Goal: Complete application form: Complete application form

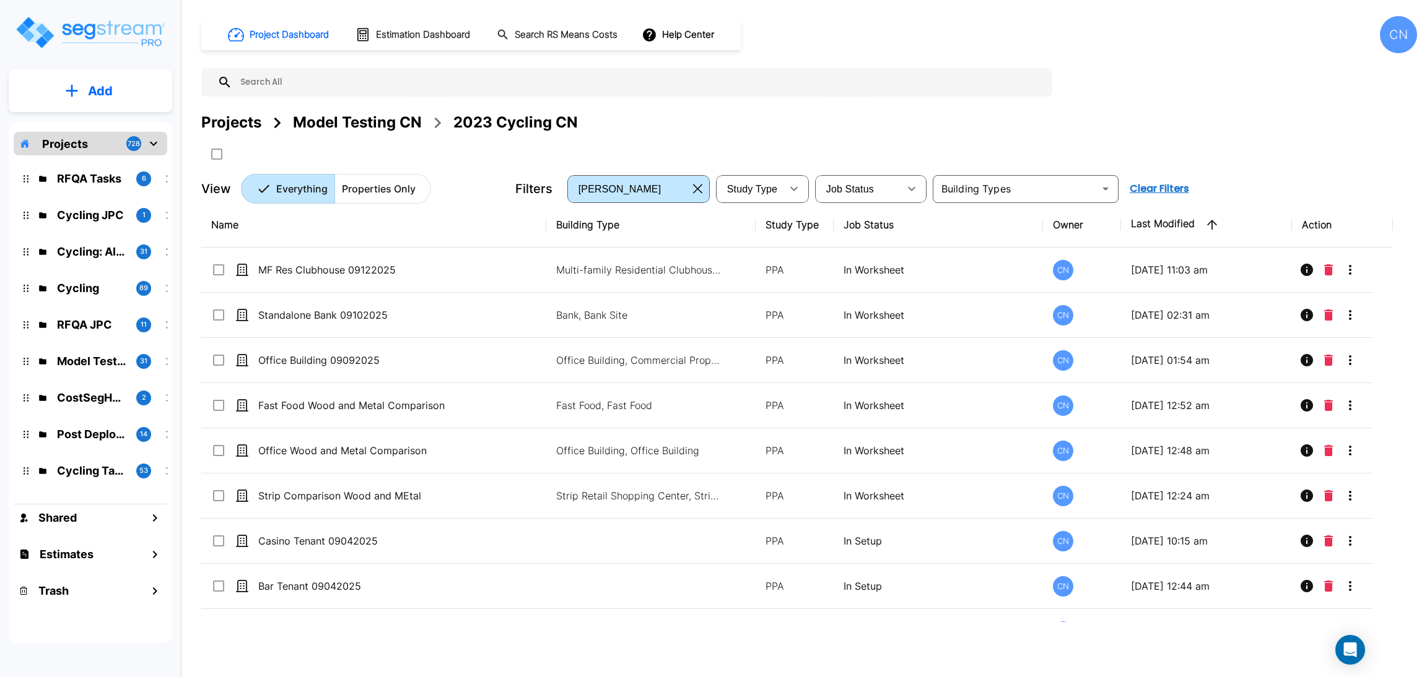
click at [630, 120] on div "Projects Model Testing CN 2023 Cycling CN" at bounding box center [809, 122] width 1216 height 22
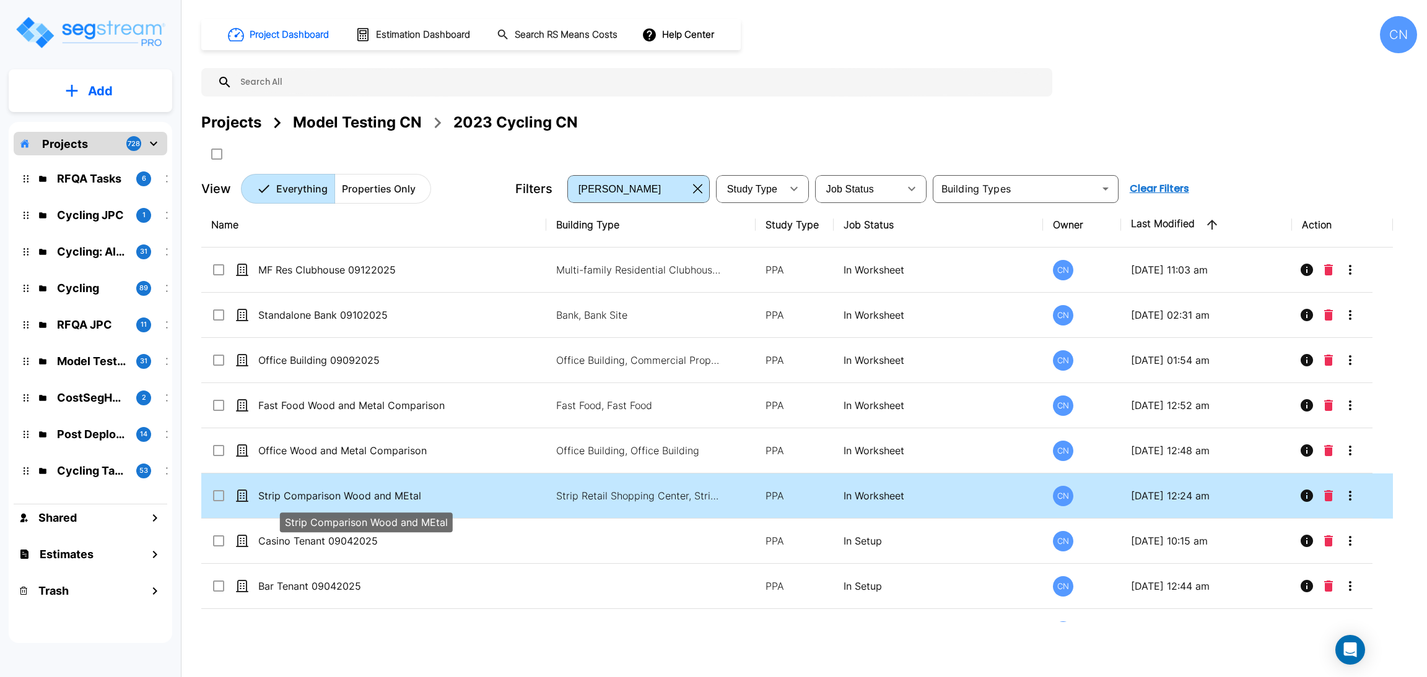
click at [350, 490] on p "Strip Comparison Wood and MEtal" at bounding box center [364, 496] width 213 height 15
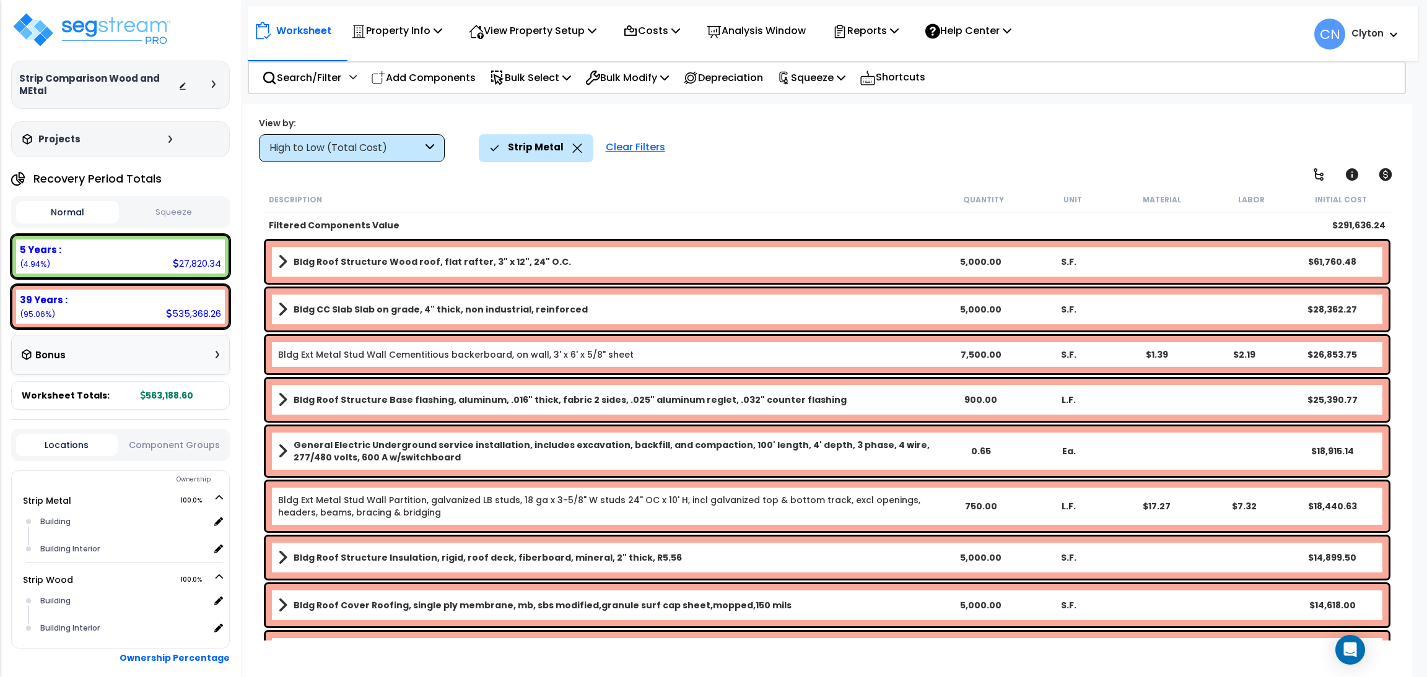
click at [393, 157] on div "High to Low (Total Cost)" at bounding box center [352, 148] width 186 height 28
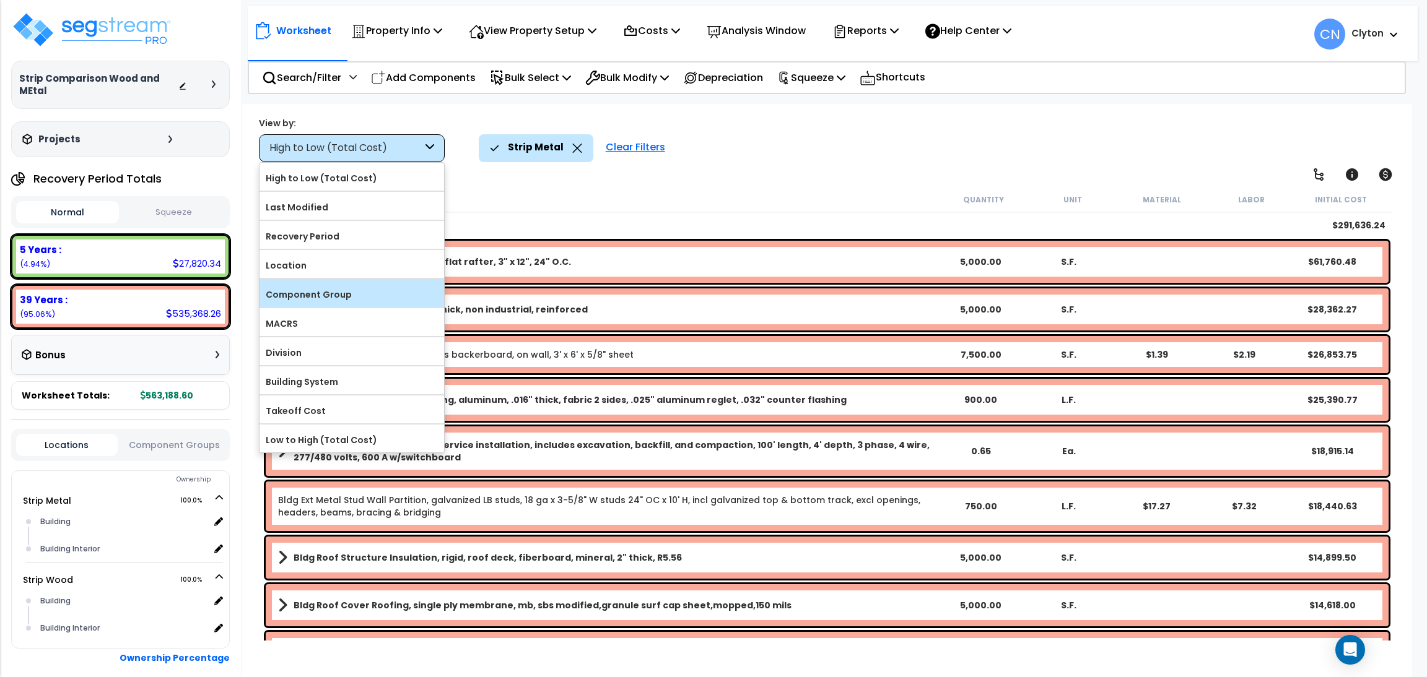
click at [339, 293] on label "Component Group" at bounding box center [351, 294] width 185 height 19
click at [0, 0] on input "Component Group" at bounding box center [0, 0] width 0 height 0
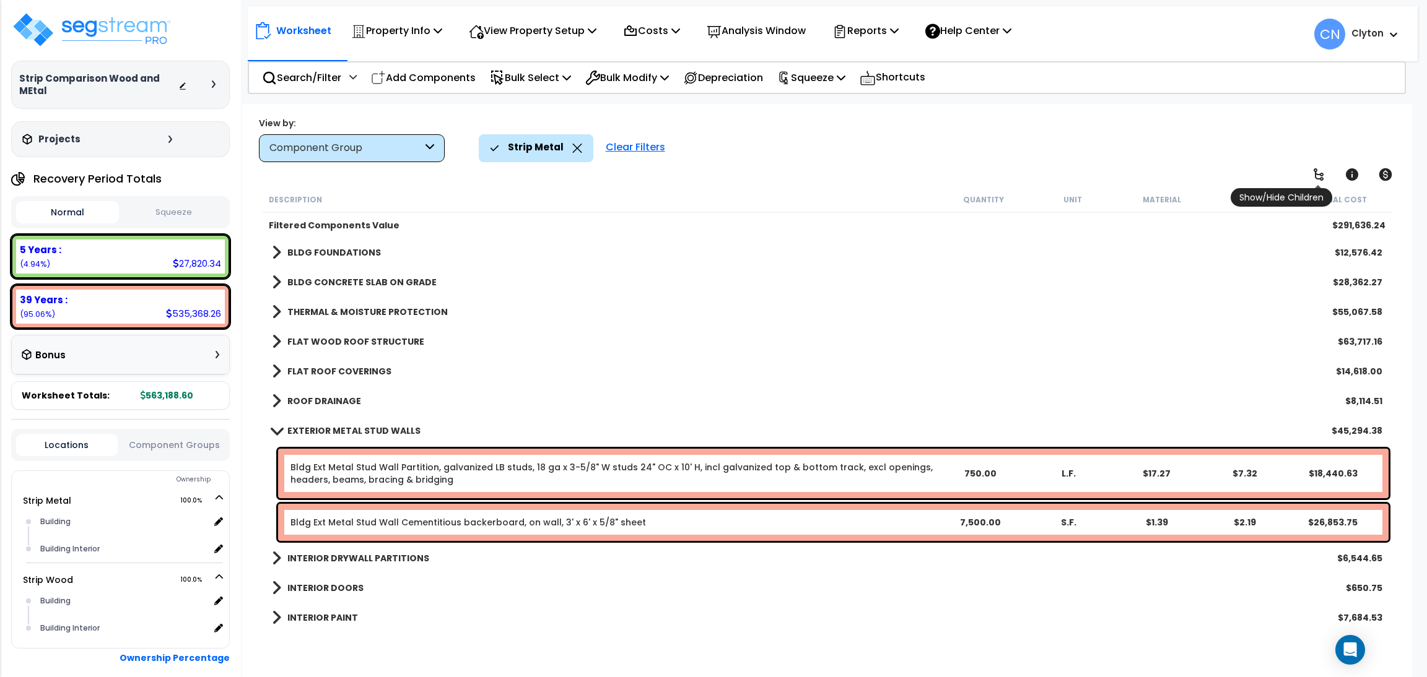
click at [1317, 174] on icon at bounding box center [1318, 174] width 10 height 12
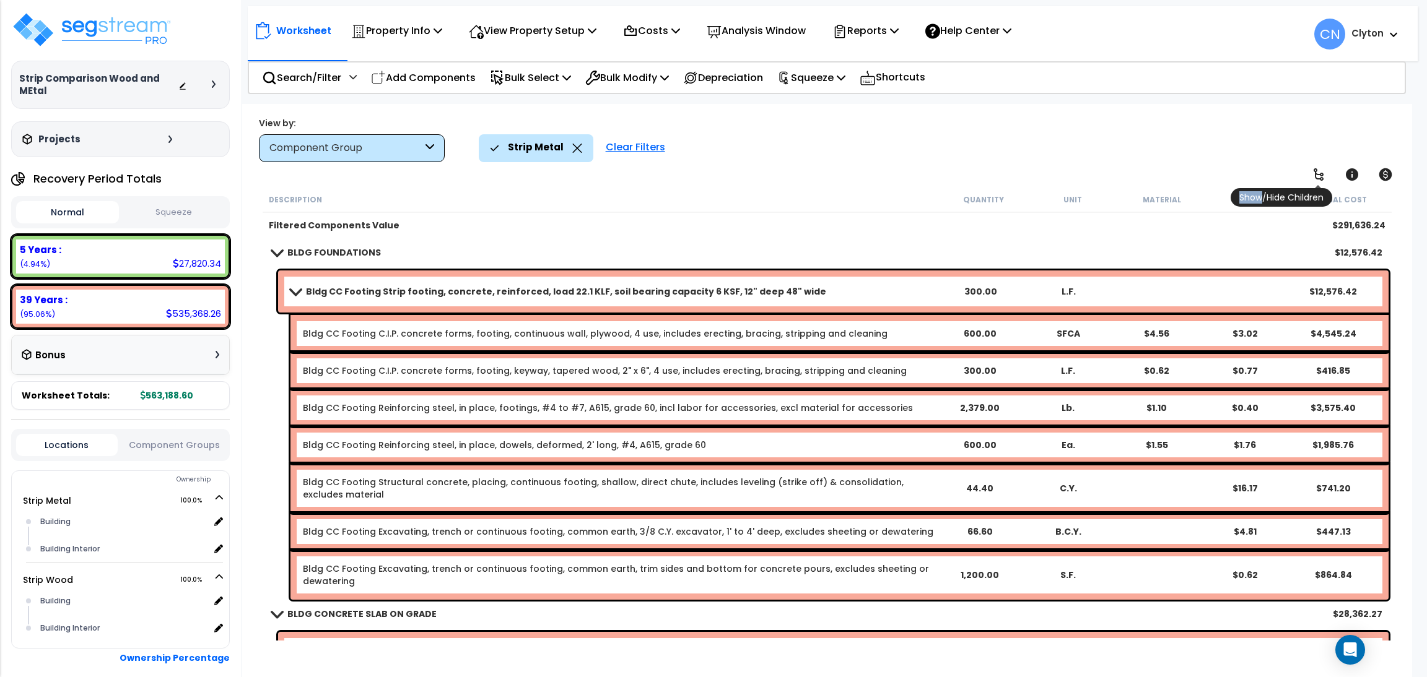
click at [1317, 174] on icon at bounding box center [1318, 174] width 10 height 12
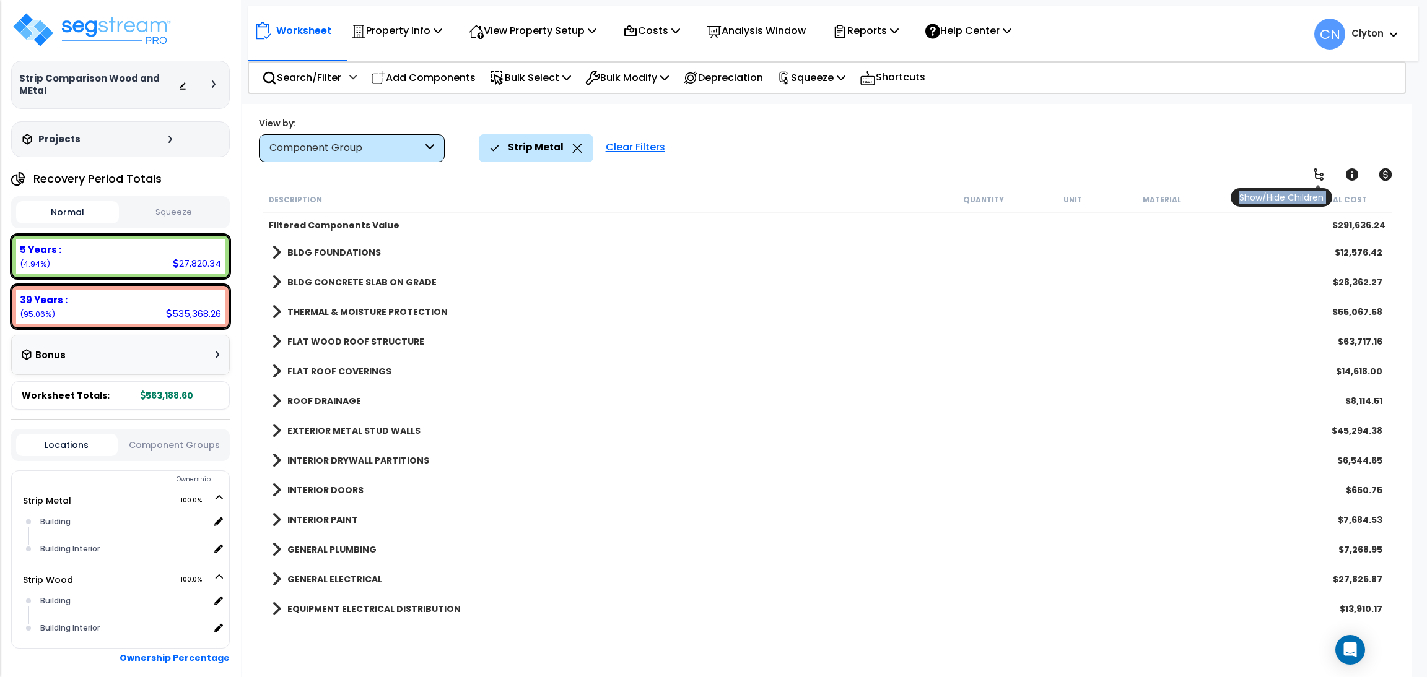
click at [1317, 174] on icon at bounding box center [1318, 174] width 10 height 12
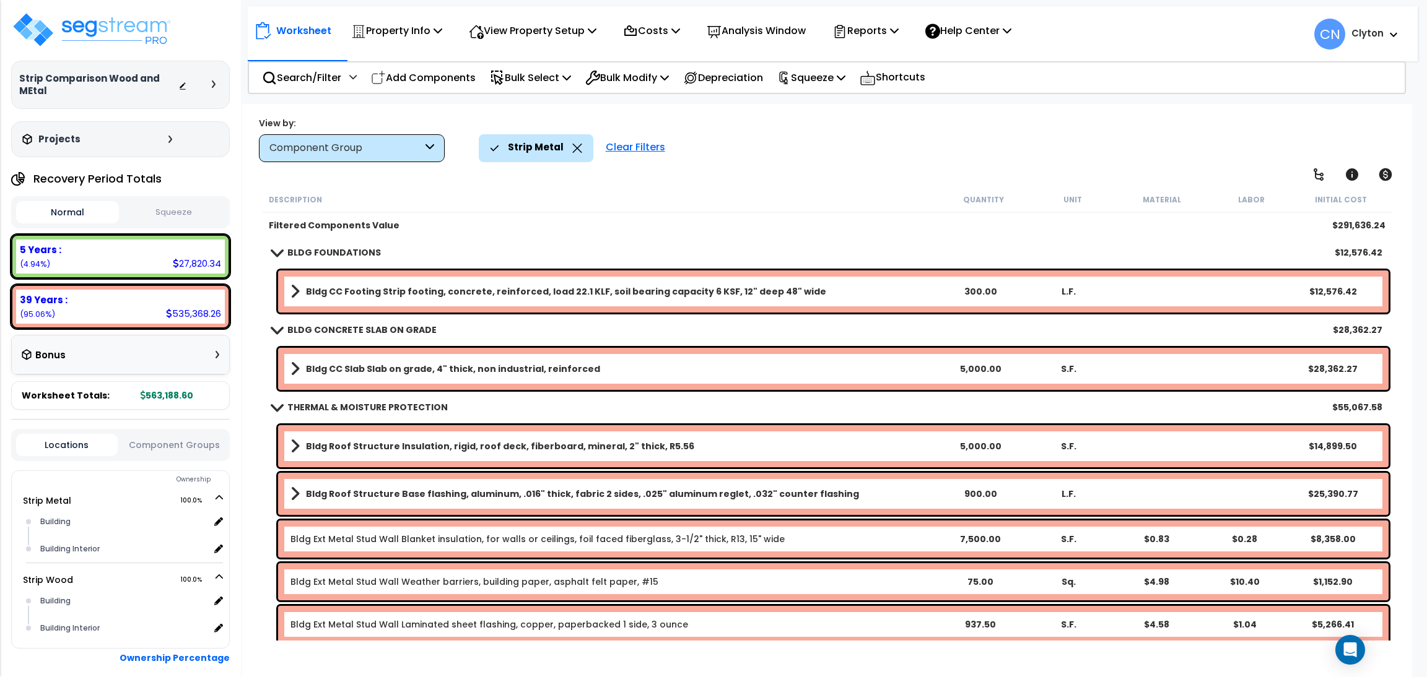
click at [1046, 155] on div "Strip Metal Clear Filters" at bounding box center [937, 147] width 916 height 27
click at [830, 157] on div "Strip Metal Clear Filters" at bounding box center [937, 147] width 916 height 27
click at [760, 129] on div "View by: Component Group High to Low (Total Cost)" at bounding box center [827, 139] width 1145 height 46
click at [386, 35] on p "Property Info" at bounding box center [396, 30] width 91 height 17
click at [388, 57] on link "Property Setup" at bounding box center [406, 58] width 123 height 25
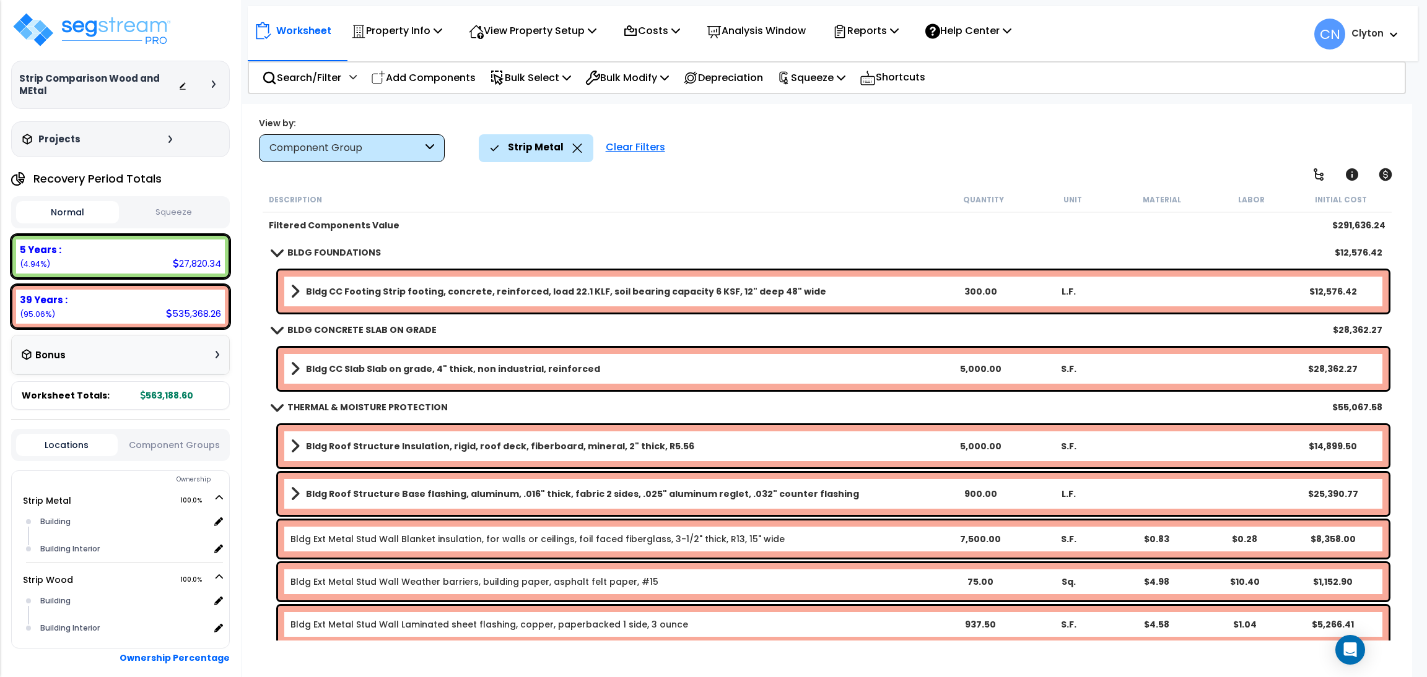
click at [923, 115] on div "Worksheet Property Info Property Setup Add Property Unit Template property Clon…" at bounding box center [827, 442] width 1170 height 677
click at [900, 127] on div "View by: Component Group High to Low (Total Cost)" at bounding box center [827, 139] width 1145 height 46
click at [830, 139] on div "Strip Metal Clear Filters" at bounding box center [937, 147] width 916 height 27
click at [1015, 128] on div "View by: Component Group High to Low (Total Cost)" at bounding box center [827, 139] width 1145 height 46
click at [904, 152] on div "Strip Metal Clear Filters" at bounding box center [937, 147] width 916 height 27
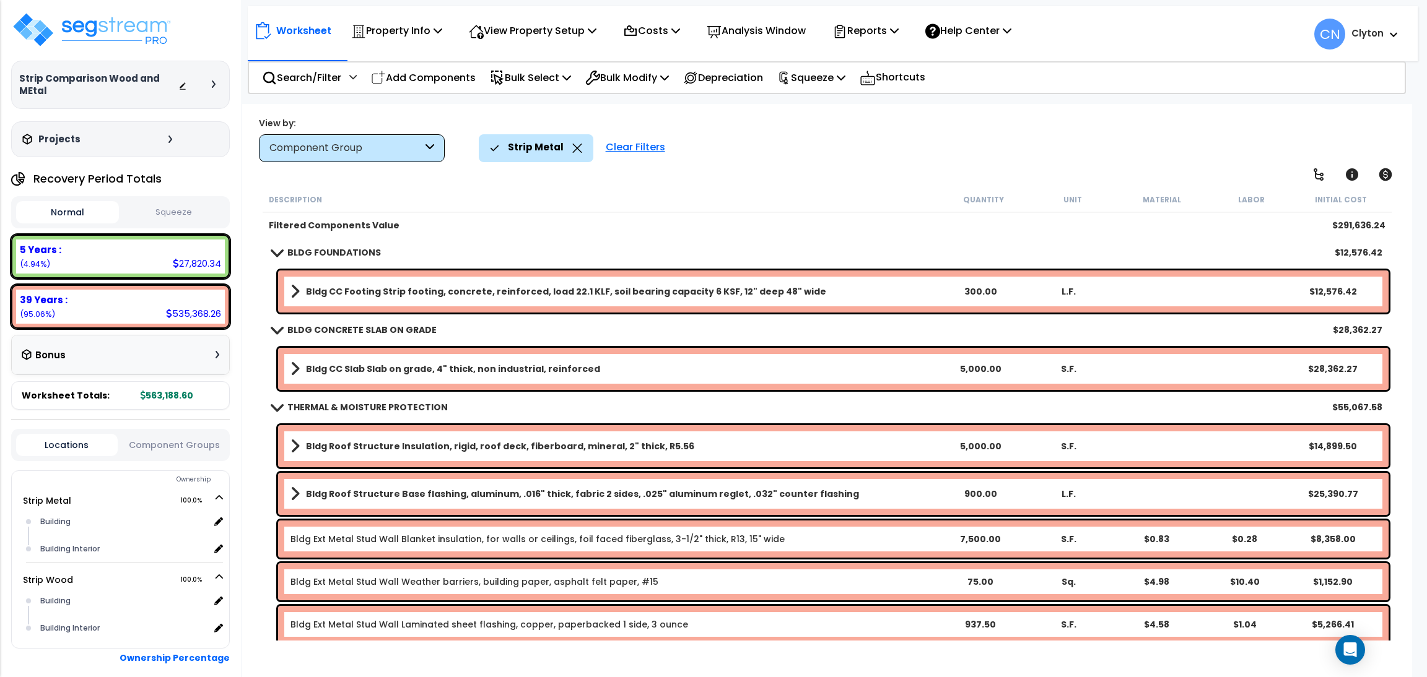
click at [1091, 668] on div "Worksheet Property Info Property Setup Add Property Unit Template property Clon…" at bounding box center [827, 442] width 1170 height 677
click at [1287, 143] on div "Strip Metal Clear Filters" at bounding box center [937, 147] width 916 height 27
click at [941, 161] on div "Strip Metal Clear Filters" at bounding box center [937, 147] width 916 height 27
click at [139, 35] on img at bounding box center [91, 29] width 161 height 37
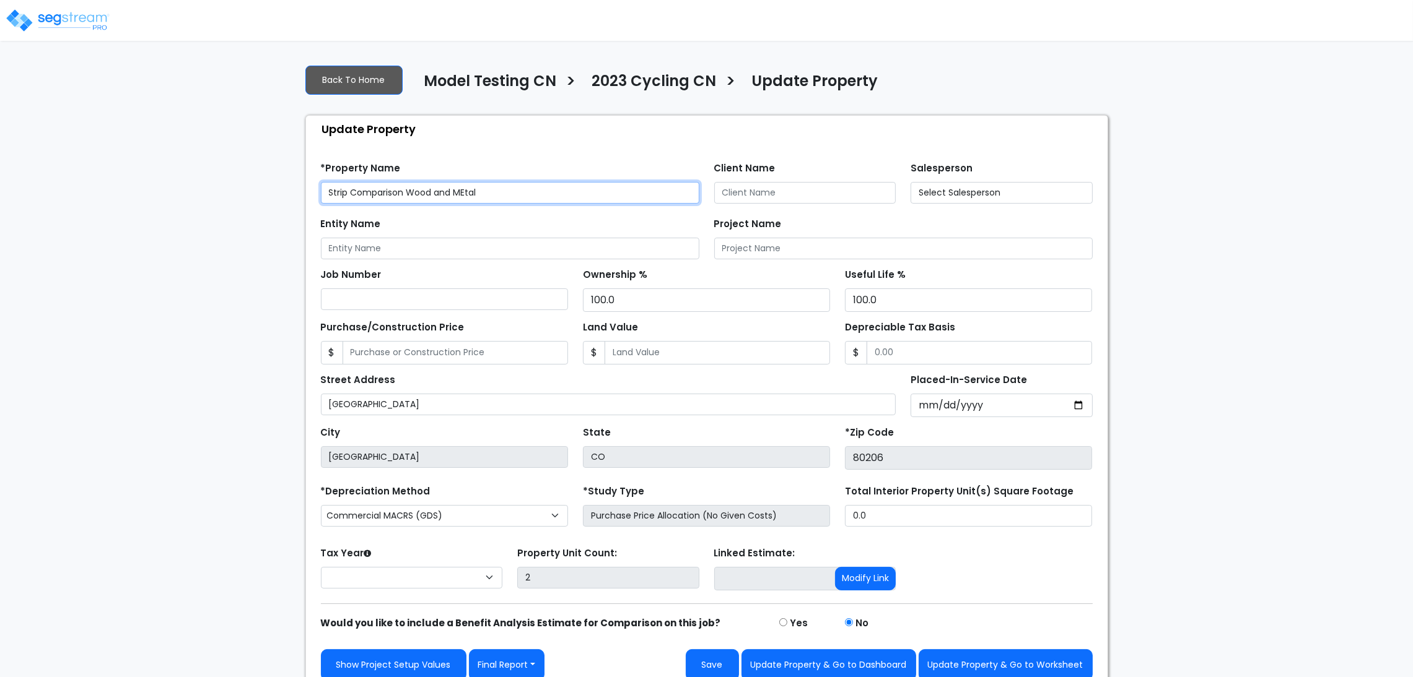
select select "2025"
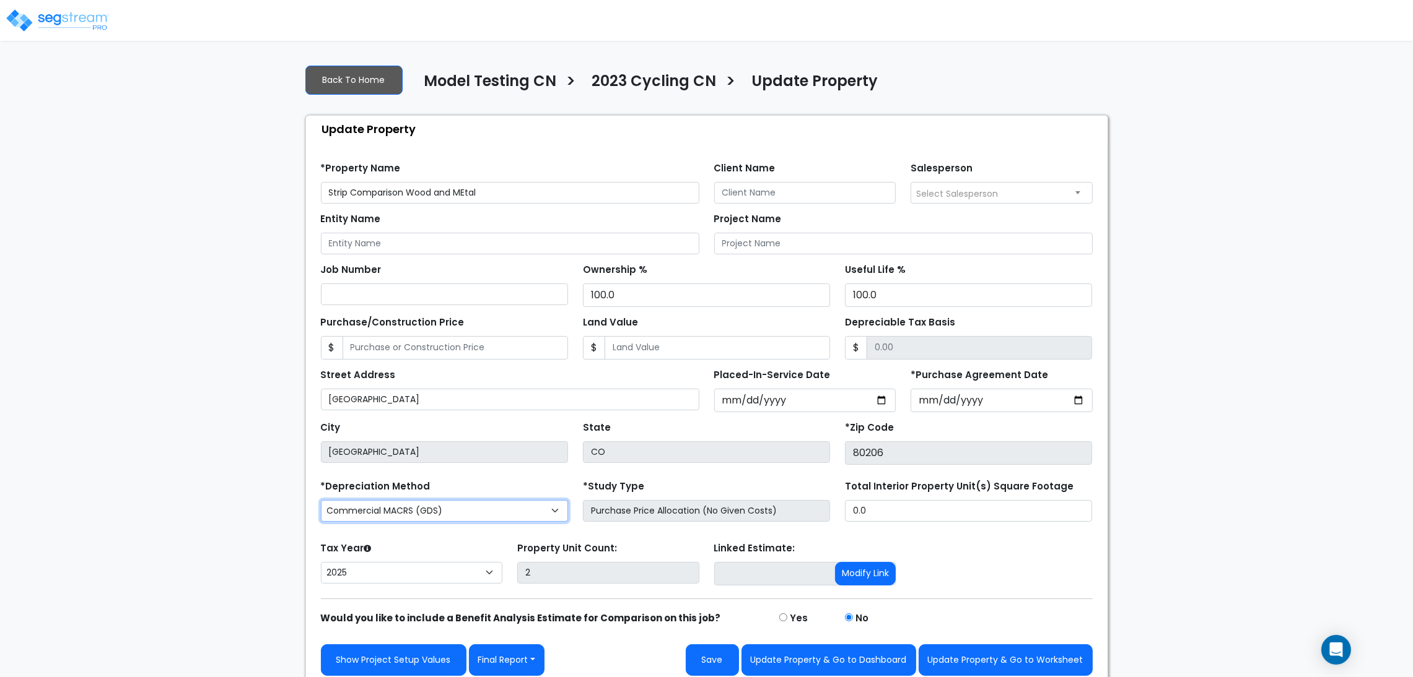
click at [463, 512] on select "Commercial MACRS (GDS) Residential Rental MACRS (GDS) Commercial MACRS (ADS) Co…" at bounding box center [444, 511] width 247 height 22
click at [271, 412] on div "We are Building your Property. So please grab a coffee and let us do the heavy …" at bounding box center [706, 370] width 1413 height 632
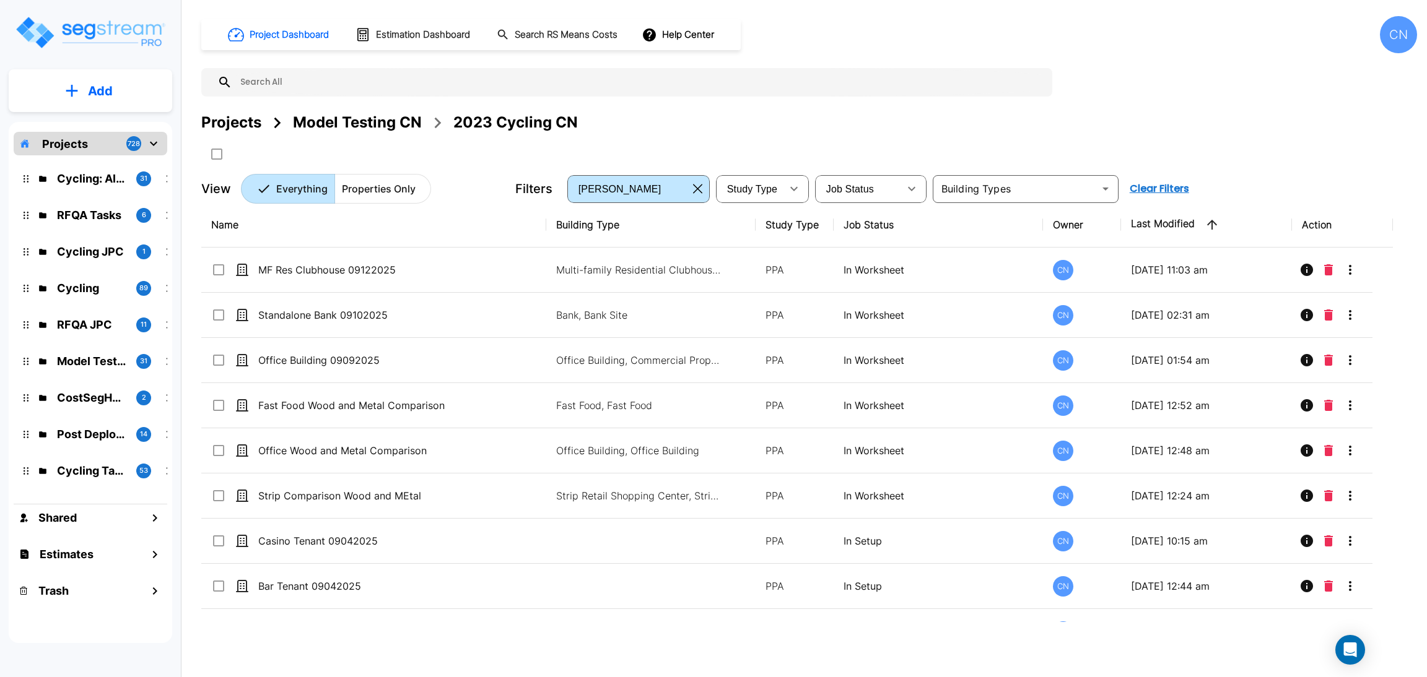
click at [846, 129] on div "Projects Model Testing CN 2023 Cycling CN" at bounding box center [809, 122] width 1216 height 22
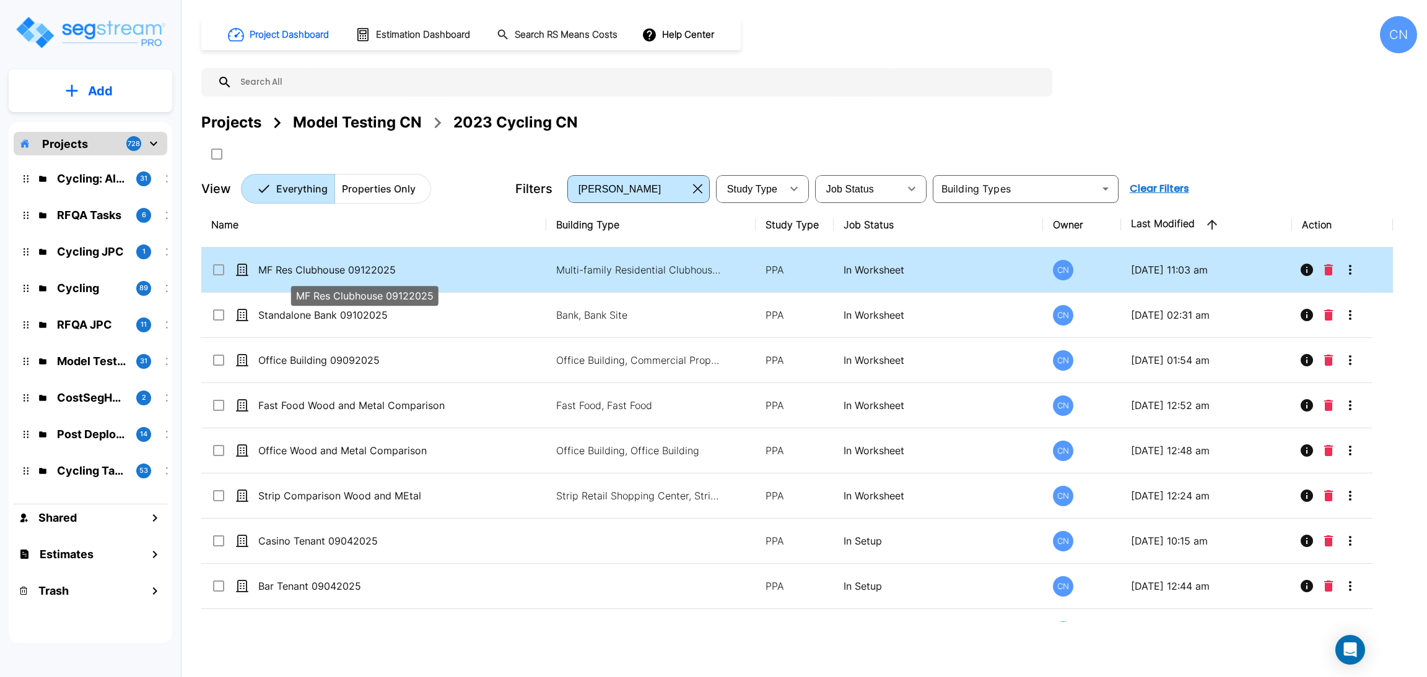
click at [330, 271] on p "MF Res Clubhouse 09122025" at bounding box center [364, 270] width 213 height 15
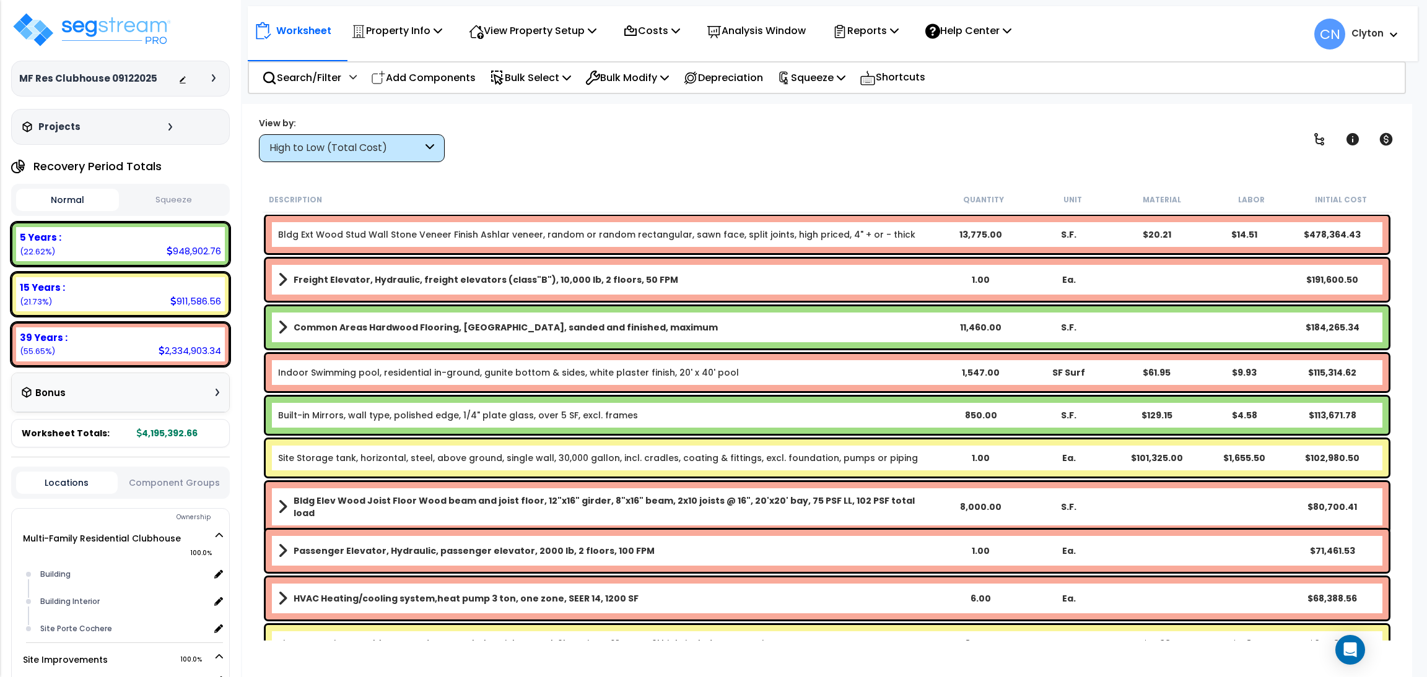
click at [385, 154] on div "High to Low (Total Cost)" at bounding box center [345, 148] width 153 height 14
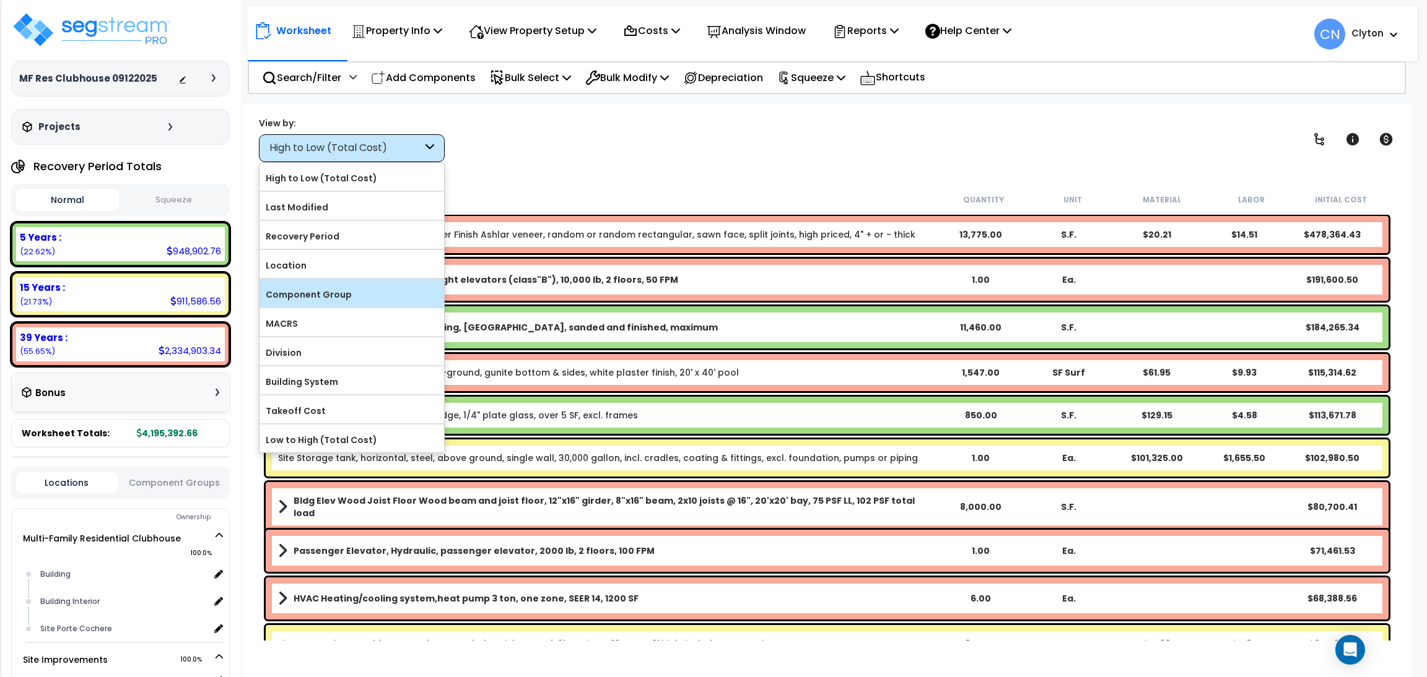
click at [316, 294] on label "Component Group" at bounding box center [351, 294] width 185 height 19
click at [0, 0] on input "Component Group" at bounding box center [0, 0] width 0 height 0
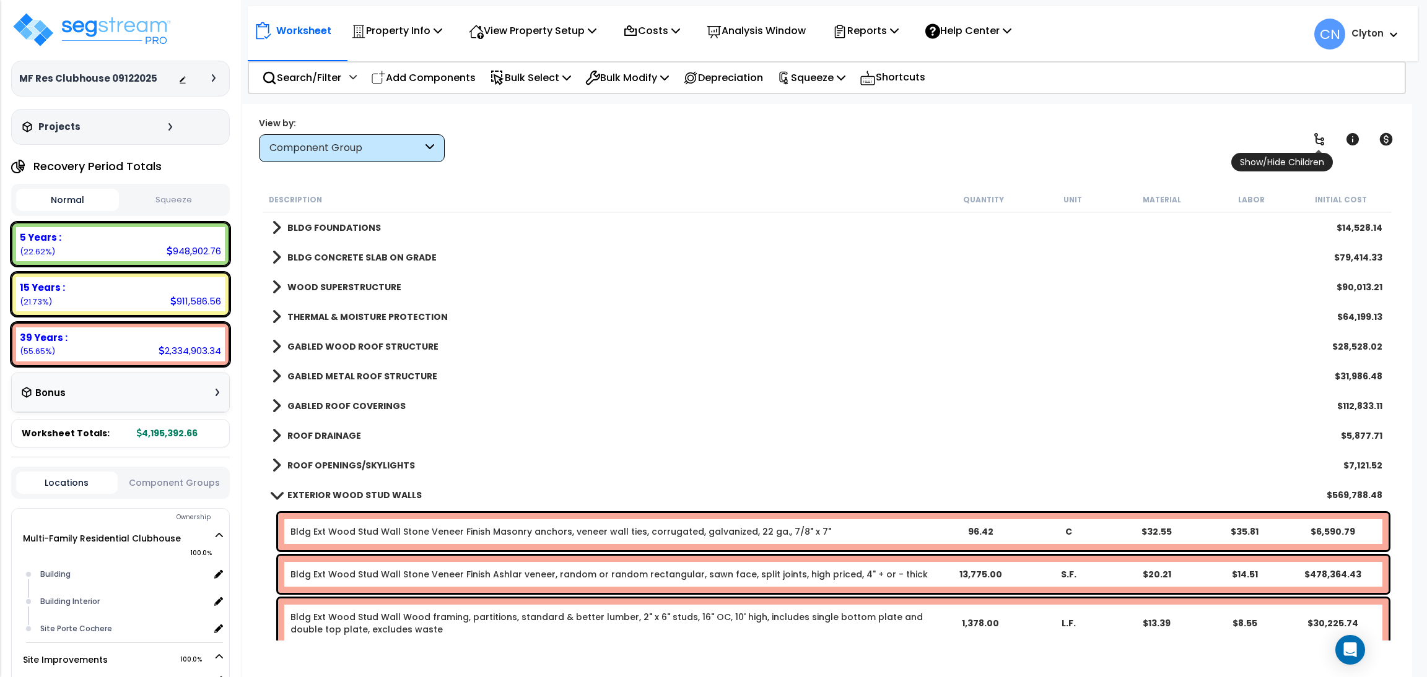
click at [1318, 137] on icon at bounding box center [1319, 139] width 15 height 15
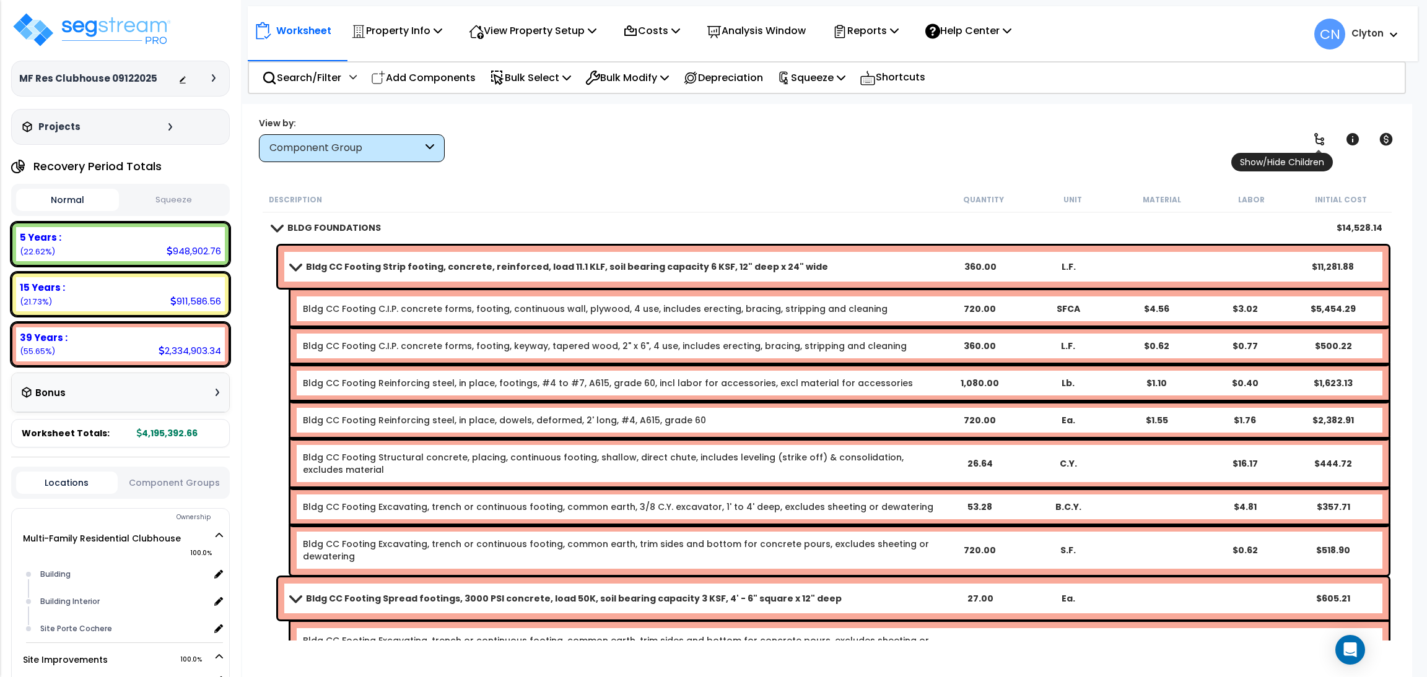
click at [1318, 137] on icon at bounding box center [1319, 139] width 15 height 15
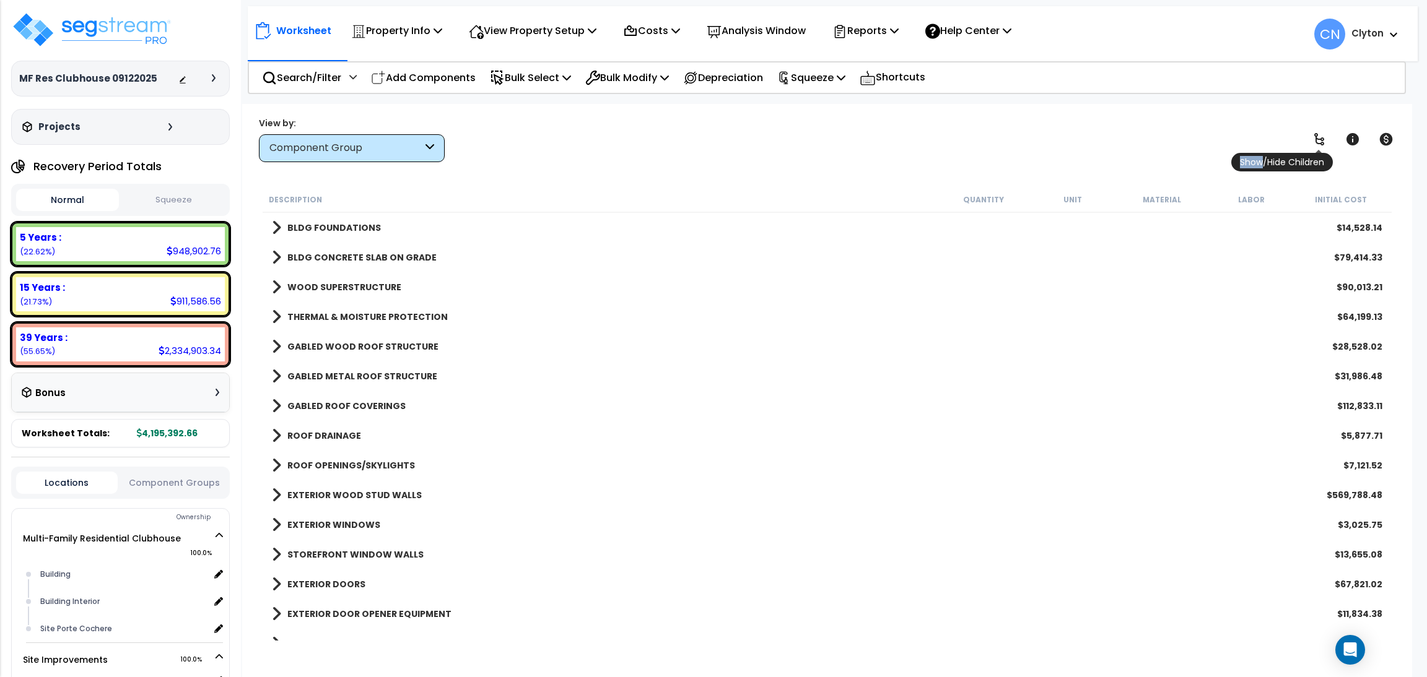
click at [1318, 137] on icon at bounding box center [1319, 139] width 15 height 15
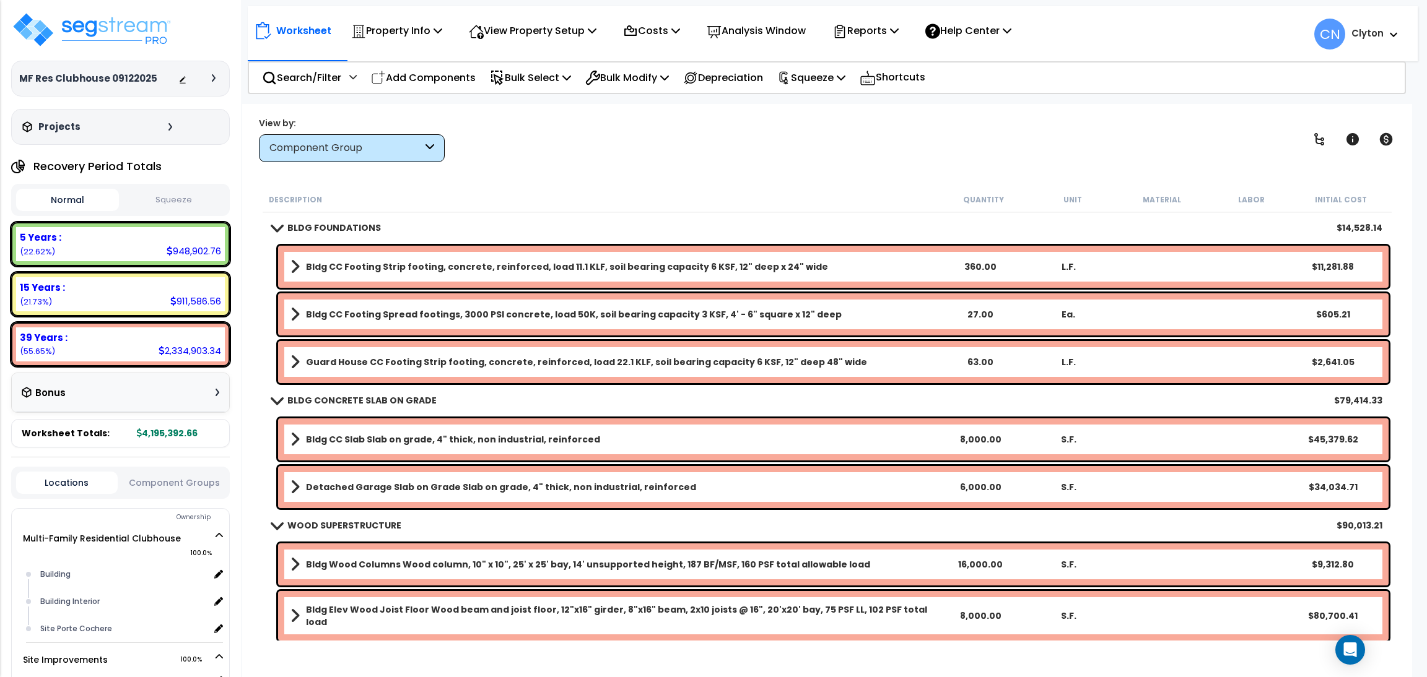
click at [970, 120] on div "View by: Component Group High to Low (Total Cost)" at bounding box center [827, 139] width 1145 height 46
click at [772, 191] on div "Description Quantity Unit Material Labor Initial Cost" at bounding box center [827, 200] width 1129 height 26
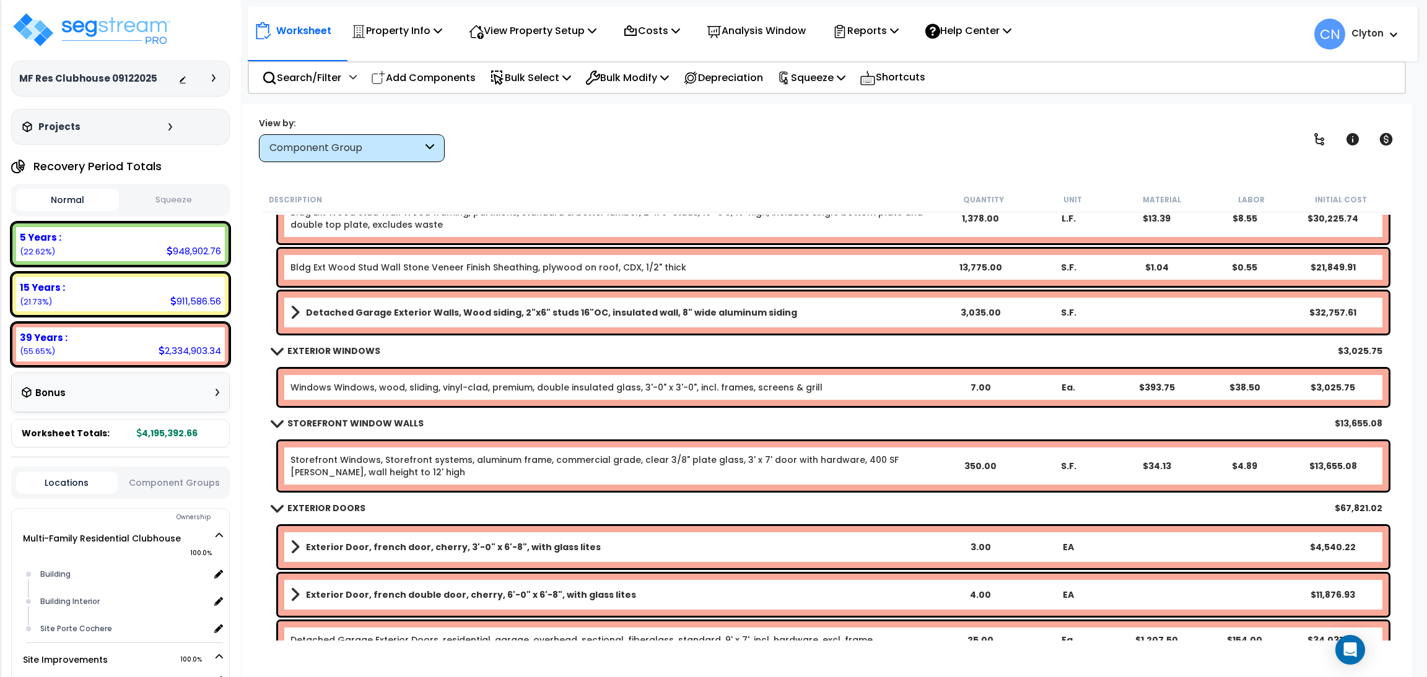
scroll to position [1764, 0]
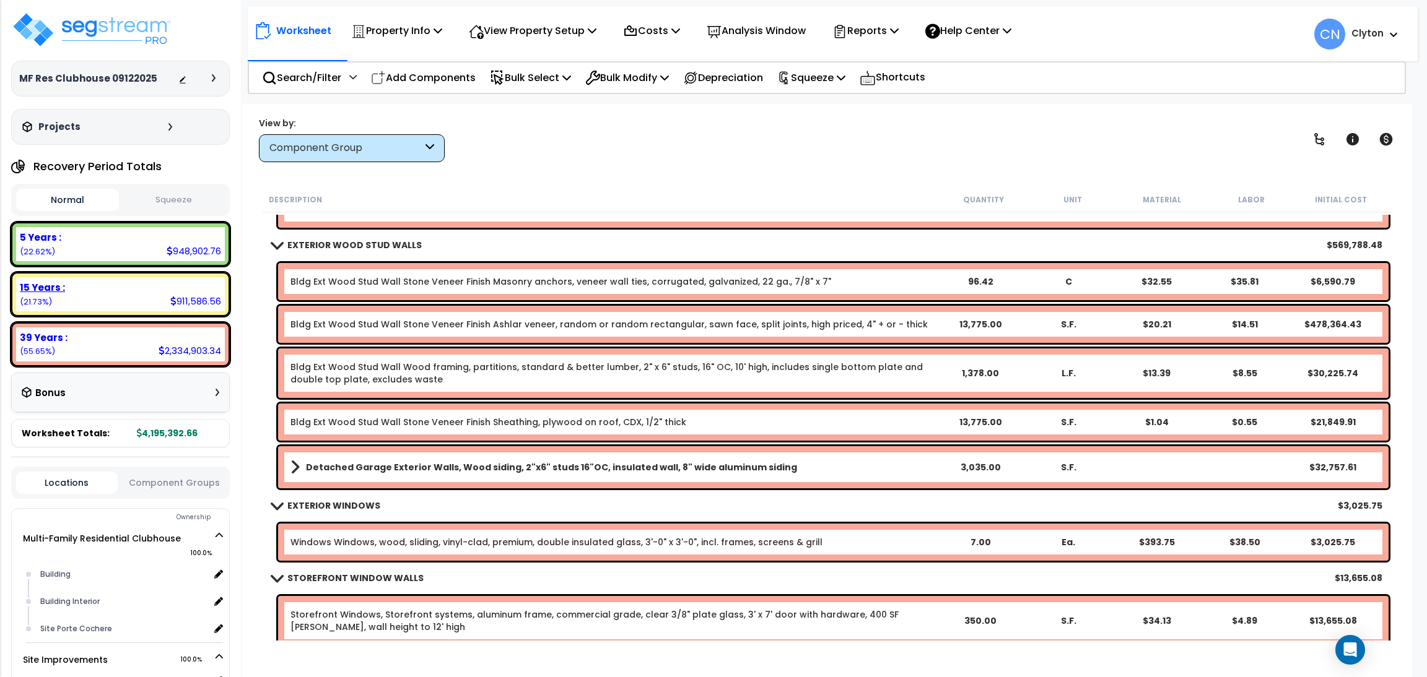
click at [124, 299] on div "15 Years : 911,586.56 (21.73%)" at bounding box center [120, 294] width 209 height 34
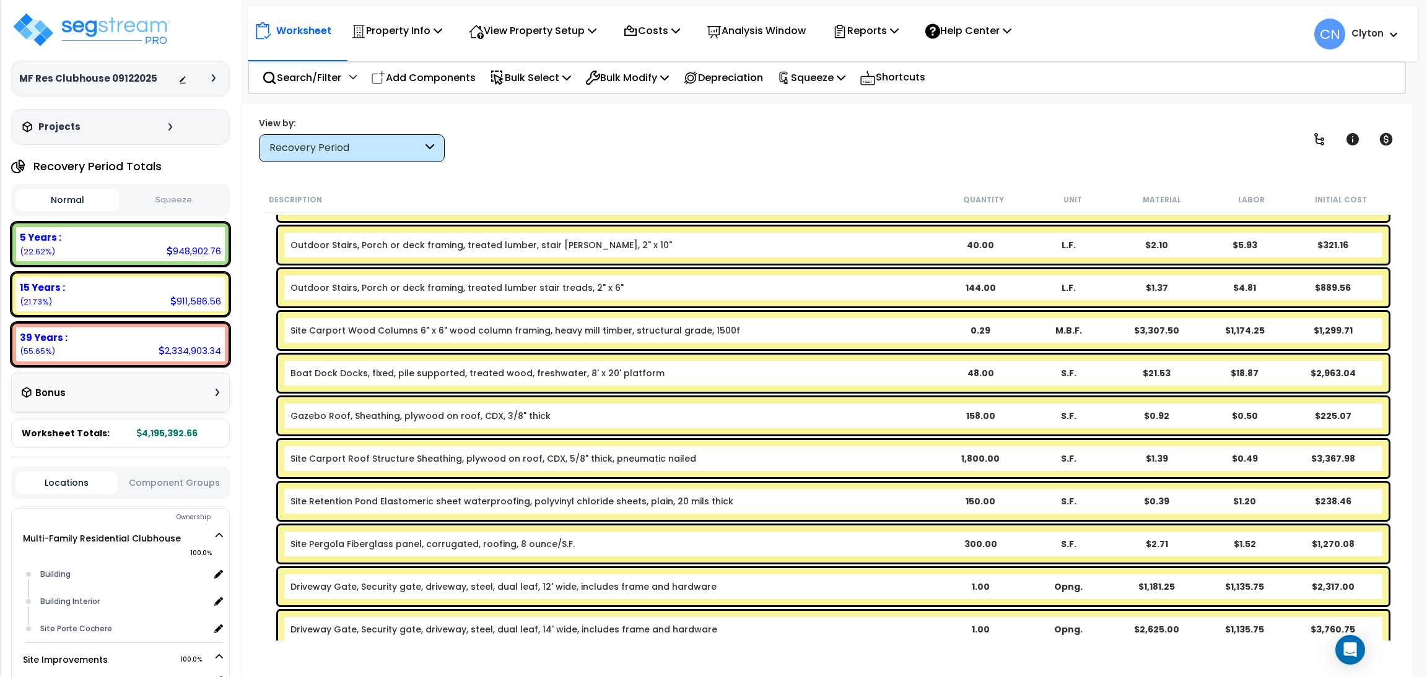
click at [367, 139] on div "Recovery Period" at bounding box center [352, 148] width 186 height 28
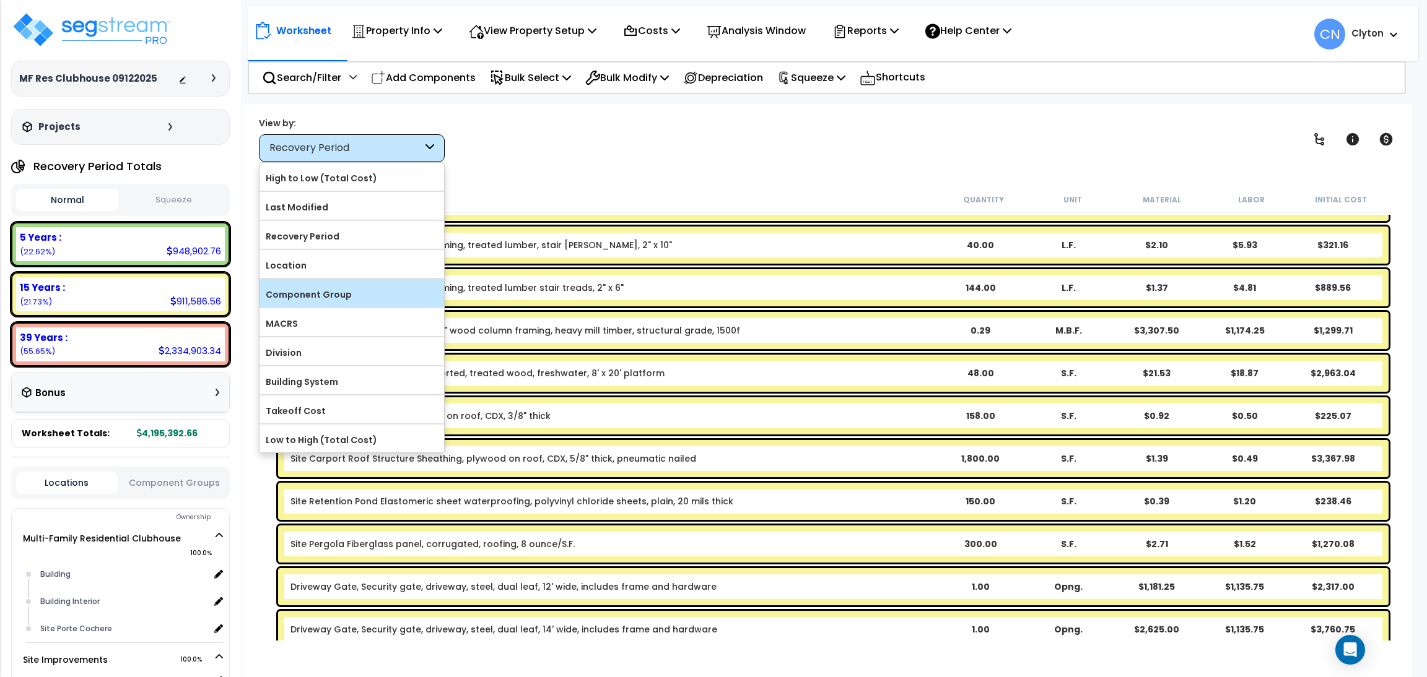
click at [337, 290] on label "Component Group" at bounding box center [351, 294] width 185 height 19
click at [0, 0] on input "Component Group" at bounding box center [0, 0] width 0 height 0
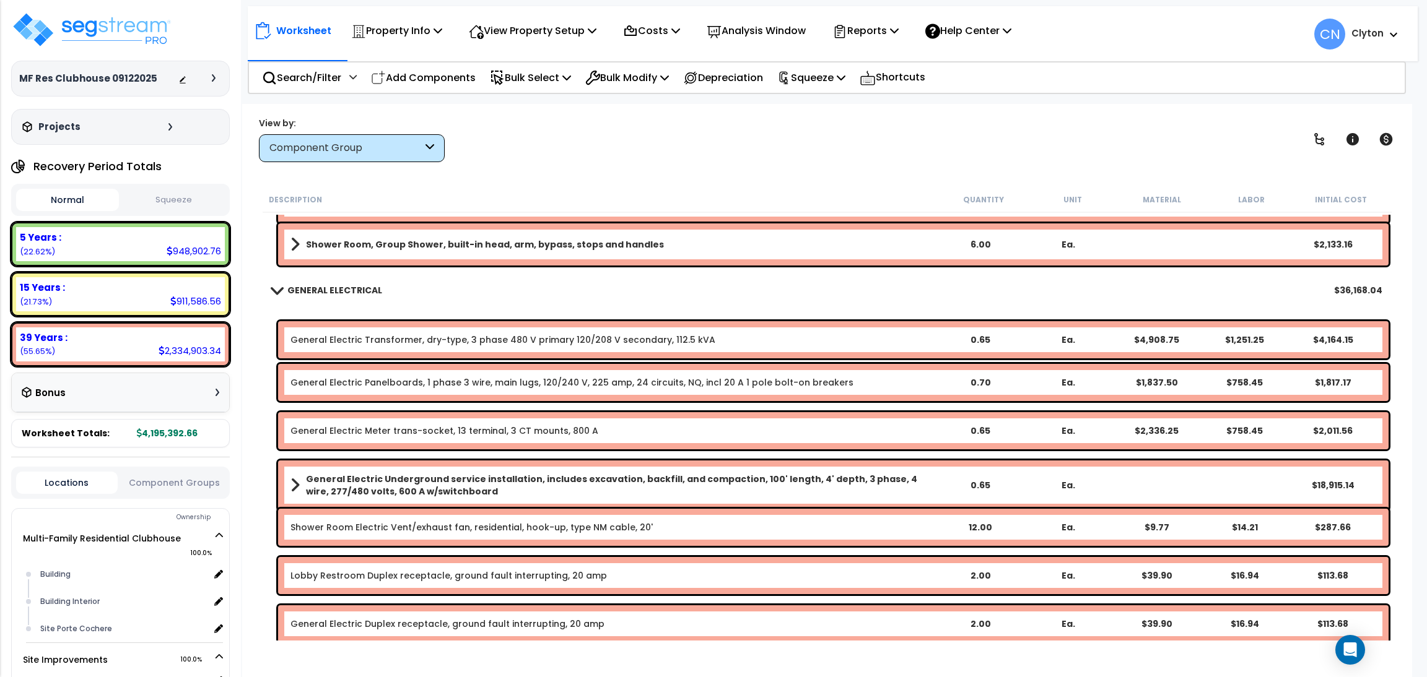
scroll to position [2322, 0]
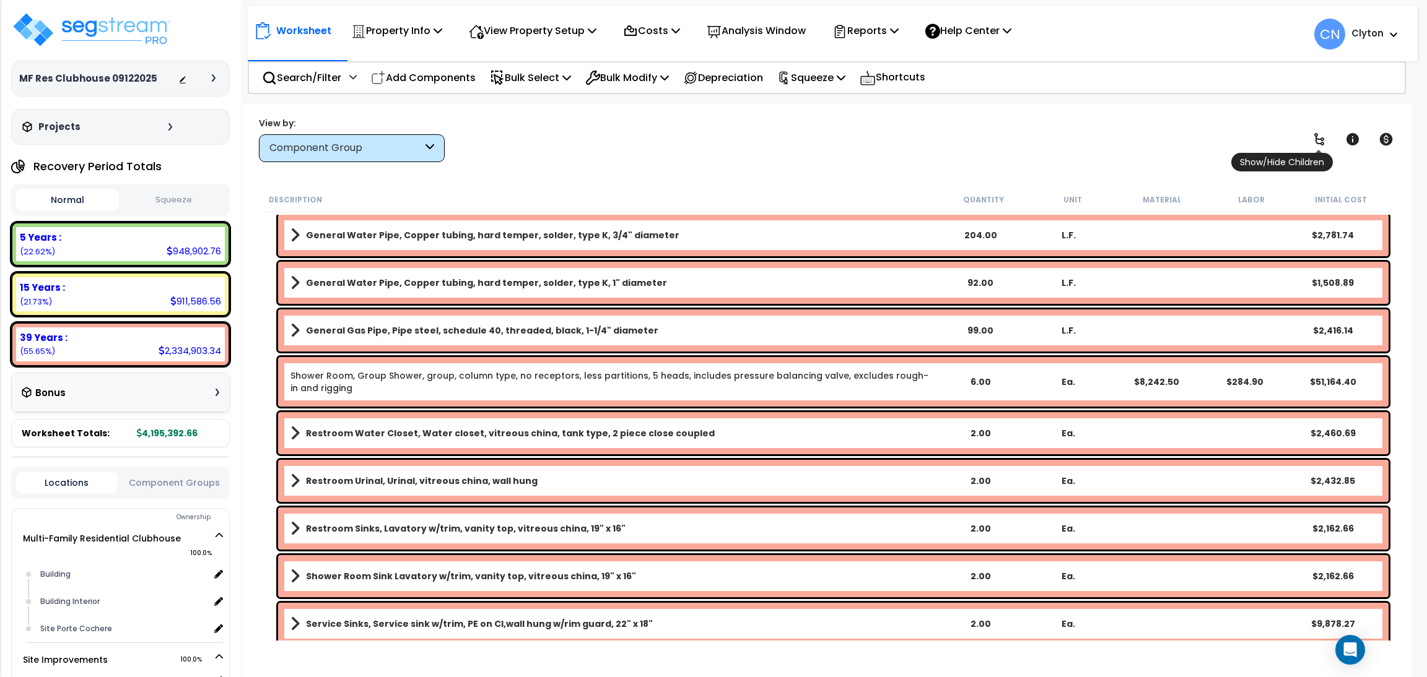
click at [1322, 136] on icon at bounding box center [1319, 139] width 15 height 15
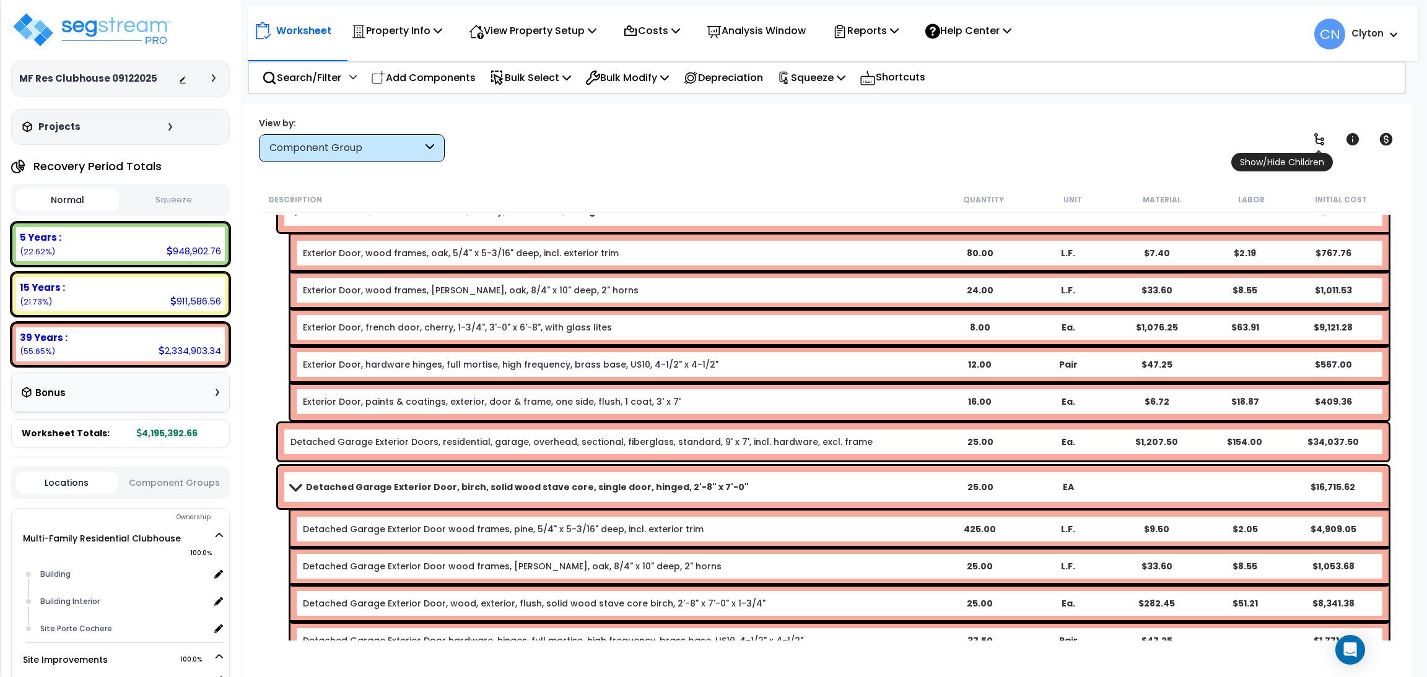
click at [1322, 136] on icon at bounding box center [1319, 139] width 15 height 15
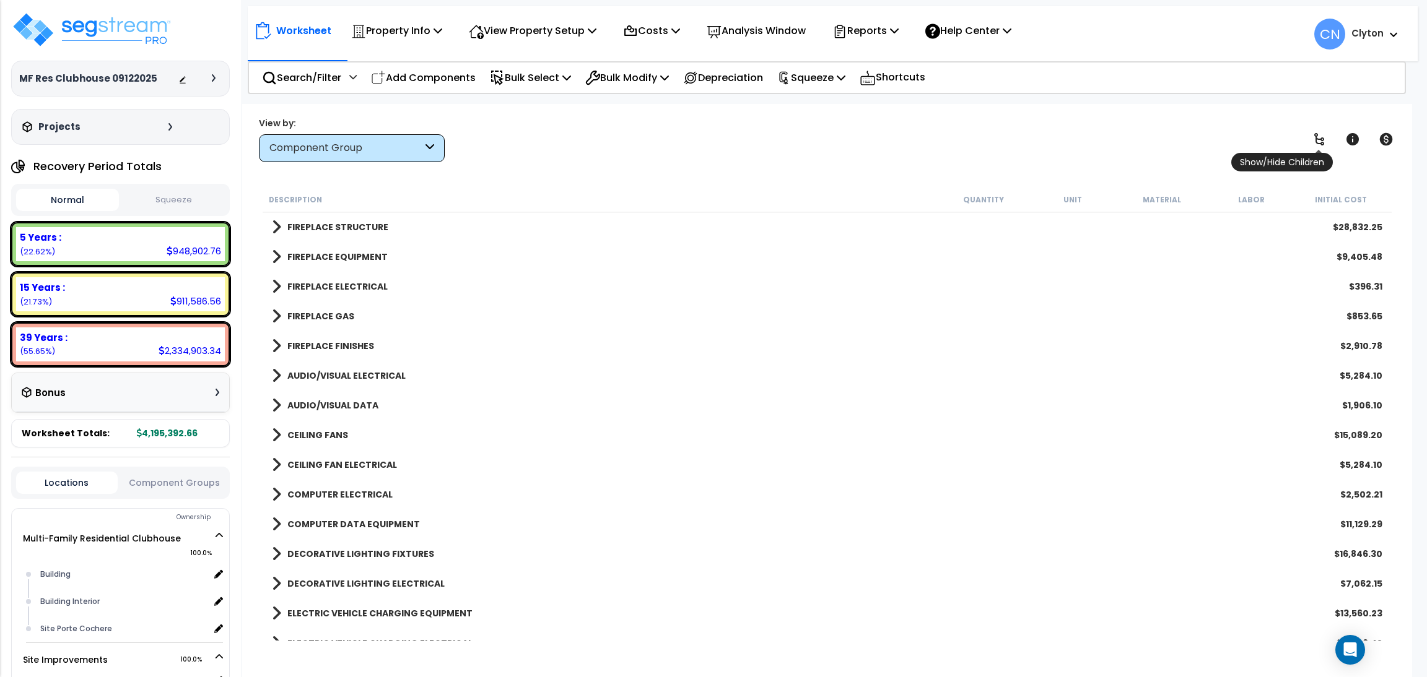
click at [1322, 136] on icon at bounding box center [1319, 139] width 15 height 15
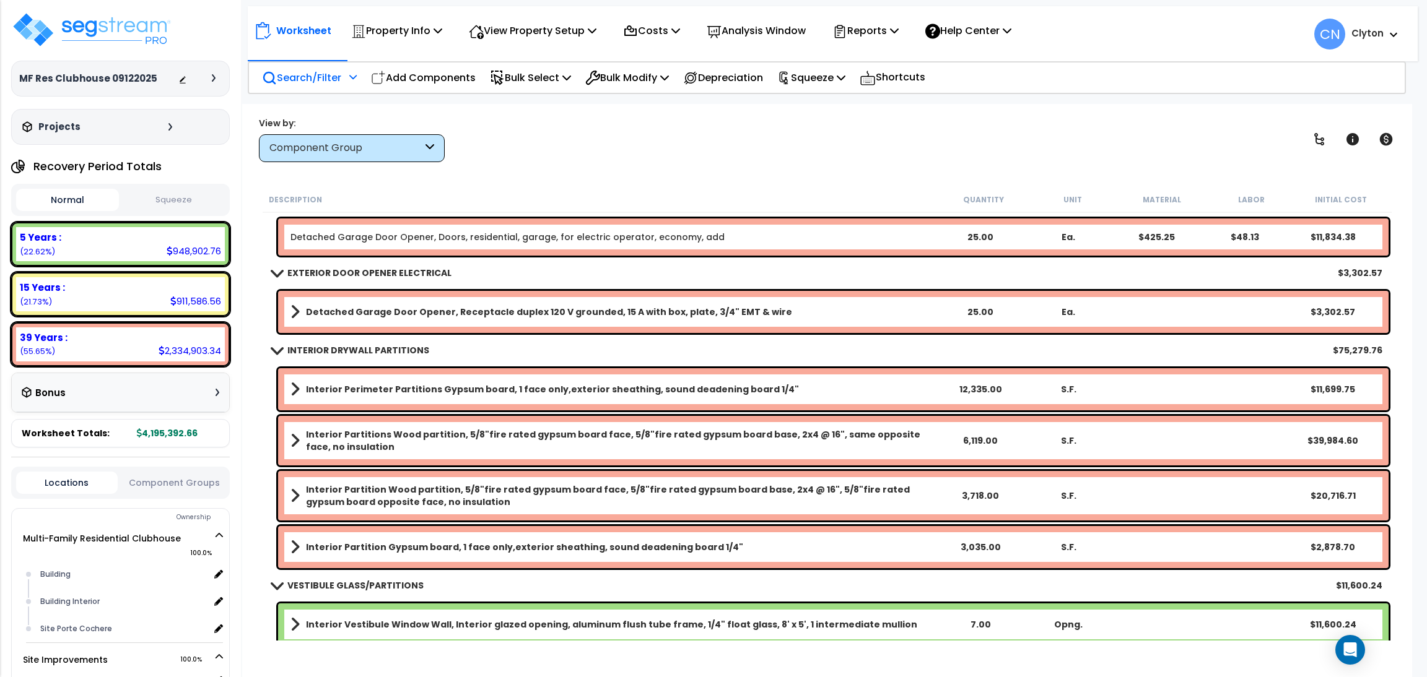
click at [297, 76] on p "Search/Filter" at bounding box center [301, 77] width 79 height 17
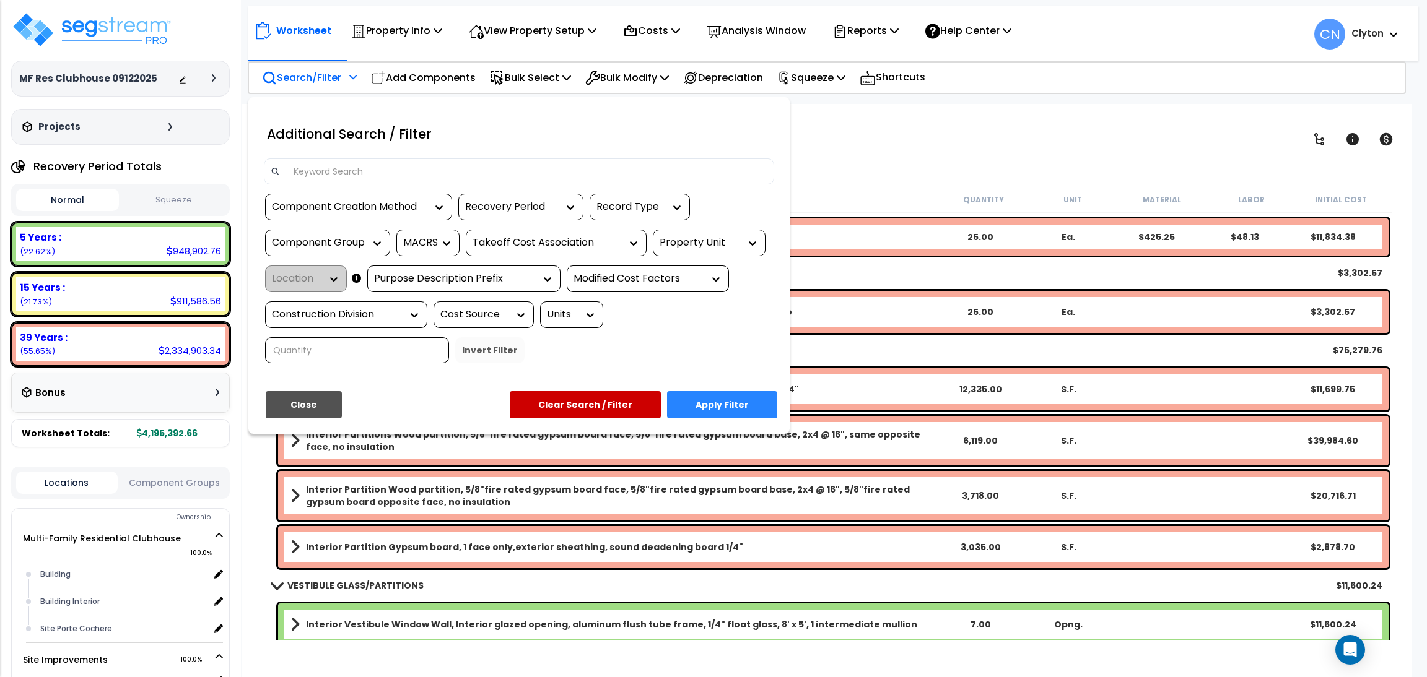
click at [373, 172] on input at bounding box center [526, 171] width 481 height 19
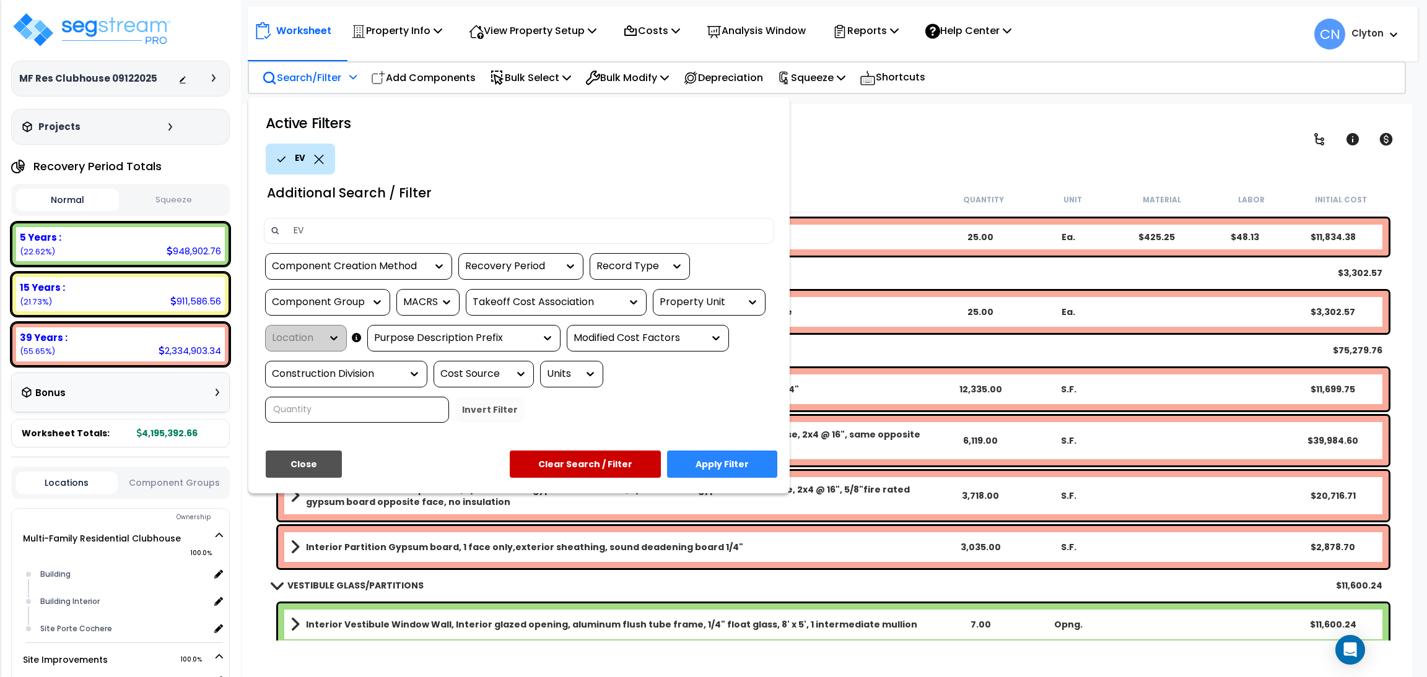
type input "EV"
click at [754, 461] on button "Apply Filter" at bounding box center [722, 464] width 110 height 27
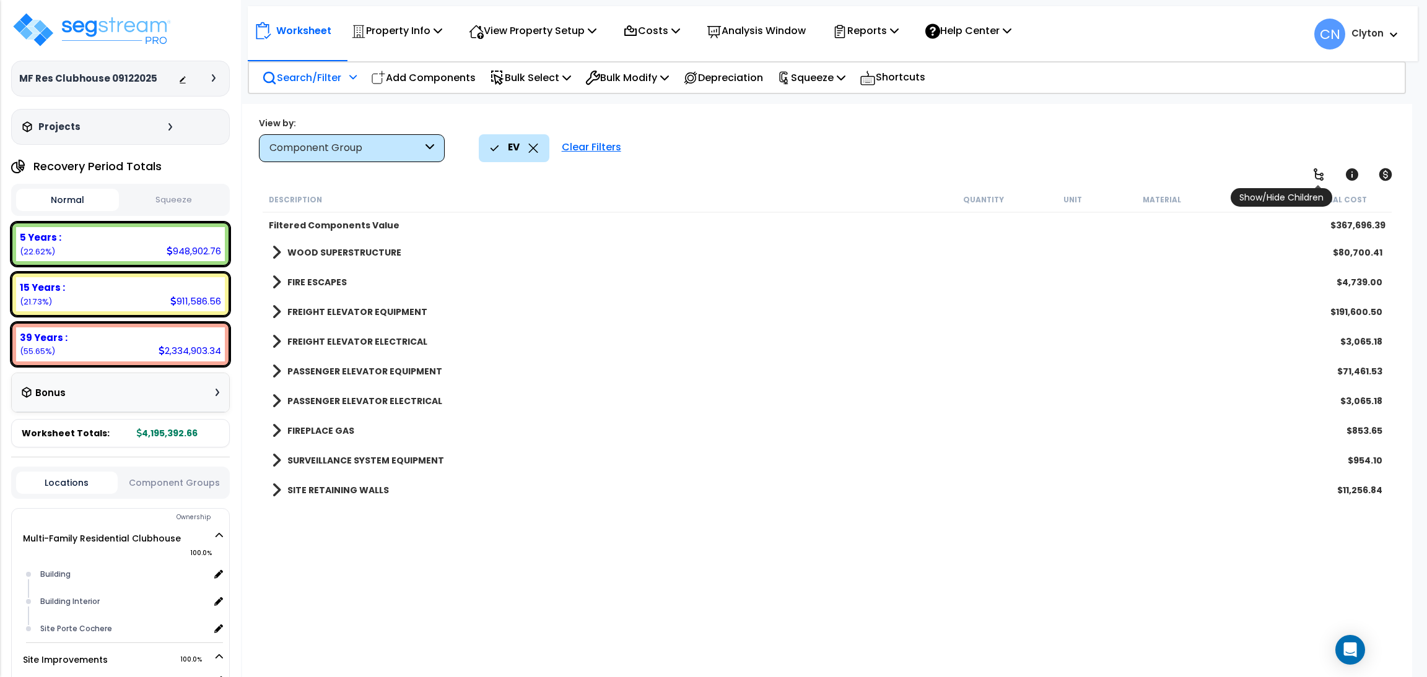
click at [1321, 180] on icon at bounding box center [1318, 174] width 10 height 12
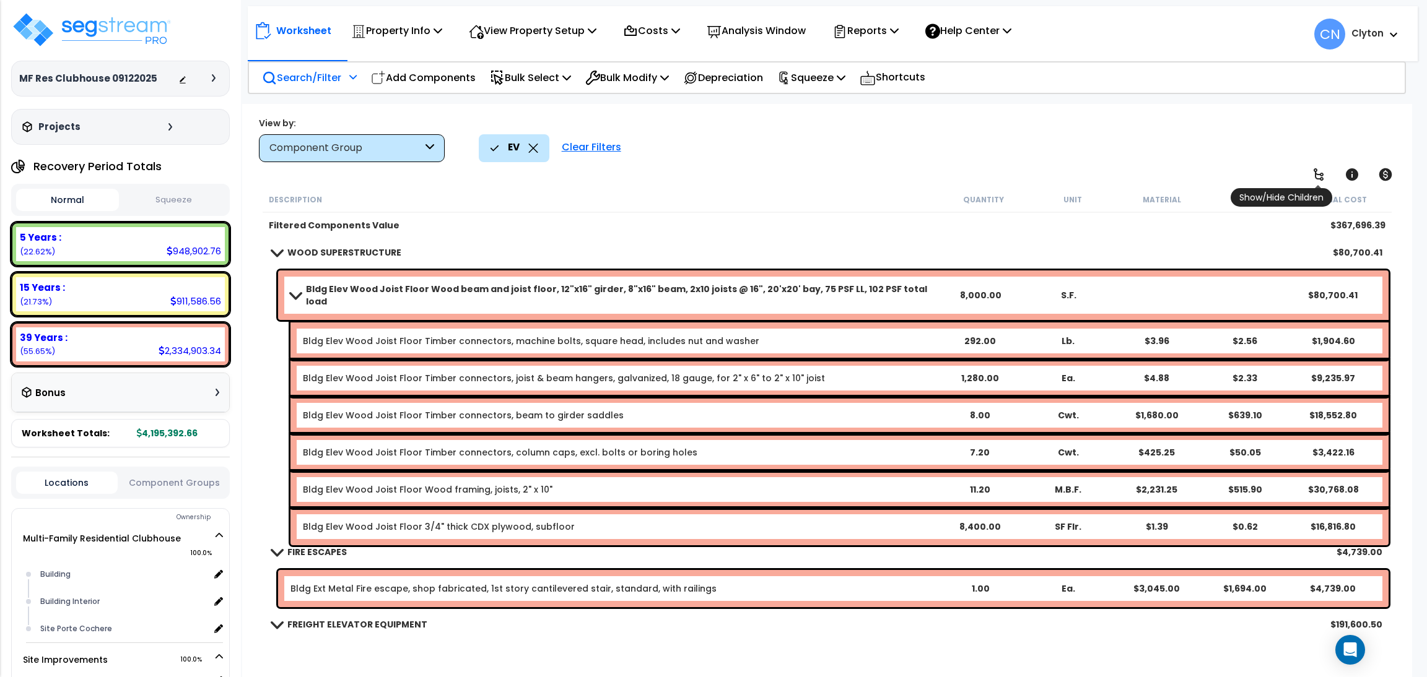
click at [1321, 180] on icon at bounding box center [1318, 174] width 10 height 12
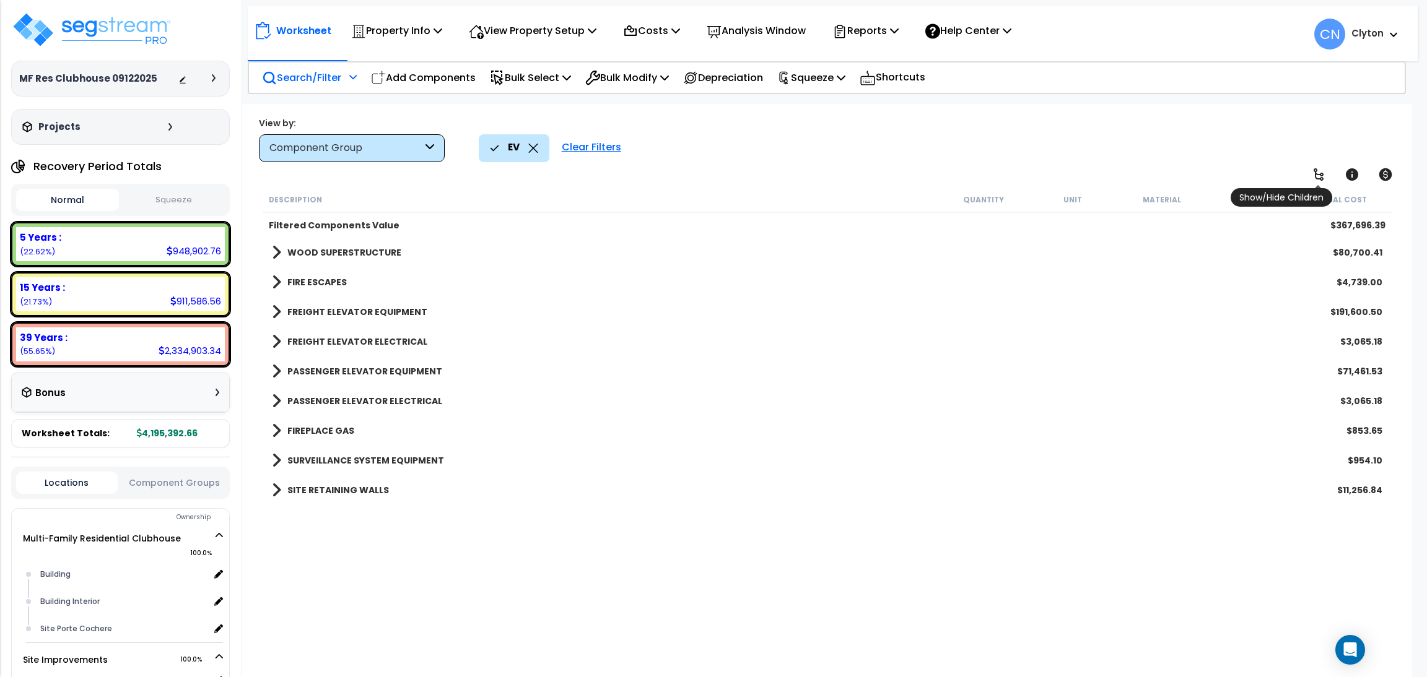
click at [1321, 180] on icon at bounding box center [1318, 174] width 10 height 12
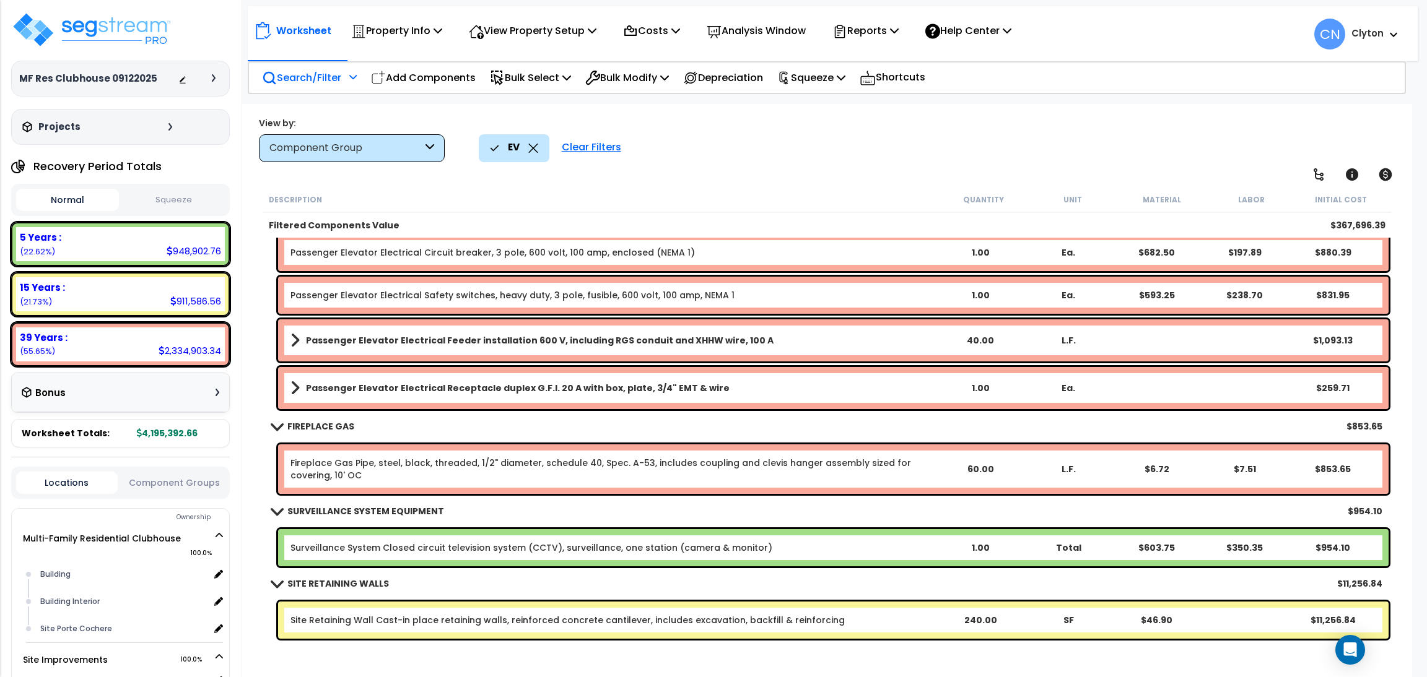
scroll to position [54, 0]
click at [491, 37] on p "View Property Setup" at bounding box center [533, 30] width 128 height 17
click at [505, 85] on link "View Questionnaire" at bounding box center [524, 84] width 123 height 25
click at [534, 146] on icon at bounding box center [533, 148] width 10 height 9
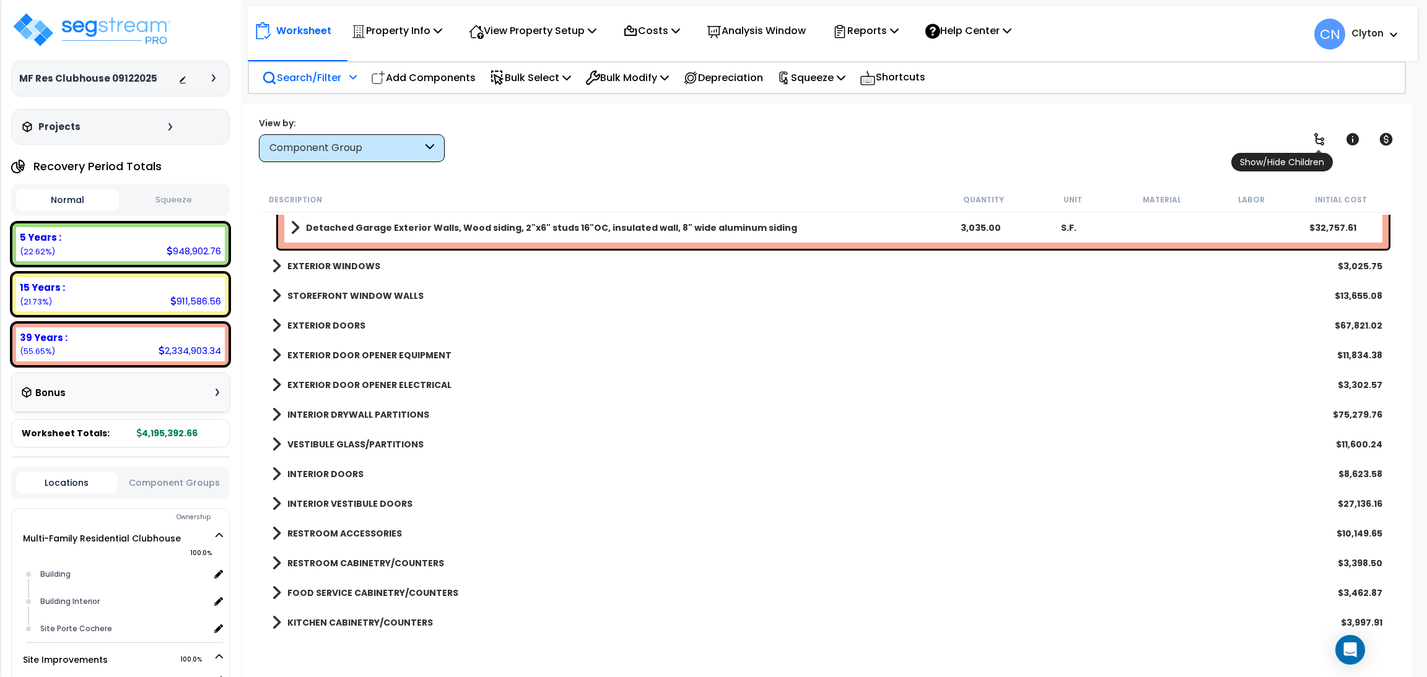
click at [1312, 133] on icon at bounding box center [1319, 139] width 15 height 15
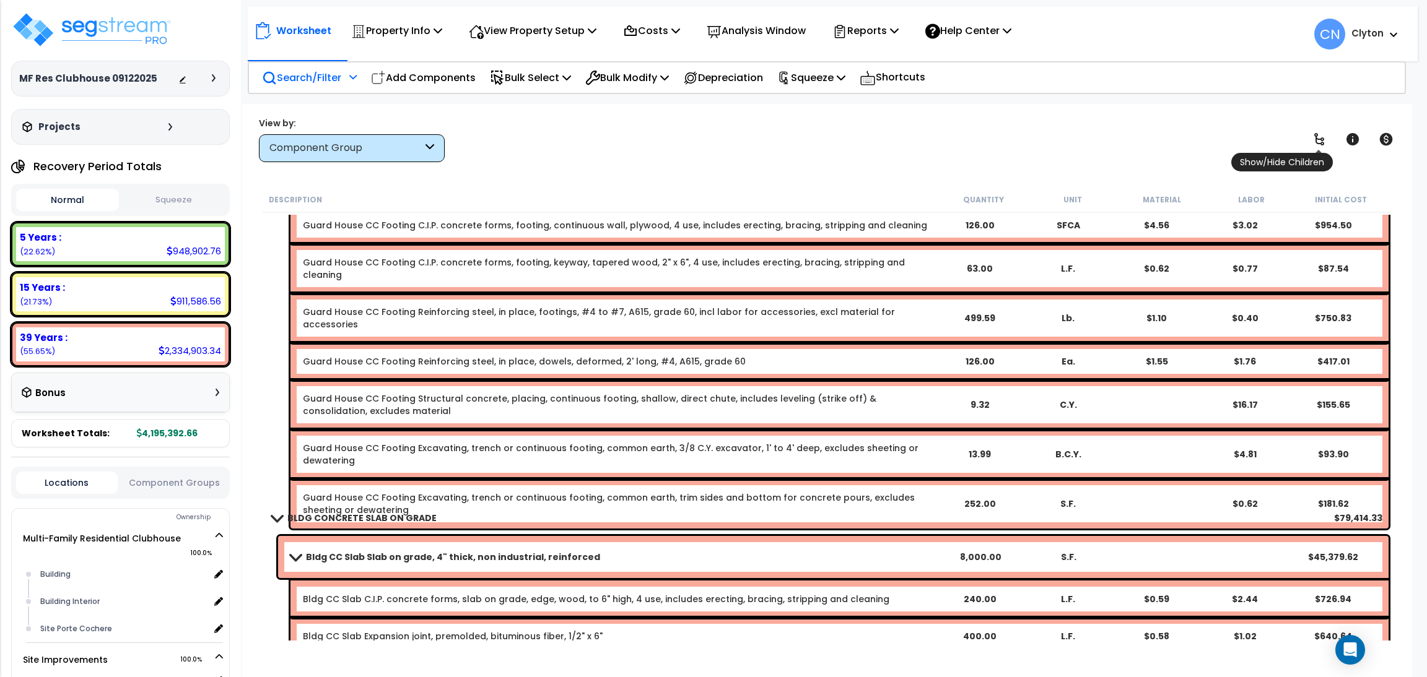
click at [1313, 133] on icon at bounding box center [1319, 139] width 15 height 15
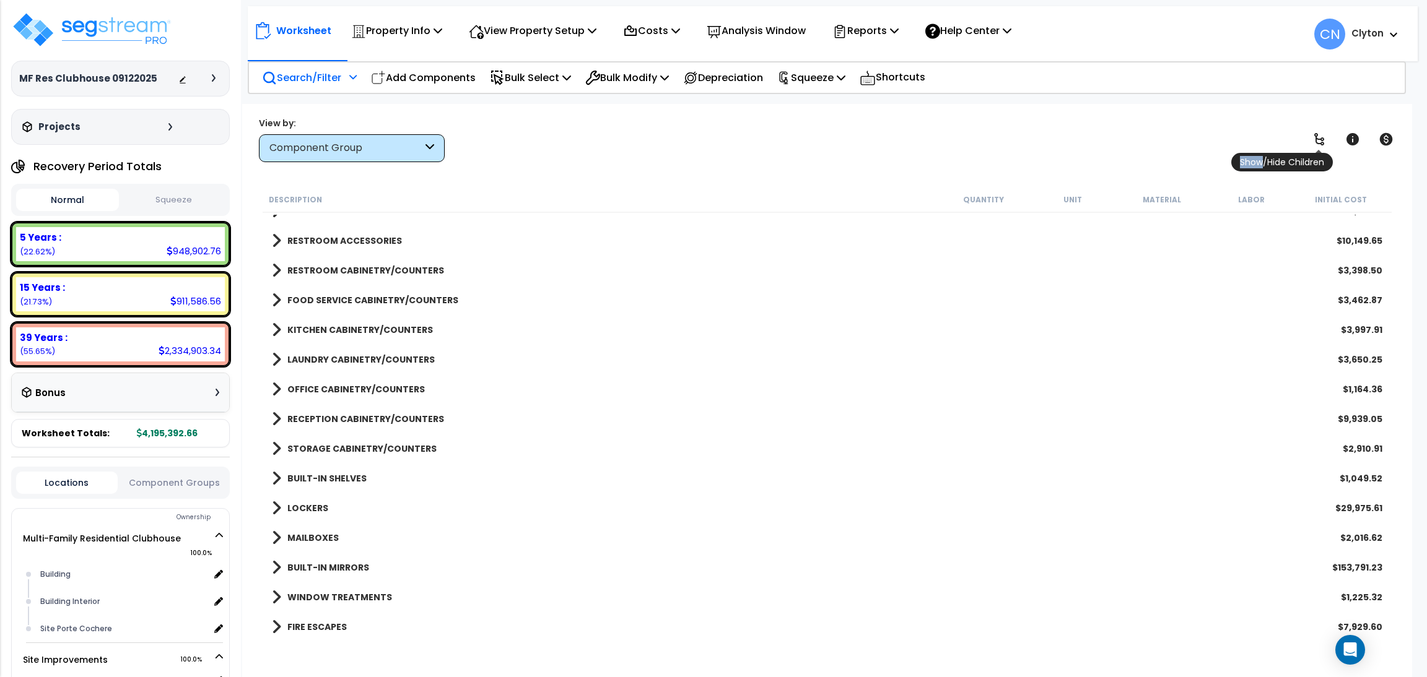
click at [1313, 133] on icon at bounding box center [1319, 139] width 15 height 15
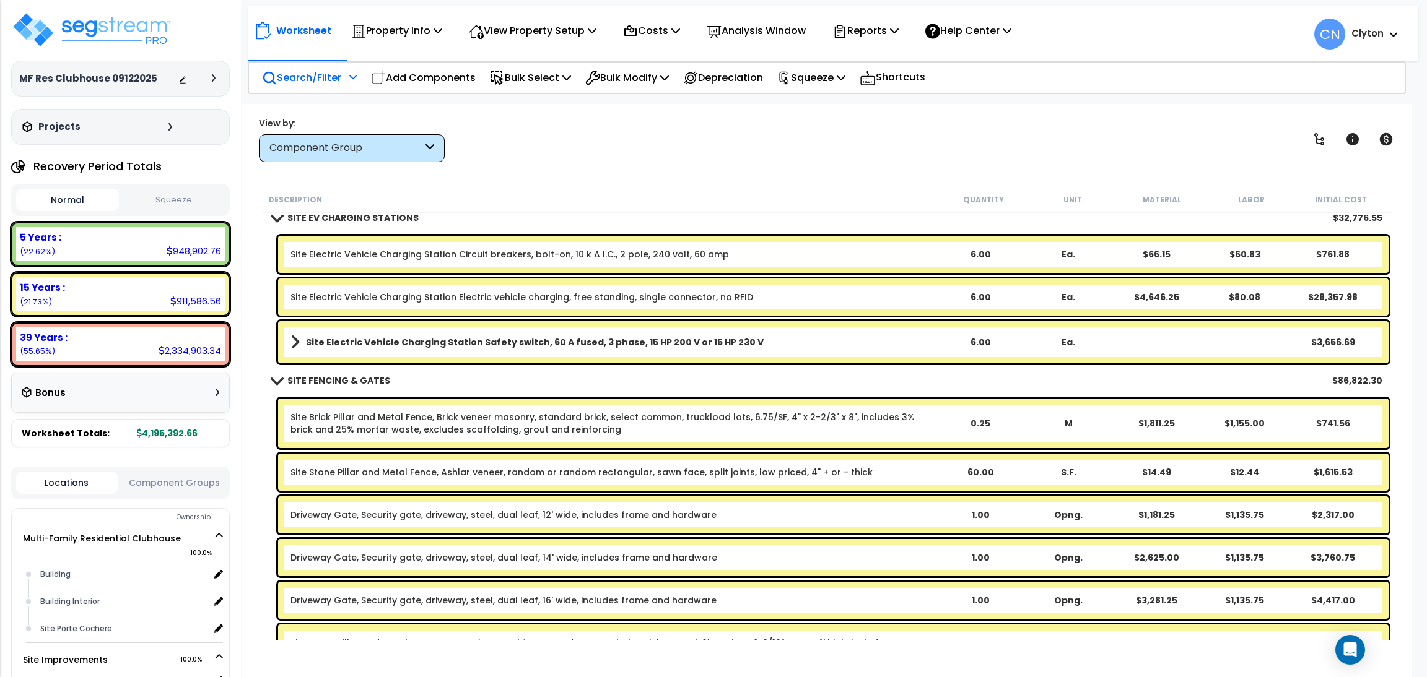
scroll to position [19223, 0]
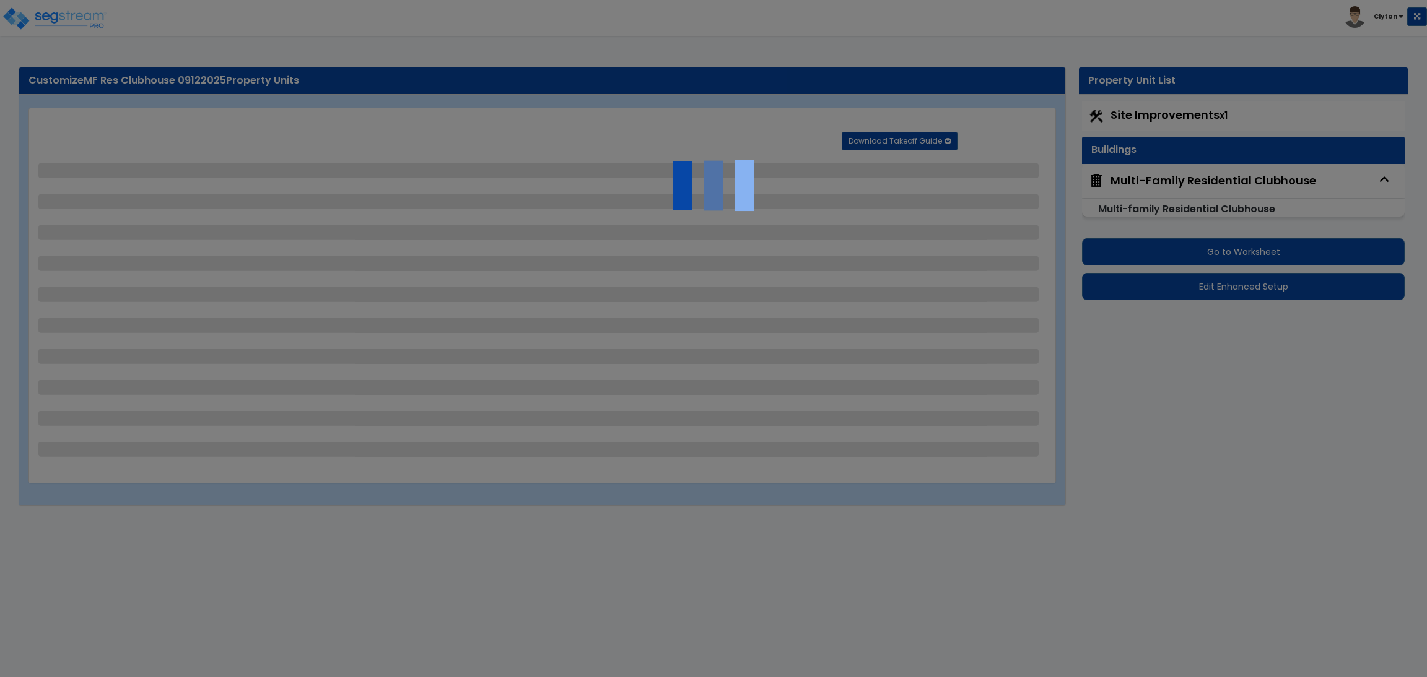
select select "2"
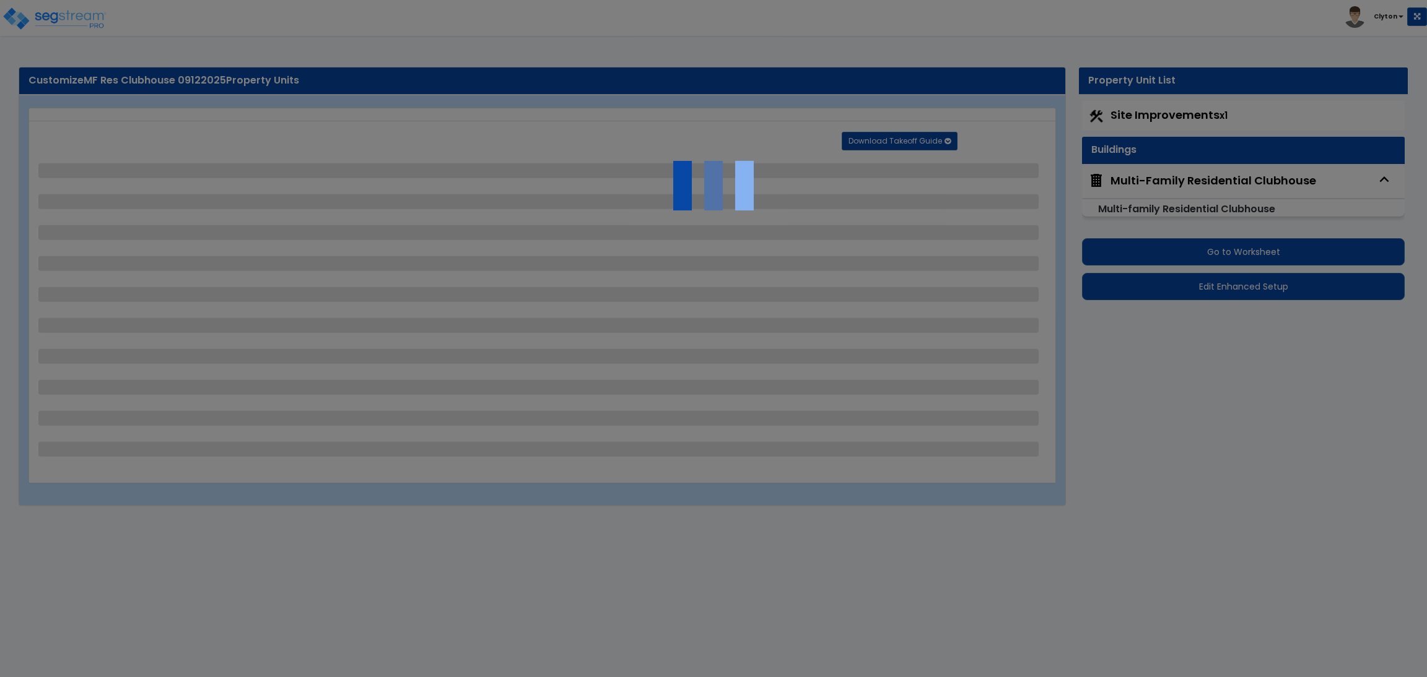
select select "1"
select select "2"
select select "3"
select select "1"
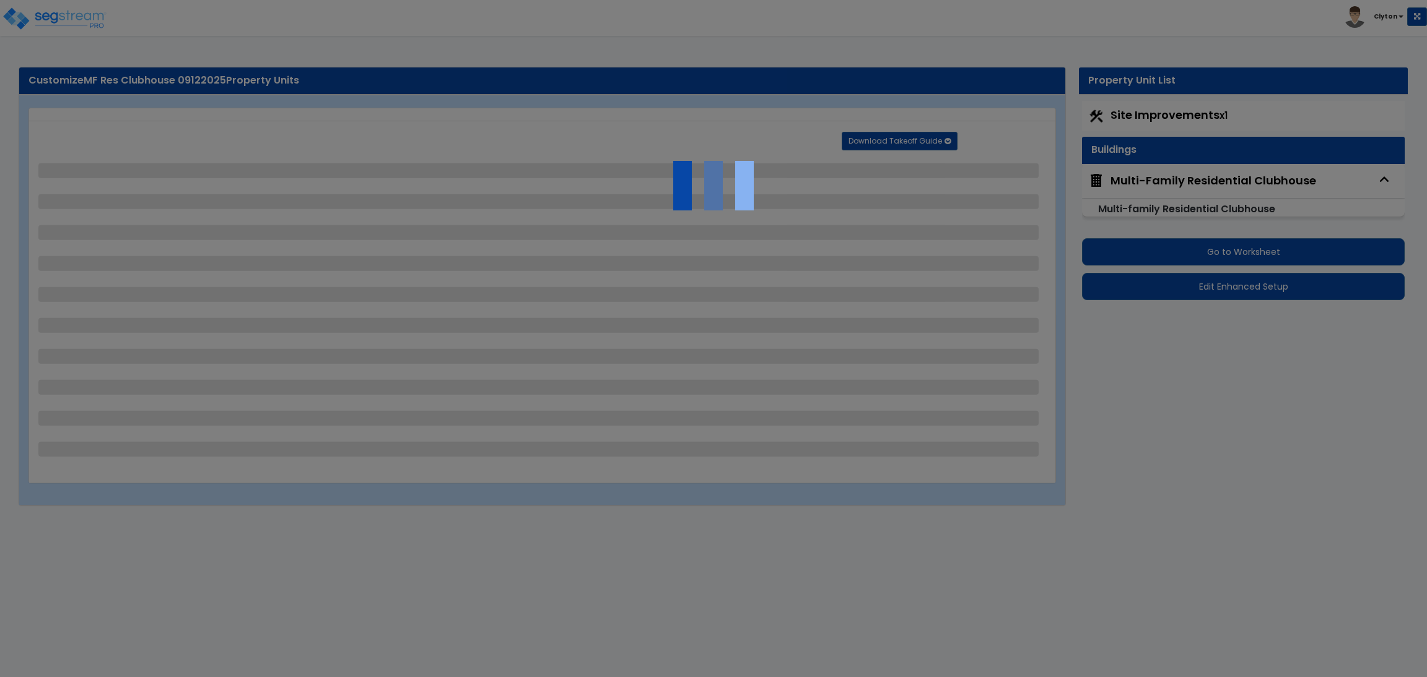
select select "1"
select select "3"
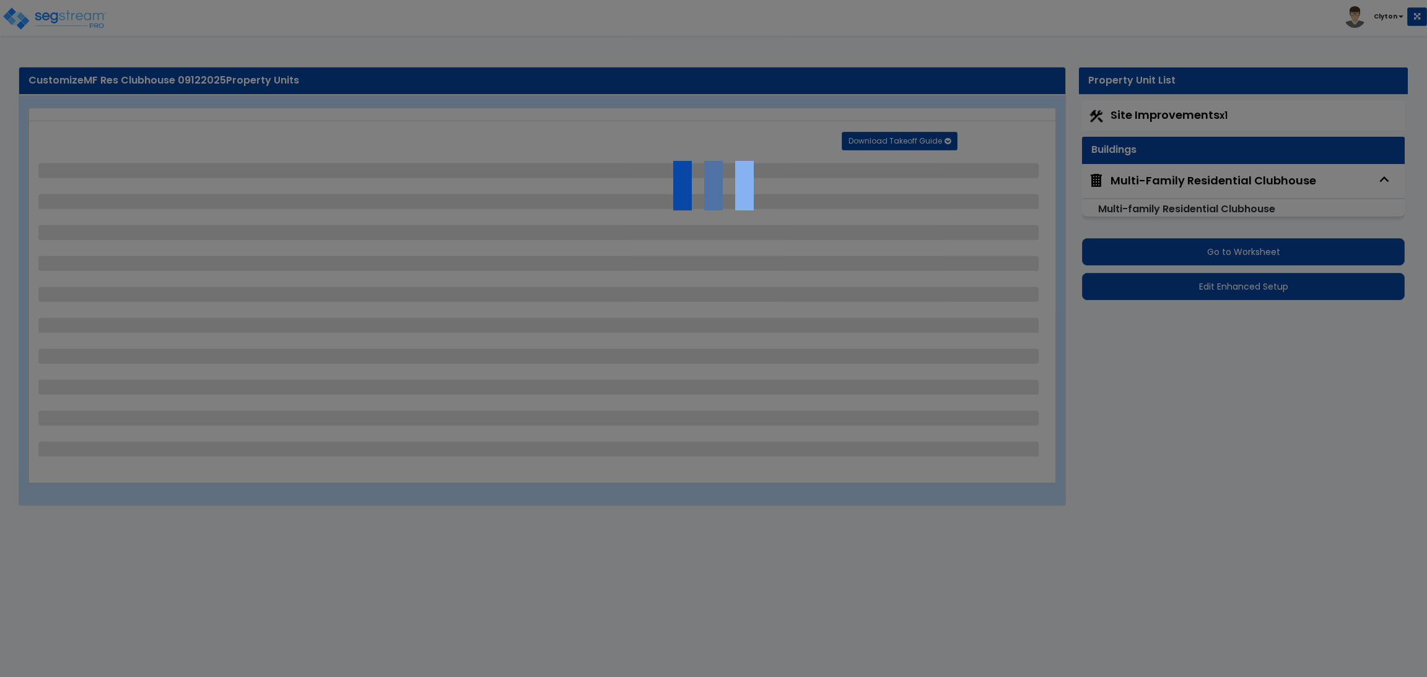
select select "5"
select select "1"
select select "2"
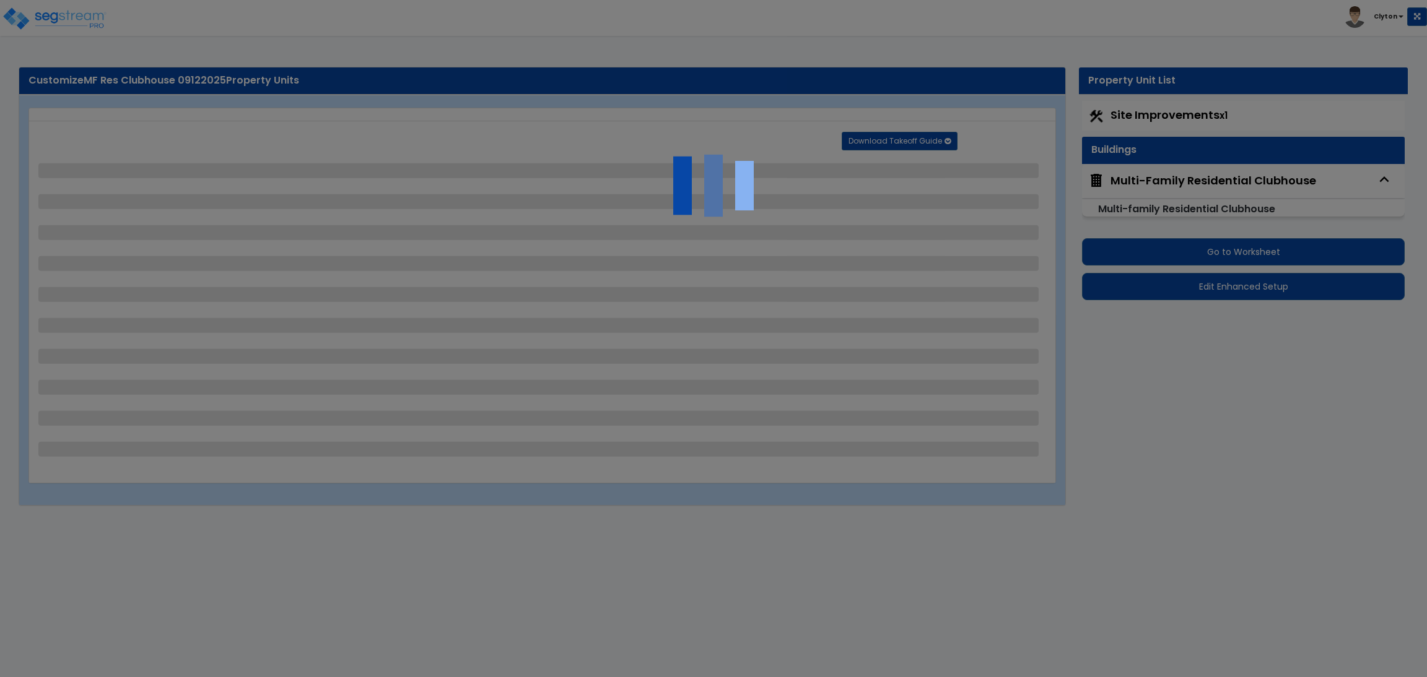
select select "2"
select select "1"
select select "2"
select select "1"
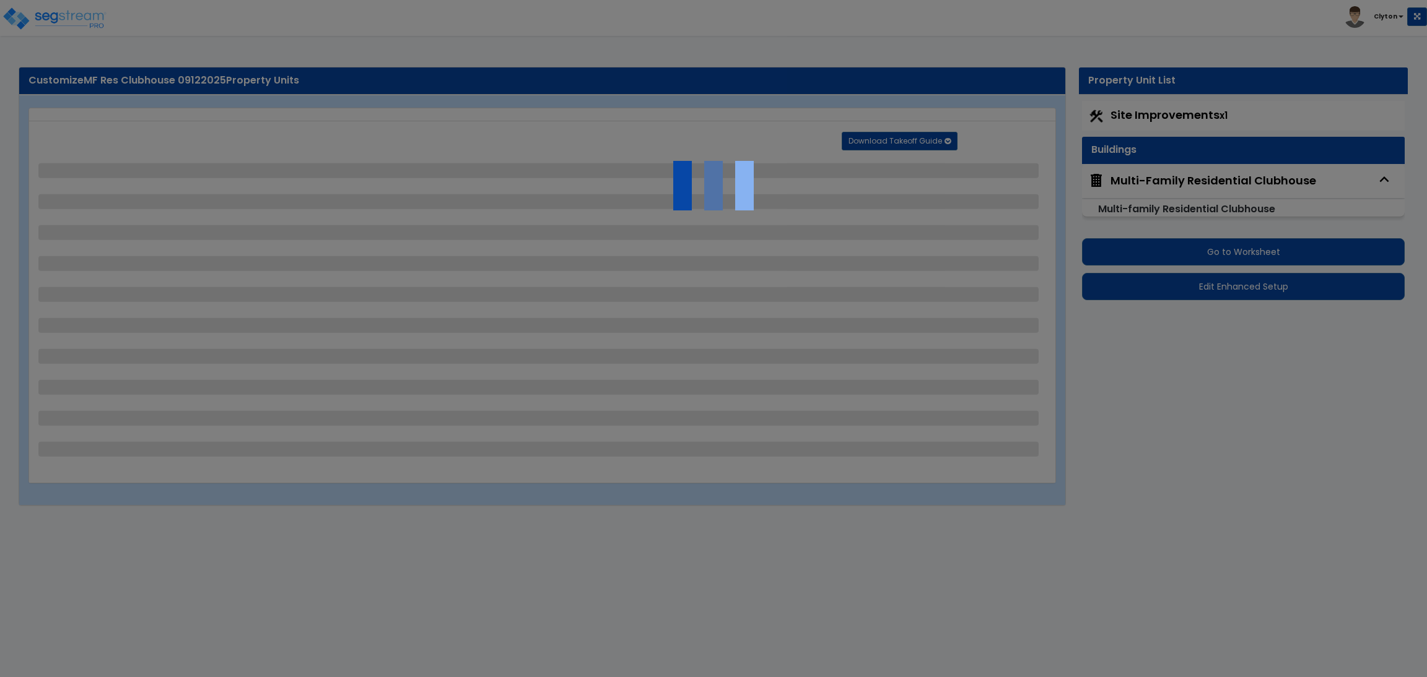
select select "2"
select select "1"
select select "2"
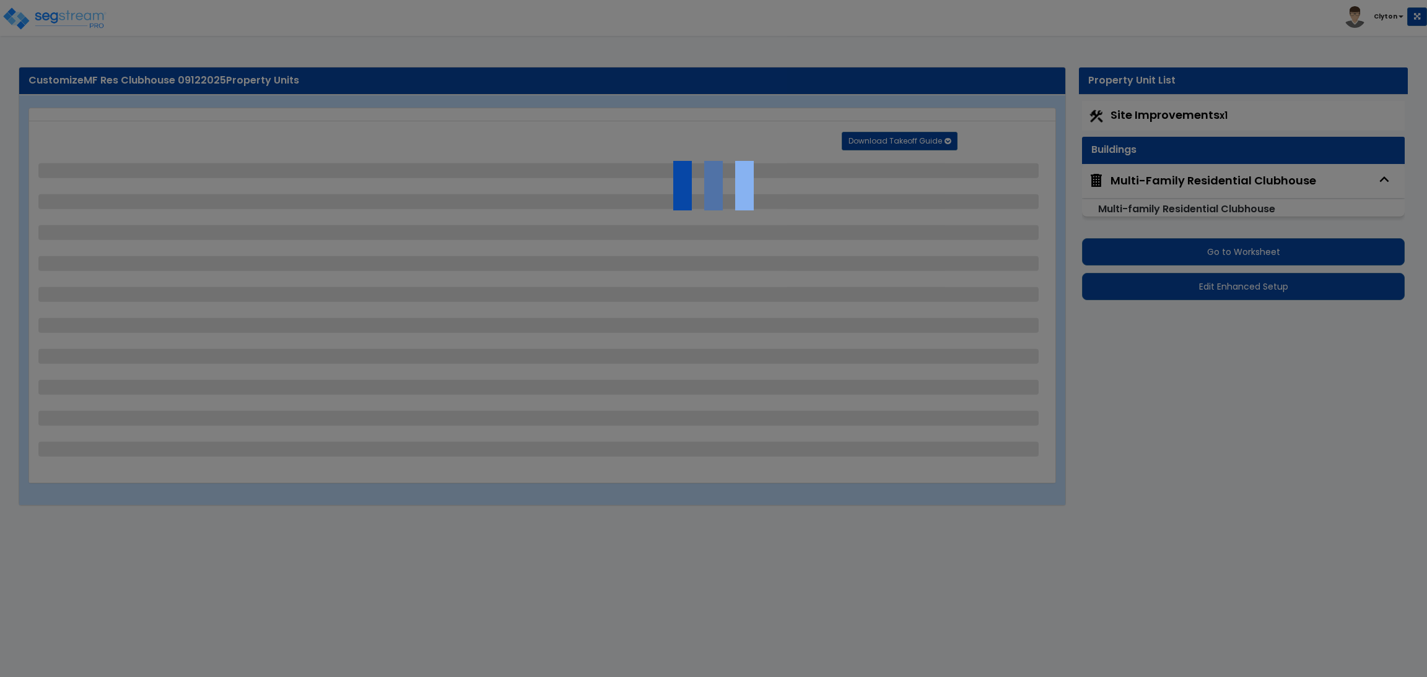
select select "2"
select select "4"
select select "3"
select select "1"
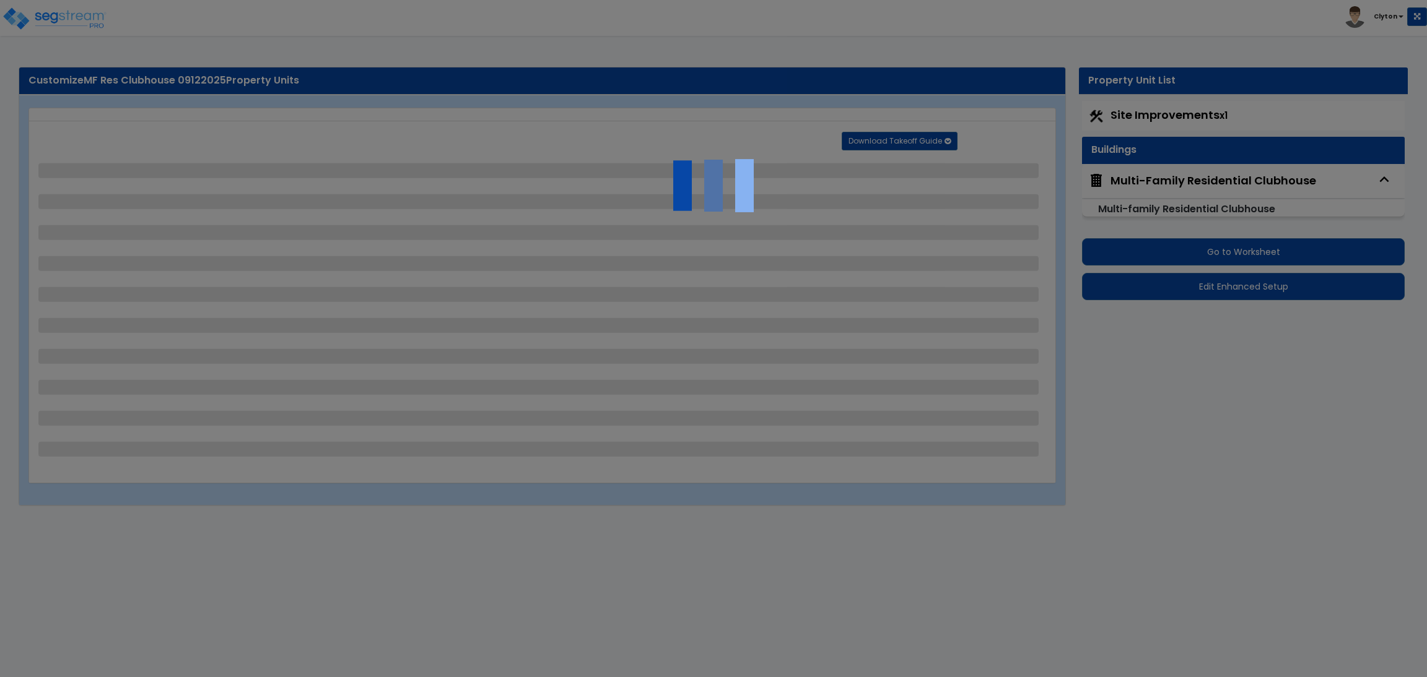
select select "7"
select select "2"
select select "3"
select select "2"
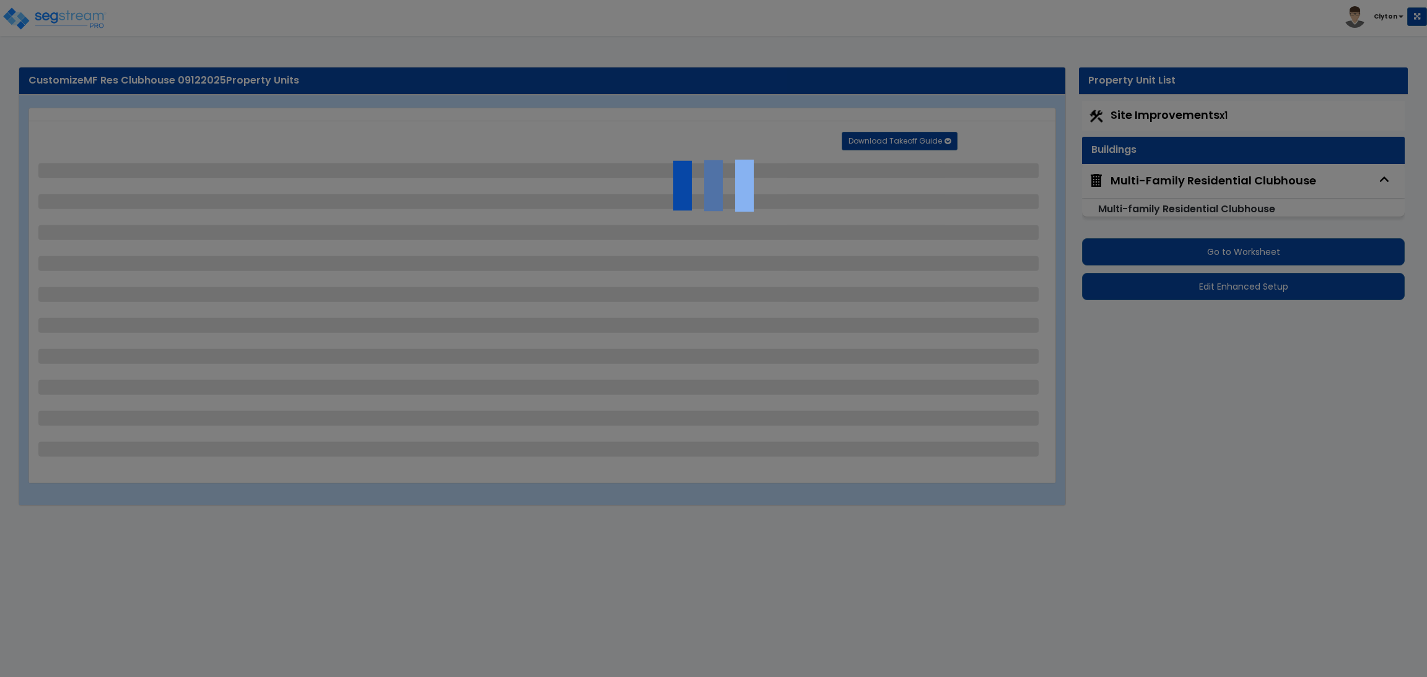
select select "1"
select select "2"
select select "1"
select select "2"
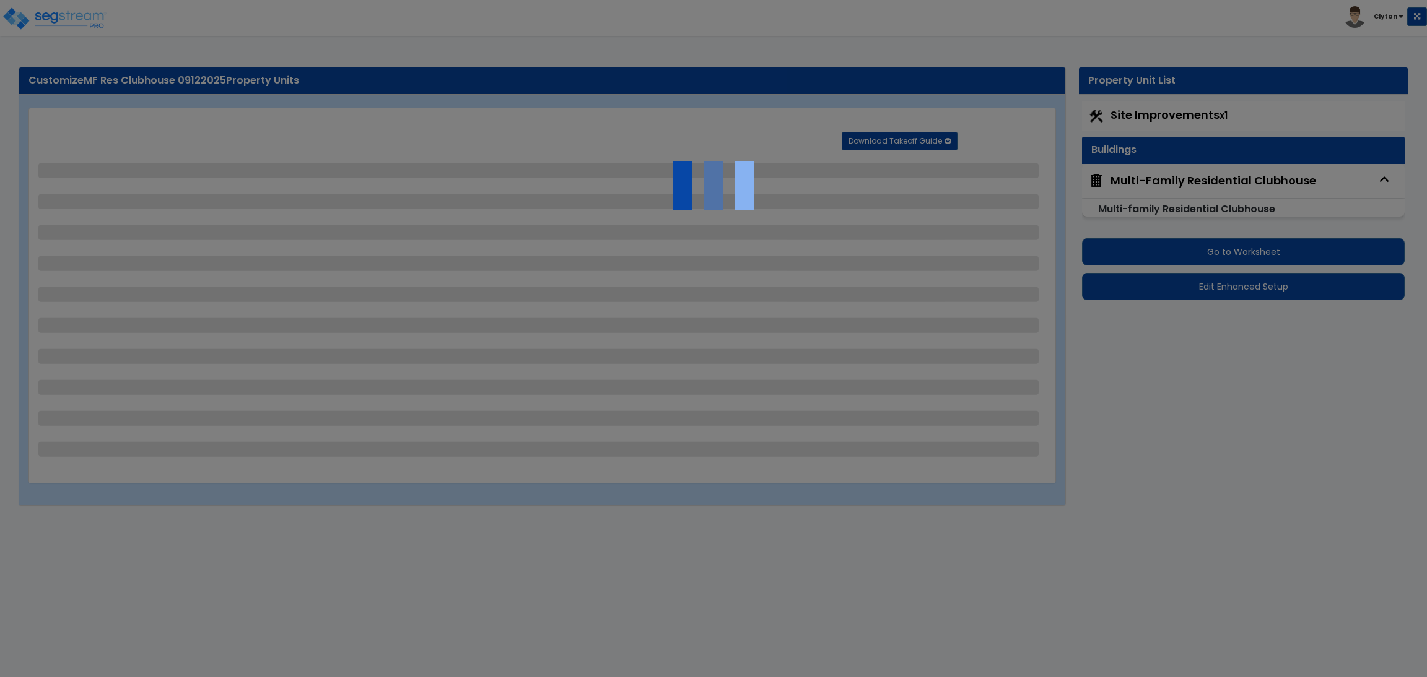
select select "1"
select select "2"
select select "1"
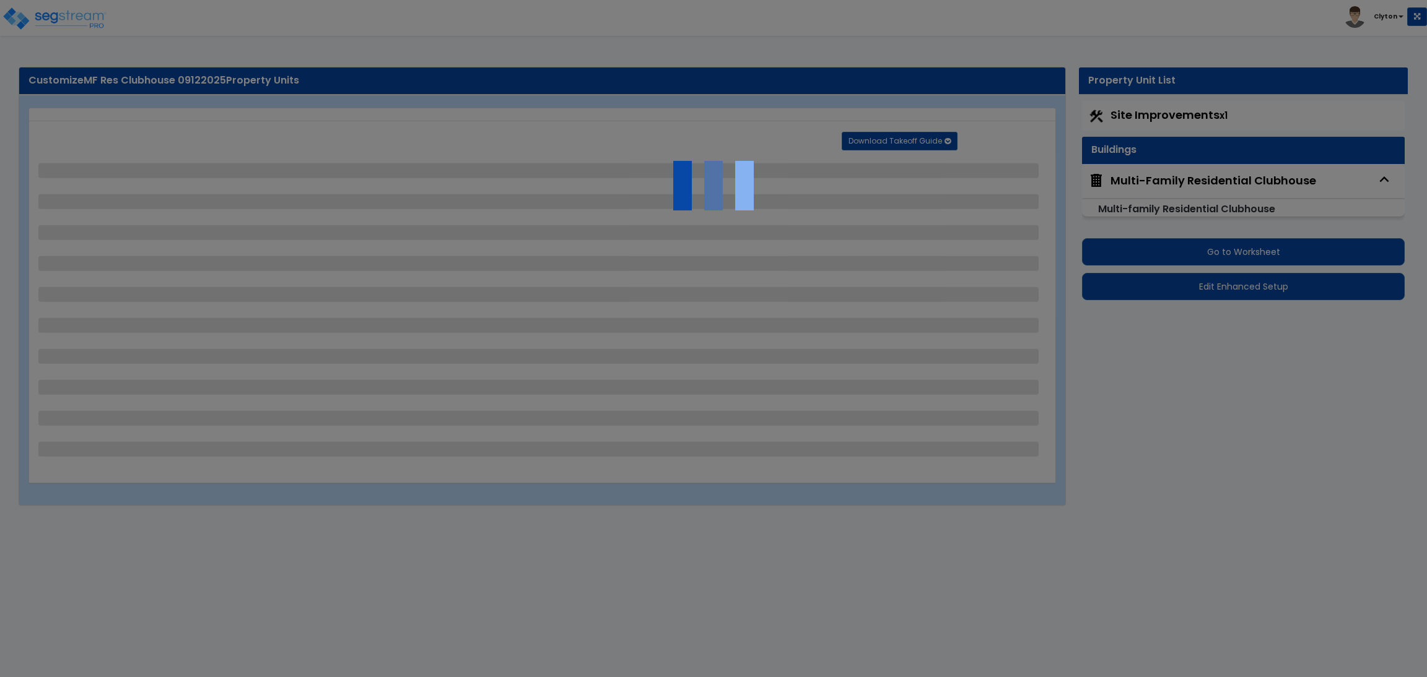
select select "2"
select select "7"
select select "1"
select select "2"
select select "4"
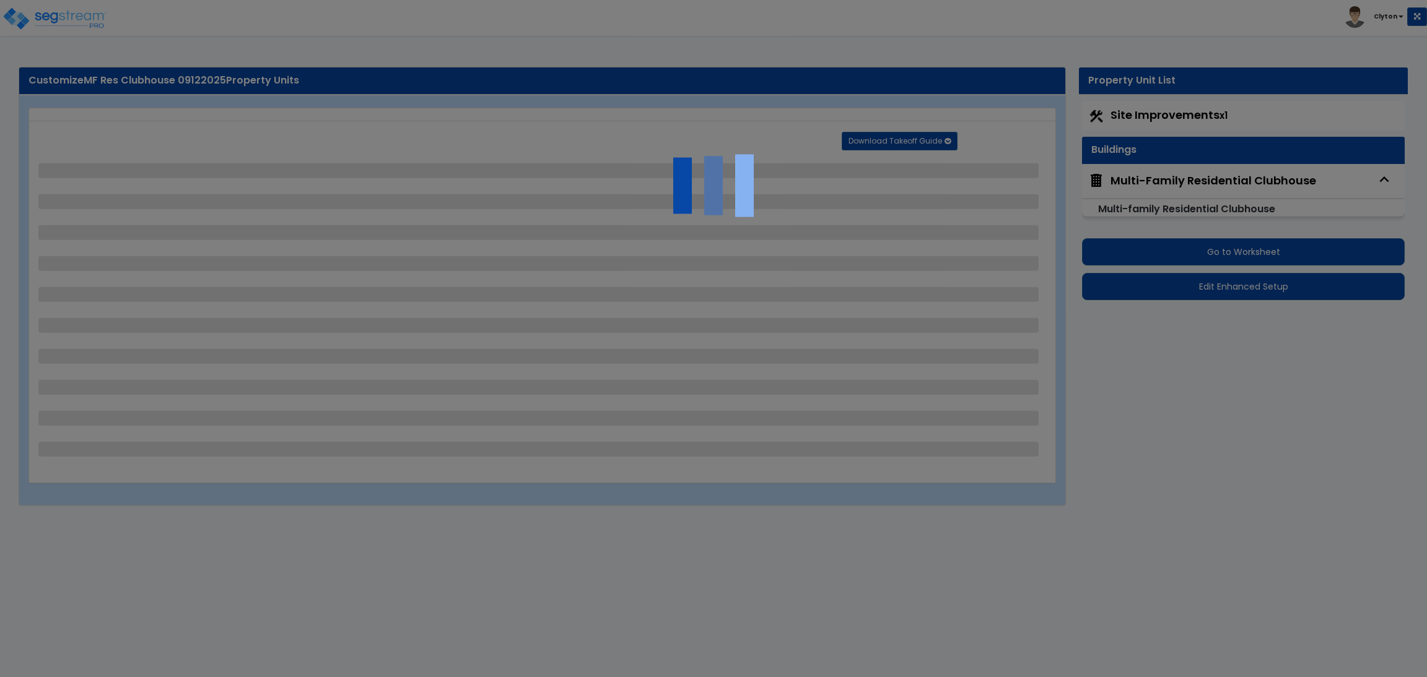
select select "1"
select select "13"
select select "2"
select select "3"
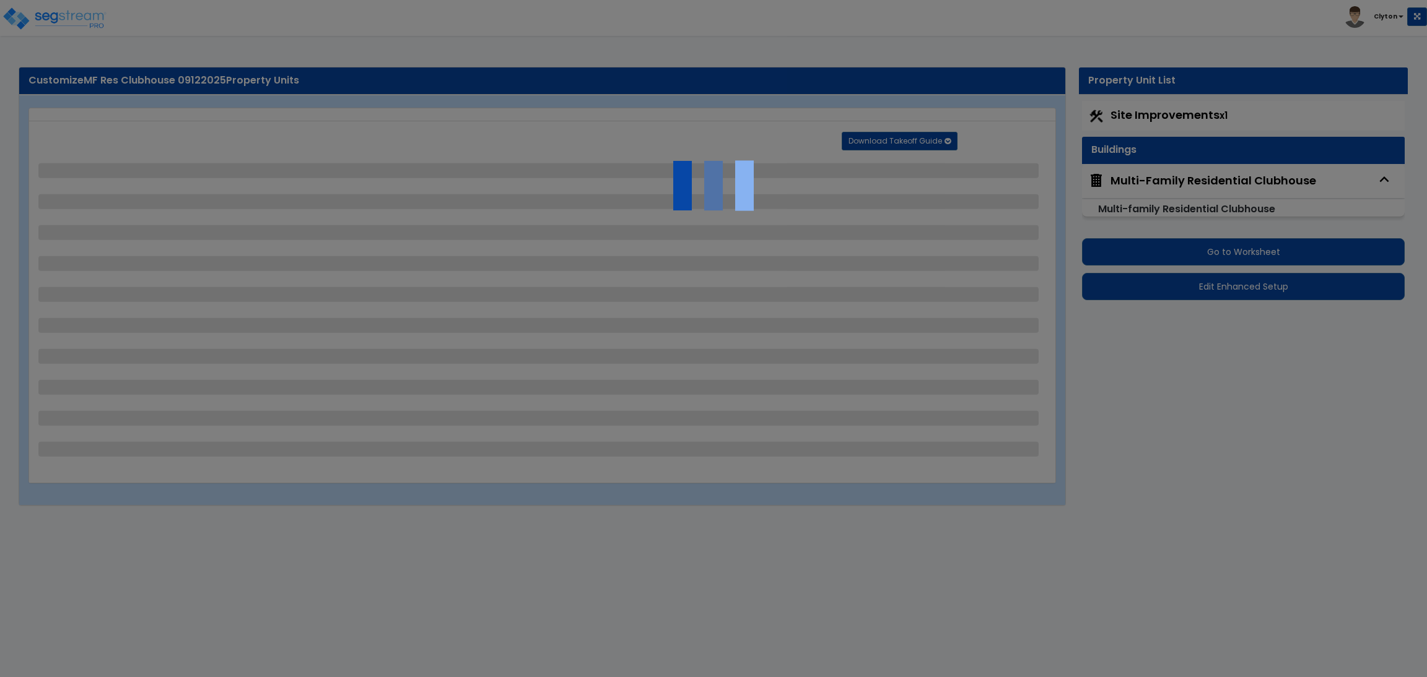
select select "1"
select select "4"
select select "1"
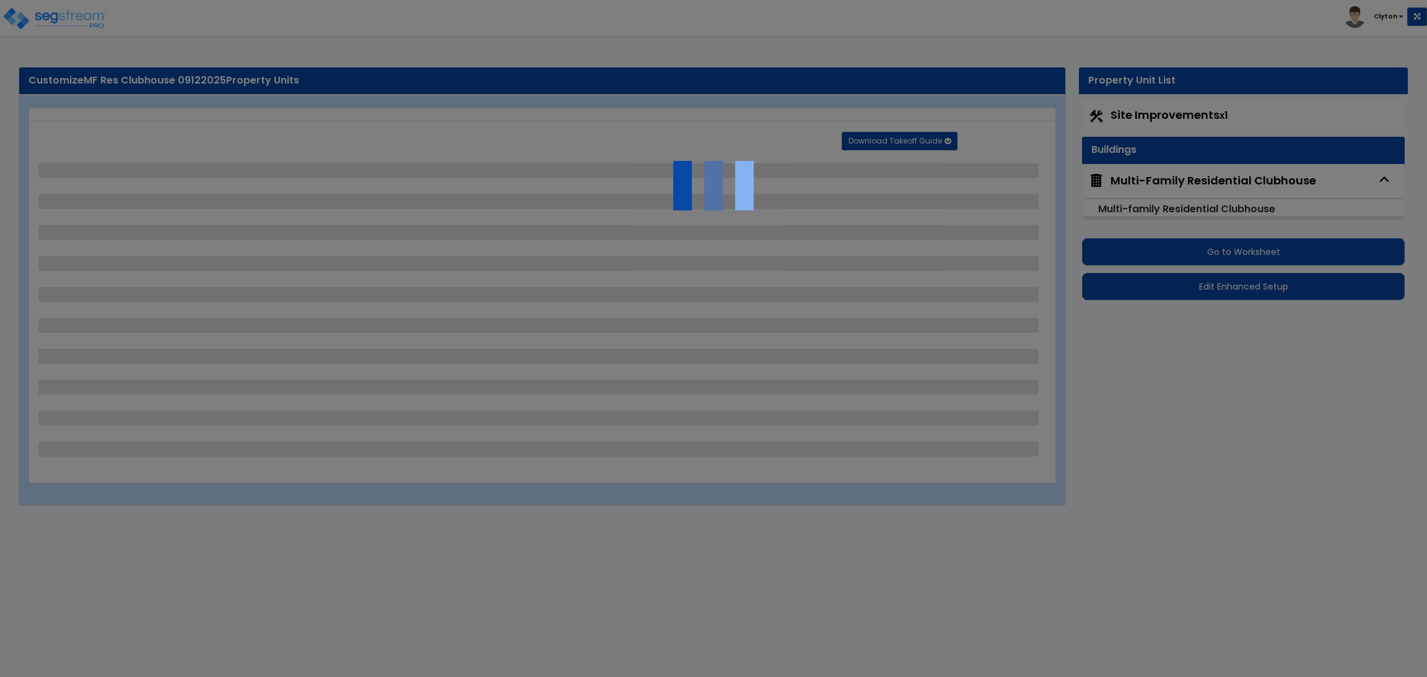
select select "2"
select select "3"
select select "2"
select select "1"
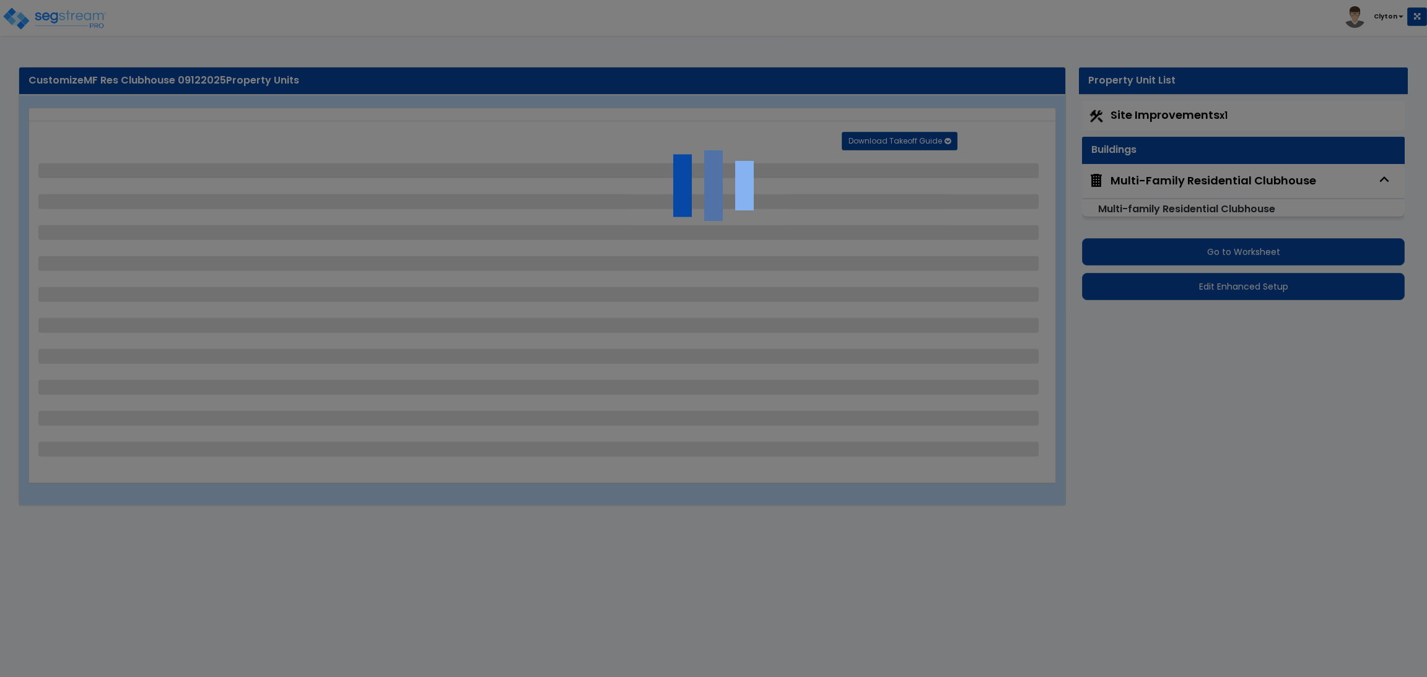
select select "1"
select select "3"
select select "1"
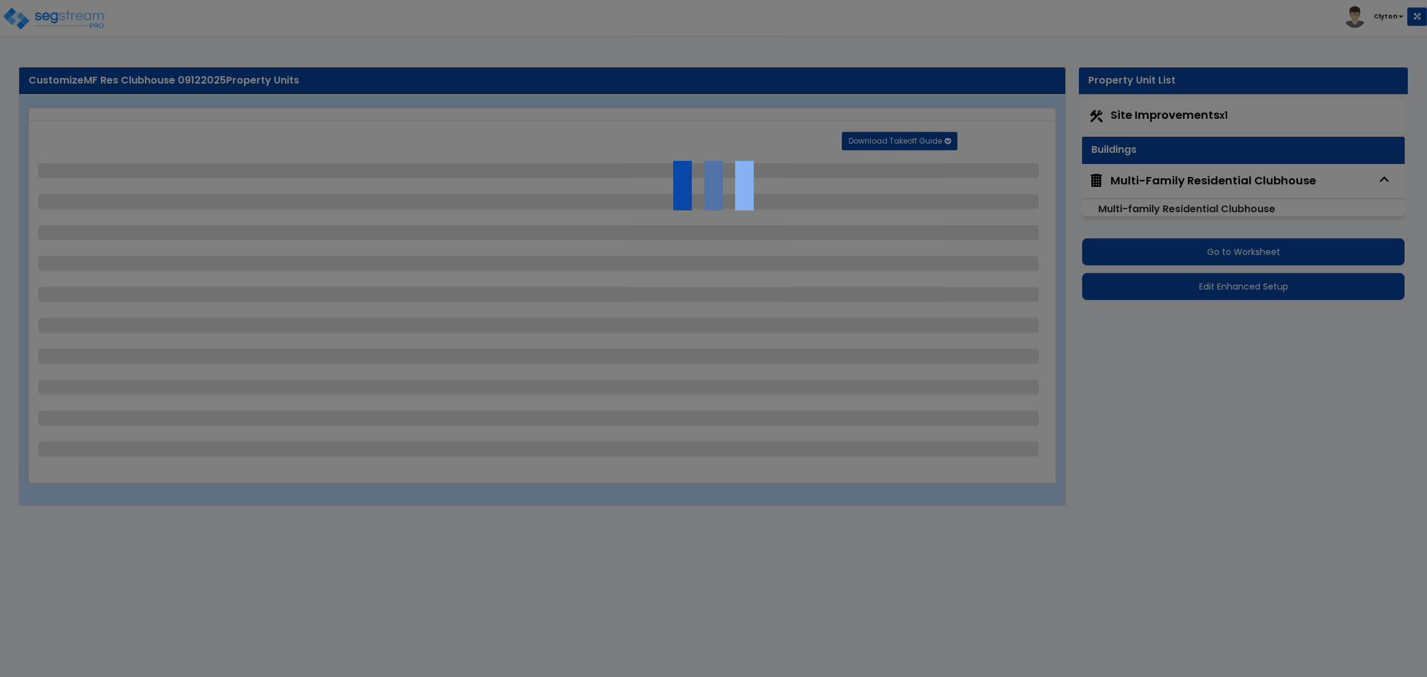
select select "4"
select select "2"
select select "1"
select select "2"
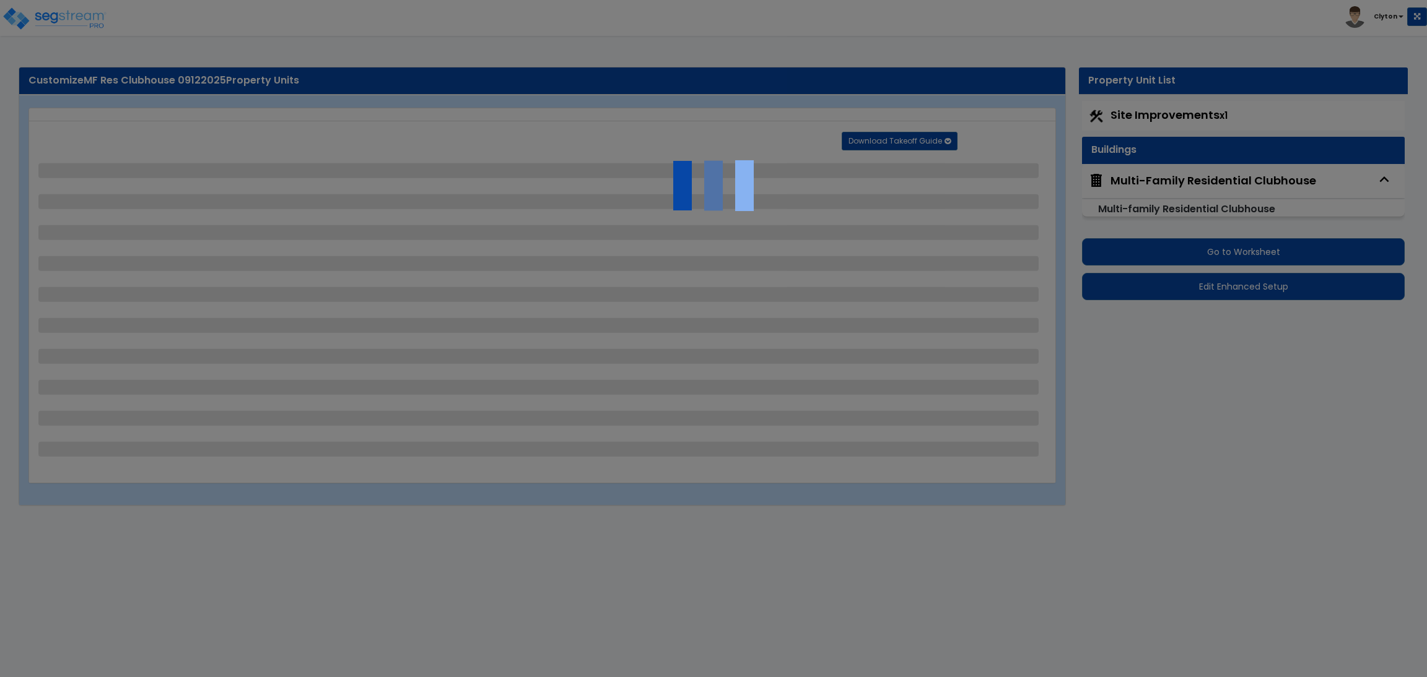
select select "2"
select select "3"
select select "11"
select select "8"
select select "5"
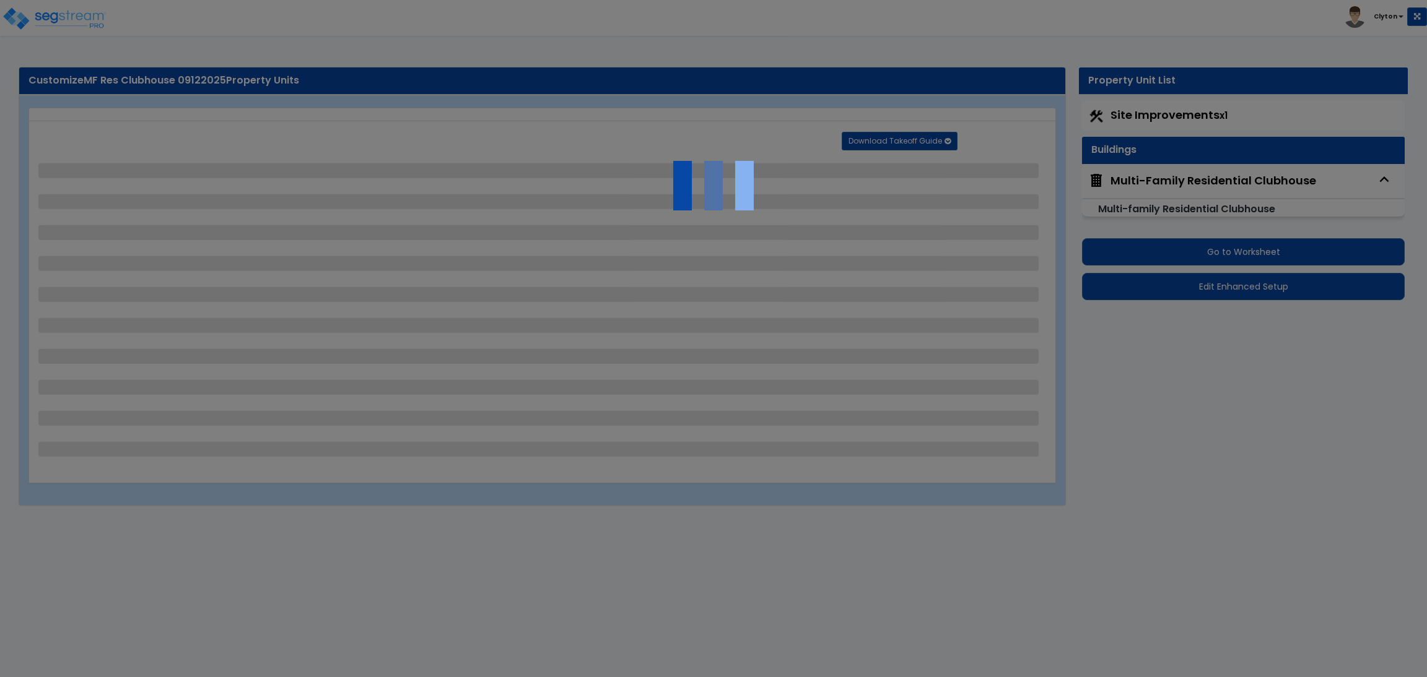
select select "3"
select select "1"
select select "5"
select select "7"
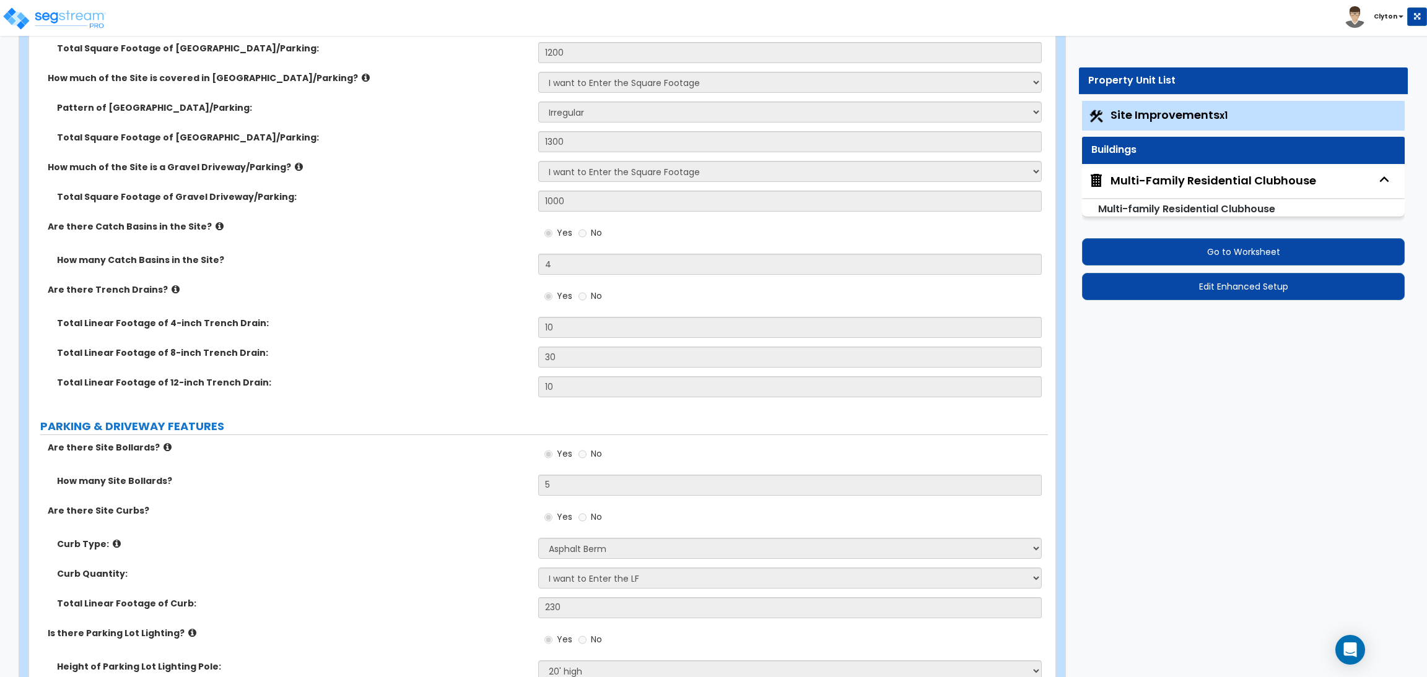
scroll to position [650, 0]
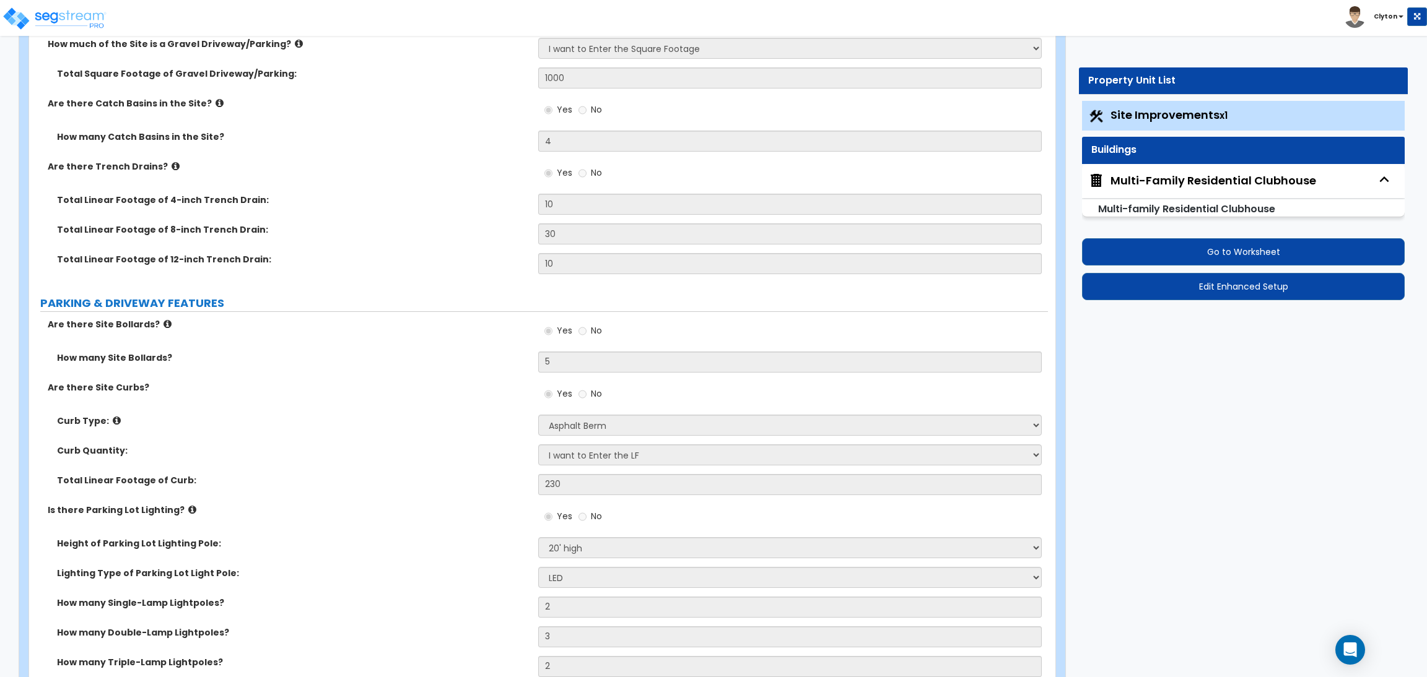
click at [436, 412] on div "Are there Site Curbs? Yes No" at bounding box center [538, 397] width 1019 height 33
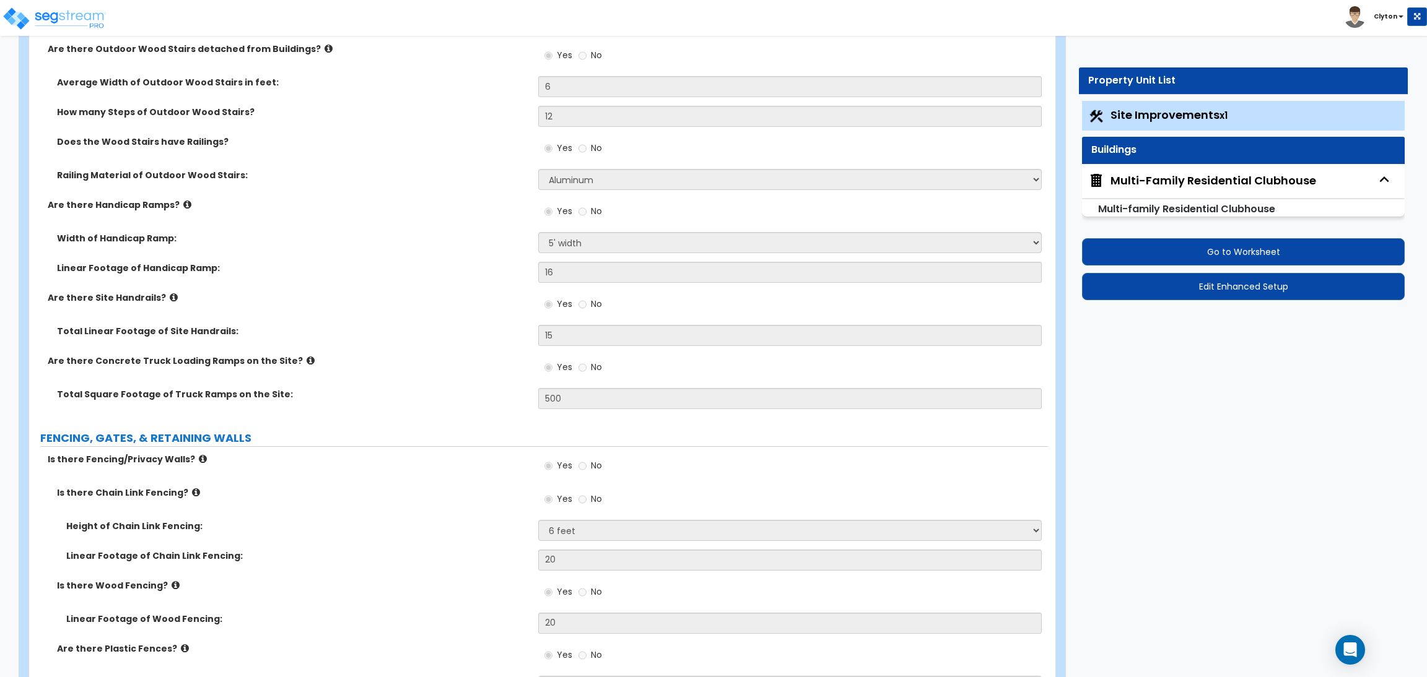
scroll to position [1376, 0]
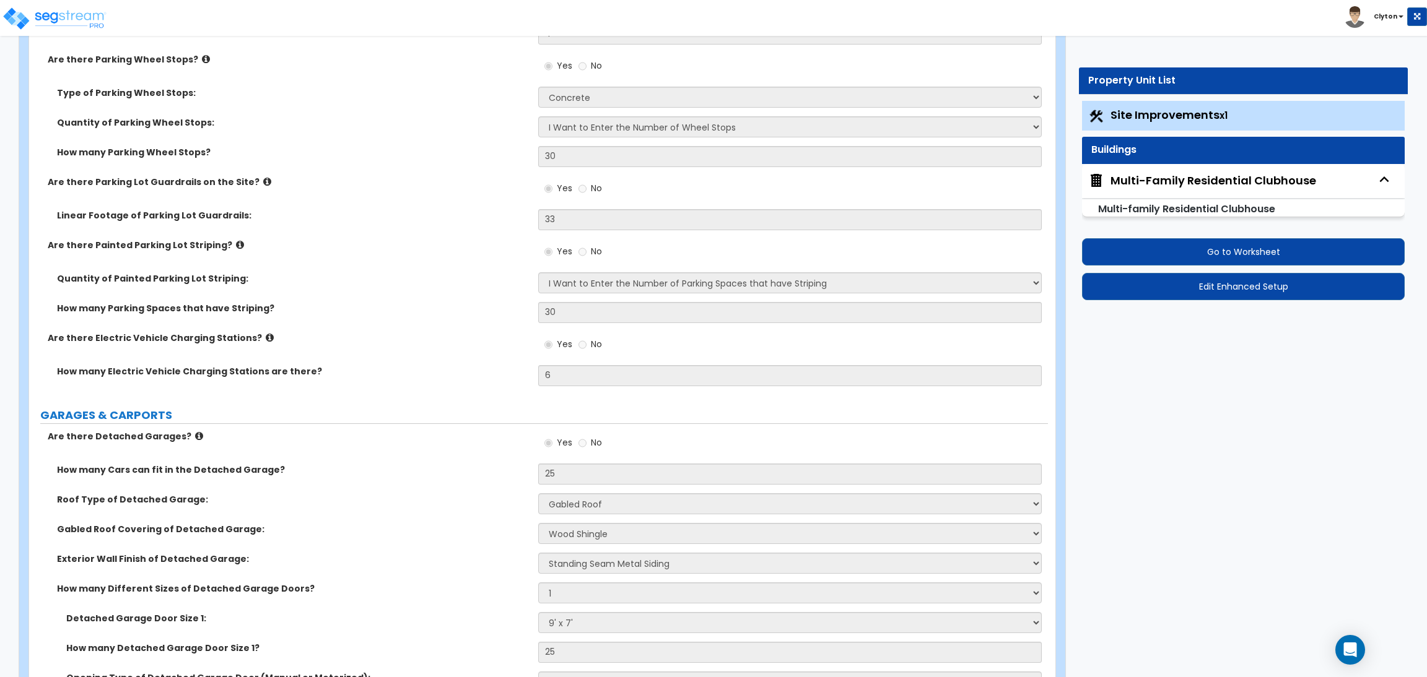
click at [1221, 175] on div "Multi-Family Residential Clubhouse" at bounding box center [1213, 181] width 206 height 16
select select "1"
select select "4"
select select "2"
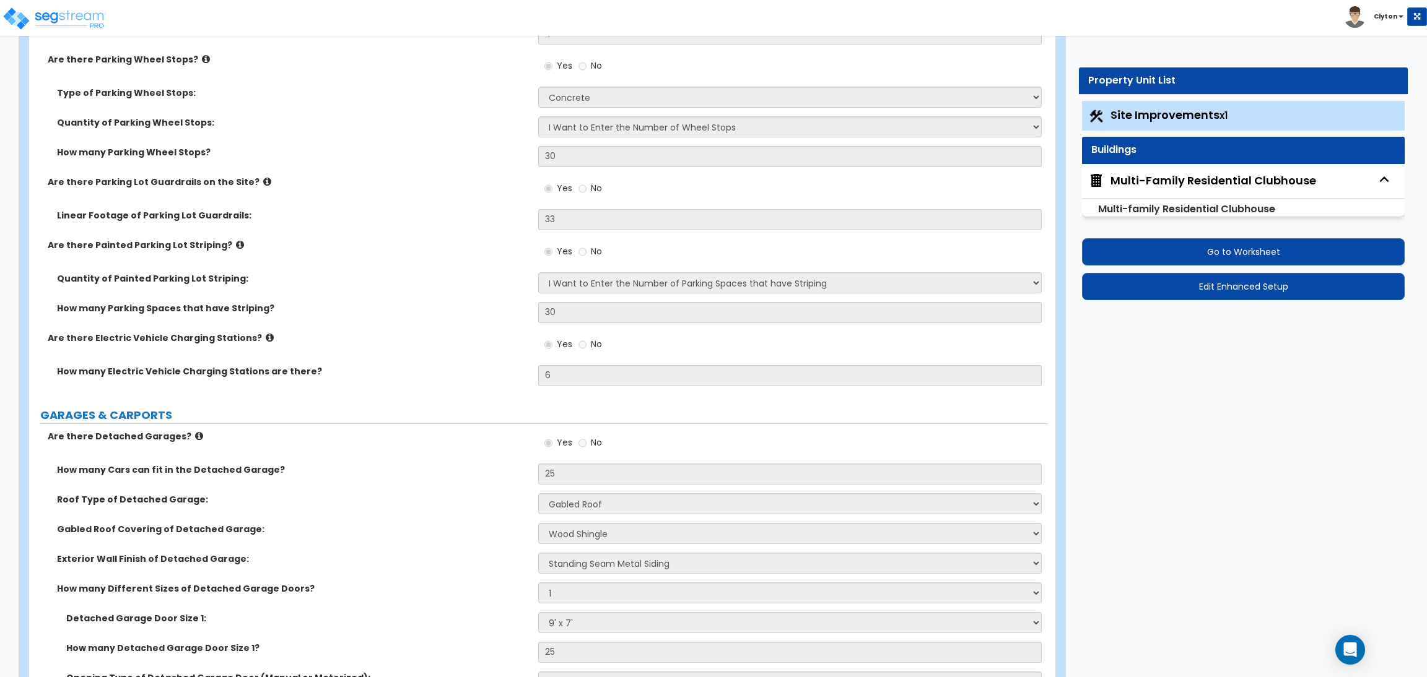
select select "2"
select select "1"
select select "2"
select select "1"
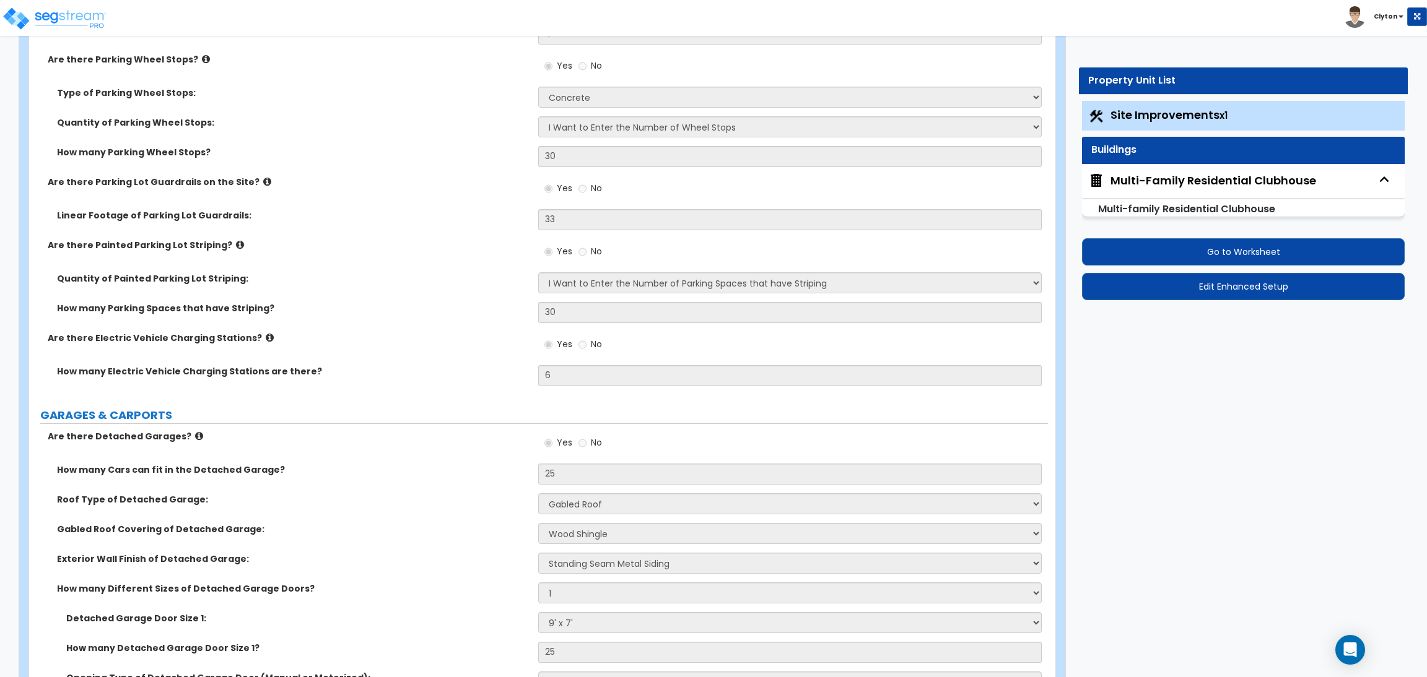
select select "7"
select select "2"
select select "1"
select select "3"
select select "1"
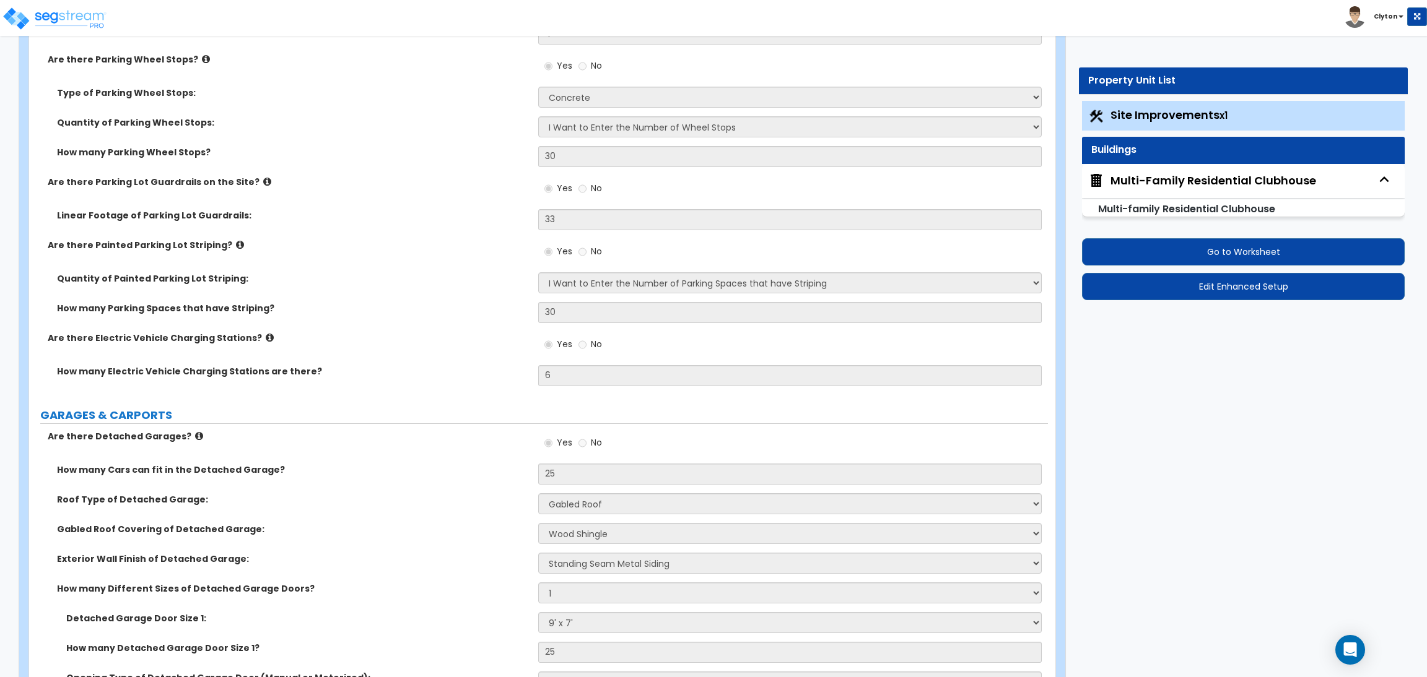
select select "1"
select select "2"
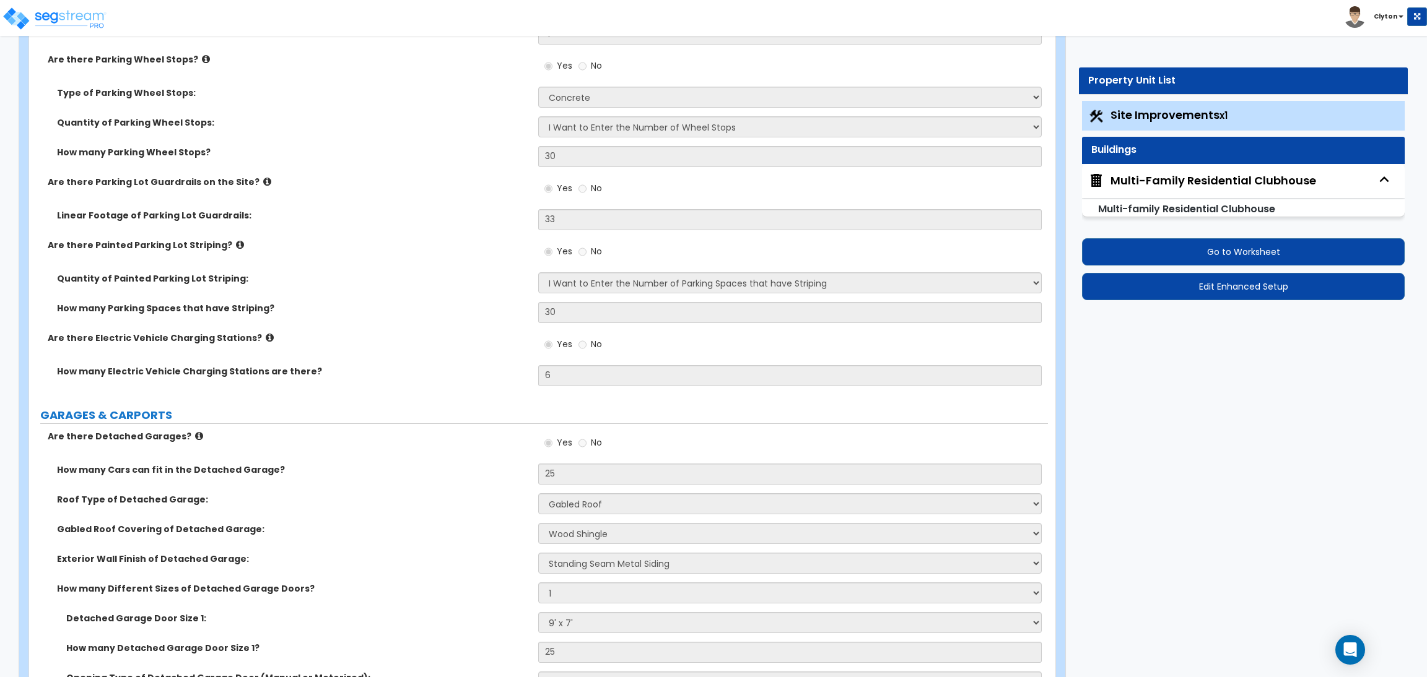
select select "1"
select select "7"
select select "2"
select select "1"
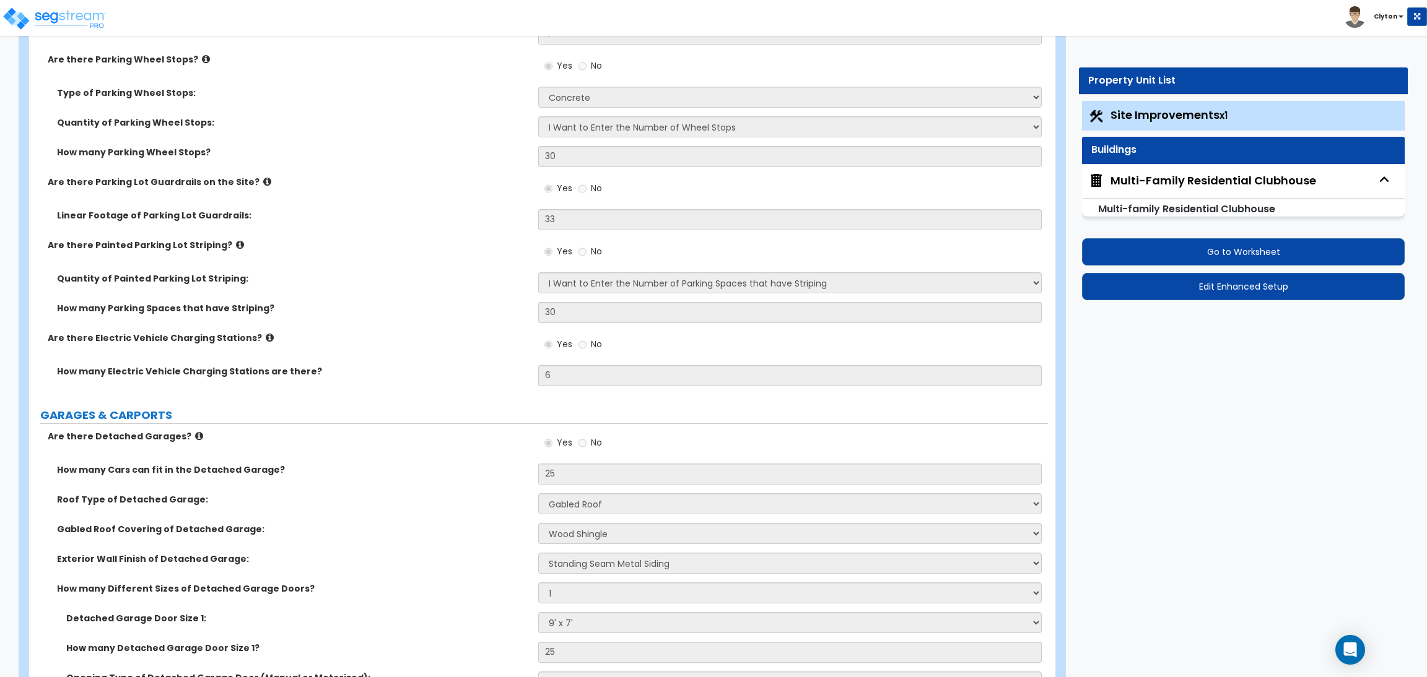
select select "1"
select select "3"
select select "4"
select select "1"
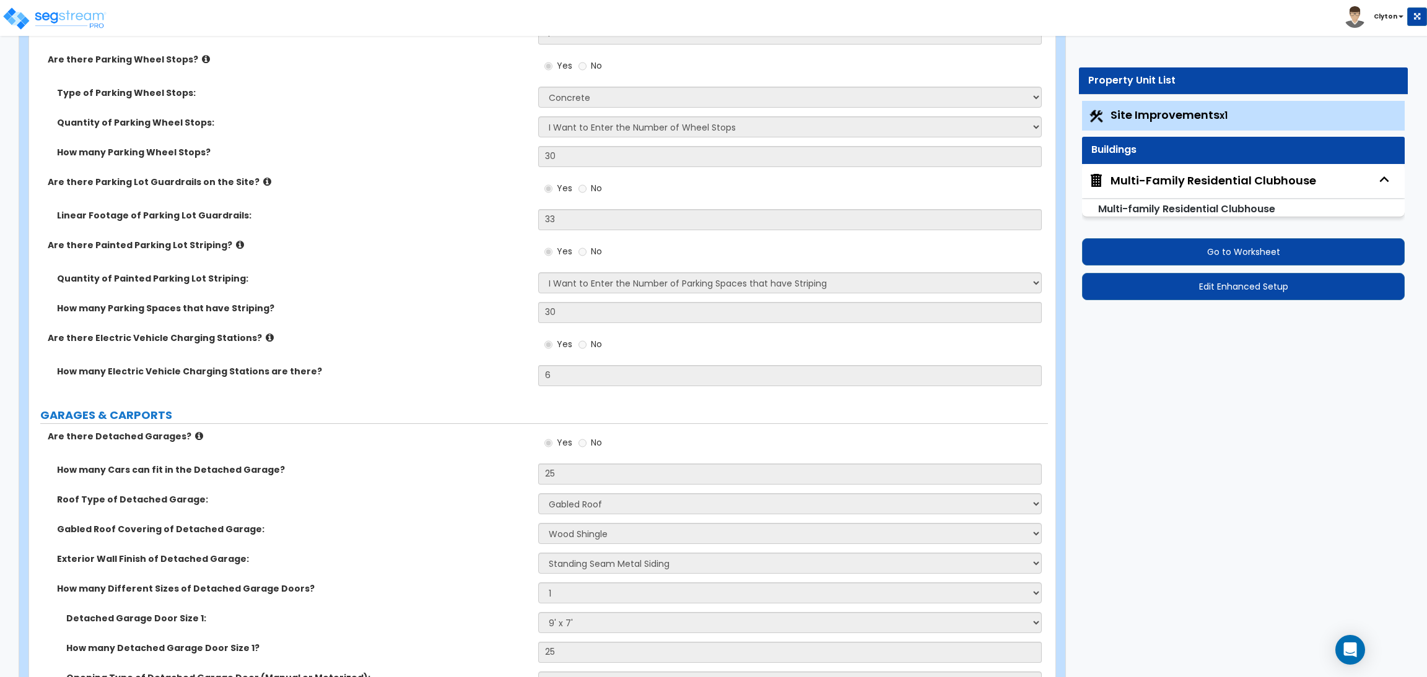
select select "7"
select select "1"
select select "2"
select select "6"
select select "1"
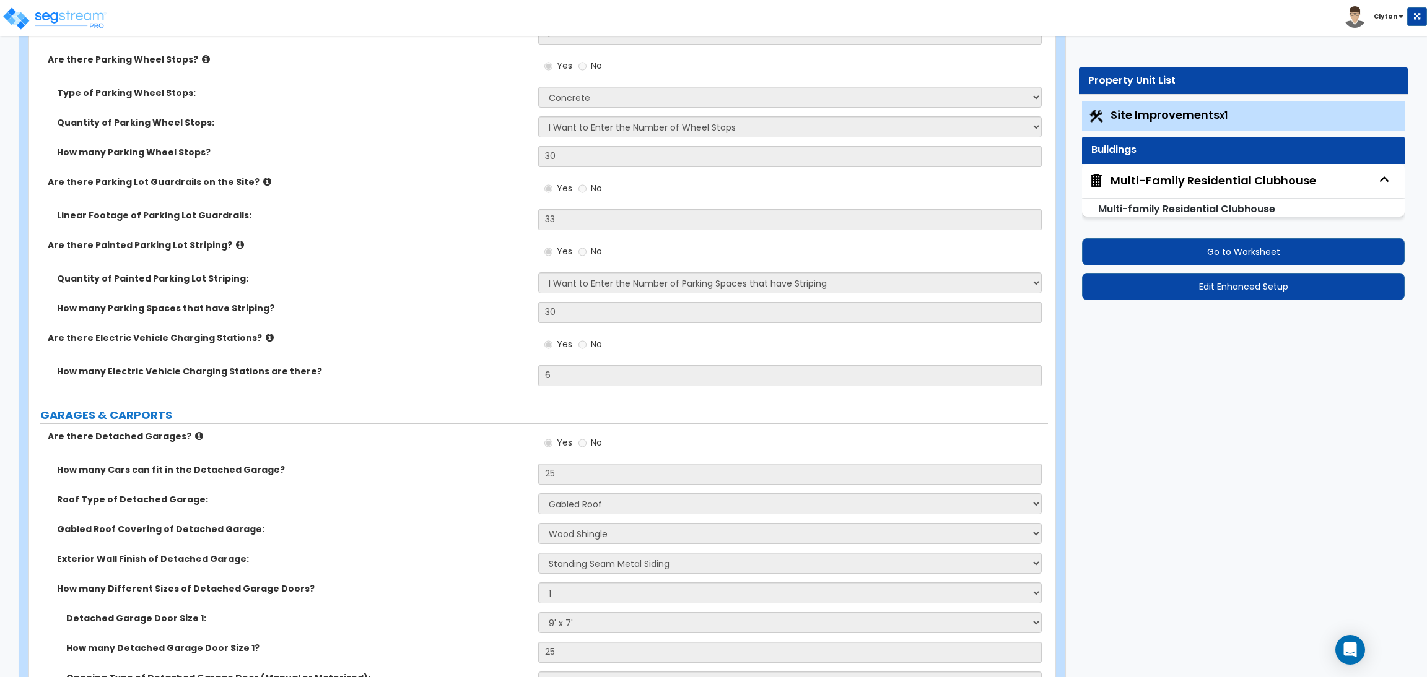
select select "3"
select select "2"
select select "1"
select select "2"
select select "3"
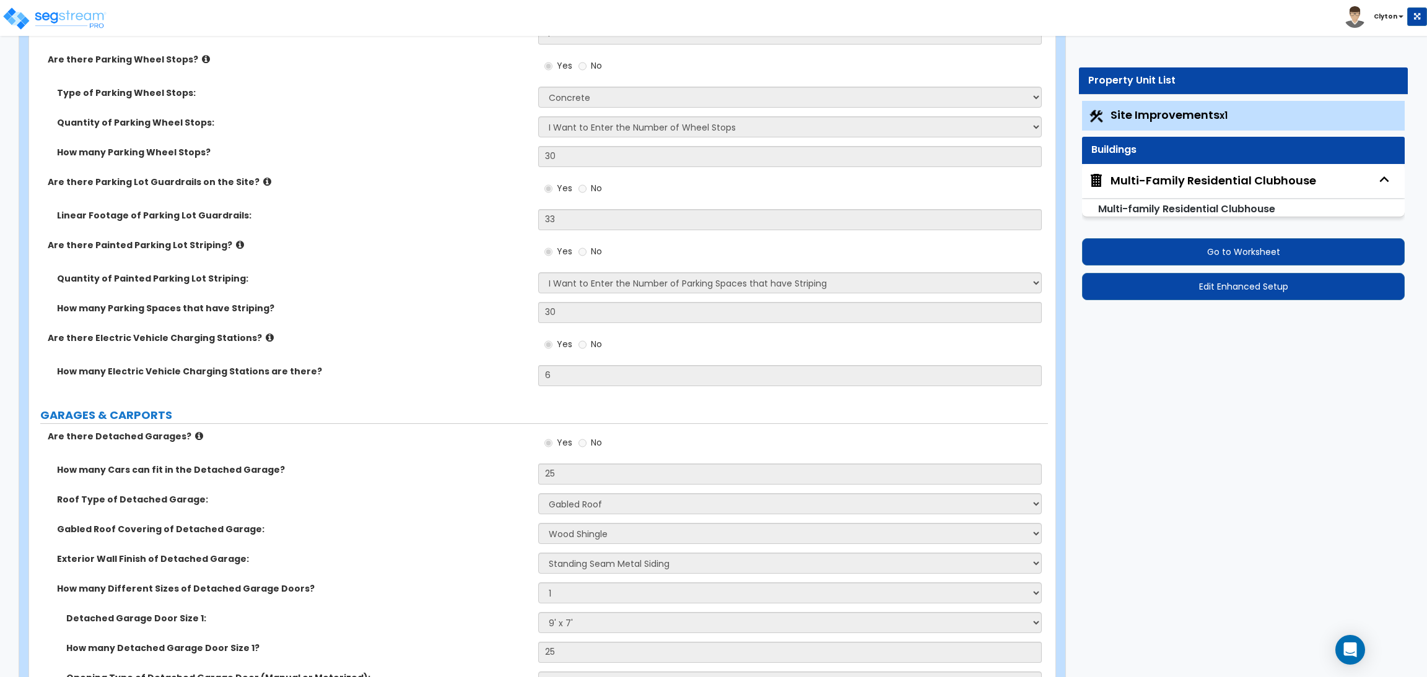
select select "3"
select select "1"
select select "2"
select select "3"
select select "1"
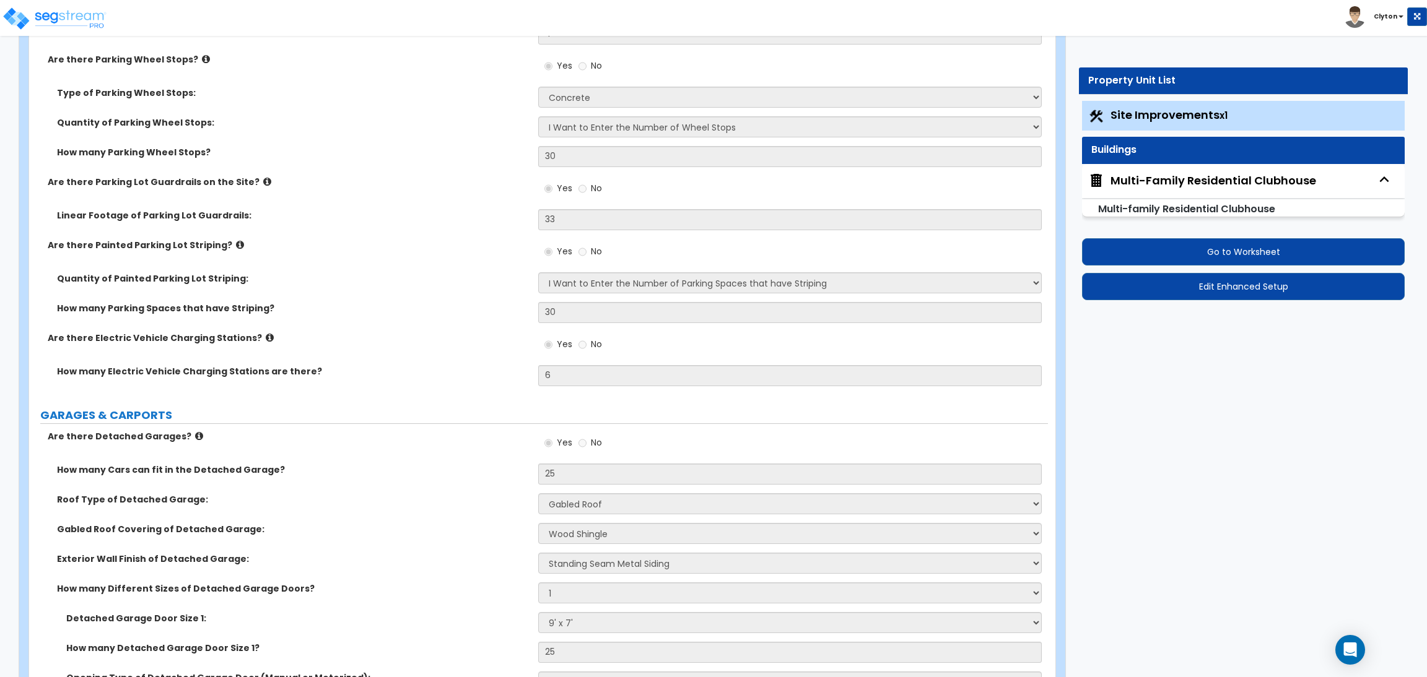
select select "2"
select select "4"
select select "2"
select select "1"
select select "2"
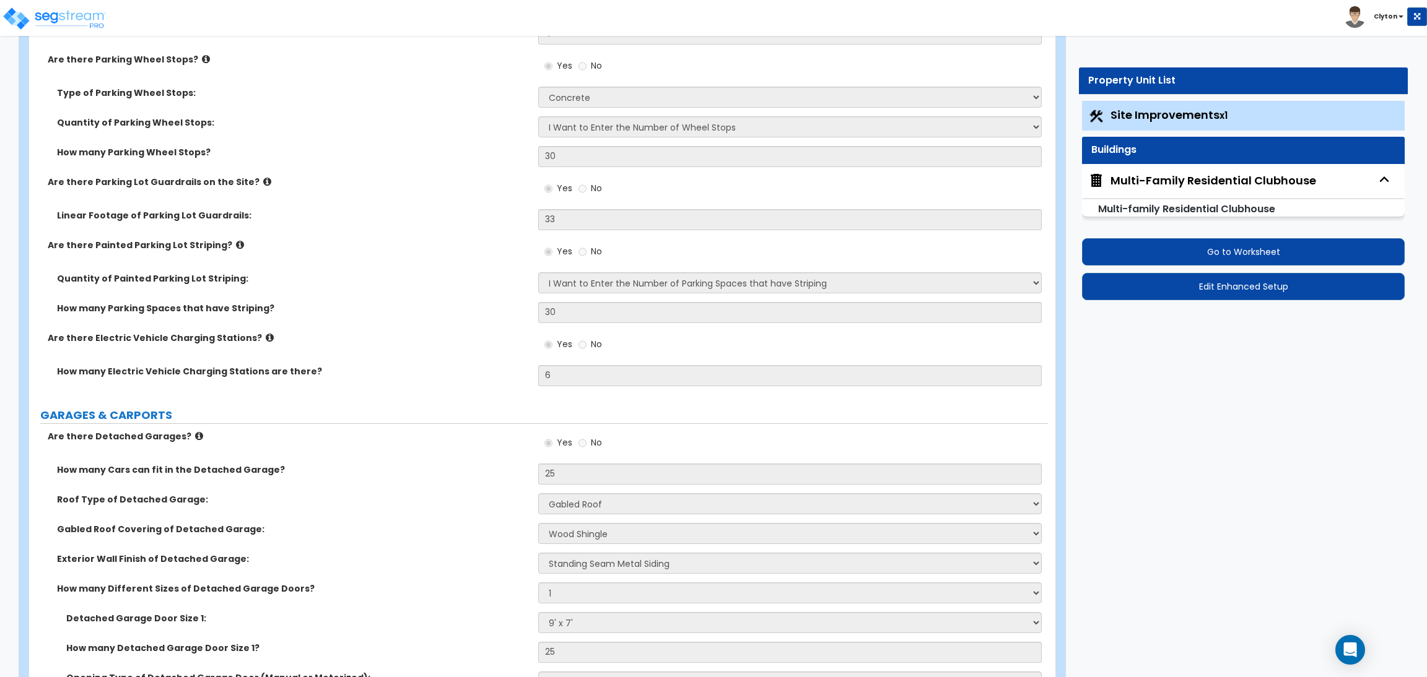
select select "1"
select select "2"
select select "4"
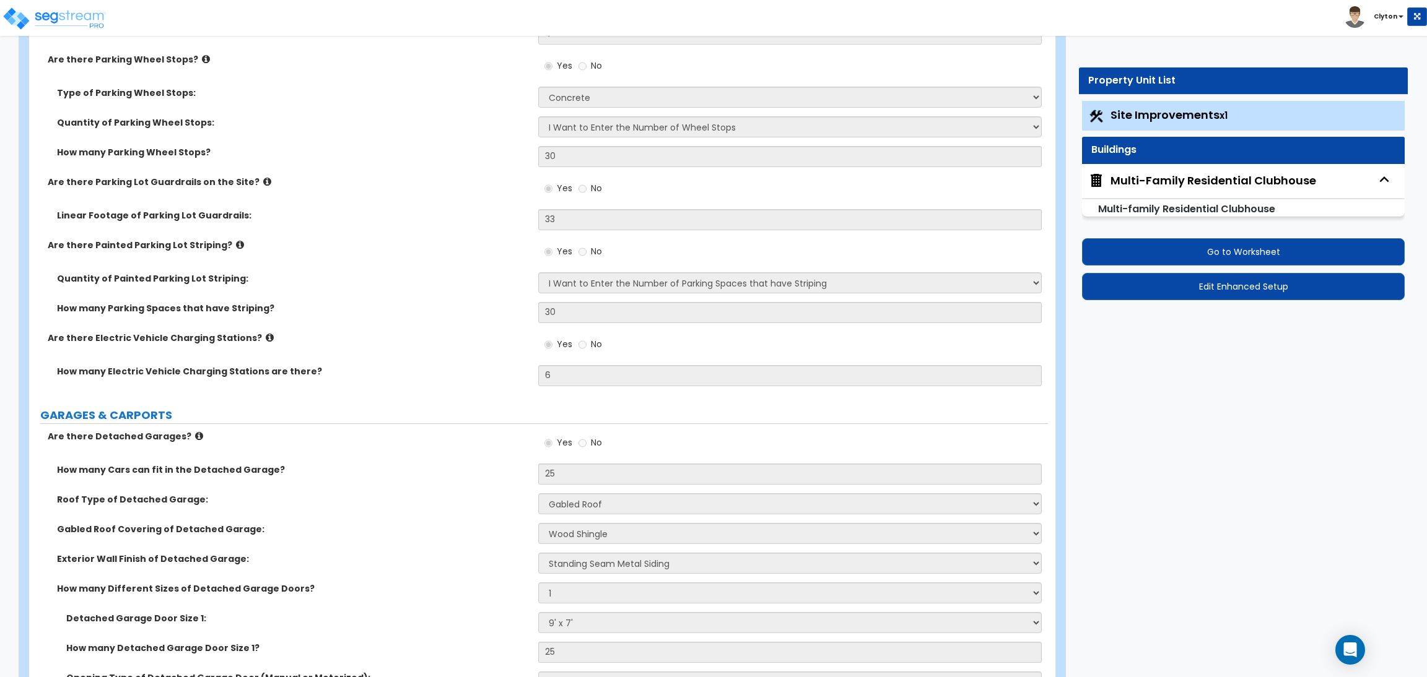
select select "1"
select select "2"
select select "1"
select select "3"
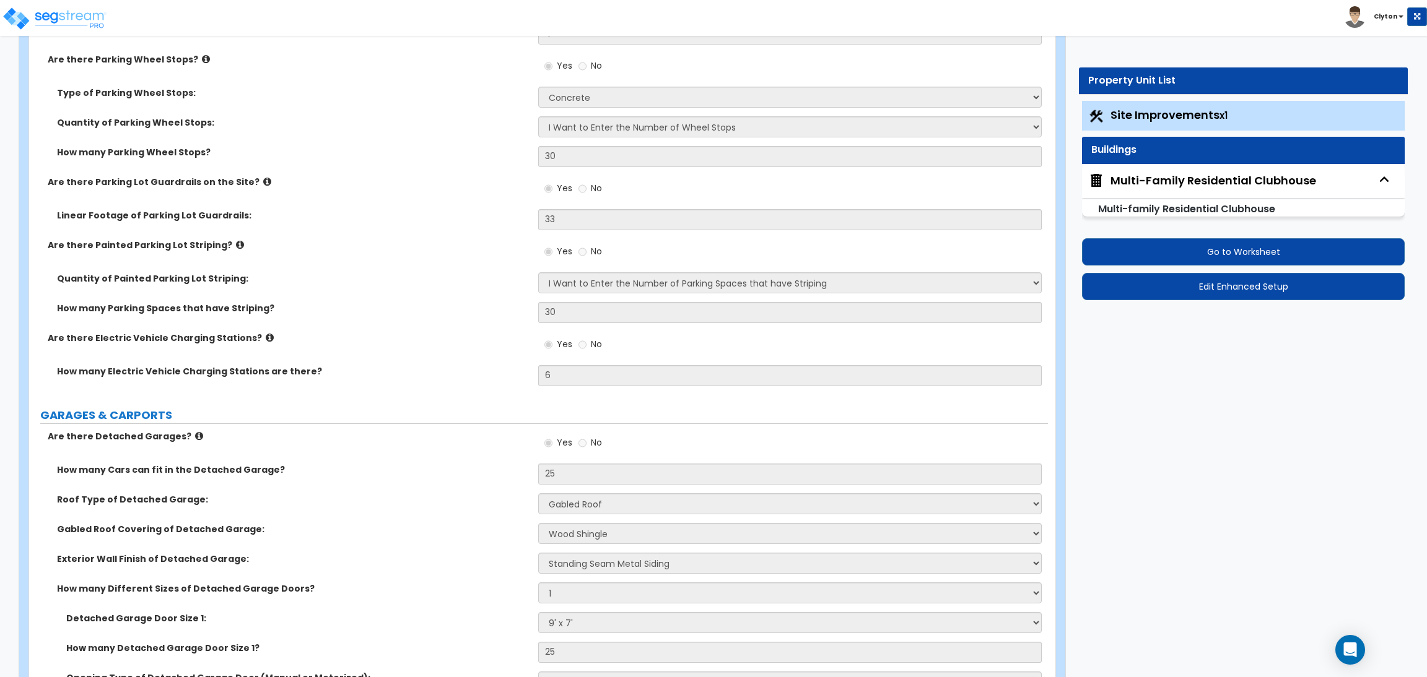
select select "4"
select select "2"
select select "1"
select select "2"
select select "1"
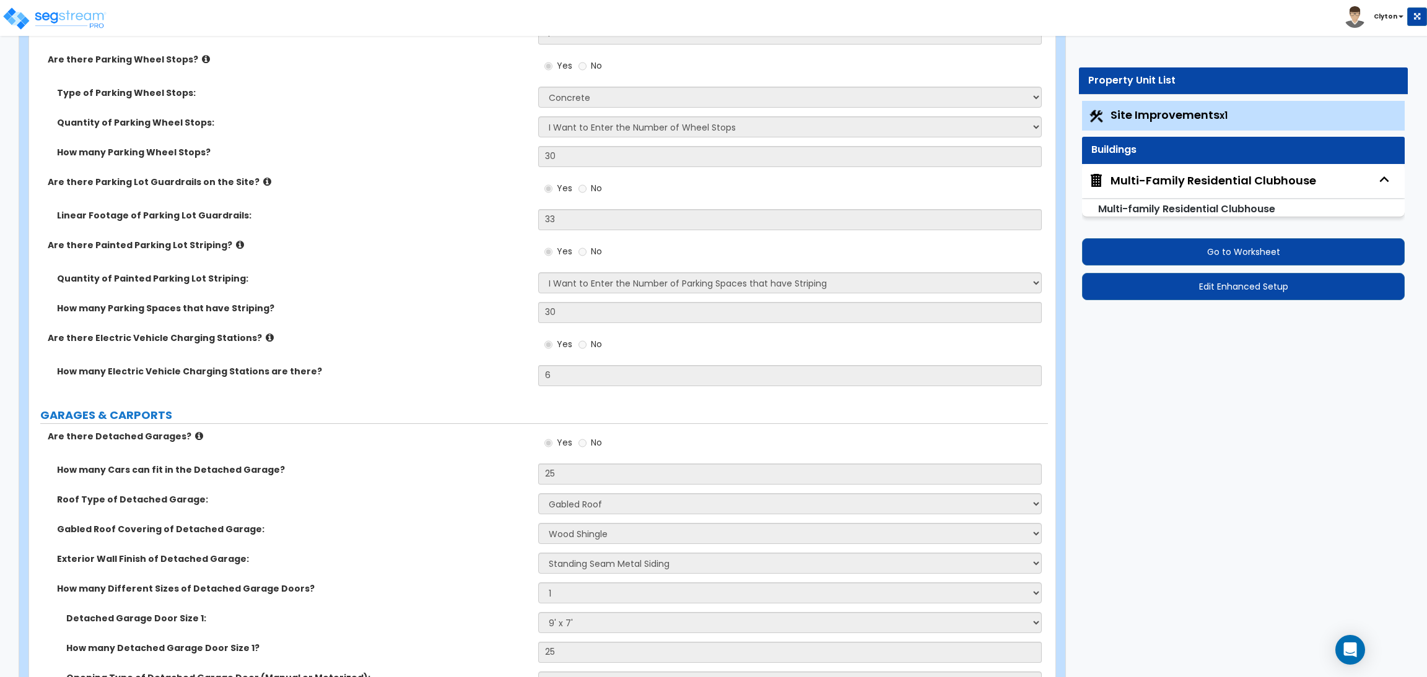
select select "1"
select select "3"
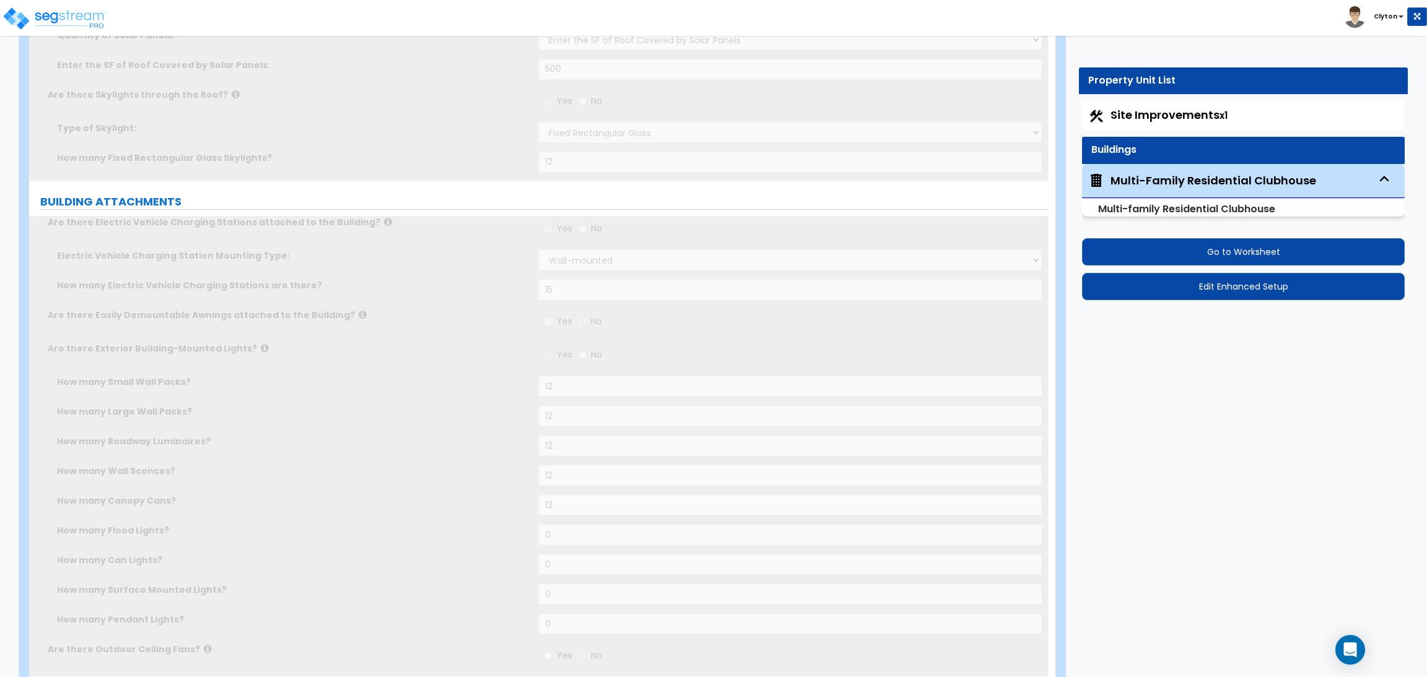
scroll to position [0, 0]
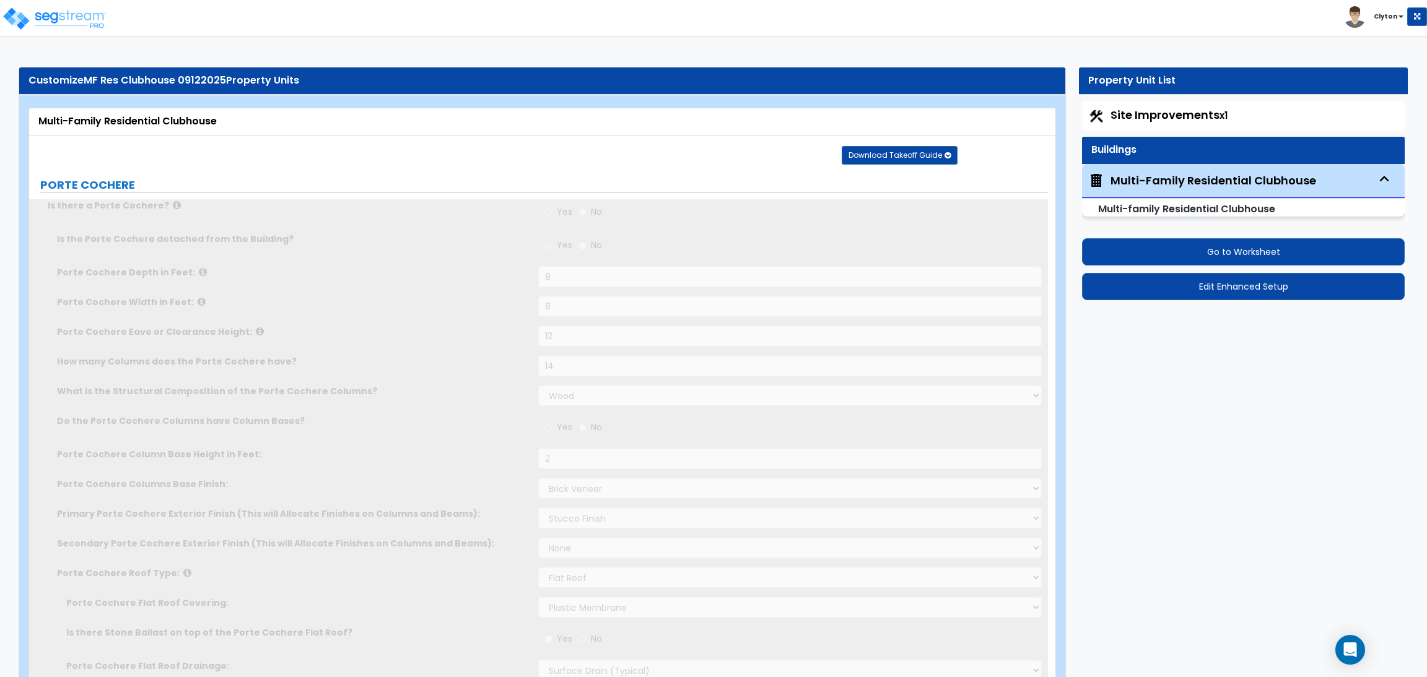
select select "1"
select select "2"
radio input "true"
type input "1"
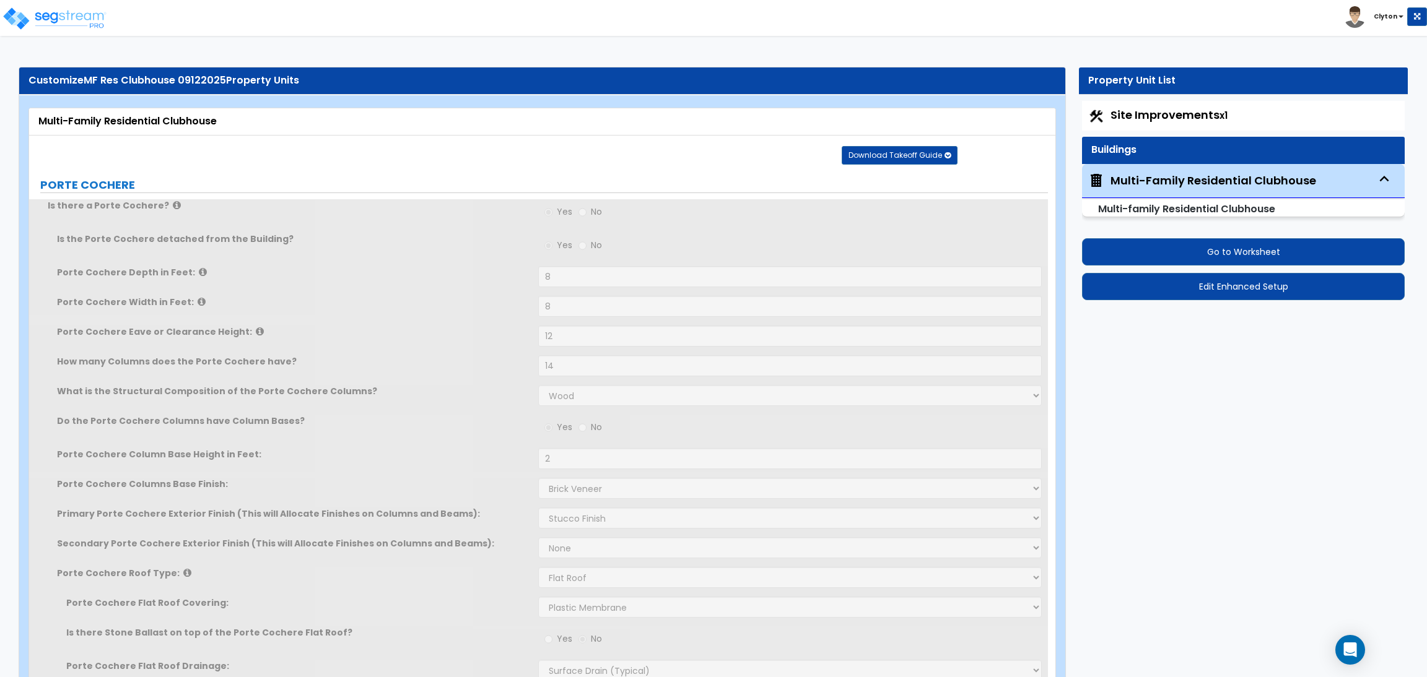
click at [504, 456] on label "Porte Cochere Column Base Height in Feet:" at bounding box center [293, 454] width 472 height 12
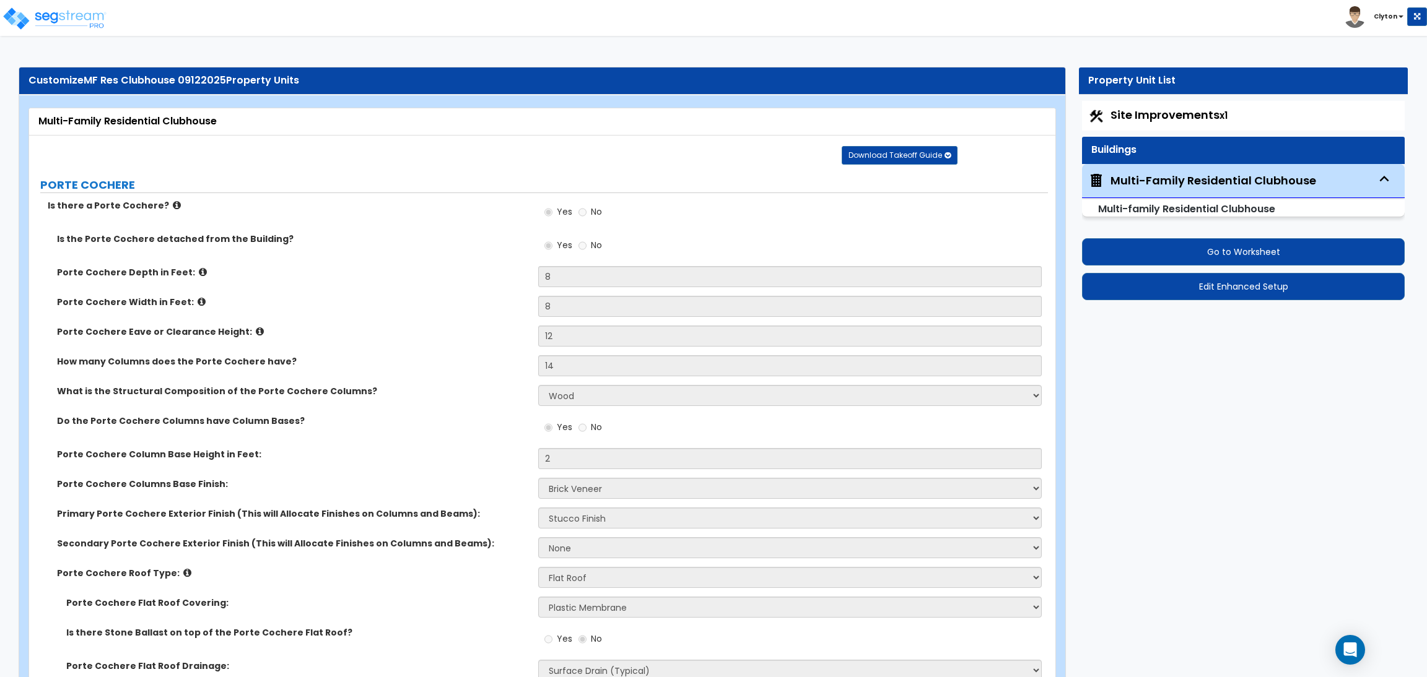
scroll to position [2927, 0]
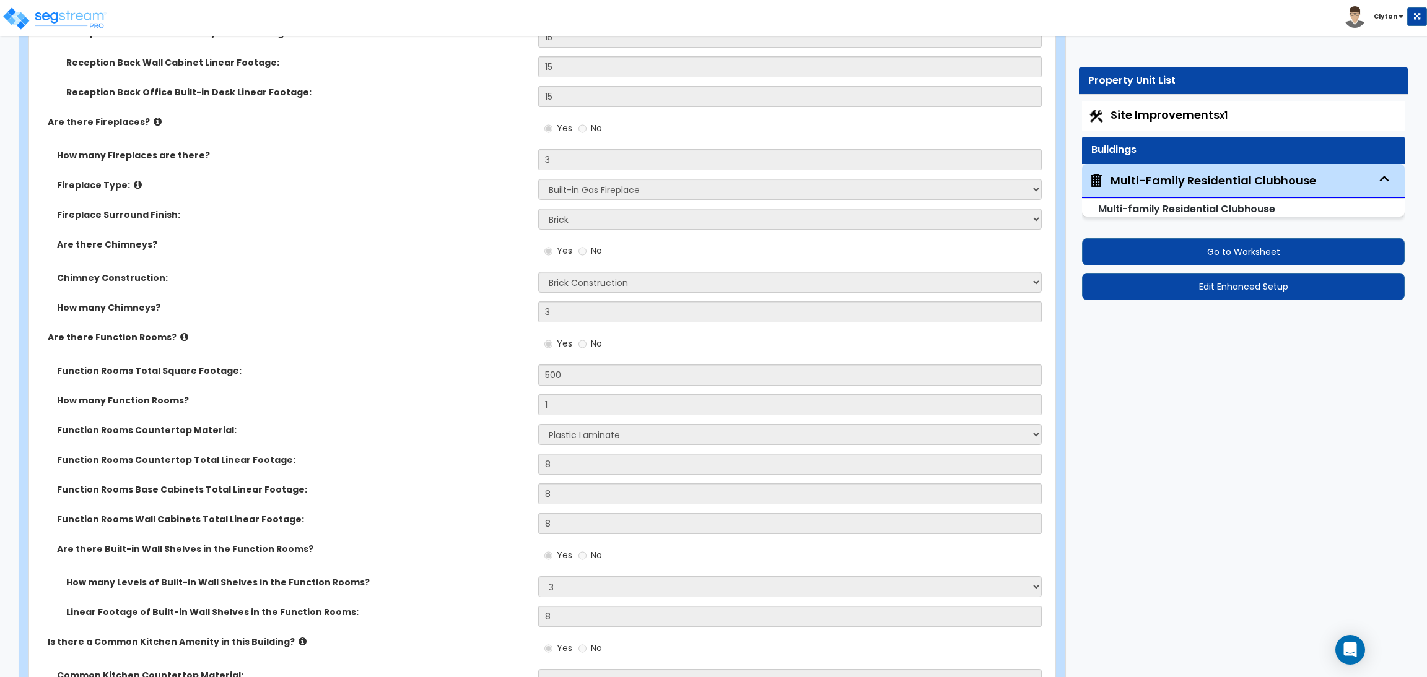
click at [428, 455] on label "Function Rooms Countertop Total Linear Footage:" at bounding box center [293, 460] width 472 height 12
click at [425, 193] on div "Fireplace Type: Please Choose One Built-in Electric Fireplace Built-in Gas Fire…" at bounding box center [538, 194] width 1019 height 30
click at [1133, 123] on div "Site Improvements x1" at bounding box center [1243, 116] width 323 height 30
click at [1136, 107] on span "Site Improvements x1" at bounding box center [1168, 114] width 117 height 15
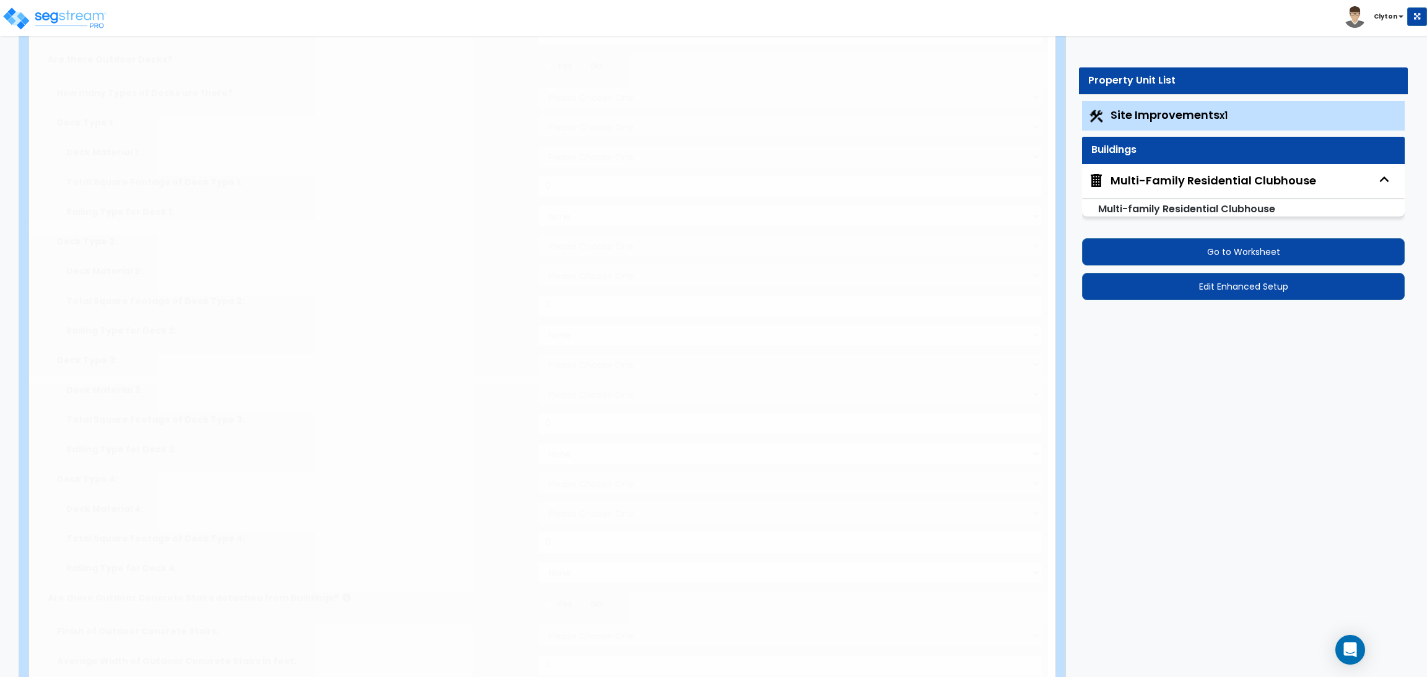
select select "2"
type input "100000"
select select "2"
type input "15000"
radio input "true"
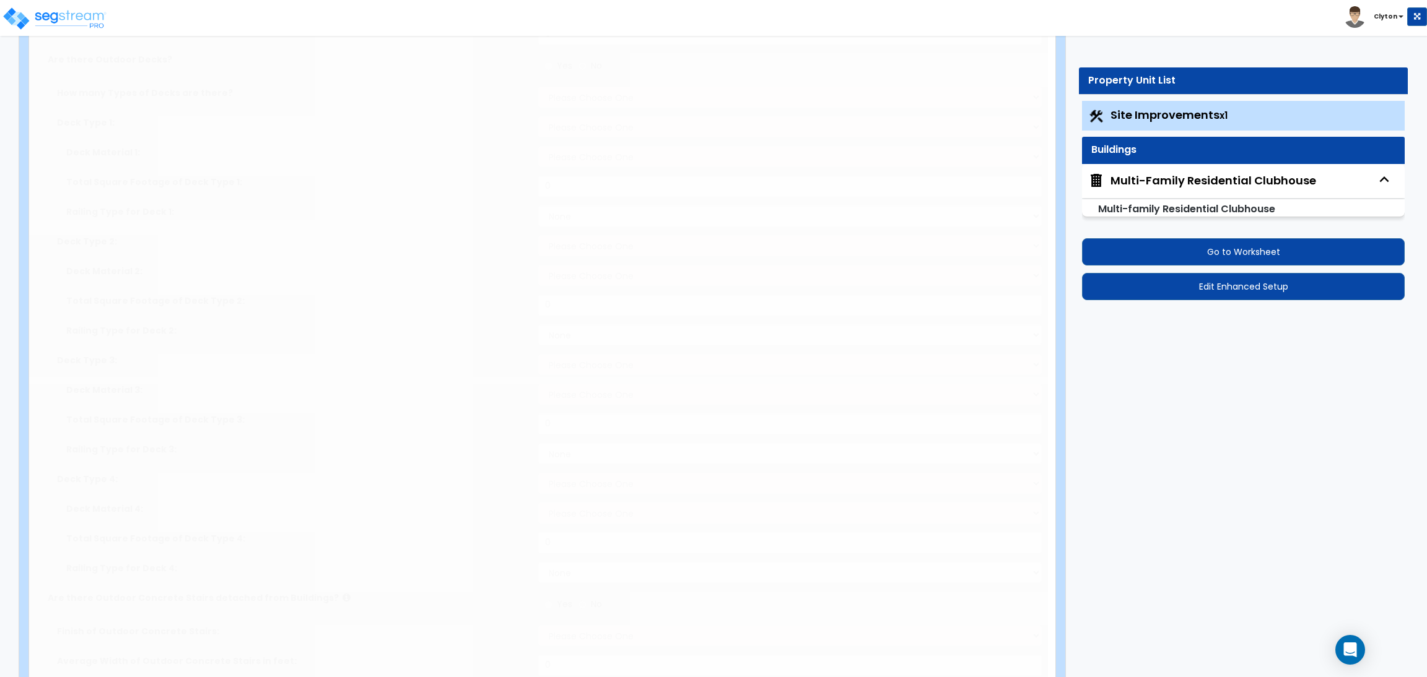
type input "50"
select select "2"
type input "5000"
radio input "true"
type input "50"
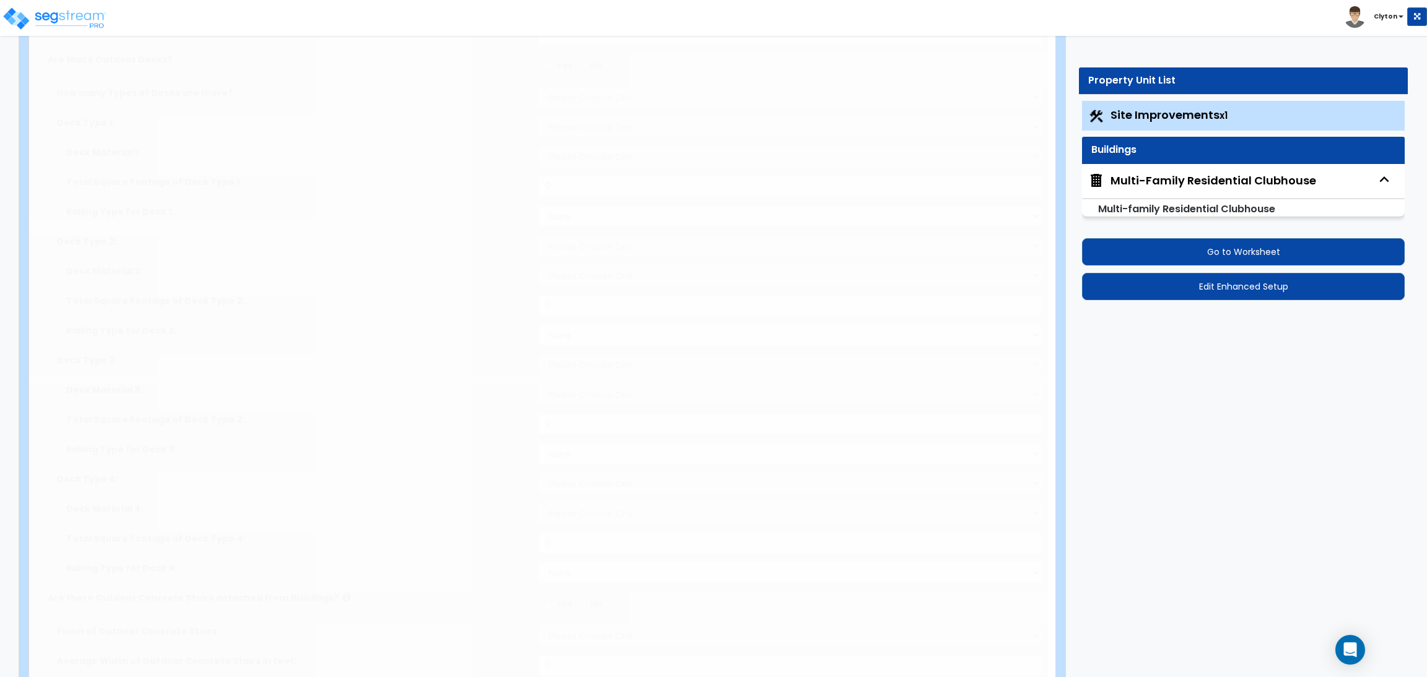
select select "2"
type input "1200"
select select "2"
select select "1"
type input "1300"
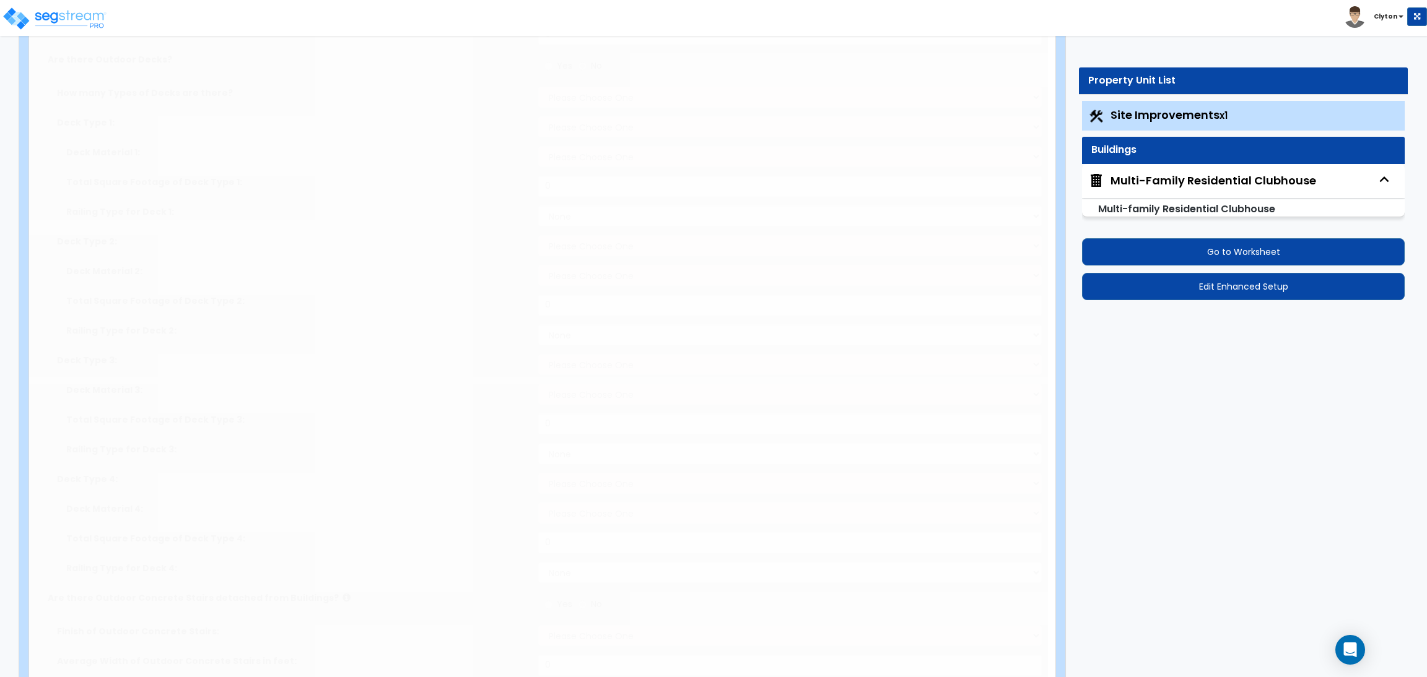
select select "2"
type input "1000"
radio input "true"
type input "4"
radio input "true"
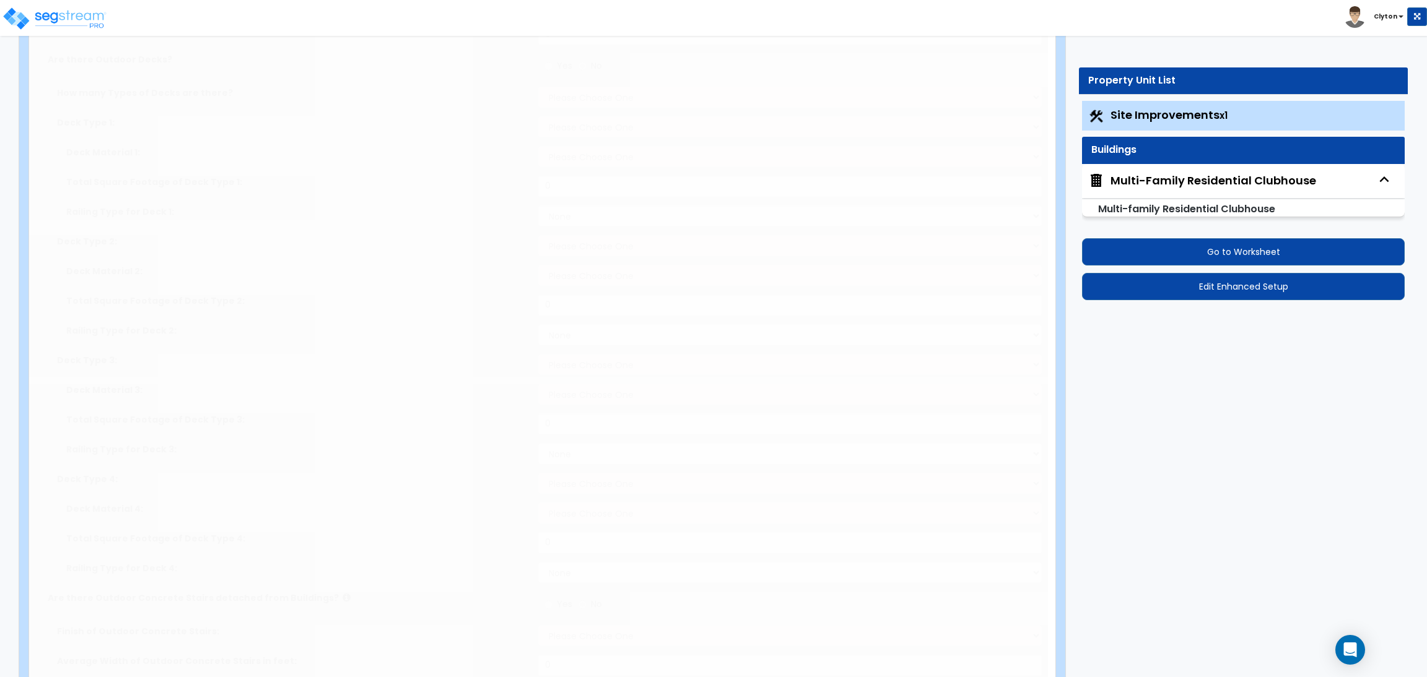
type input "10"
type input "30"
type input "10"
radio input "true"
type input "5"
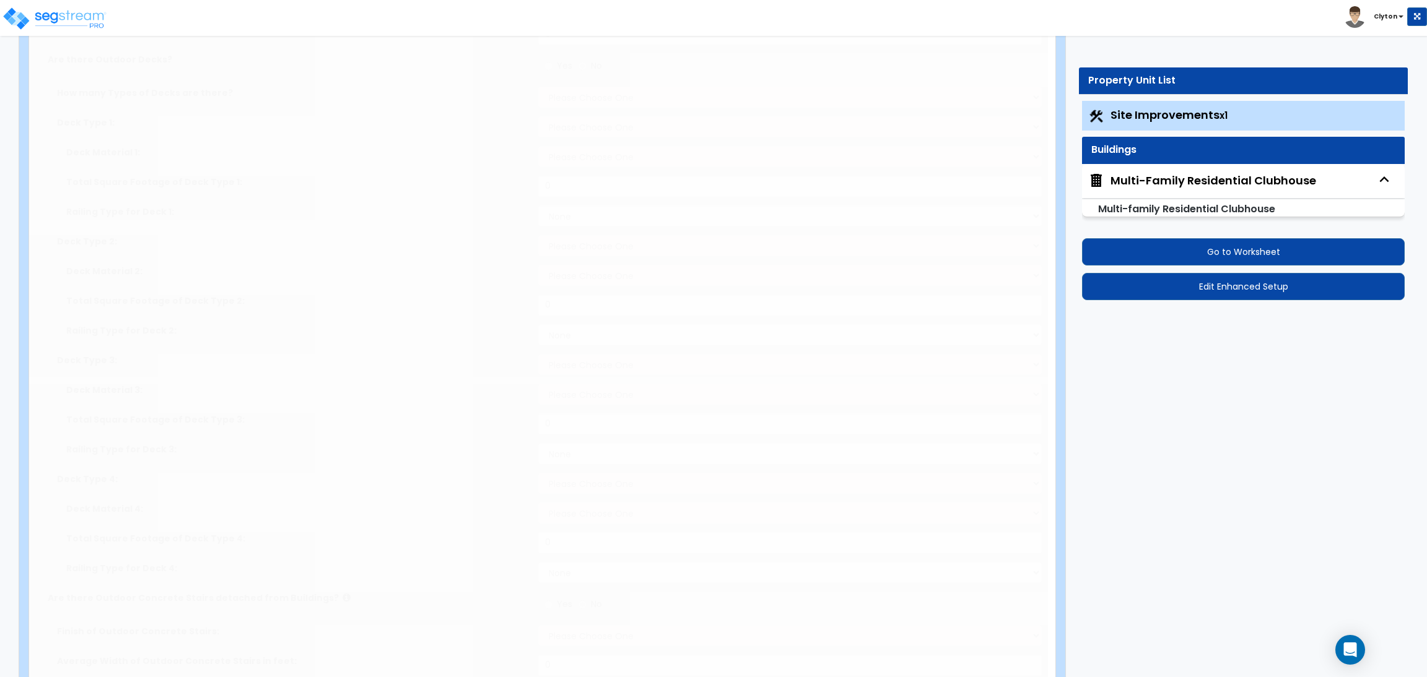
radio input "true"
select select "3"
select select "1"
type input "230"
radio input "true"
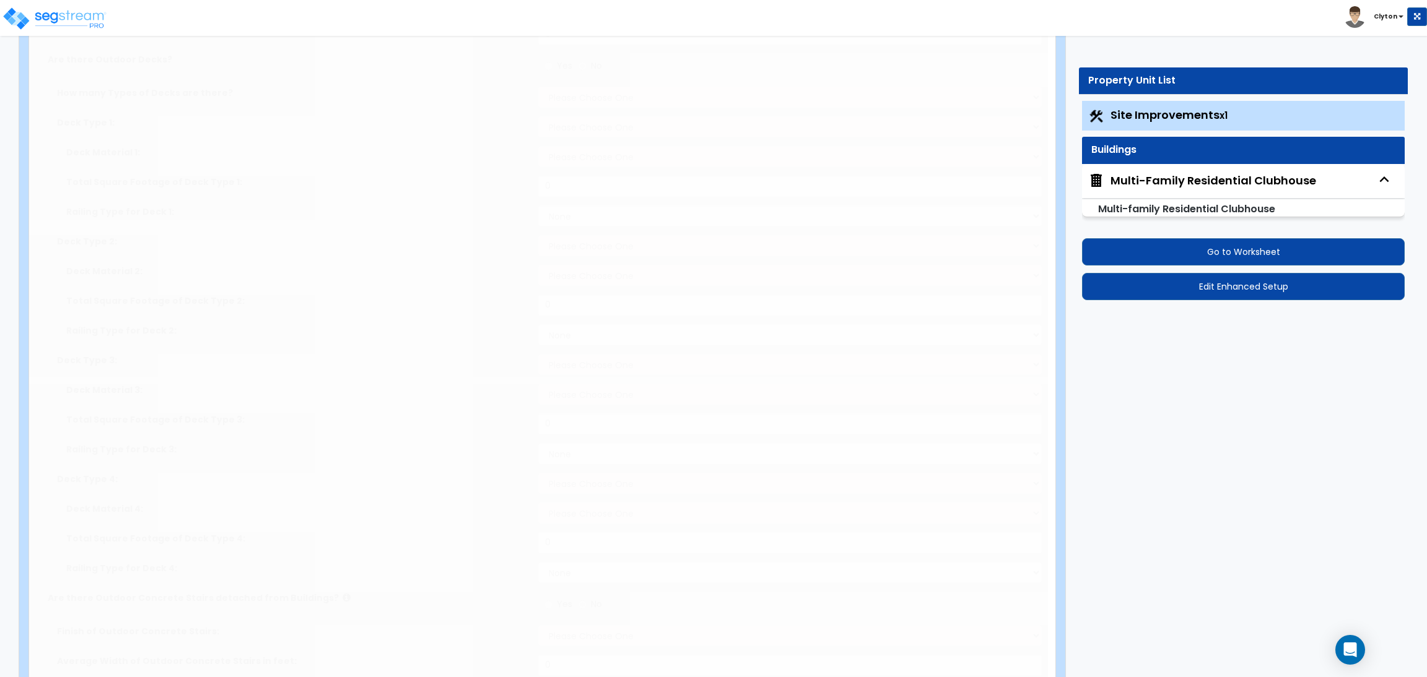
select select "1"
type input "2"
type input "3"
type input "2"
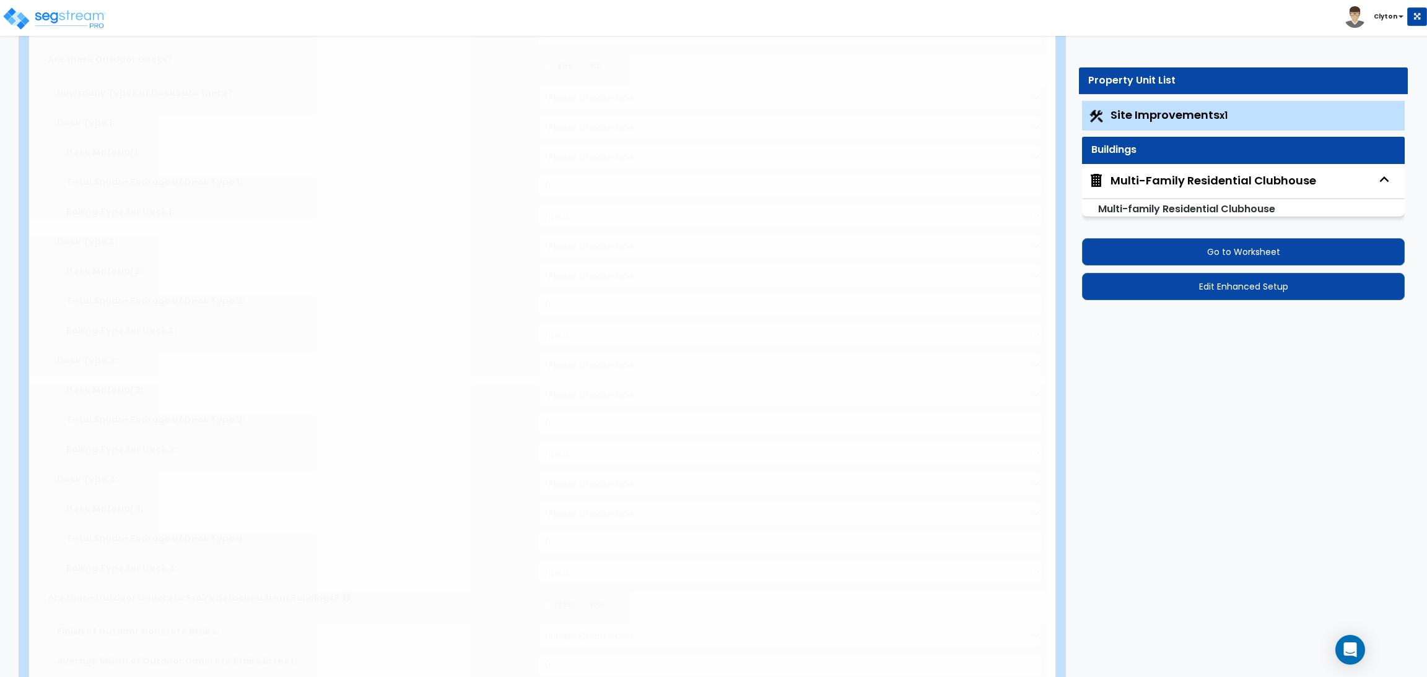
type input "3"
radio input "true"
type input "4"
radio input "true"
type input "33"
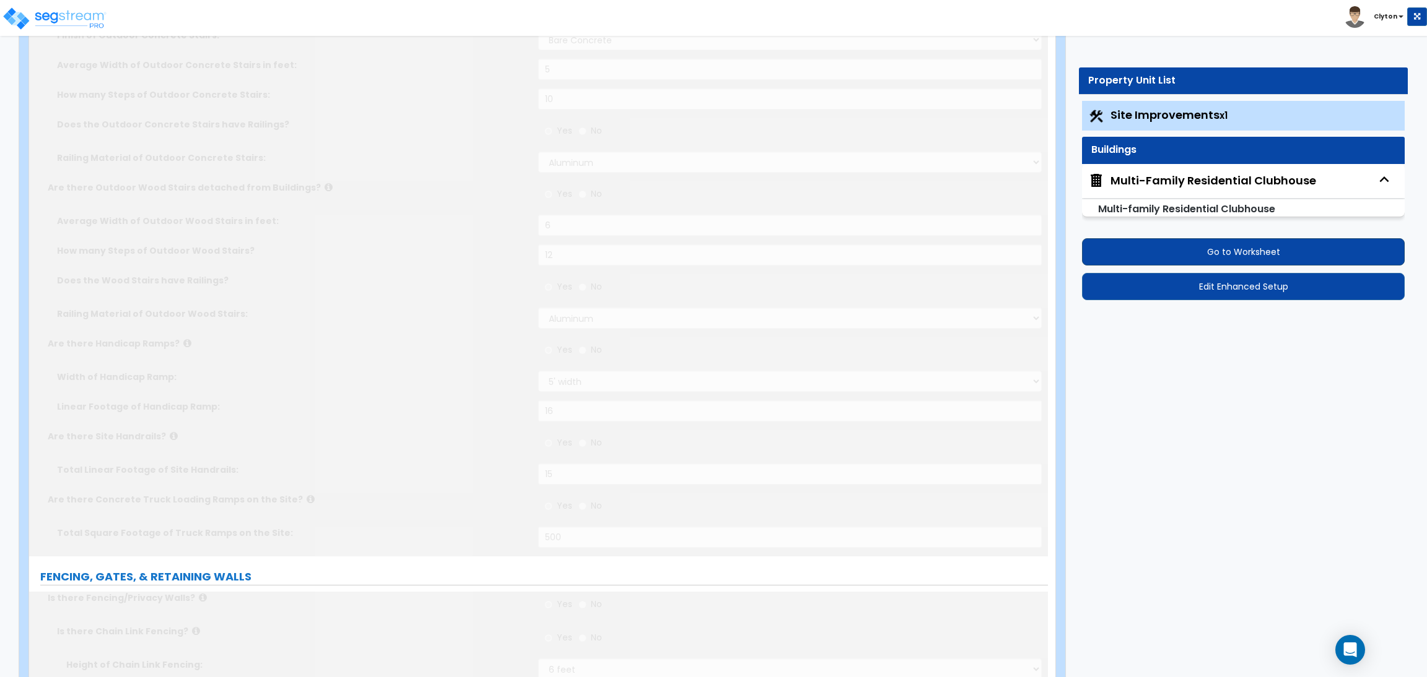
scroll to position [0, 0]
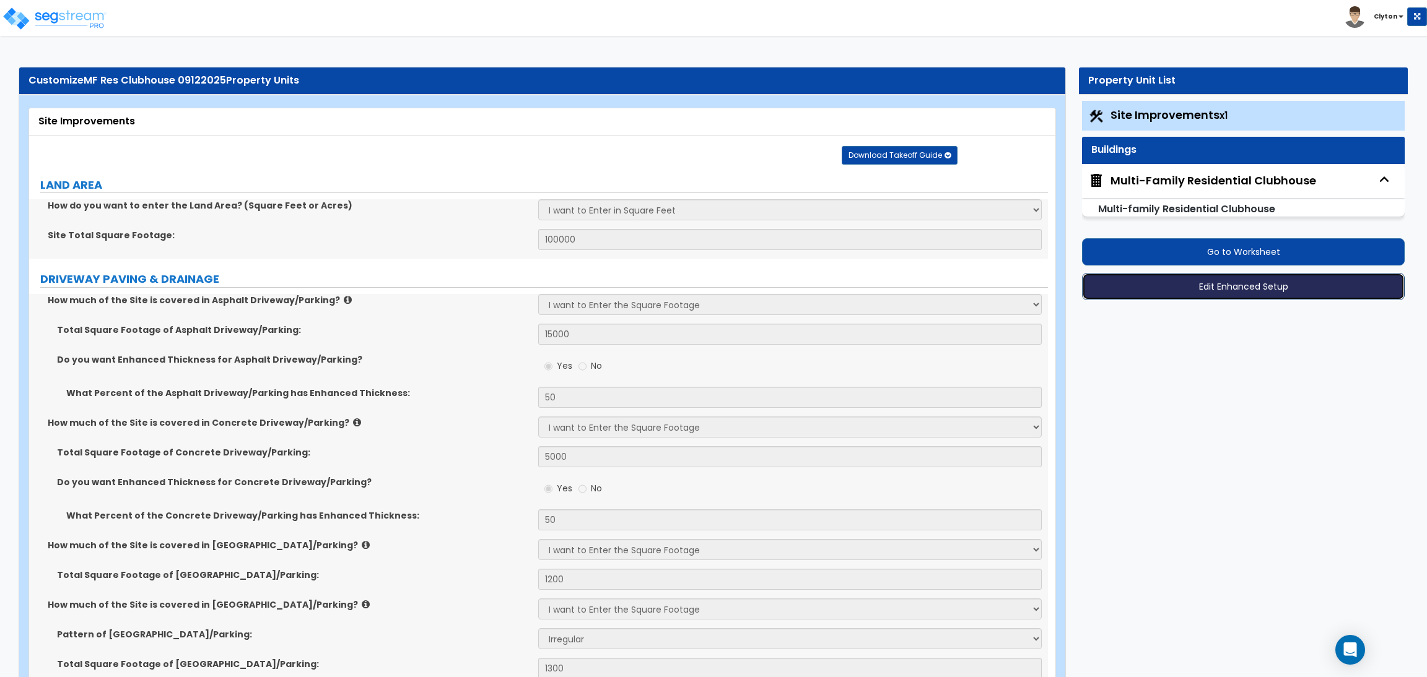
click at [1240, 279] on button "Edit Enhanced Setup" at bounding box center [1243, 286] width 323 height 27
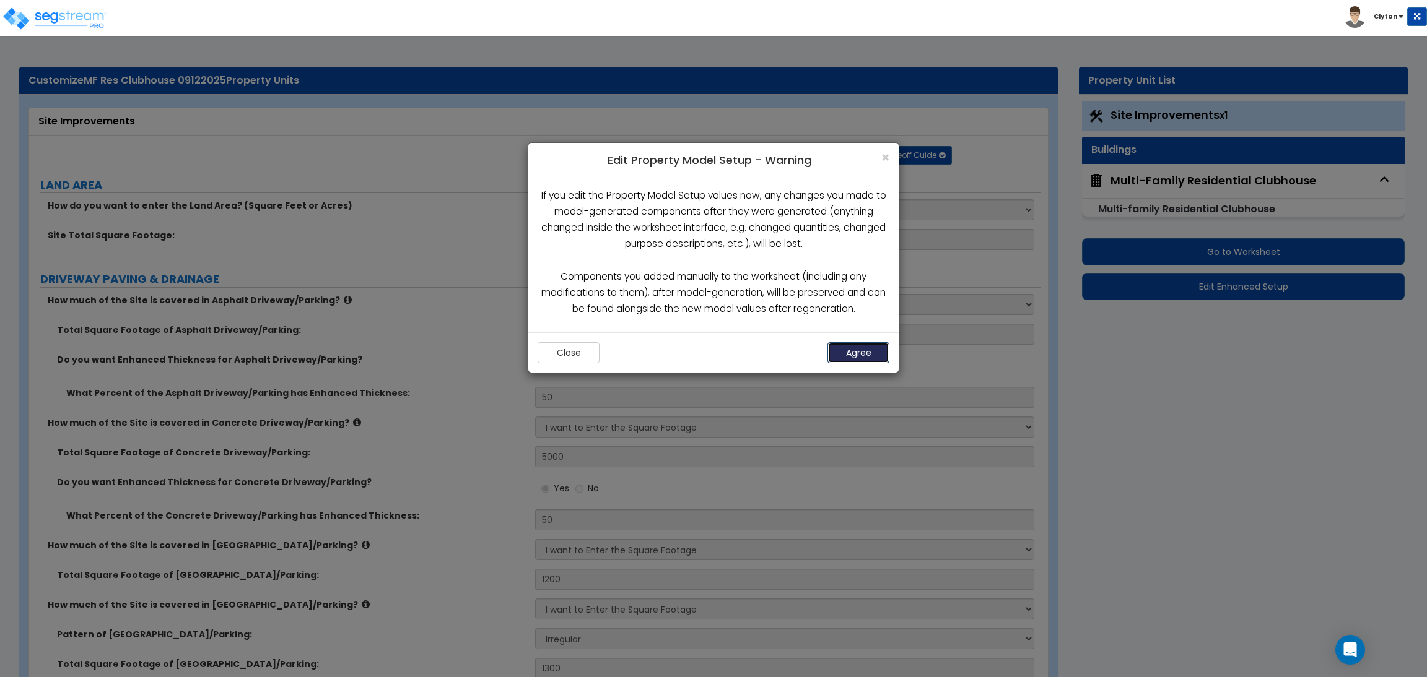
click at [874, 351] on button "Agree" at bounding box center [858, 352] width 62 height 21
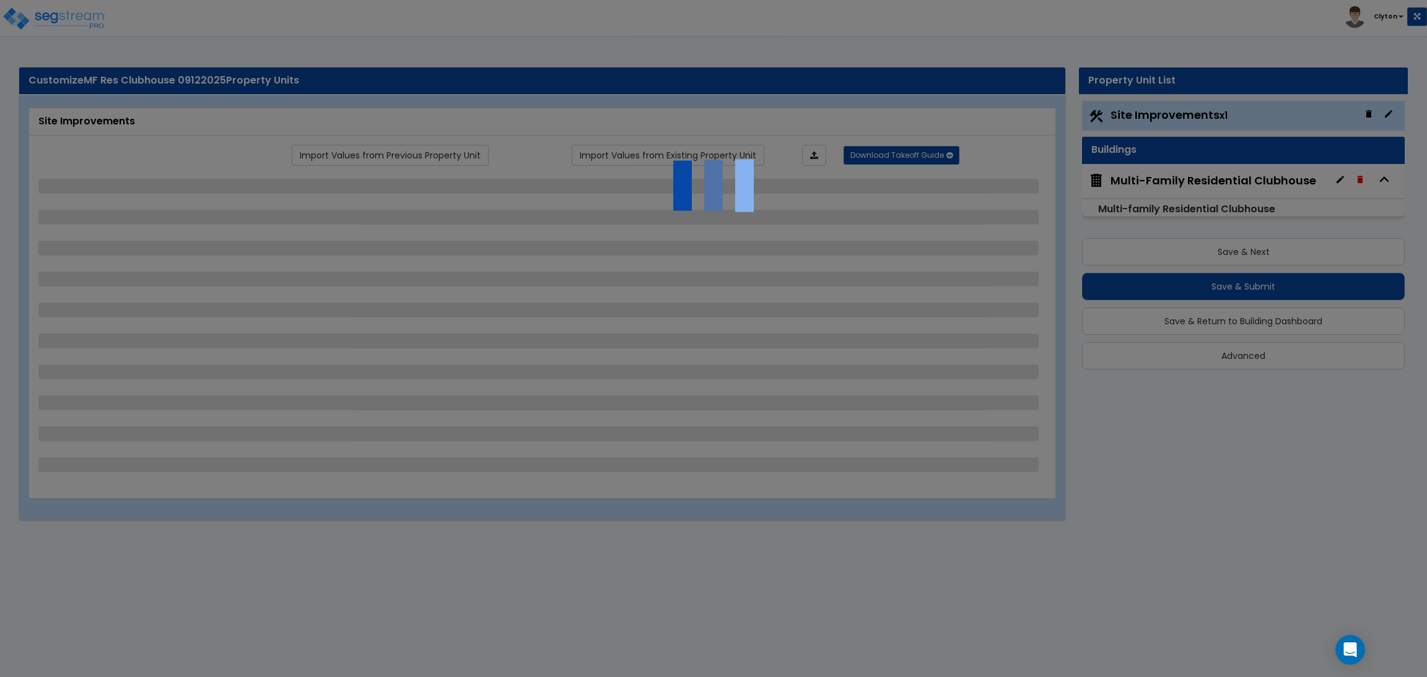
select select "2"
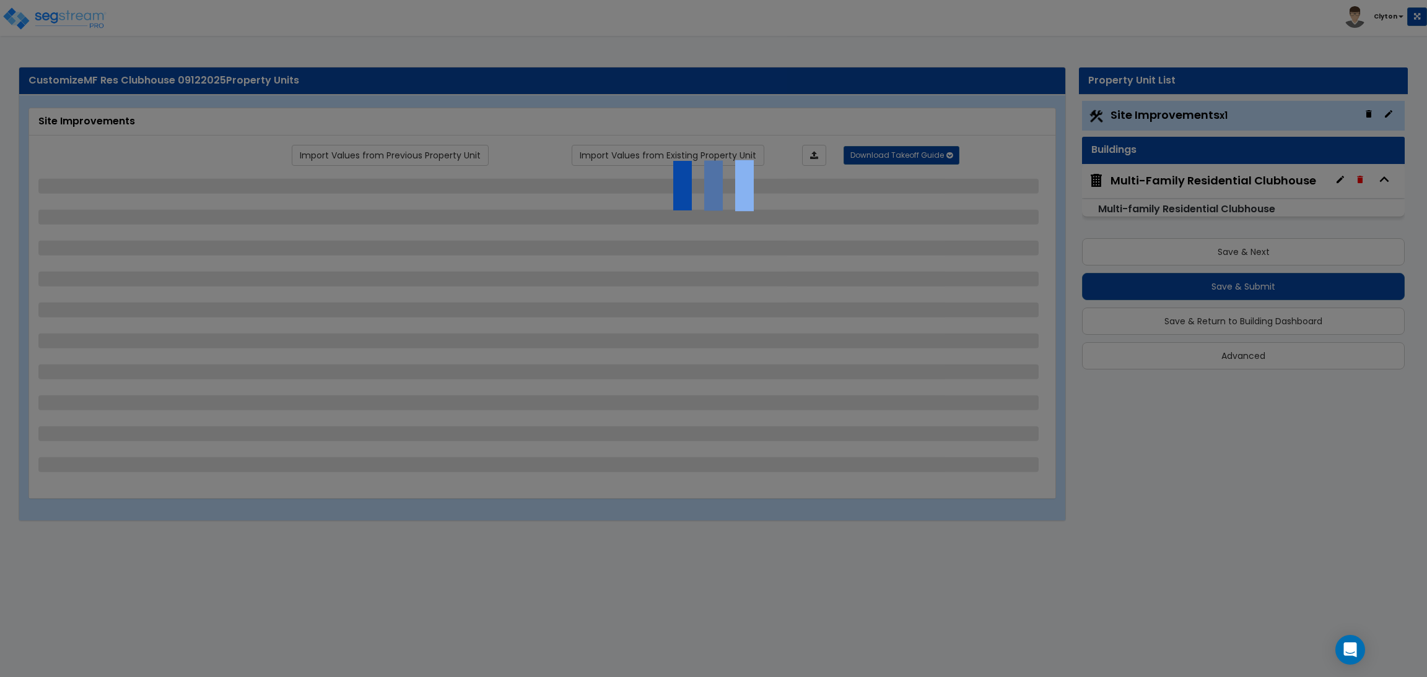
select select "1"
select select "2"
select select "3"
select select "1"
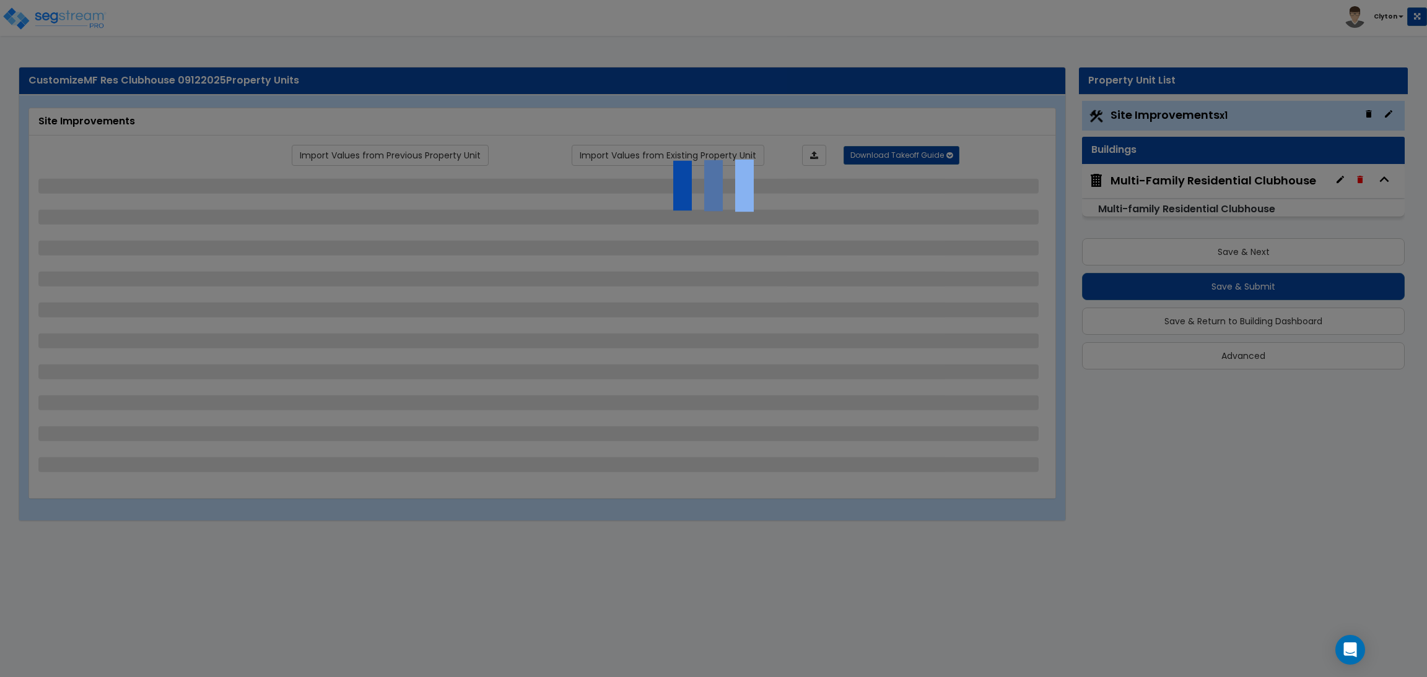
select select "1"
select select "3"
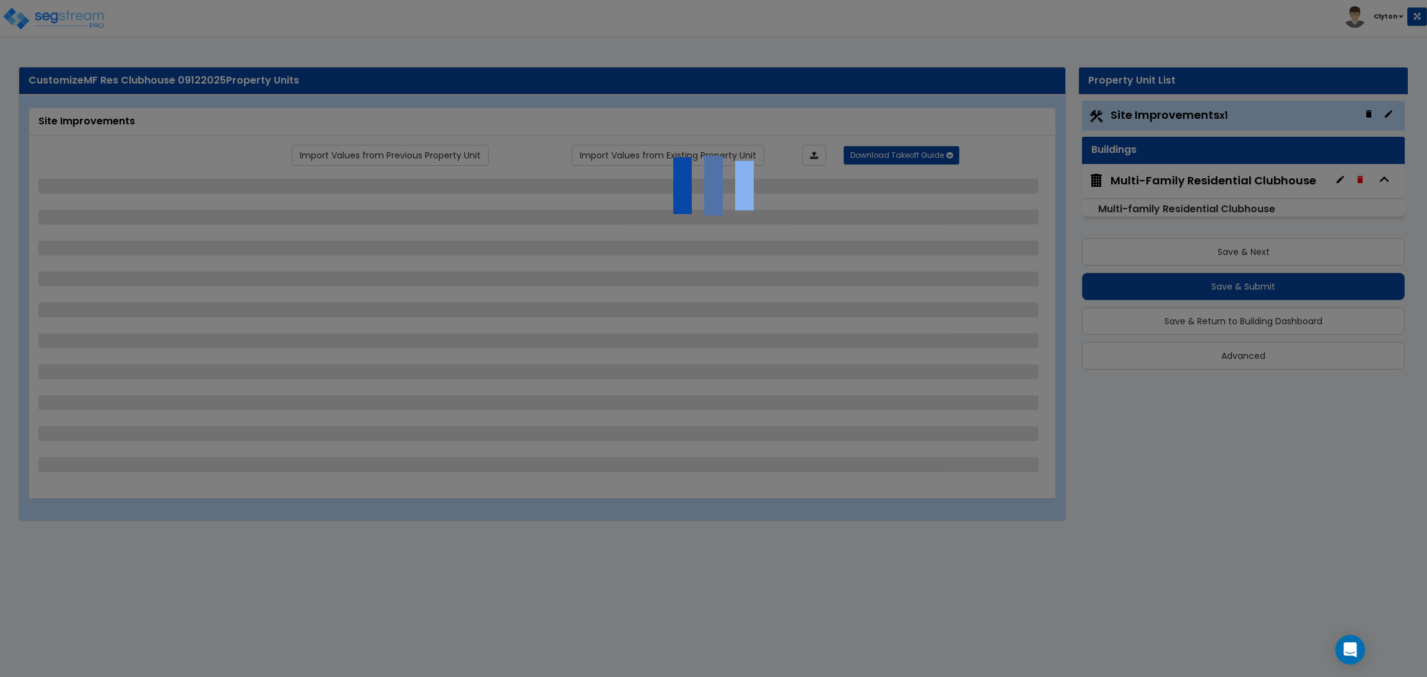
select select "5"
select select "1"
select select "2"
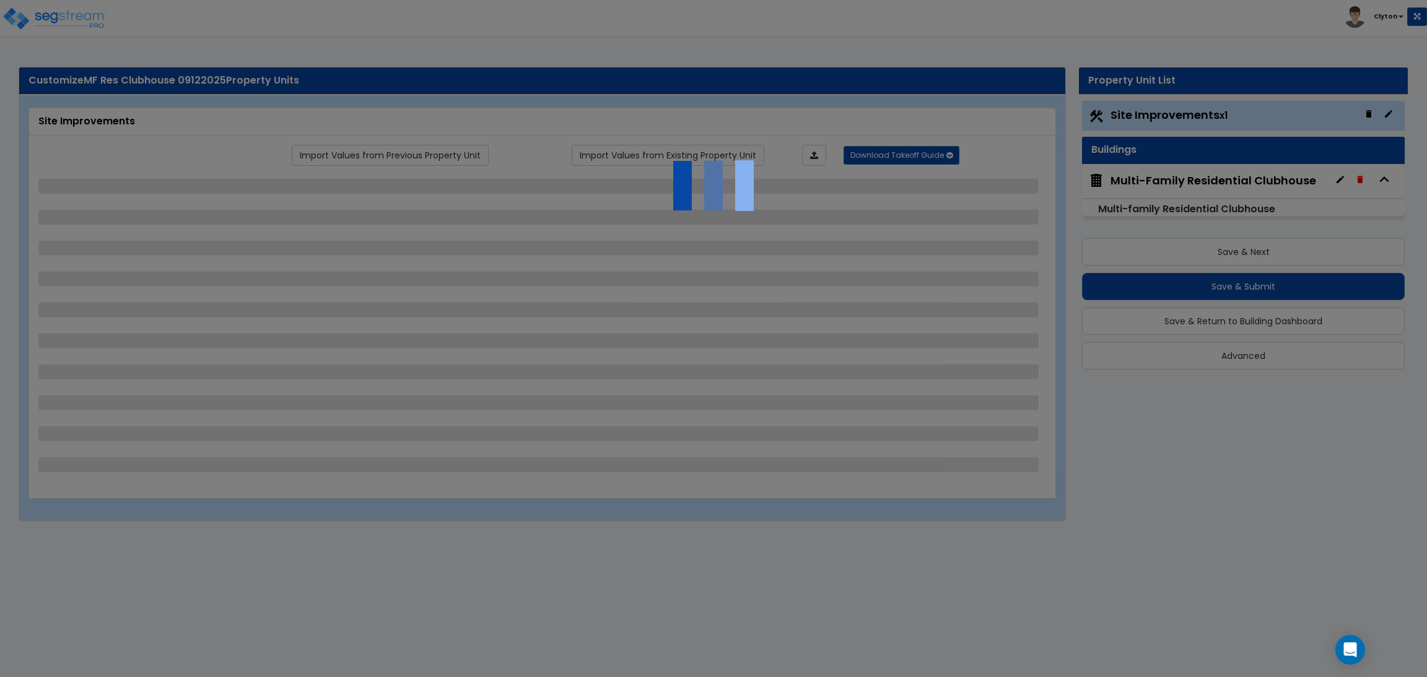
select select "2"
select select "1"
select select "2"
select select "1"
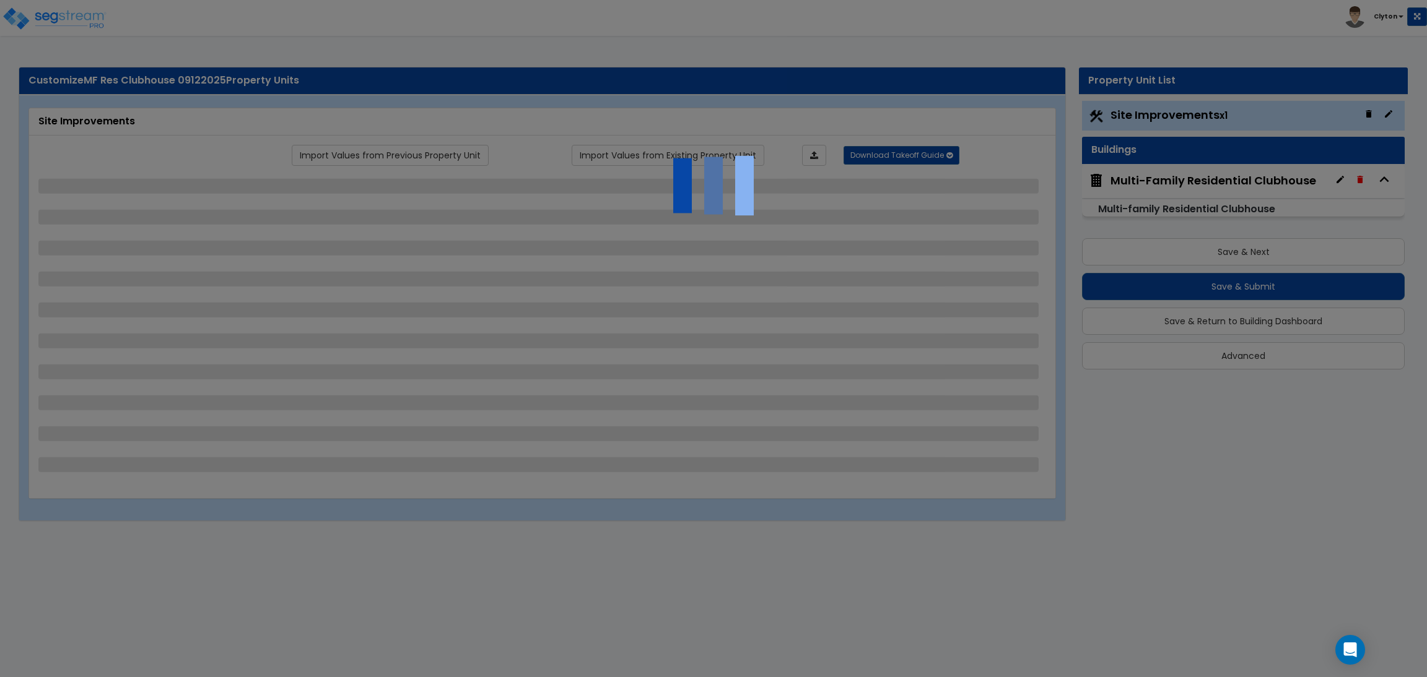
select select "2"
select select "1"
select select "2"
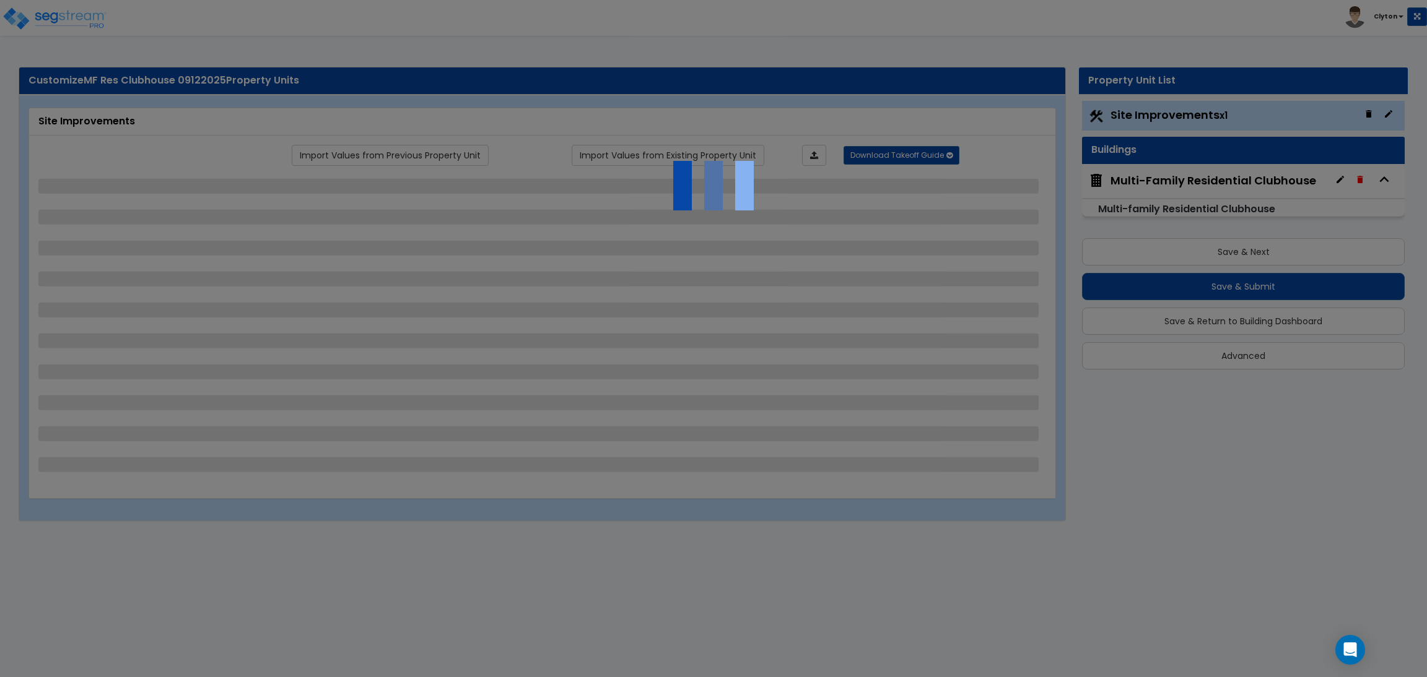
select select "2"
select select "4"
select select "3"
select select "1"
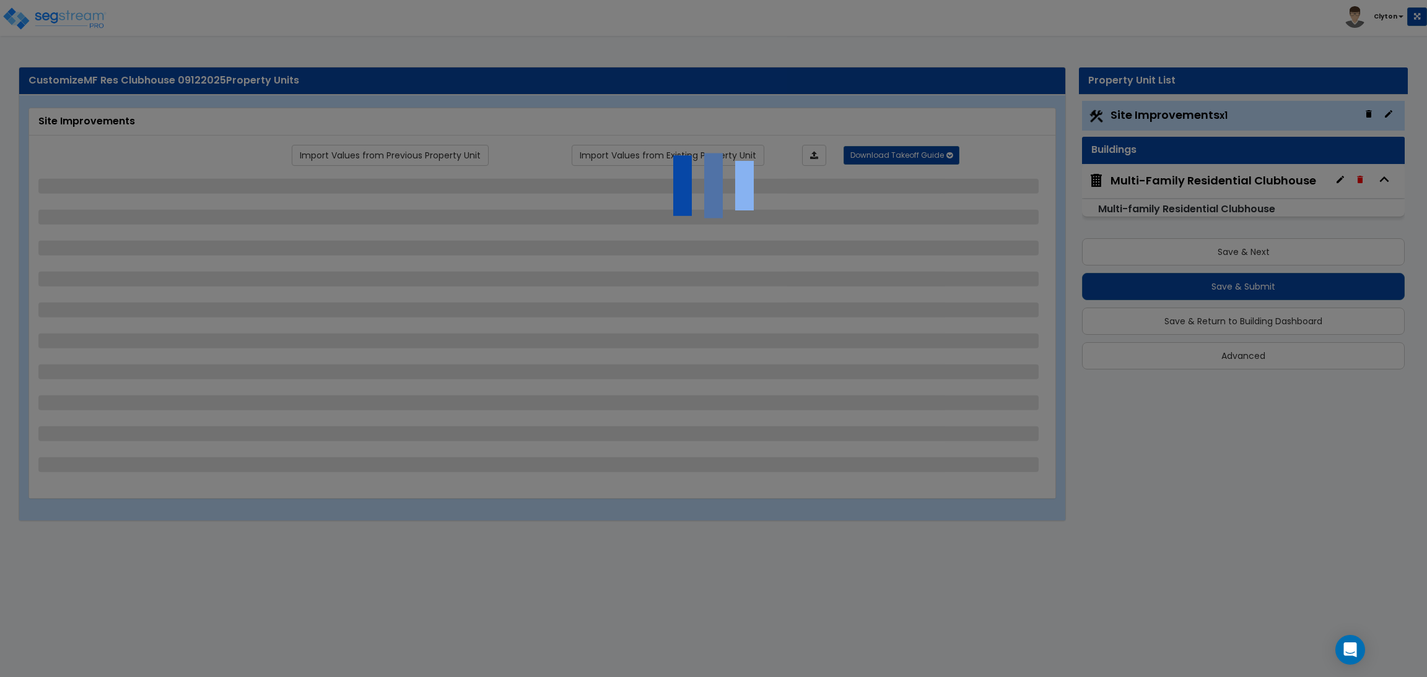
select select "7"
select select "2"
select select "3"
select select "2"
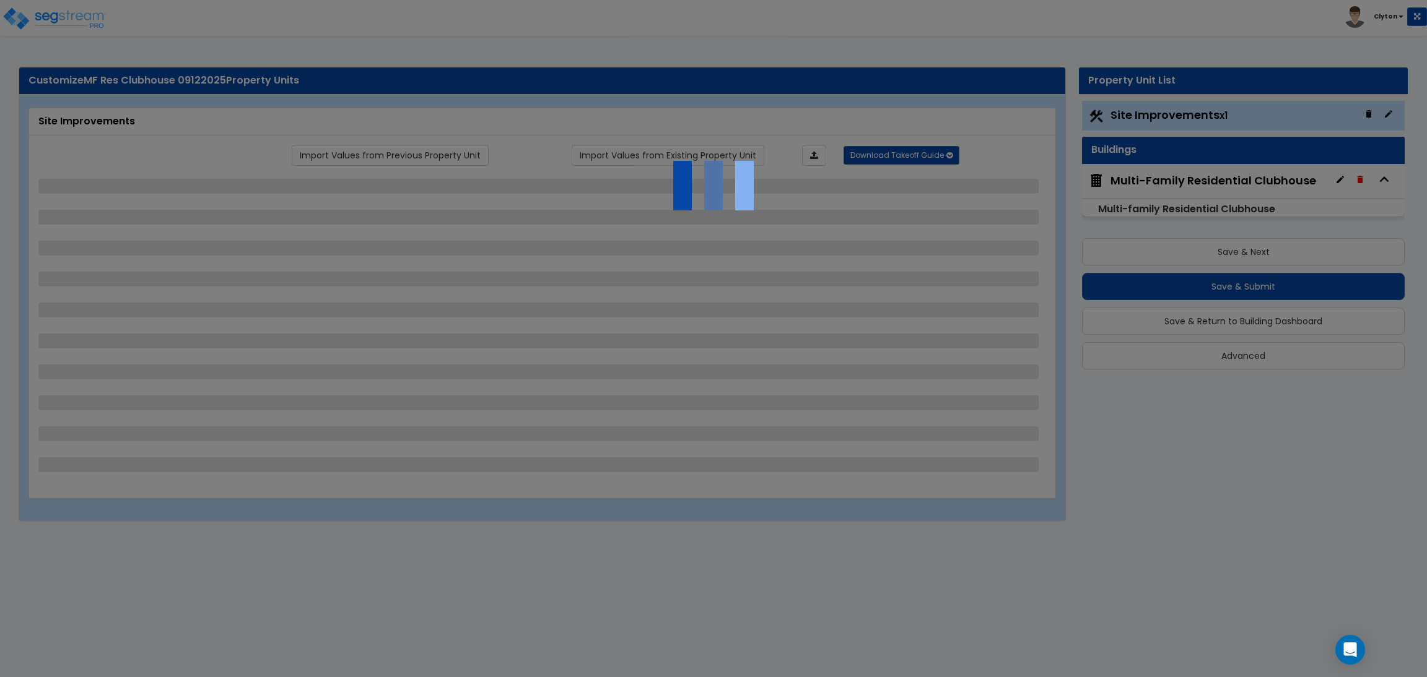
select select "1"
select select "2"
select select "1"
select select "2"
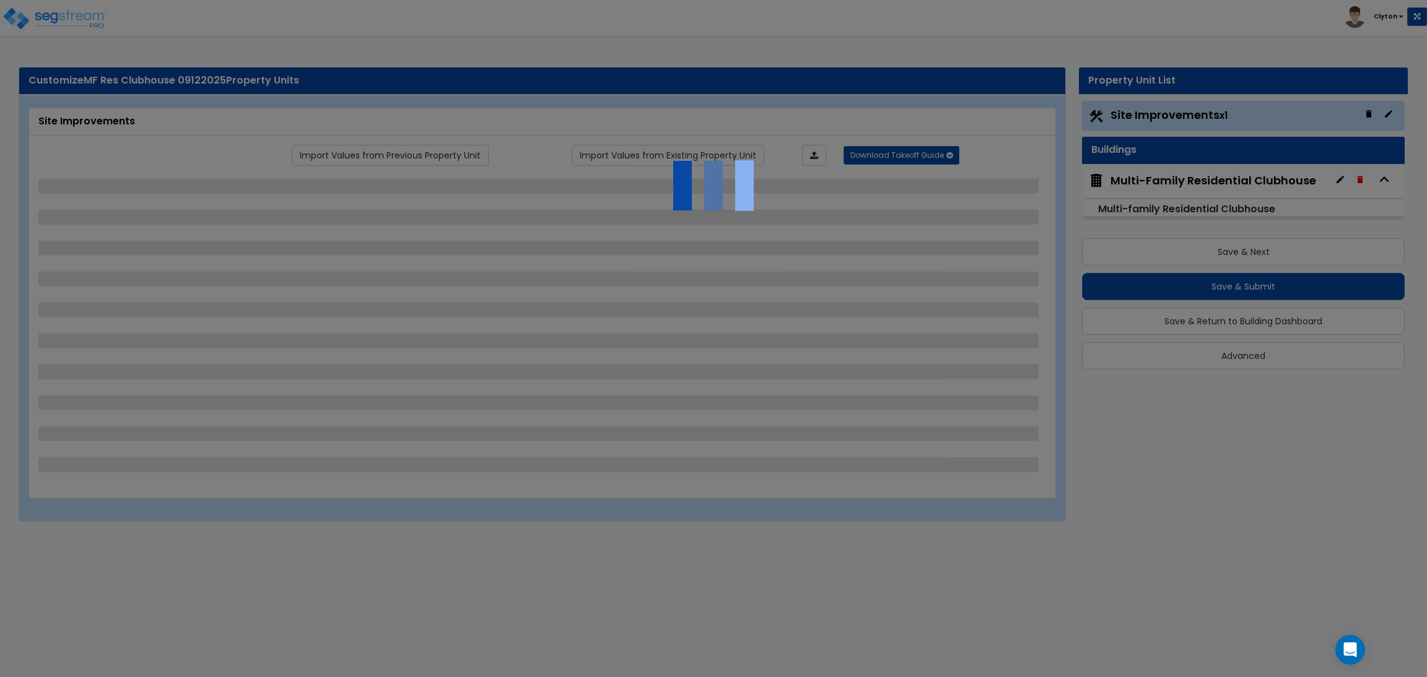
select select "1"
select select "2"
select select "1"
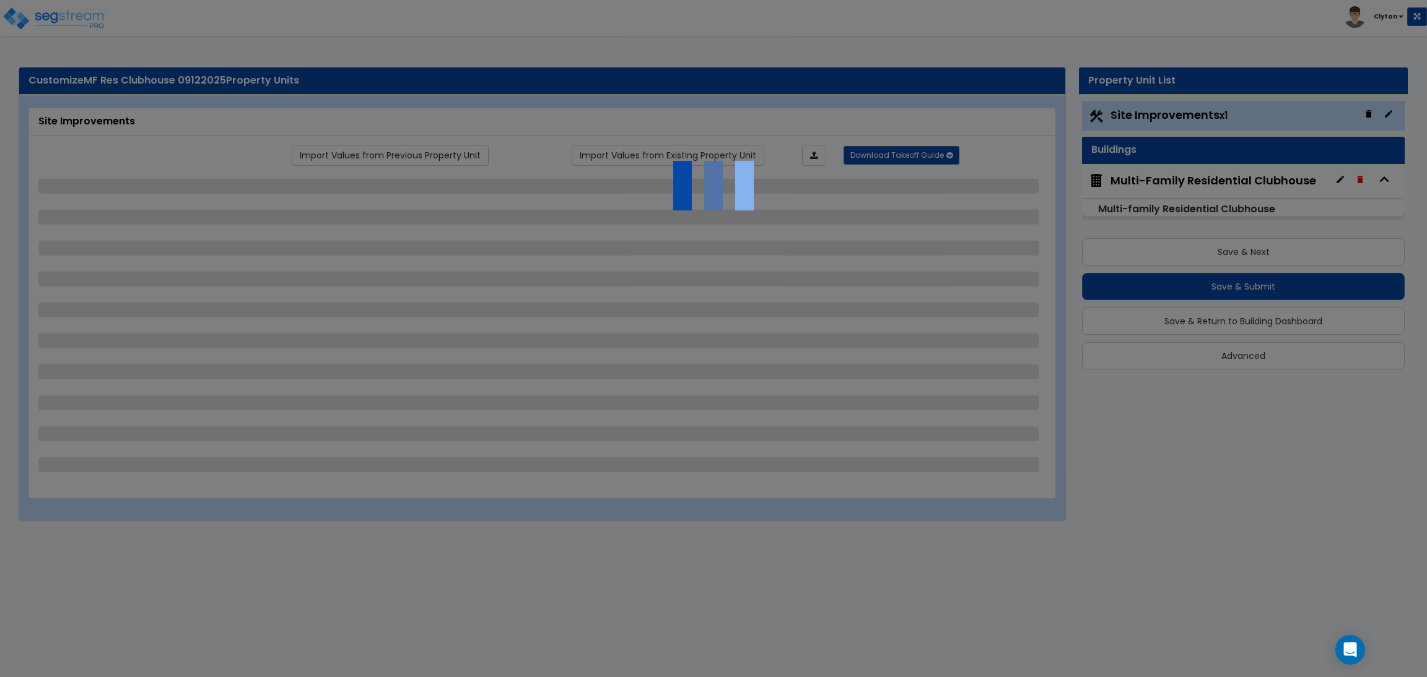
select select "2"
select select "7"
select select "1"
select select "2"
select select "4"
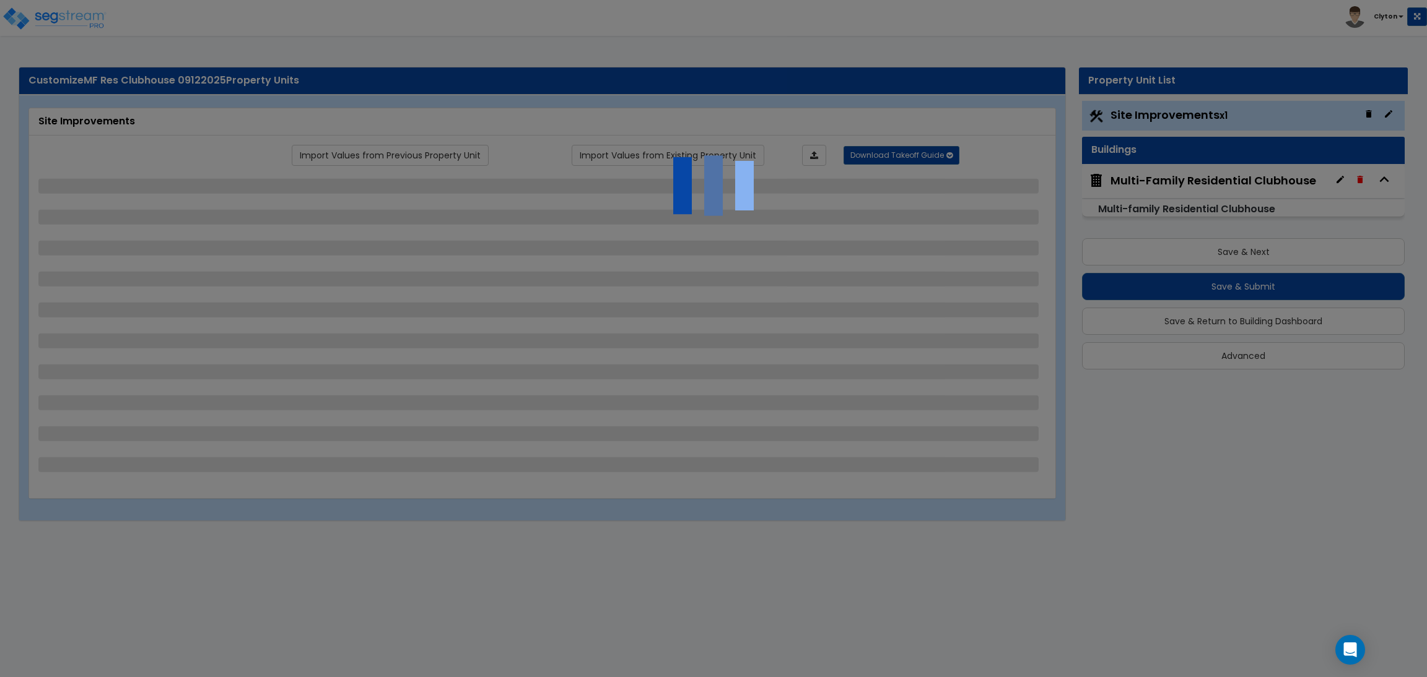
select select "1"
select select "13"
select select "2"
select select "3"
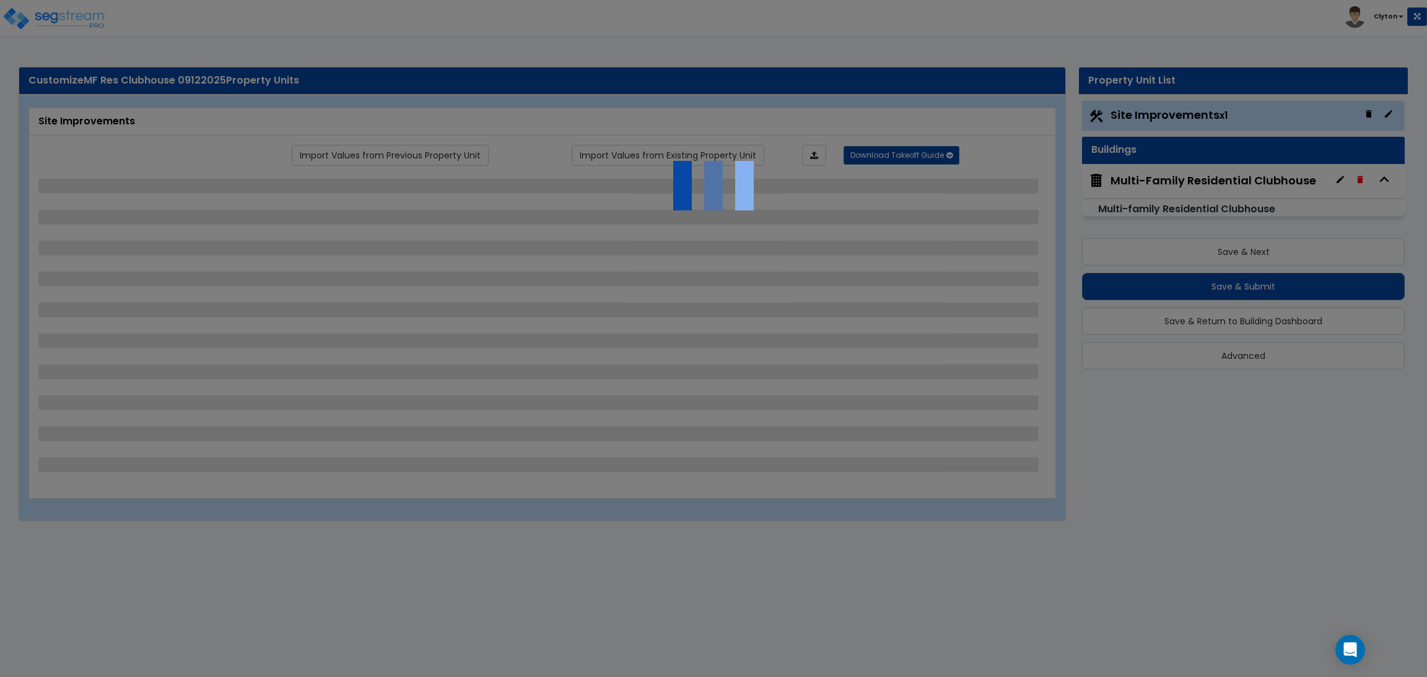
select select "1"
select select "4"
select select "1"
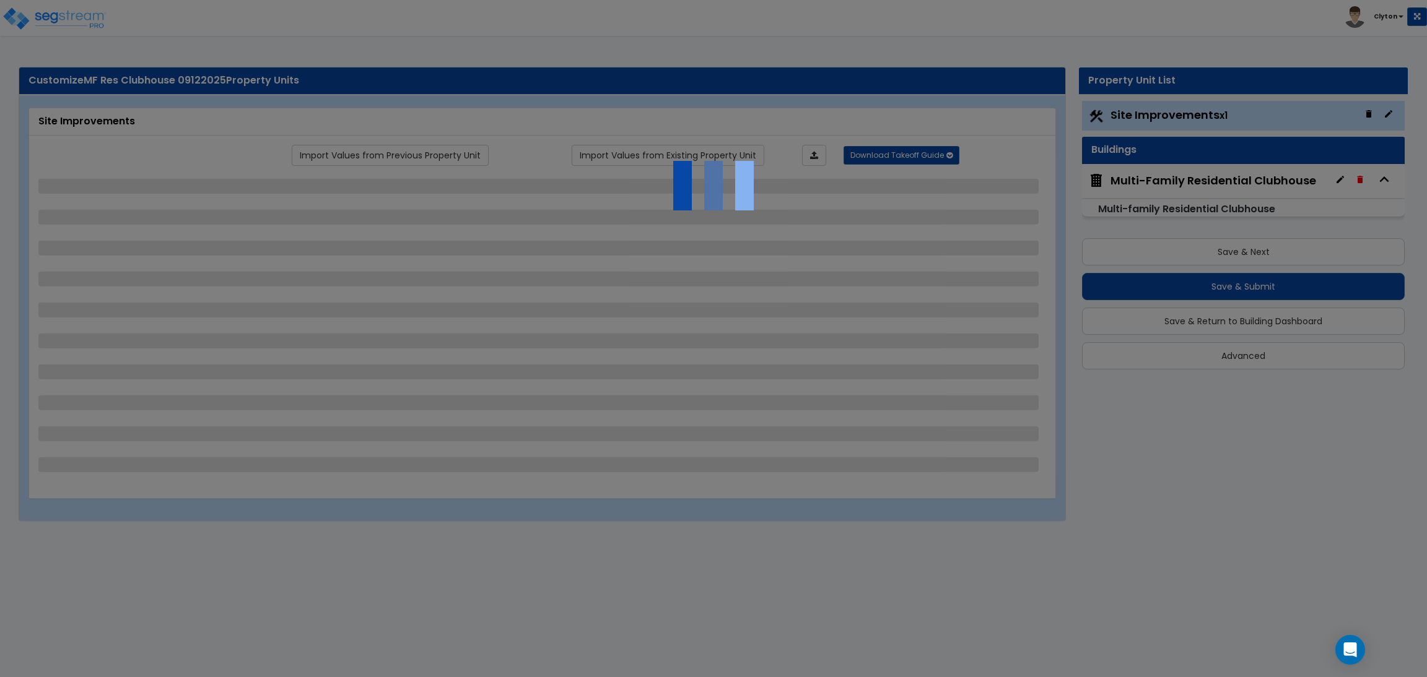
select select "2"
select select "3"
select select "2"
select select "1"
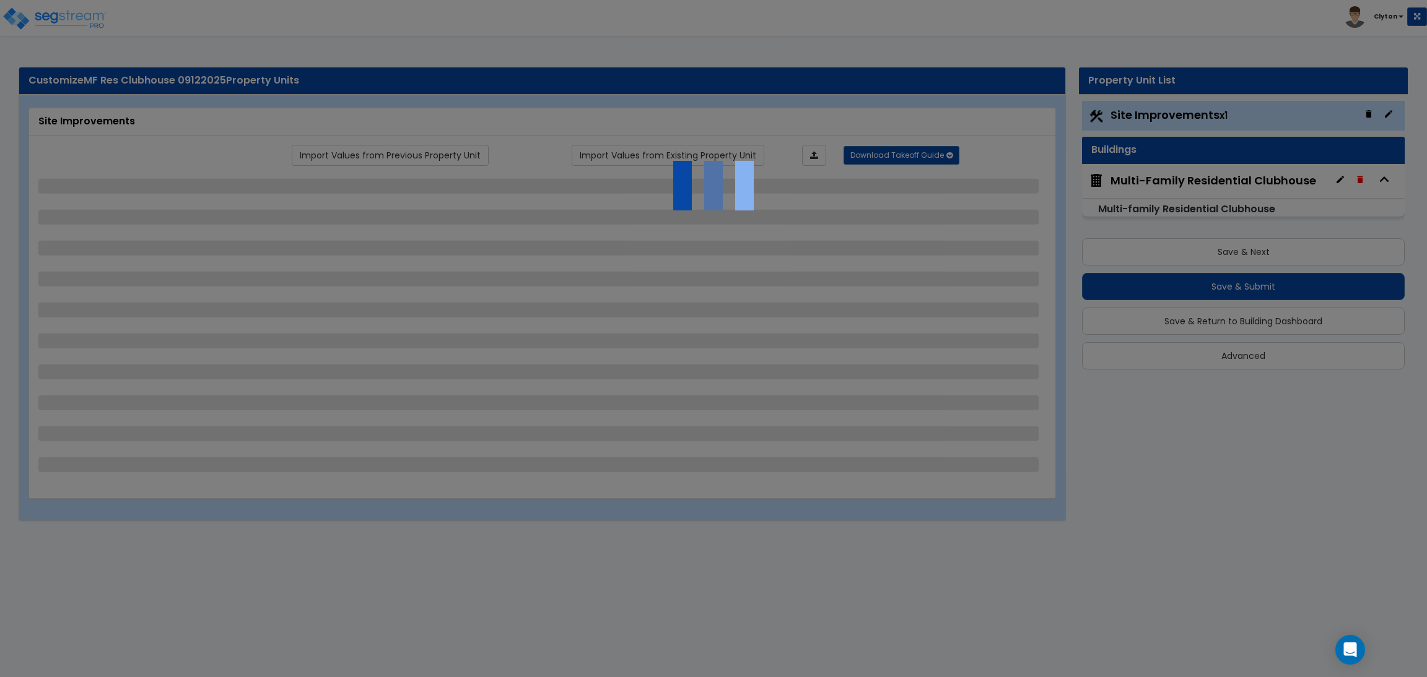
select select "1"
select select "3"
select select "1"
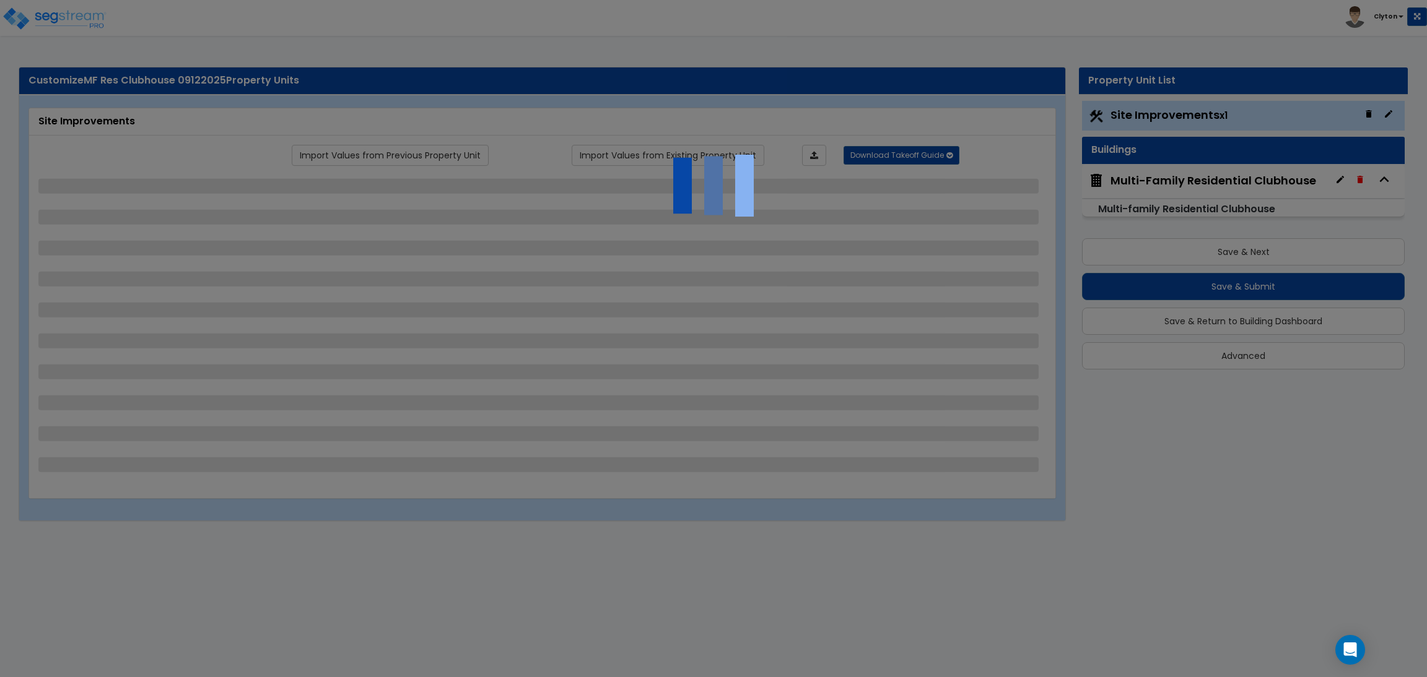
select select "4"
select select "2"
select select "1"
select select "2"
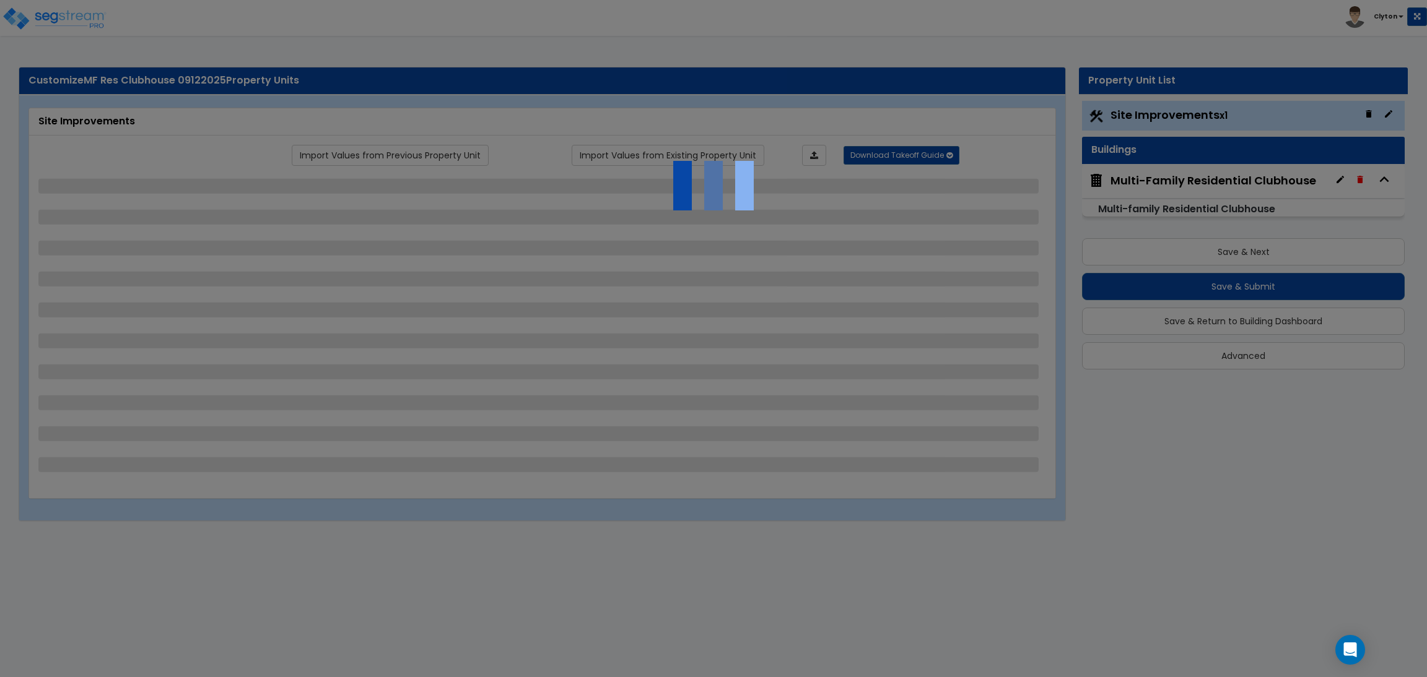
select select "2"
select select "3"
select select "11"
select select "8"
select select "5"
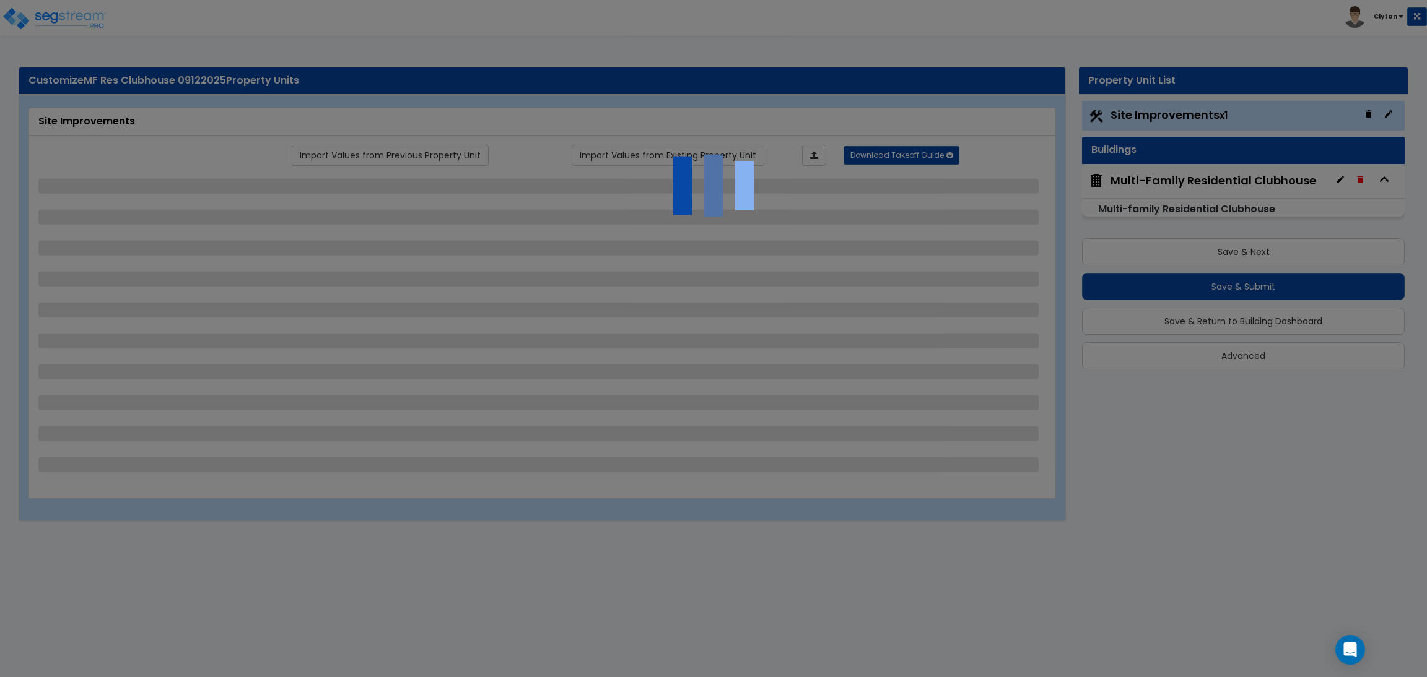
select select "3"
select select "1"
select select "5"
select select "7"
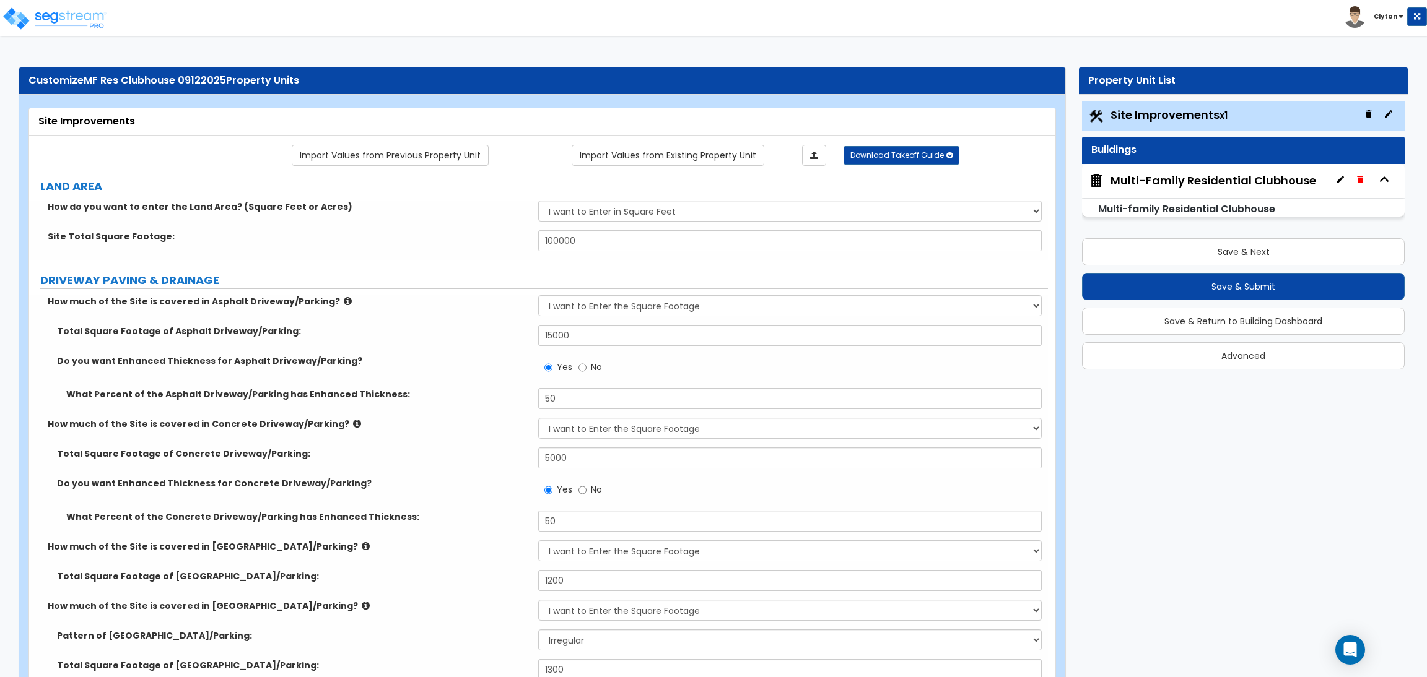
click at [486, 476] on div "Total Square Footage of Concrete Driveway/Parking: 5000" at bounding box center [538, 463] width 1019 height 30
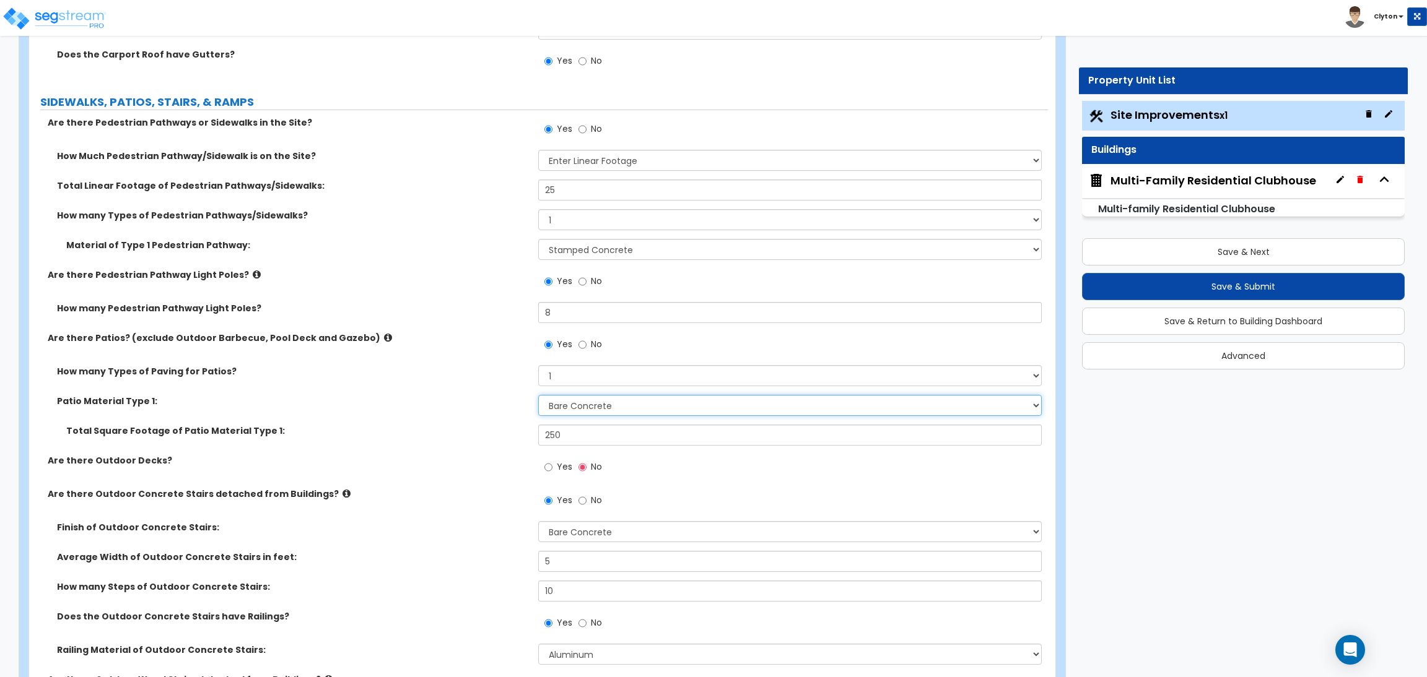
click at [566, 406] on select "Please Choose One Bare Concrete Stamped Concrete Brick Pavers Stone Pavers Tile…" at bounding box center [789, 405] width 503 height 21
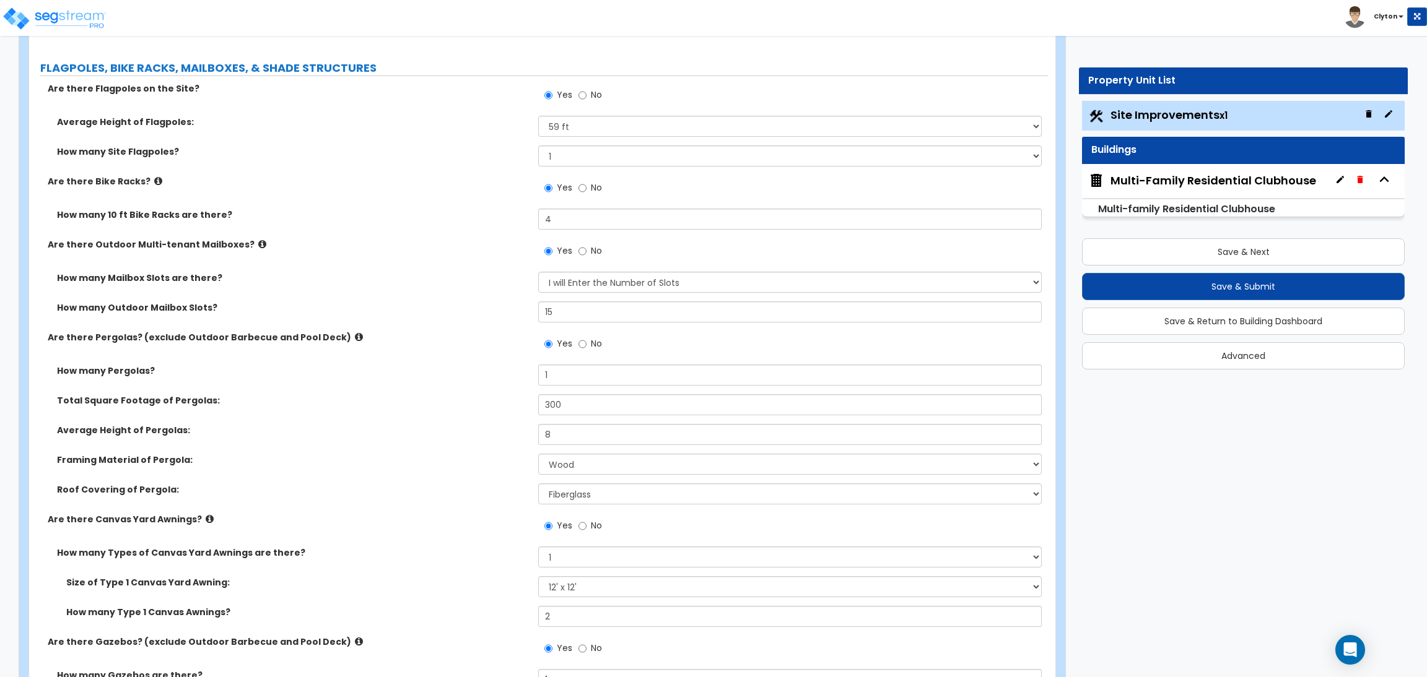
scroll to position [6085, 0]
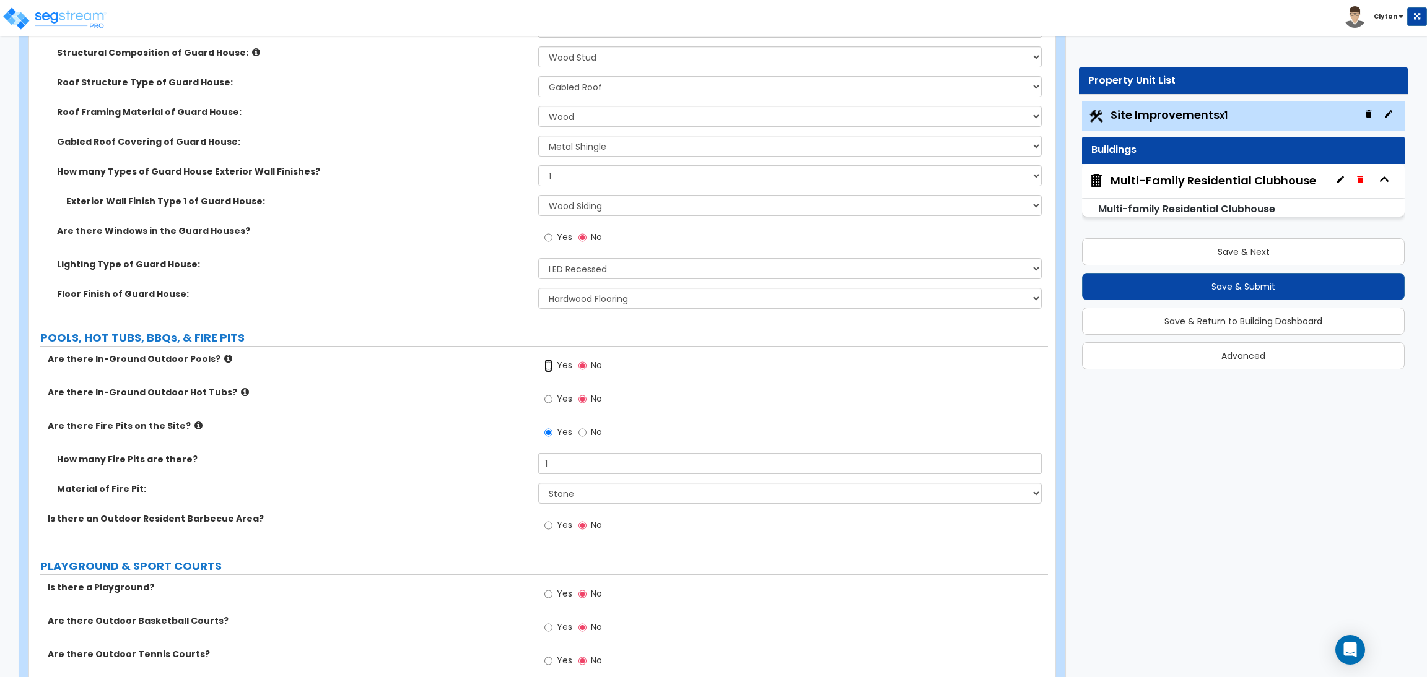
click at [552, 367] on input "Yes" at bounding box center [548, 366] width 8 height 14
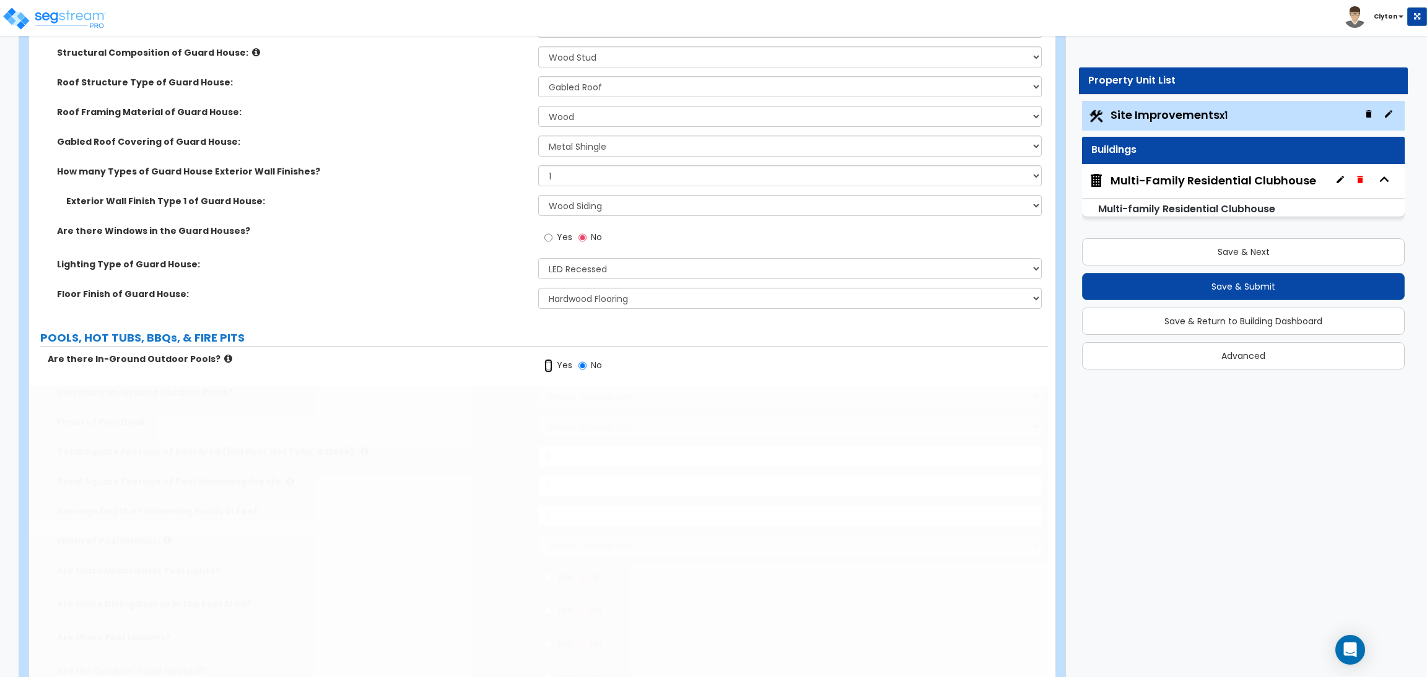
radio input "true"
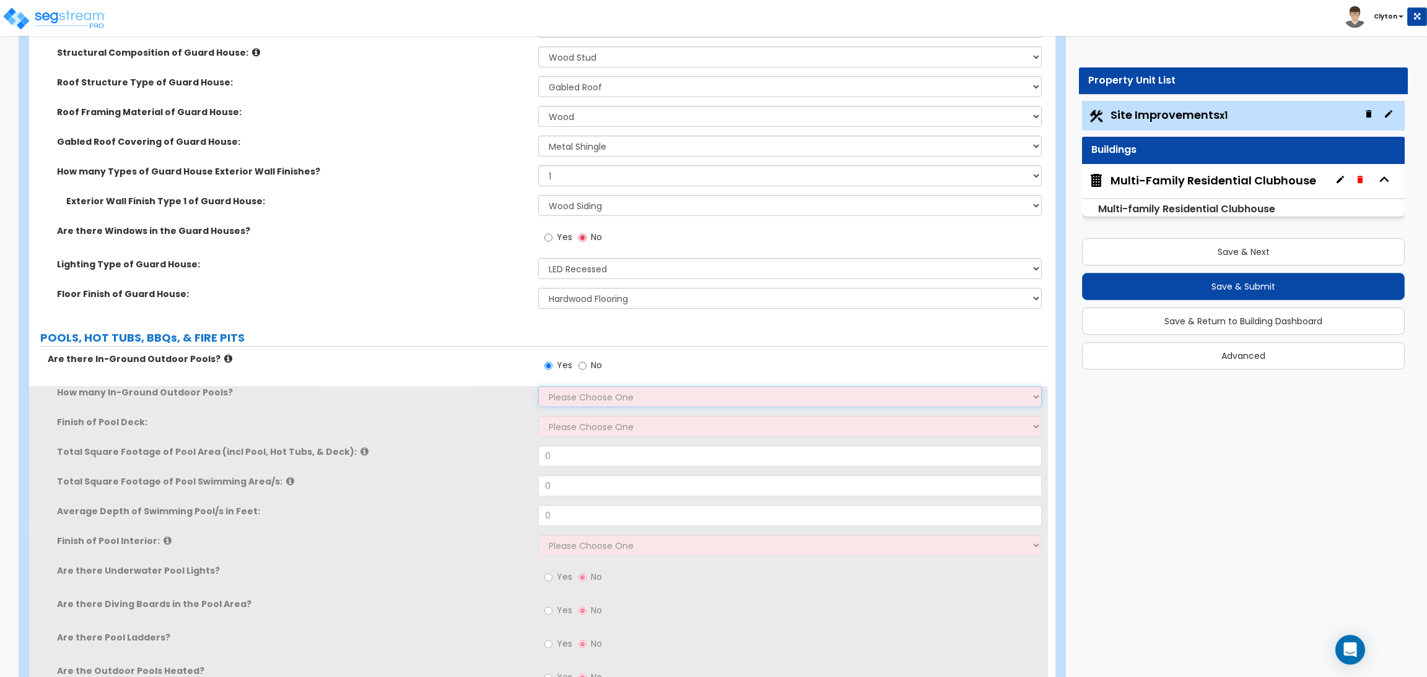
click at [557, 402] on select "Please Choose One 1 2 3 4" at bounding box center [789, 396] width 503 height 21
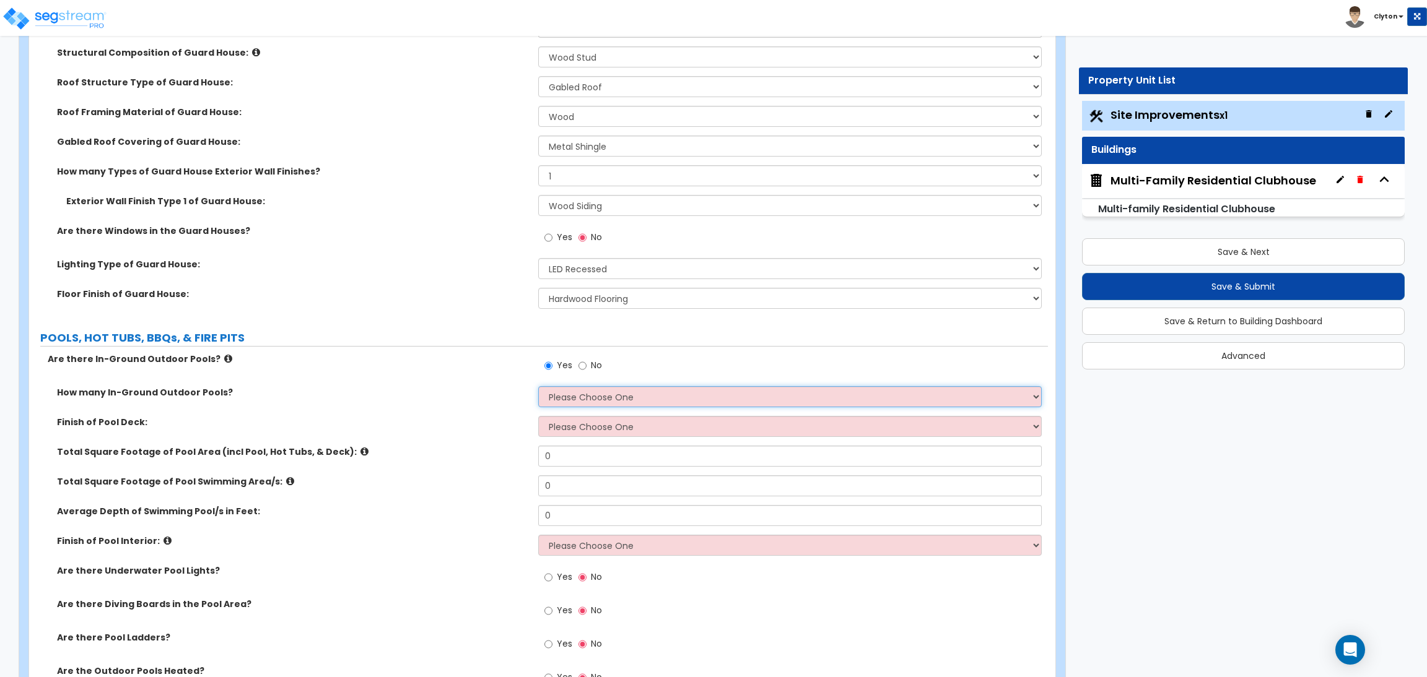
select select "1"
click at [538, 386] on select "Please Choose One 1 2 3 4" at bounding box center [789, 396] width 503 height 21
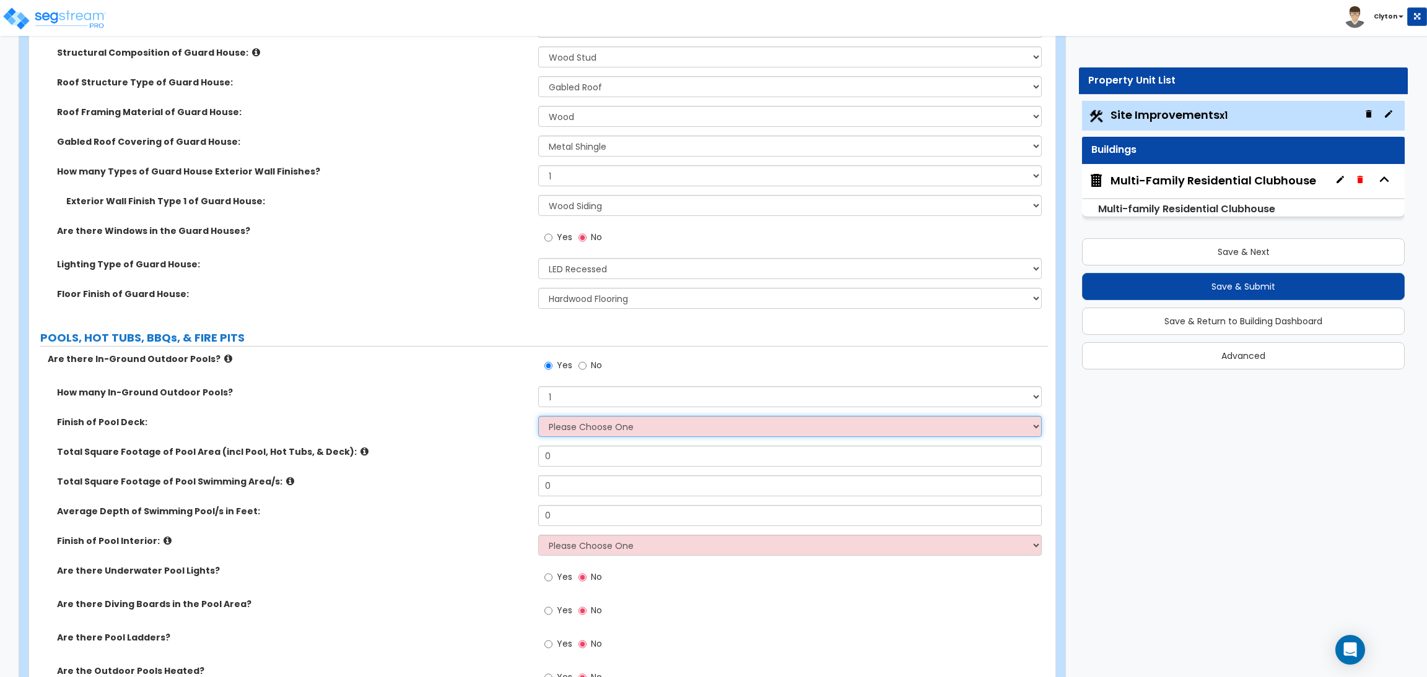
click at [567, 429] on select "Please Choose One Bare Concrete Stamped Concrete Brick Pavers Stone Pavers Wood…" at bounding box center [789, 426] width 503 height 21
click at [339, 342] on label "POOLS, HOT TUBS, BBQs, & FIRE PITS" at bounding box center [544, 338] width 1008 height 16
click at [566, 542] on select "Please Choose One Tile Plaster Vinyl" at bounding box center [789, 545] width 503 height 21
select select "1"
click at [538, 535] on select "Please Choose One Tile Plaster Vinyl" at bounding box center [789, 545] width 503 height 21
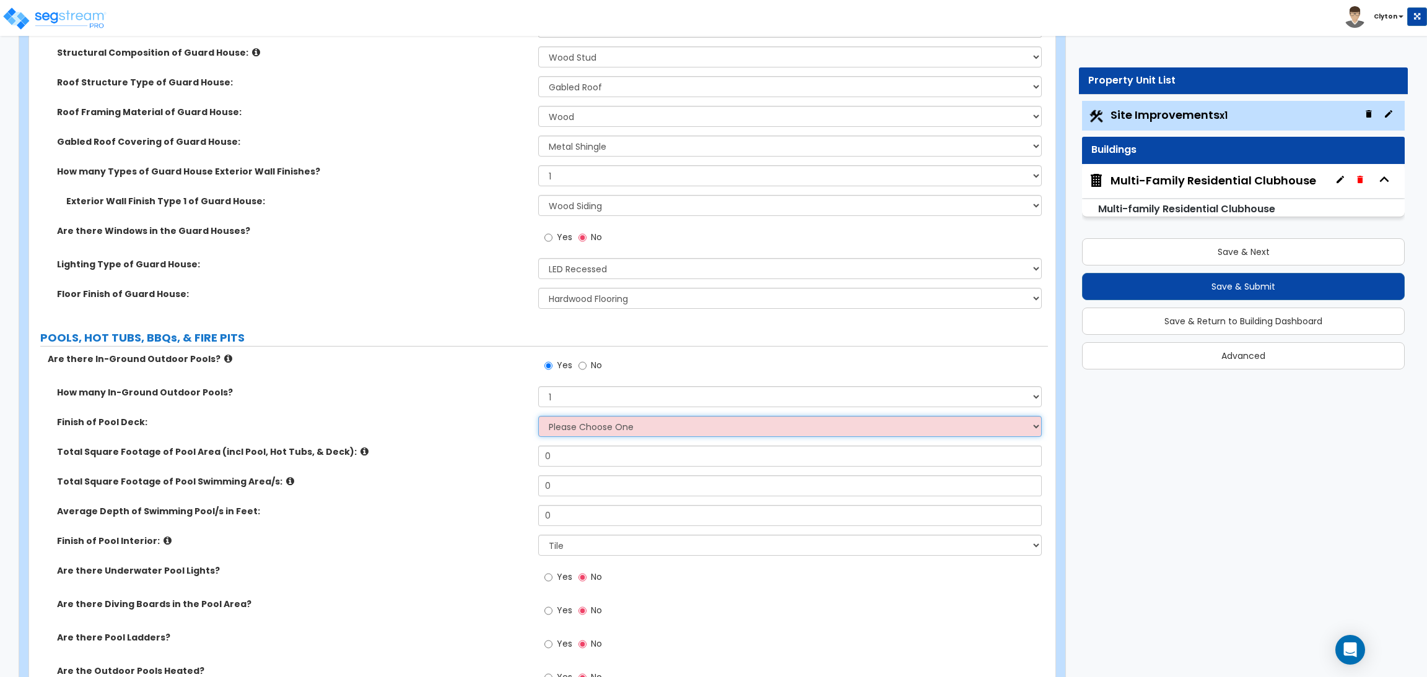
click at [562, 430] on select "Please Choose One Bare Concrete Stamped Concrete Brick Pavers Stone Pavers Wood…" at bounding box center [789, 426] width 503 height 21
select select "5"
click at [538, 416] on select "Please Choose One Bare Concrete Stamped Concrete Brick Pavers Stone Pavers Wood…" at bounding box center [789, 426] width 503 height 21
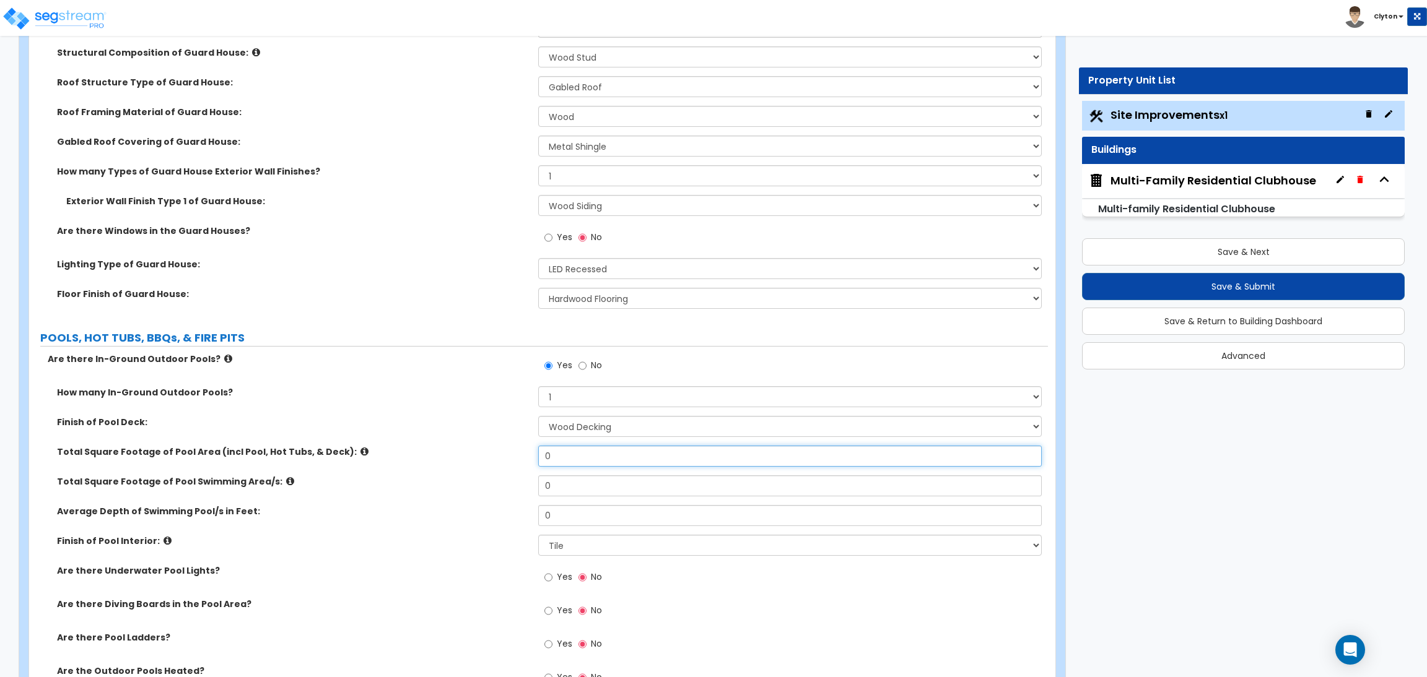
drag, startPoint x: 570, startPoint y: 458, endPoint x: 434, endPoint y: 451, distance: 135.8
click at [434, 451] on div "Total Square Footage of Pool Area (incl Pool, Hot Tubs, & Deck): 0" at bounding box center [538, 461] width 1019 height 30
drag, startPoint x: 574, startPoint y: 454, endPoint x: 482, endPoint y: 461, distance: 91.9
click at [484, 461] on div "Total Square Footage of Pool Area (incl Pool, Hot Tubs, & Deck): 5" at bounding box center [538, 461] width 1019 height 30
type input "1,500"
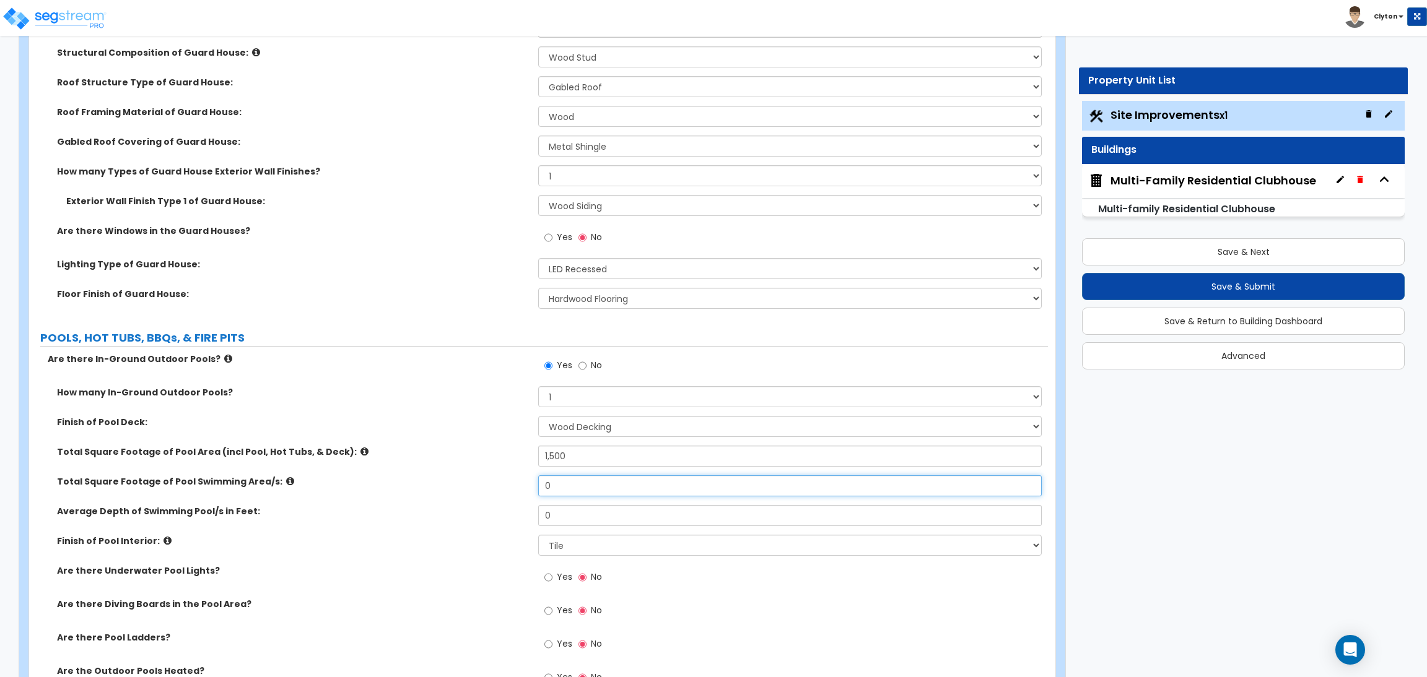
drag, startPoint x: 574, startPoint y: 487, endPoint x: 462, endPoint y: 490, distance: 112.1
click at [462, 490] on div "Total Square Footage of Pool Swimming Area/s: 0" at bounding box center [538, 491] width 1019 height 30
type input "1,000"
drag, startPoint x: 570, startPoint y: 515, endPoint x: 520, endPoint y: 518, distance: 50.9
click at [520, 518] on div "Average Depth of Swimming Pool/s in Feet: 0" at bounding box center [538, 520] width 1019 height 30
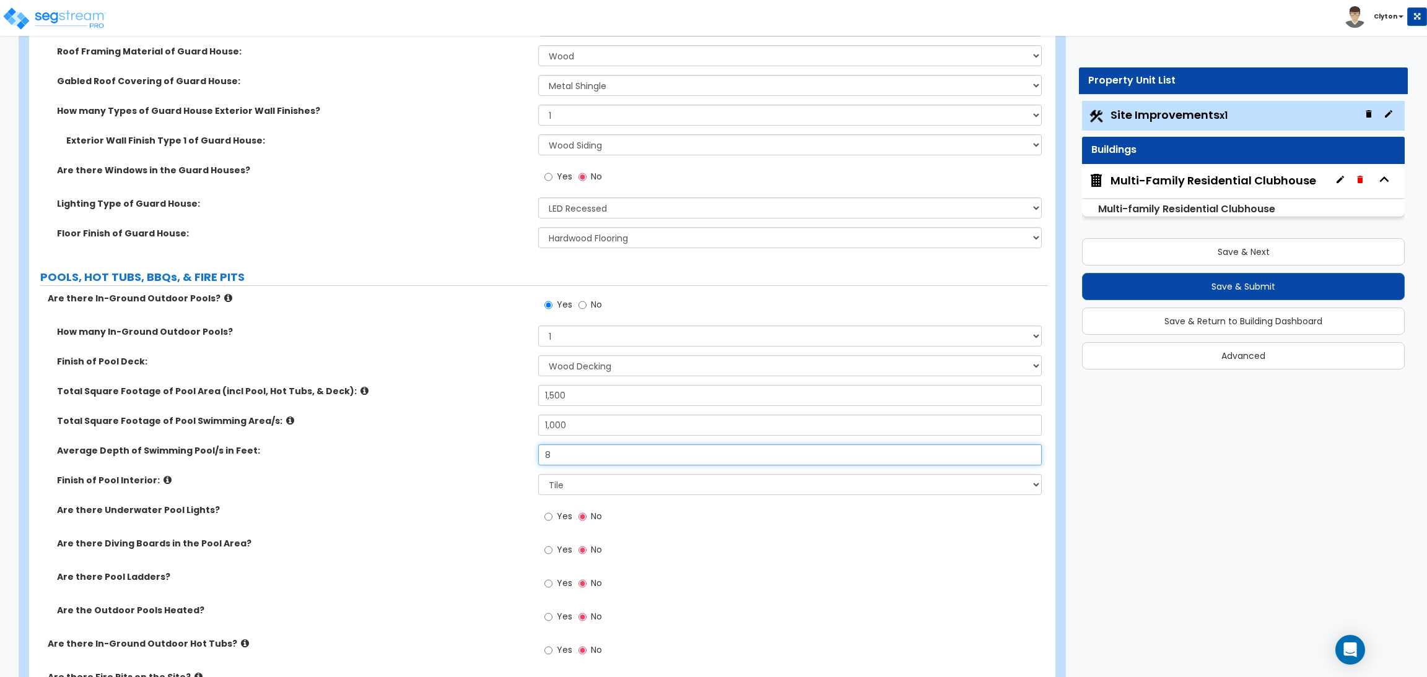
scroll to position [6178, 0]
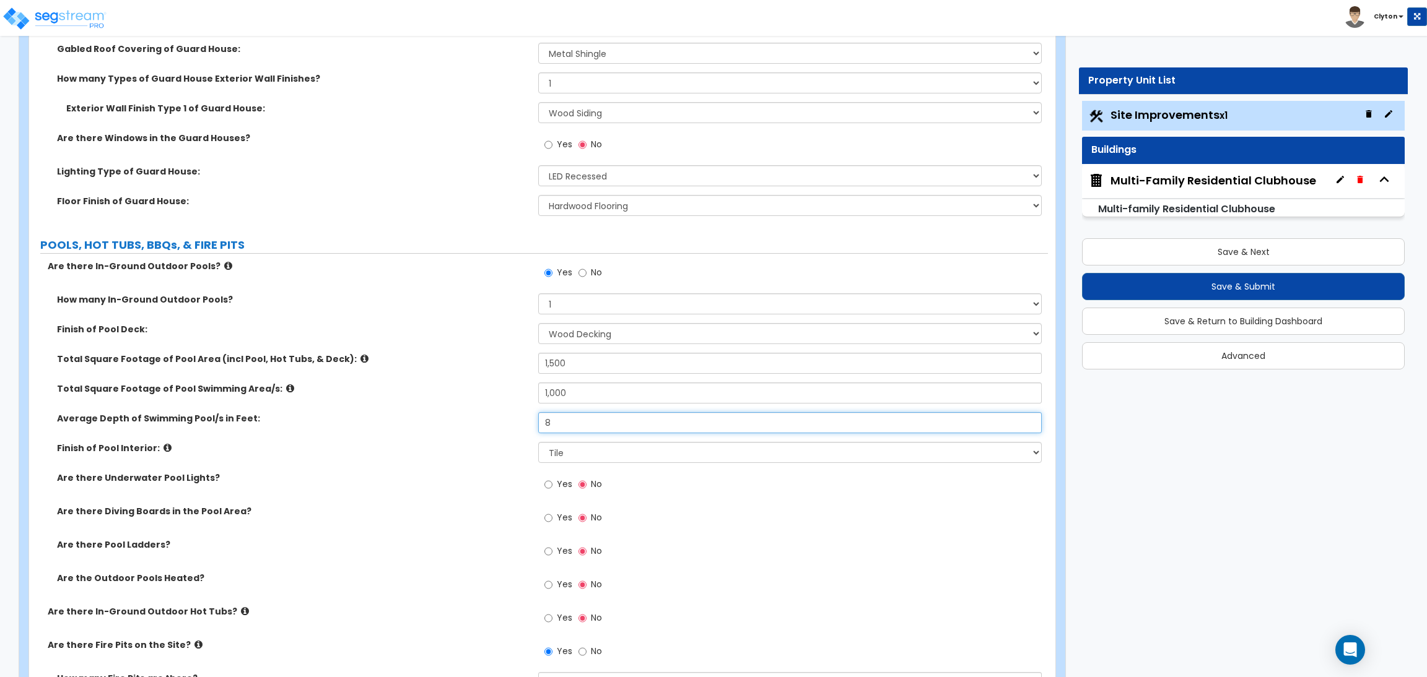
type input "8"
click at [543, 487] on div "Yes No" at bounding box center [573, 486] width 70 height 28
click at [549, 490] on input "Yes" at bounding box center [548, 485] width 8 height 14
radio input "true"
click at [548, 508] on div "Yes No" at bounding box center [573, 519] width 70 height 28
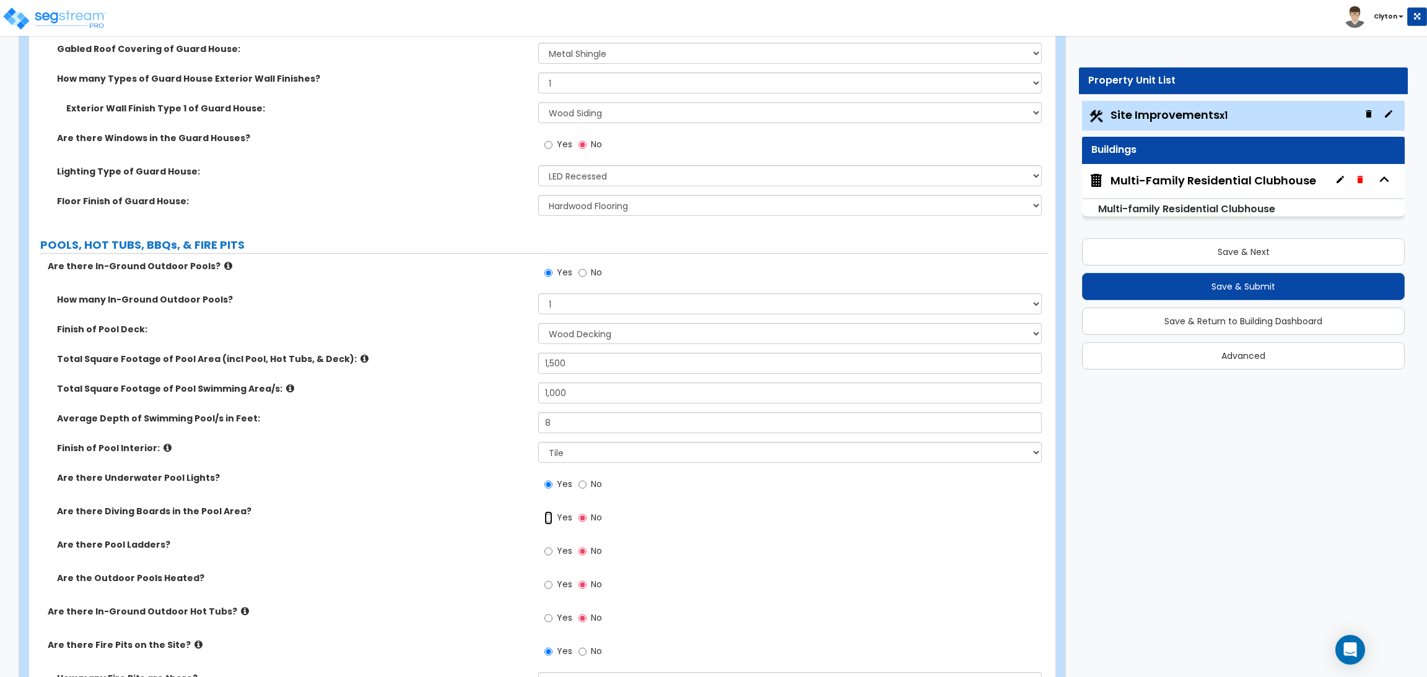
click at [552, 521] on input "Yes" at bounding box center [548, 519] width 8 height 14
radio input "true"
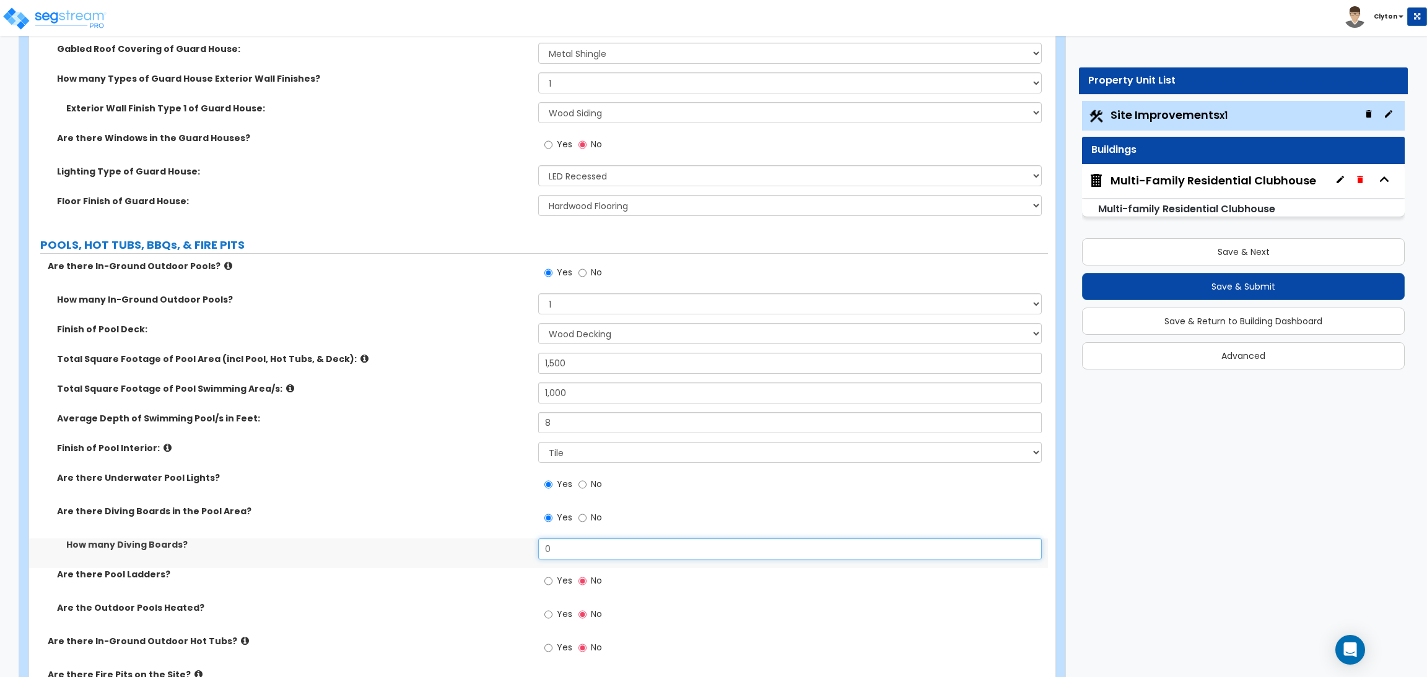
drag, startPoint x: 564, startPoint y: 549, endPoint x: 503, endPoint y: 547, distance: 60.7
click at [503, 547] on div "How many Diving Boards? 0" at bounding box center [538, 554] width 1019 height 30
type input "2"
click at [551, 581] on input "Yes" at bounding box center [548, 582] width 8 height 14
radio input "true"
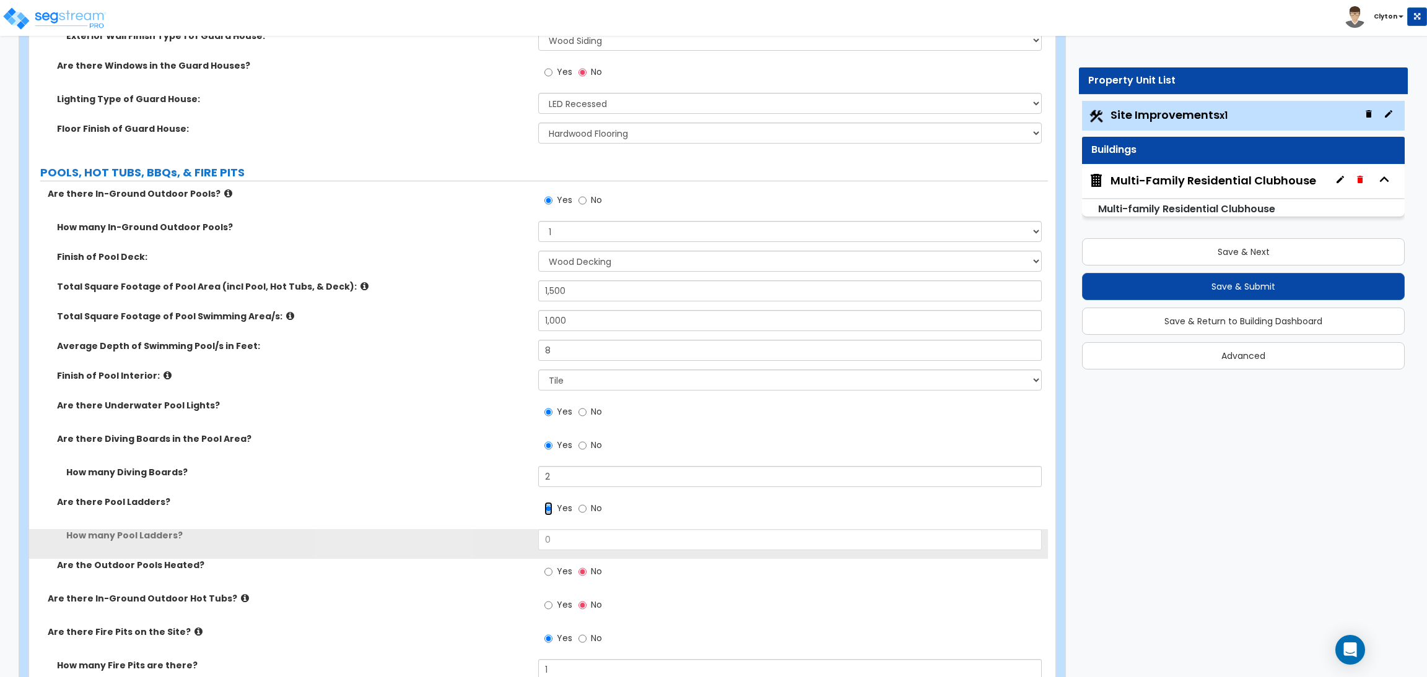
scroll to position [6271, 0]
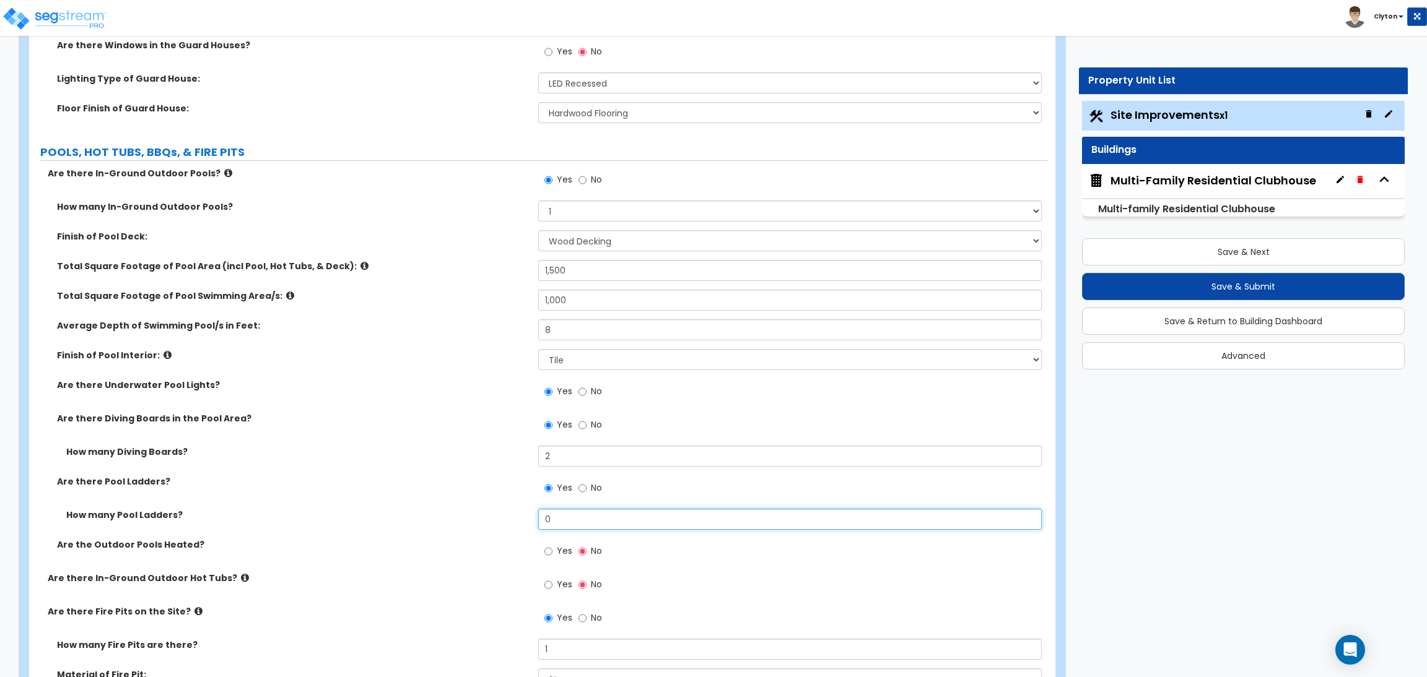
drag, startPoint x: 577, startPoint y: 521, endPoint x: 478, endPoint y: 513, distance: 99.5
click at [486, 514] on div "How many Pool Ladders? 0" at bounding box center [538, 524] width 1019 height 30
type input "1"
click at [467, 456] on label "How many Diving Boards?" at bounding box center [297, 452] width 463 height 12
click at [551, 558] on input "Yes" at bounding box center [548, 552] width 8 height 14
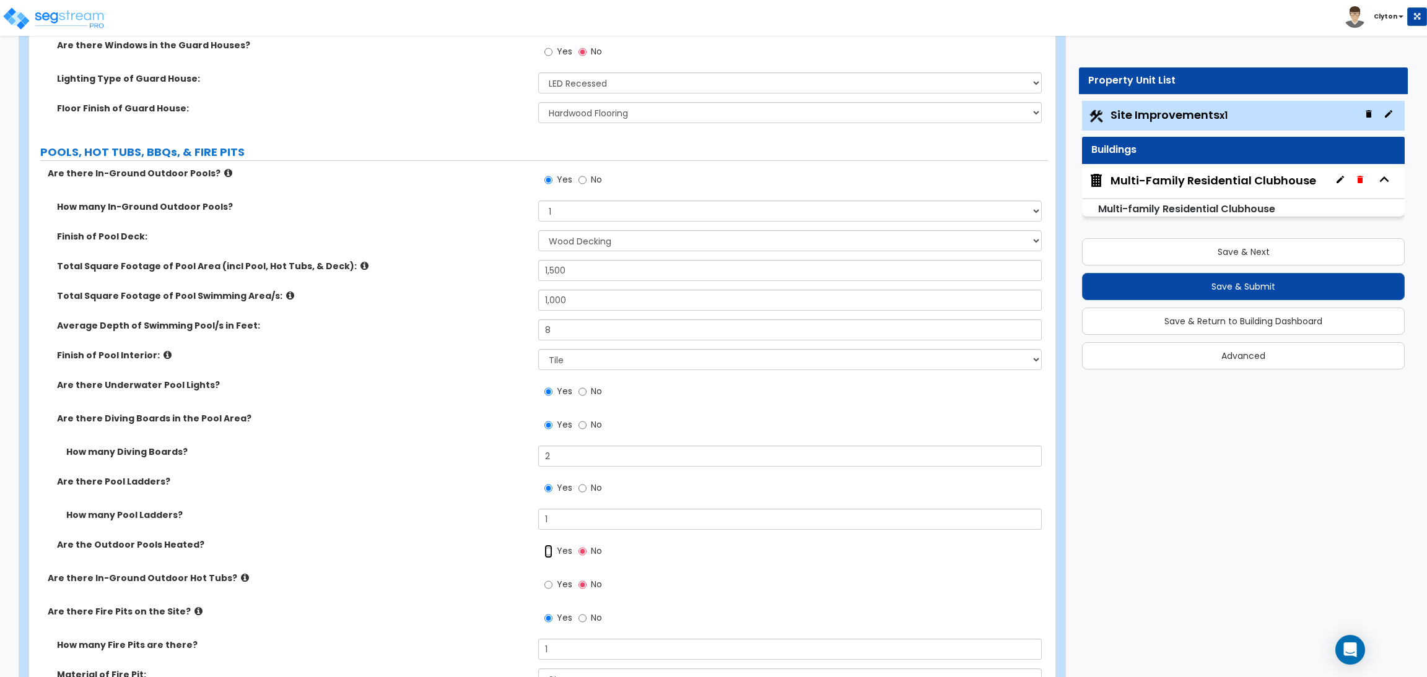
radio input "true"
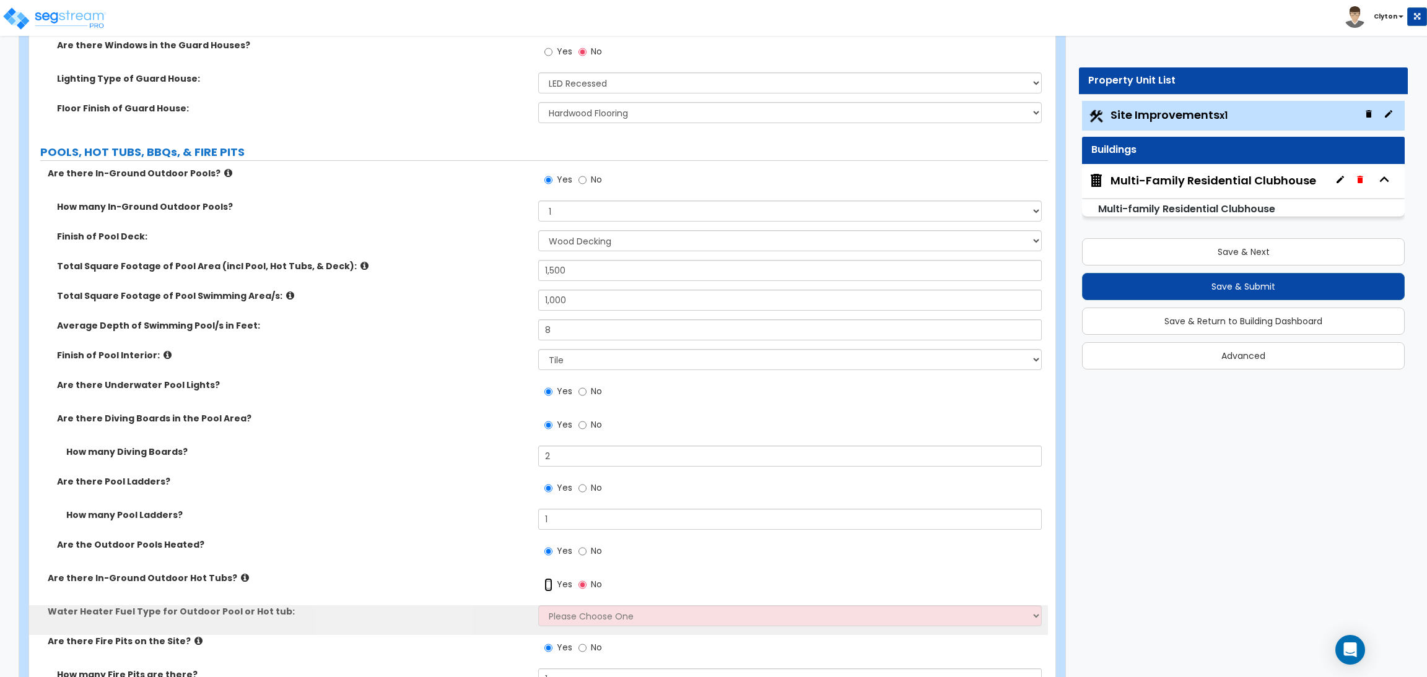
click at [551, 587] on input "Yes" at bounding box center [548, 585] width 8 height 14
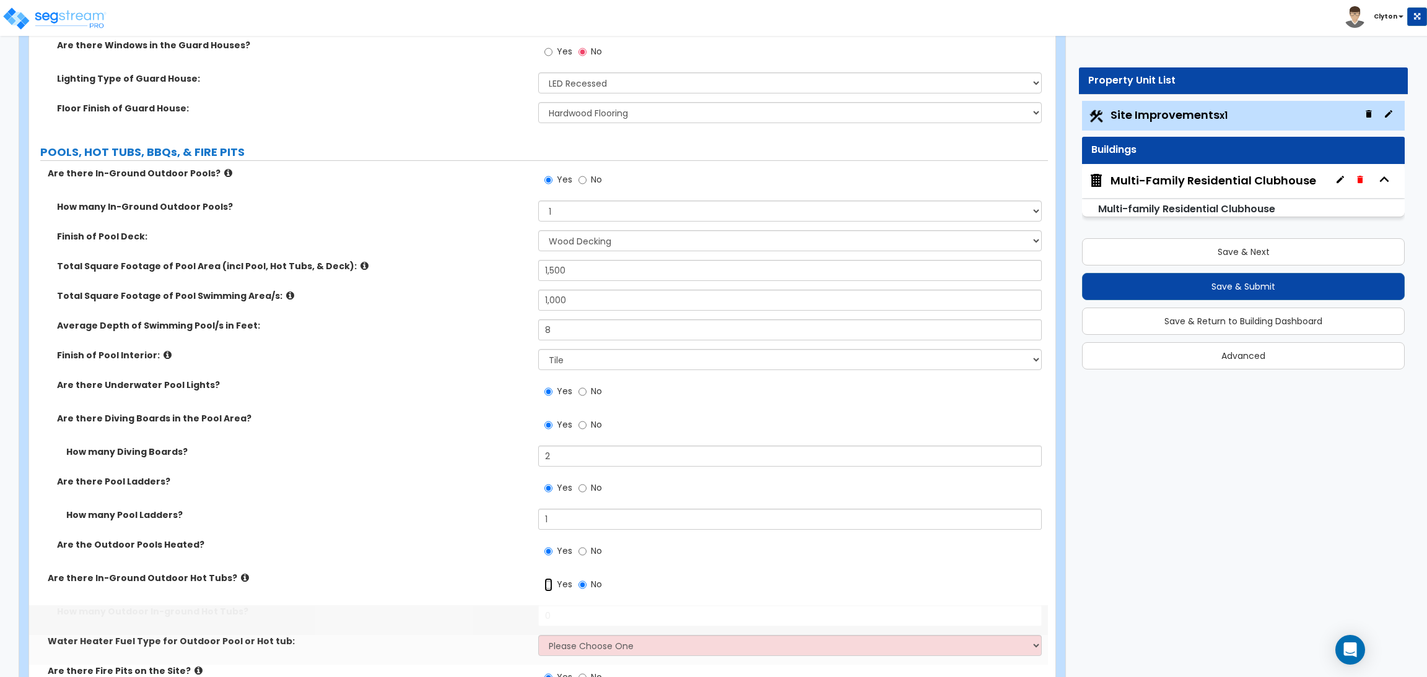
radio input "true"
drag, startPoint x: 573, startPoint y: 625, endPoint x: 481, endPoint y: 598, distance: 96.6
click at [482, 599] on div "Are there In-Ground Outdoor Pools? Yes No How many In-Ground Outdoor Pools? Ple…" at bounding box center [538, 479] width 1000 height 624
drag, startPoint x: 590, startPoint y: 602, endPoint x: 582, endPoint y: 610, distance: 11.4
click at [588, 605] on div "Yes No" at bounding box center [792, 588] width 509 height 33
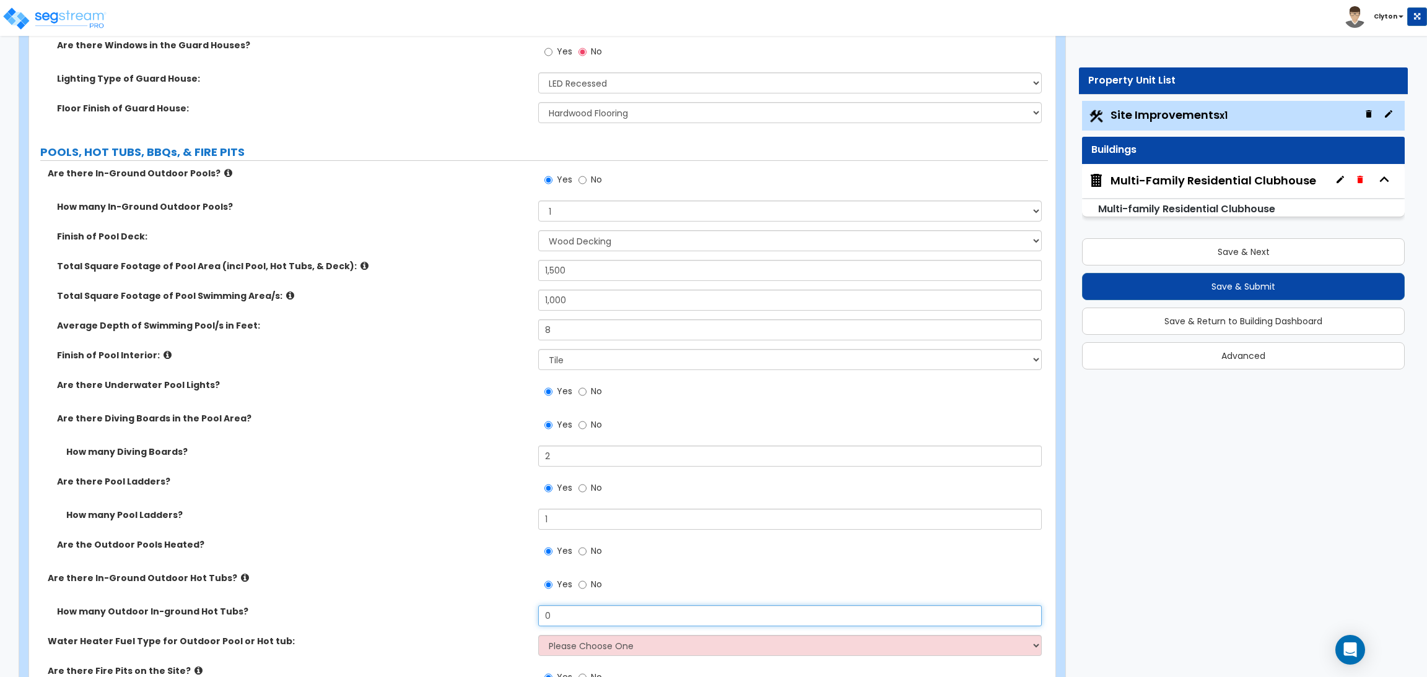
drag, startPoint x: 573, startPoint y: 611, endPoint x: 515, endPoint y: 604, distance: 58.7
click at [516, 604] on div "Are there In-Ground Outdoor Pools? Yes No How many In-Ground Outdoor Pools? Ple…" at bounding box center [538, 479] width 1000 height 624
type input "1"
click at [603, 641] on select "Please Choose One Gas Electric" at bounding box center [789, 645] width 503 height 21
select select "1"
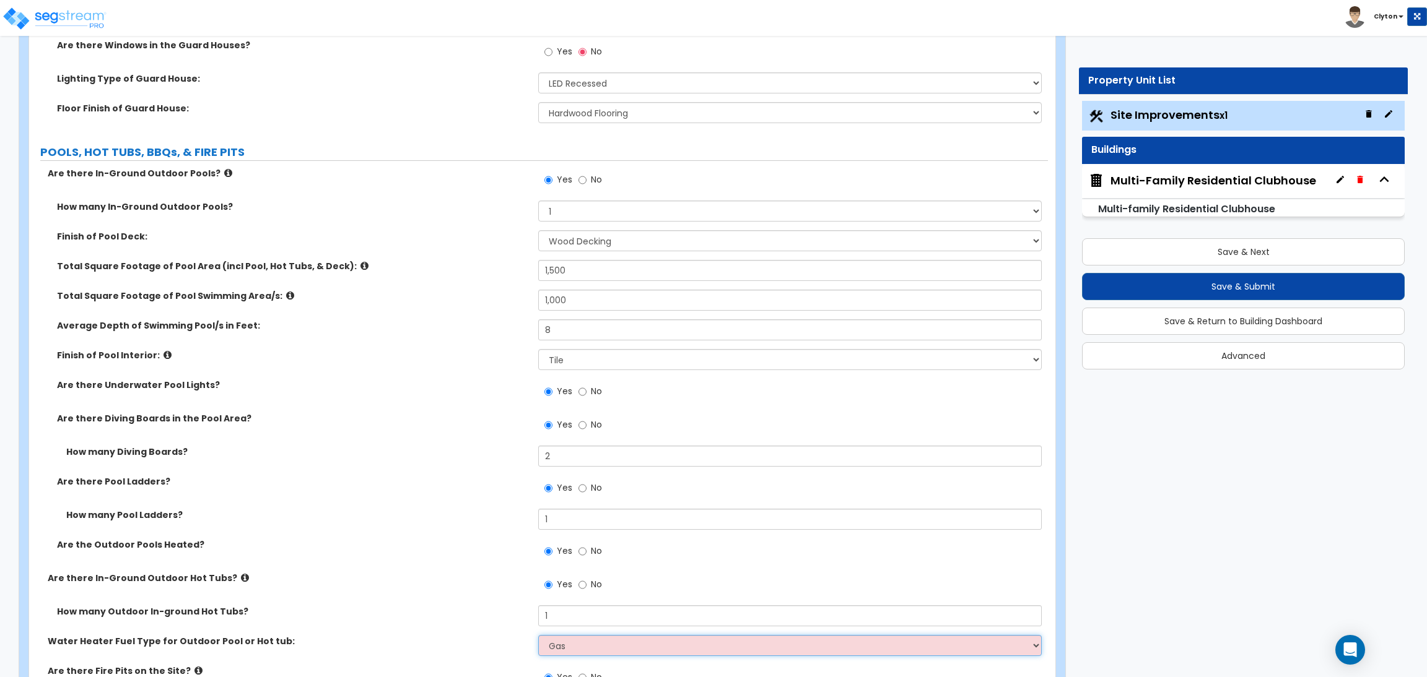
click at [538, 635] on select "Please Choose One Gas Electric" at bounding box center [789, 645] width 503 height 21
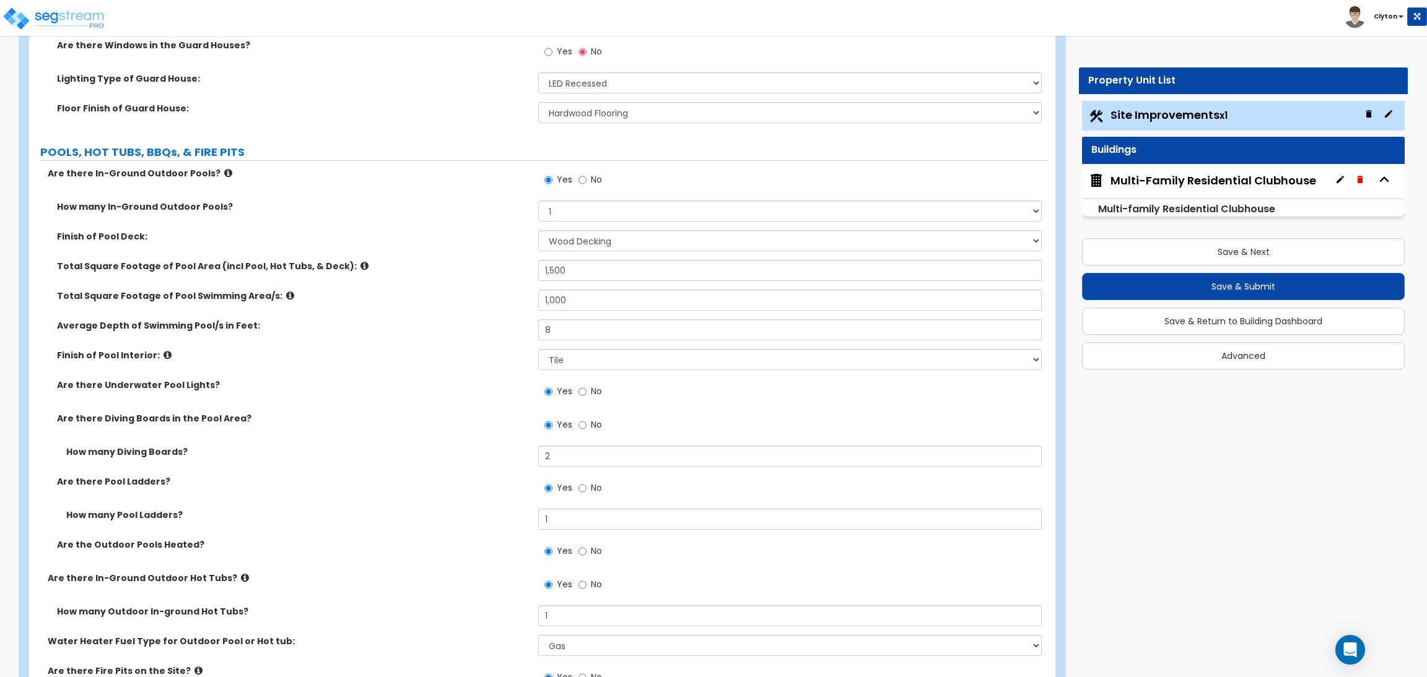
click at [428, 569] on div "Are the Outdoor Pools Heated? Yes No" at bounding box center [538, 555] width 1019 height 33
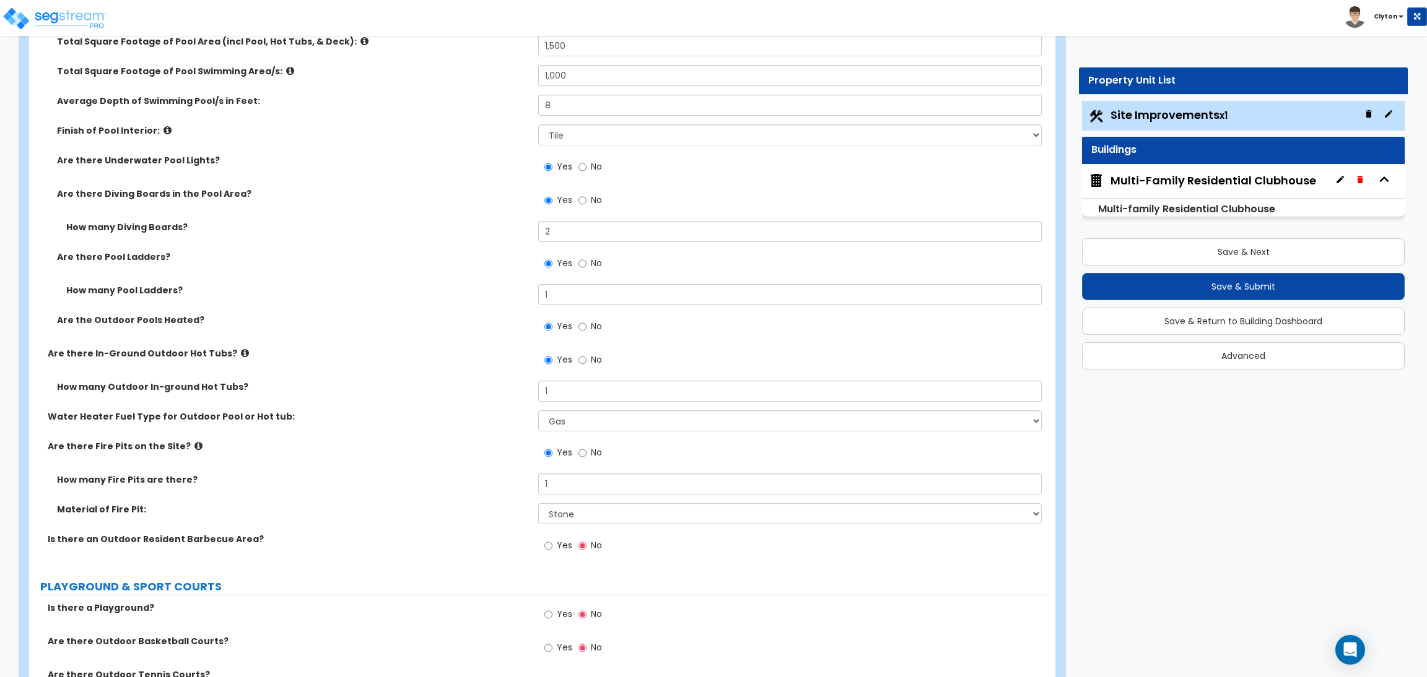
scroll to position [6642, 0]
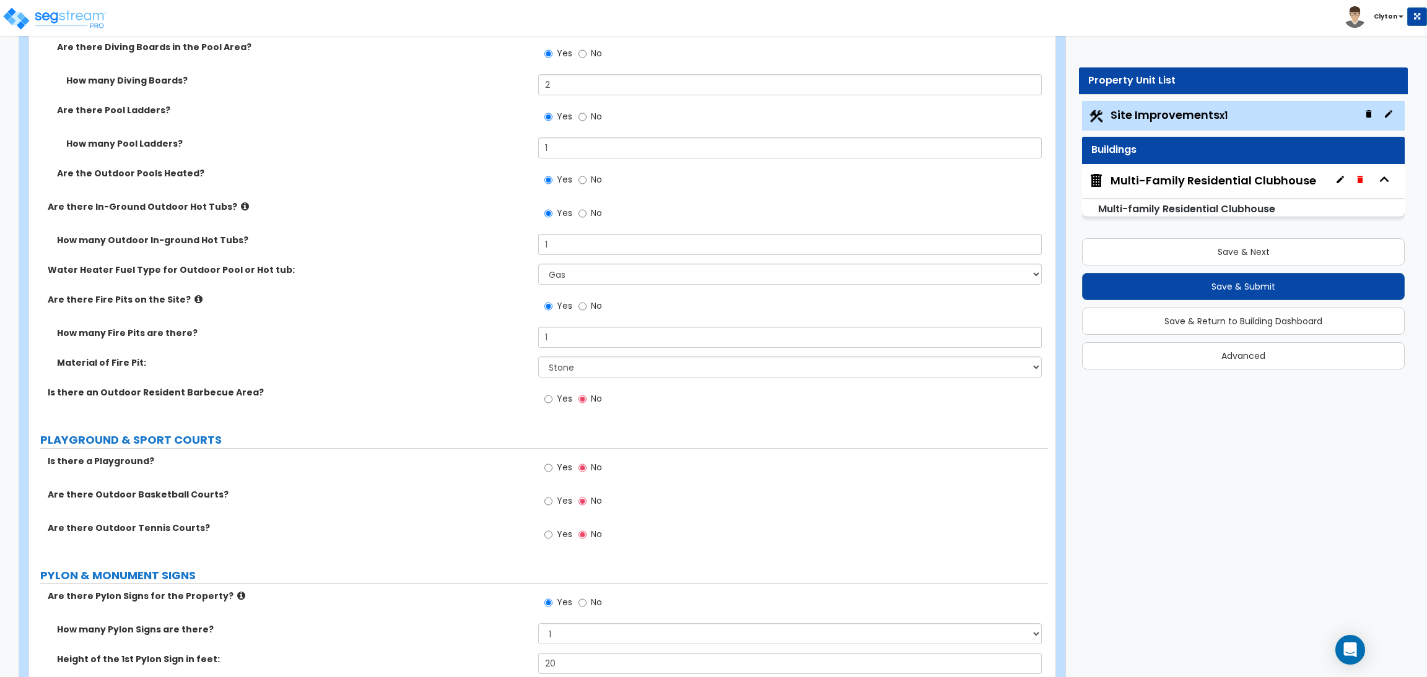
click at [448, 331] on label "How many Fire Pits are there?" at bounding box center [293, 333] width 472 height 12
click at [410, 508] on div "Are there Outdoor Basketball Courts? Yes No" at bounding box center [538, 505] width 1019 height 33
click at [407, 357] on label "Material of Fire Pit:" at bounding box center [293, 363] width 472 height 12
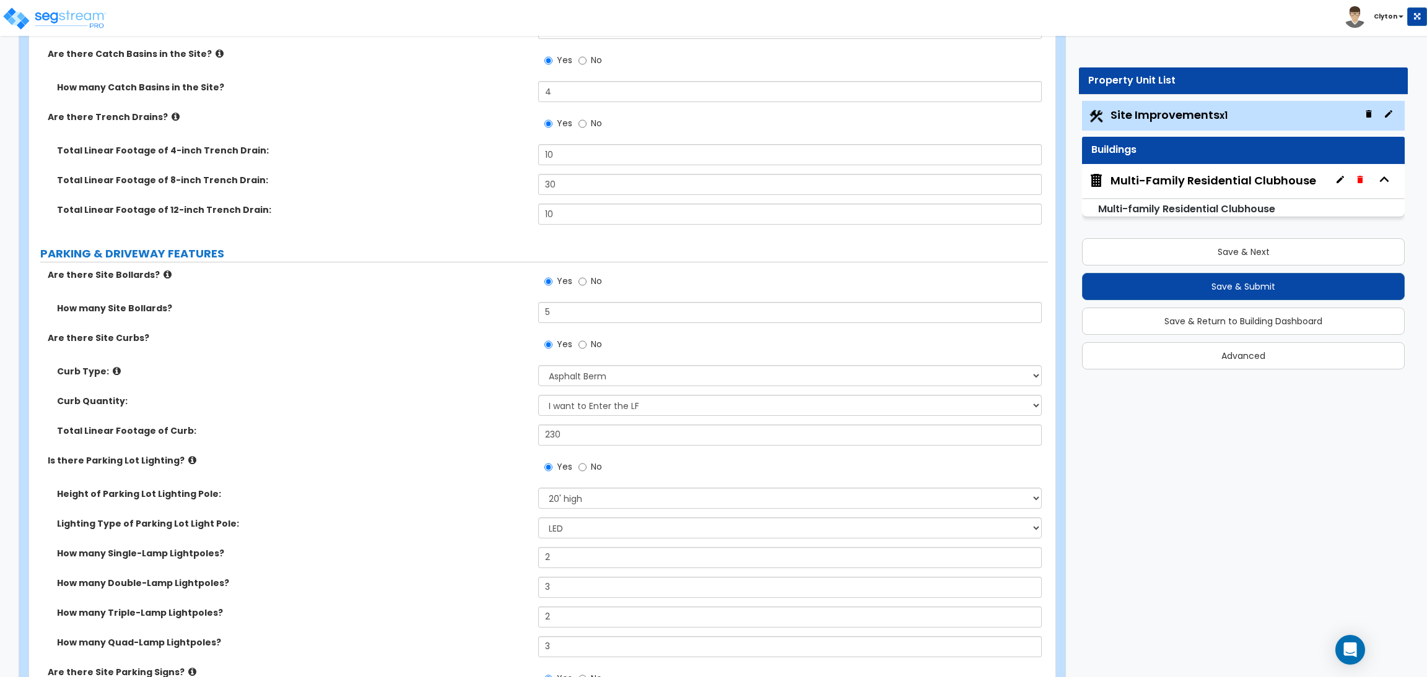
click at [113, 373] on icon at bounding box center [117, 371] width 8 height 9
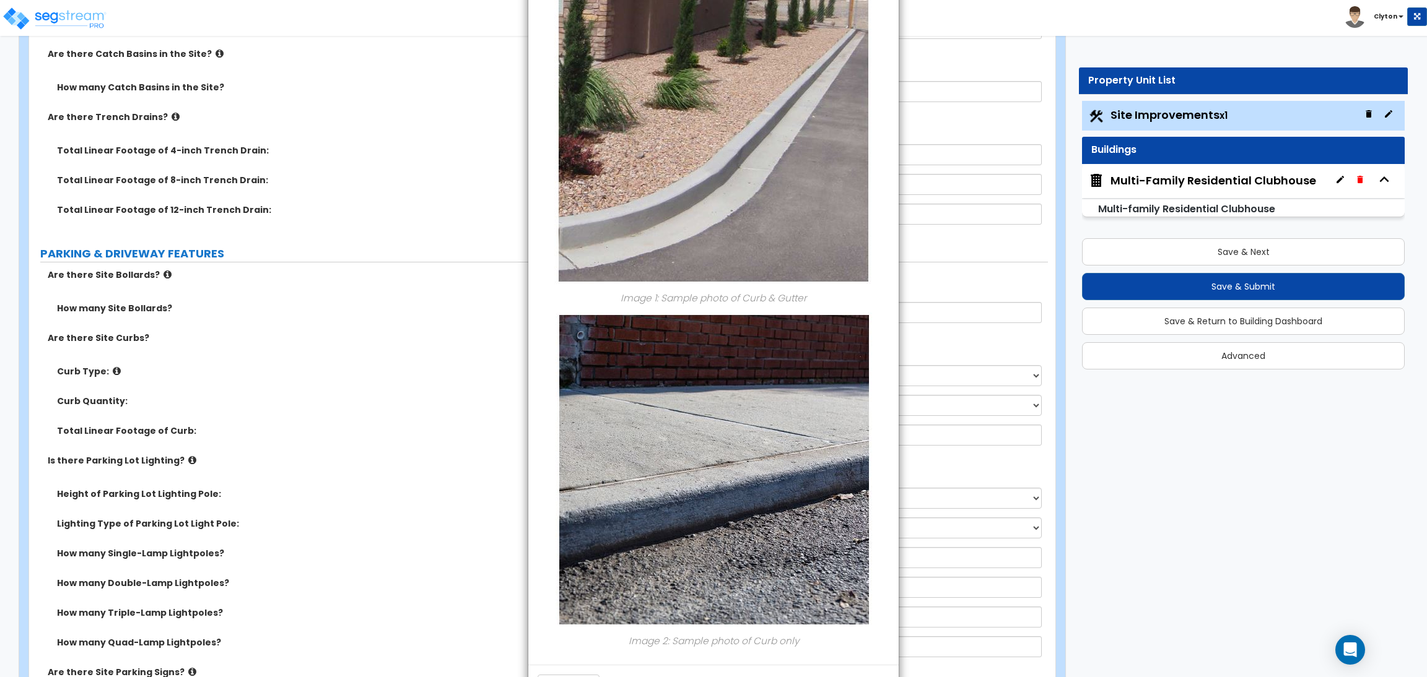
scroll to position [142, 0]
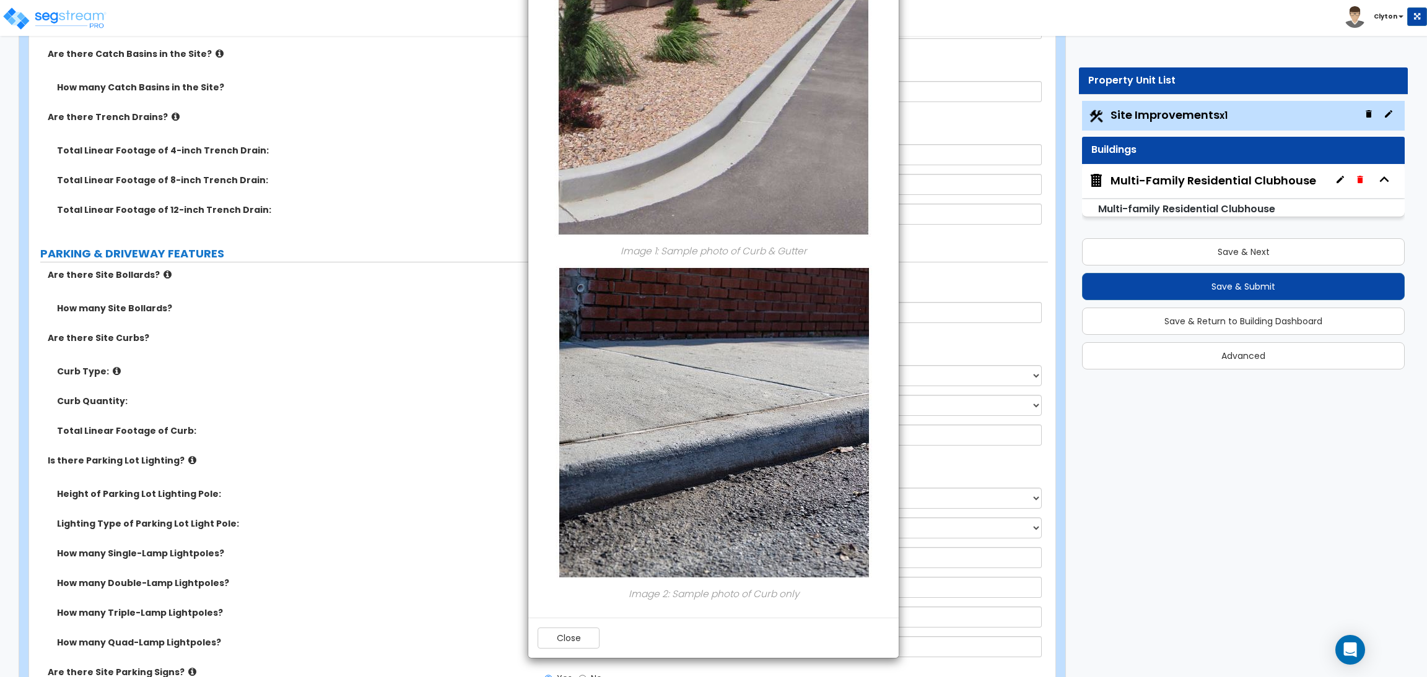
click at [354, 405] on div "× Information of Curb Type: Image 1: Sample photo of Curb & Gutter Image 2: Sam…" at bounding box center [713, 338] width 1427 height 677
click at [570, 632] on button "Close" at bounding box center [569, 638] width 62 height 21
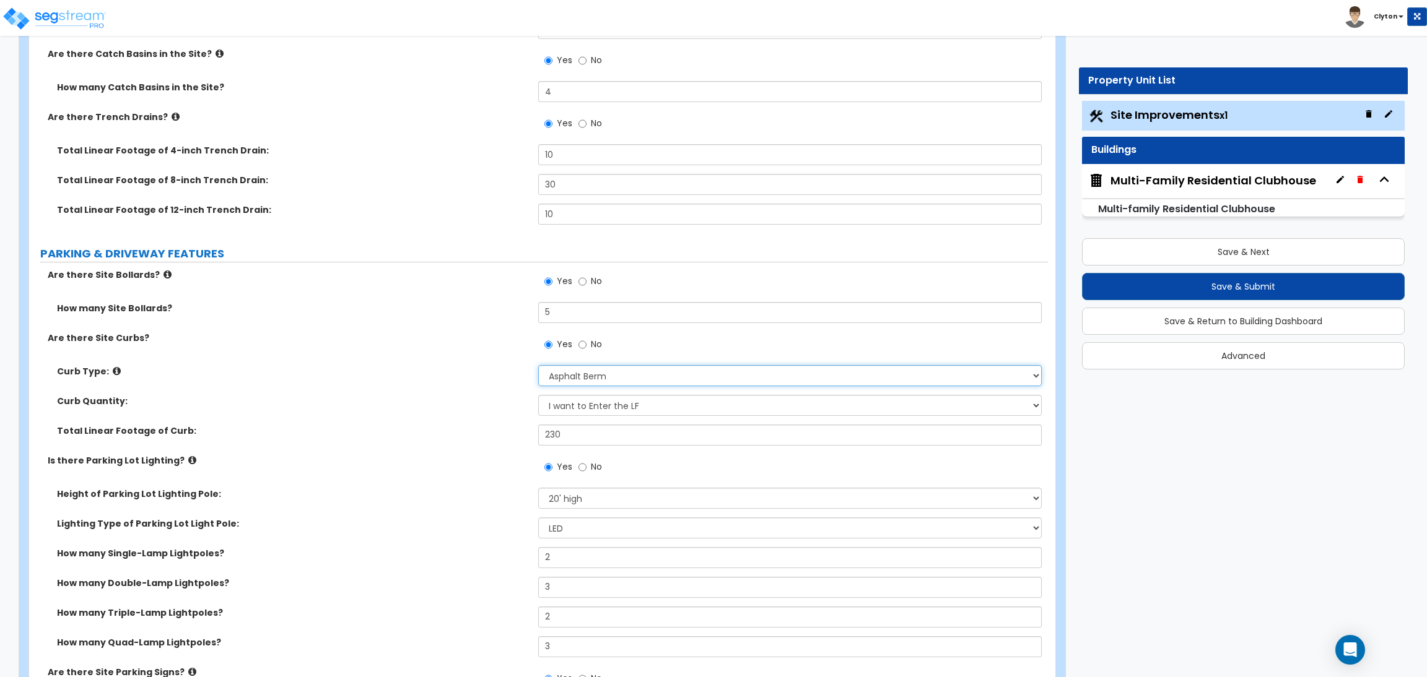
click at [616, 380] on select "Please Choose One Curb (Only) Curb & Gutter Asphalt Berm" at bounding box center [789, 375] width 503 height 21
click at [439, 391] on div "Curb Type: Please Choose One Curb (Only) Curb & Gutter Asphalt Berm" at bounding box center [538, 380] width 1019 height 30
click at [390, 351] on div "Are there Site Curbs? Yes No" at bounding box center [538, 348] width 1019 height 33
click at [1260, 188] on div "Multi-Family Residential Clubhouse" at bounding box center [1213, 181] width 206 height 16
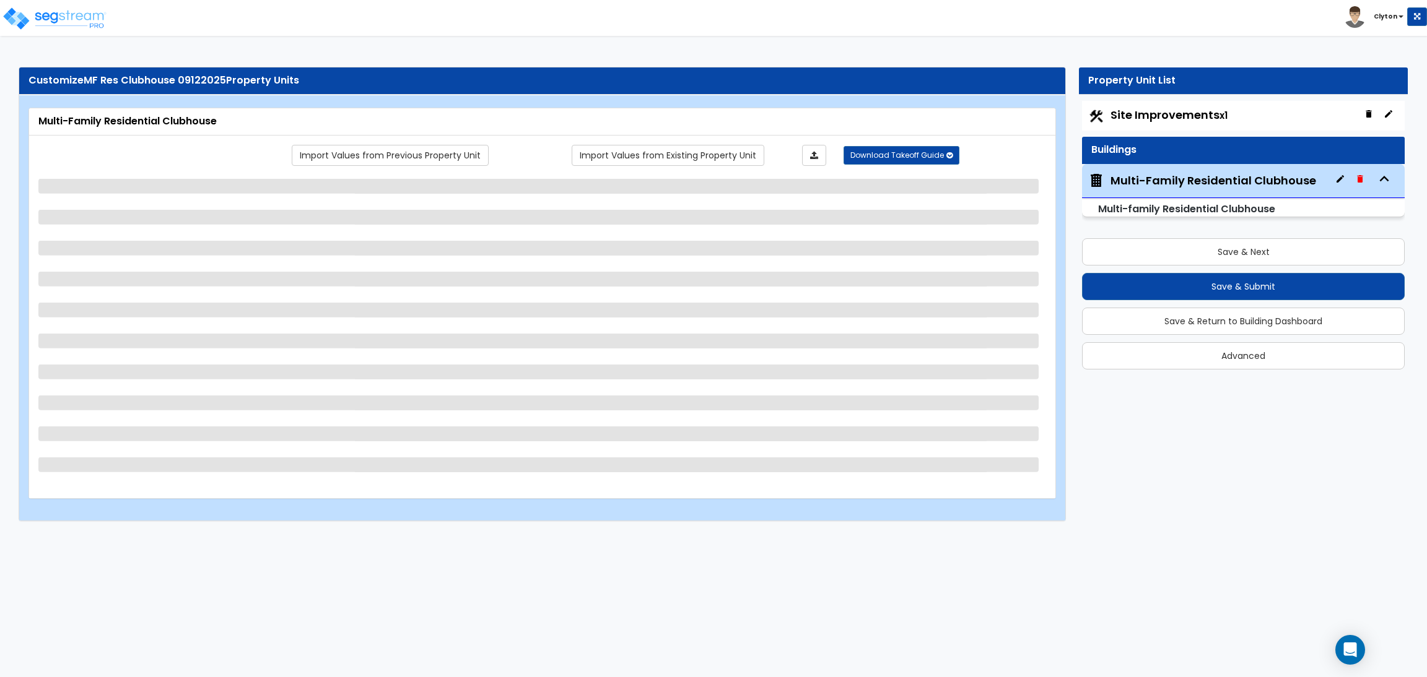
scroll to position [0, 0]
select select "1"
select select "4"
select select "2"
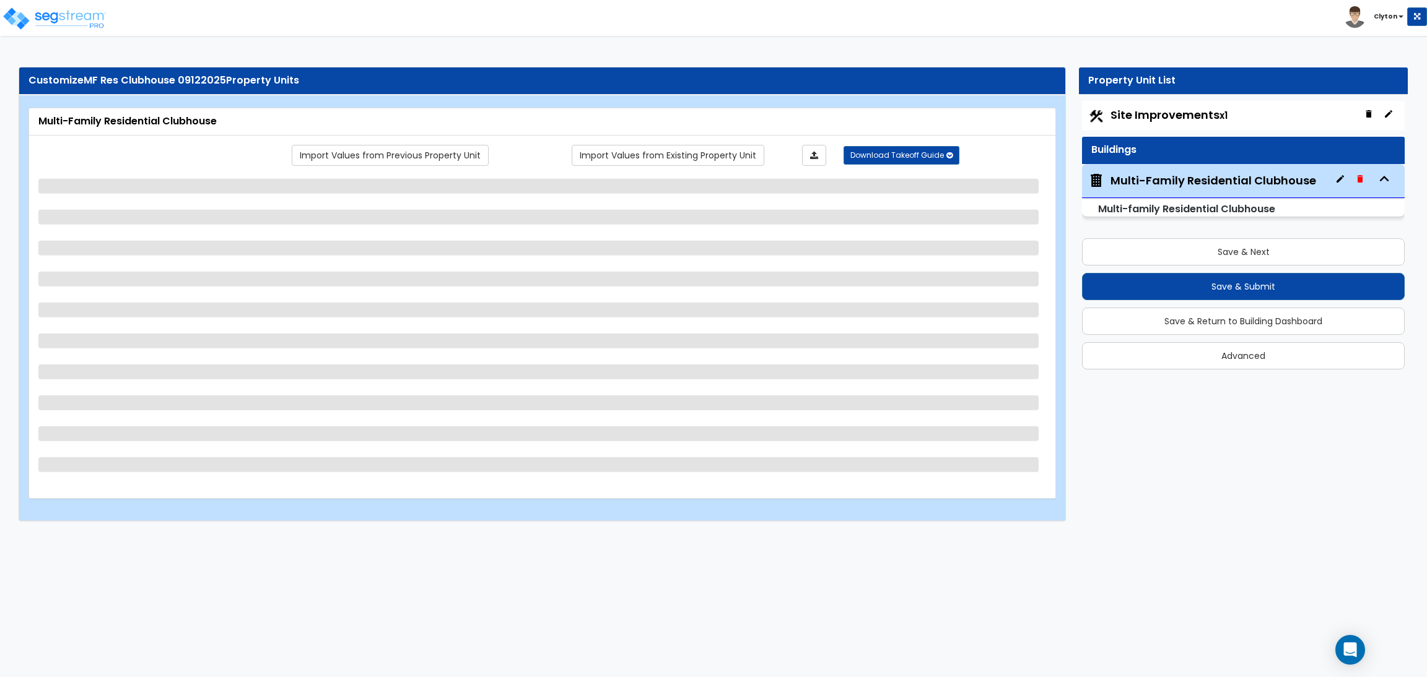
select select "2"
select select "1"
select select "2"
select select "1"
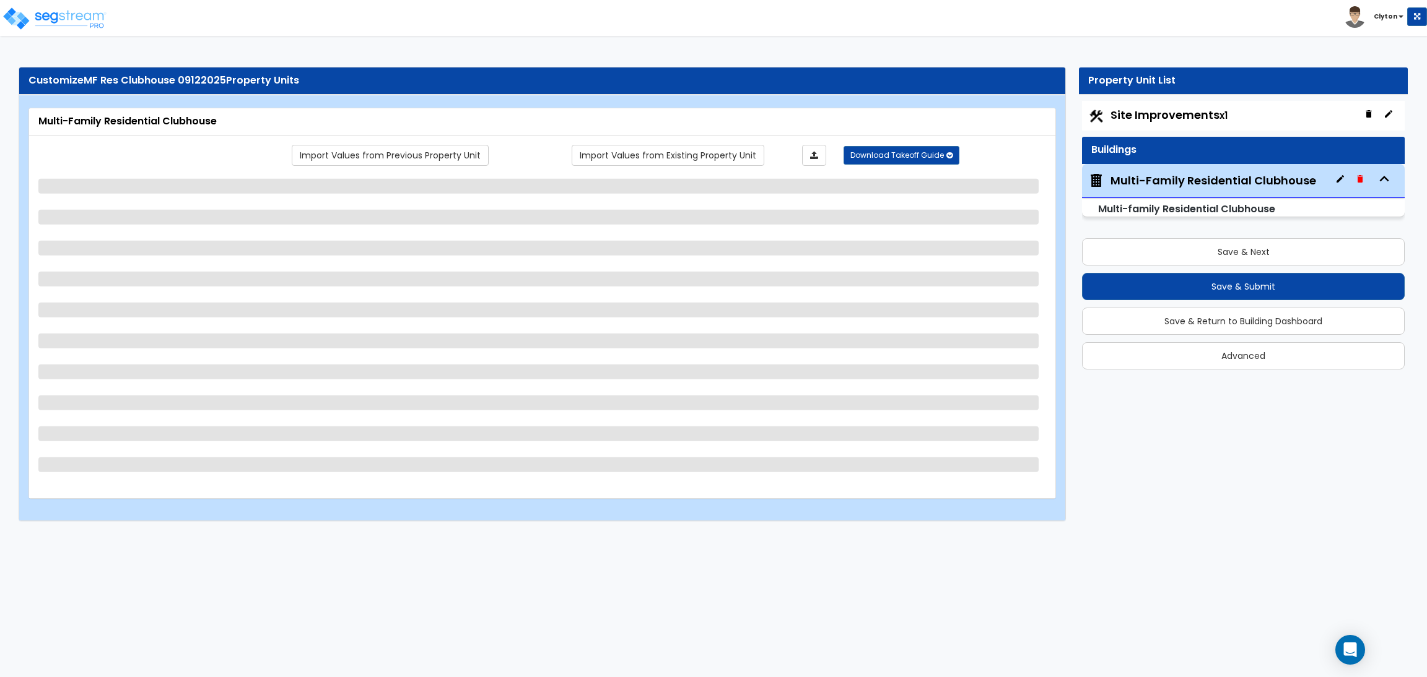
select select "7"
select select "2"
select select "1"
select select "3"
select select "1"
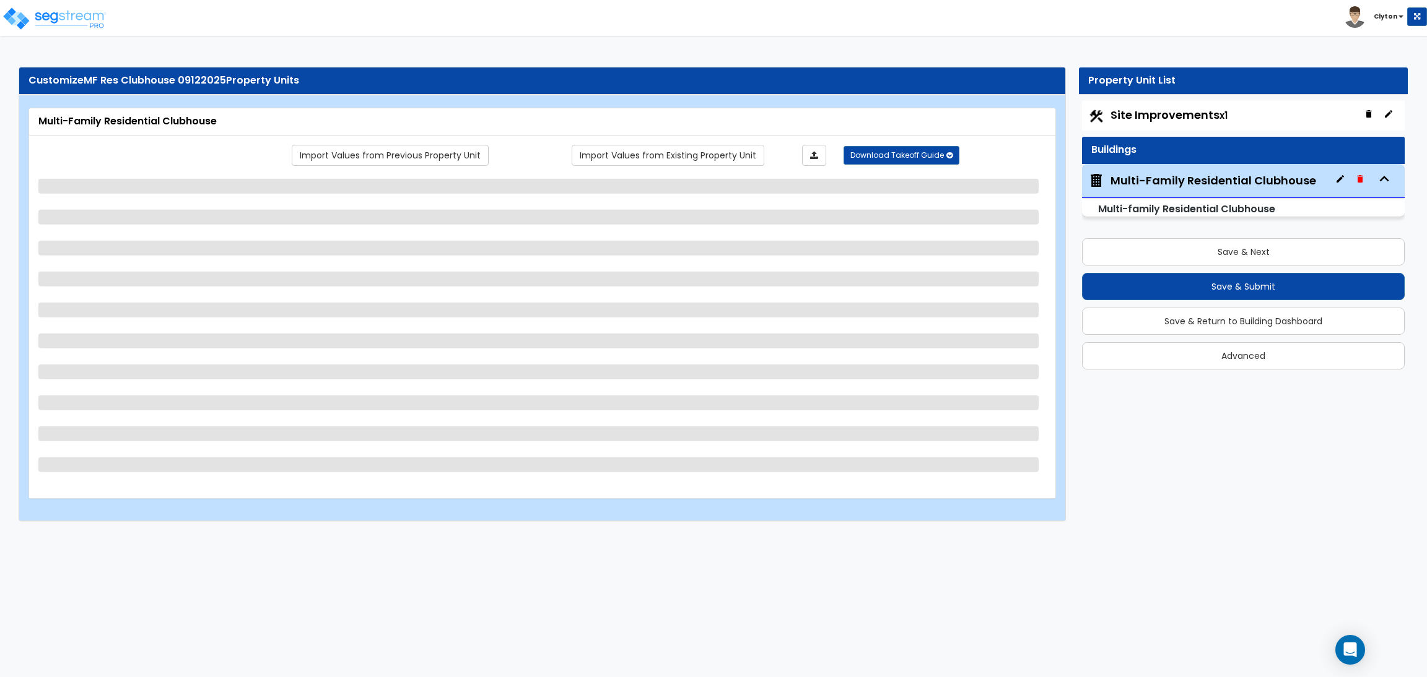
select select "1"
select select "2"
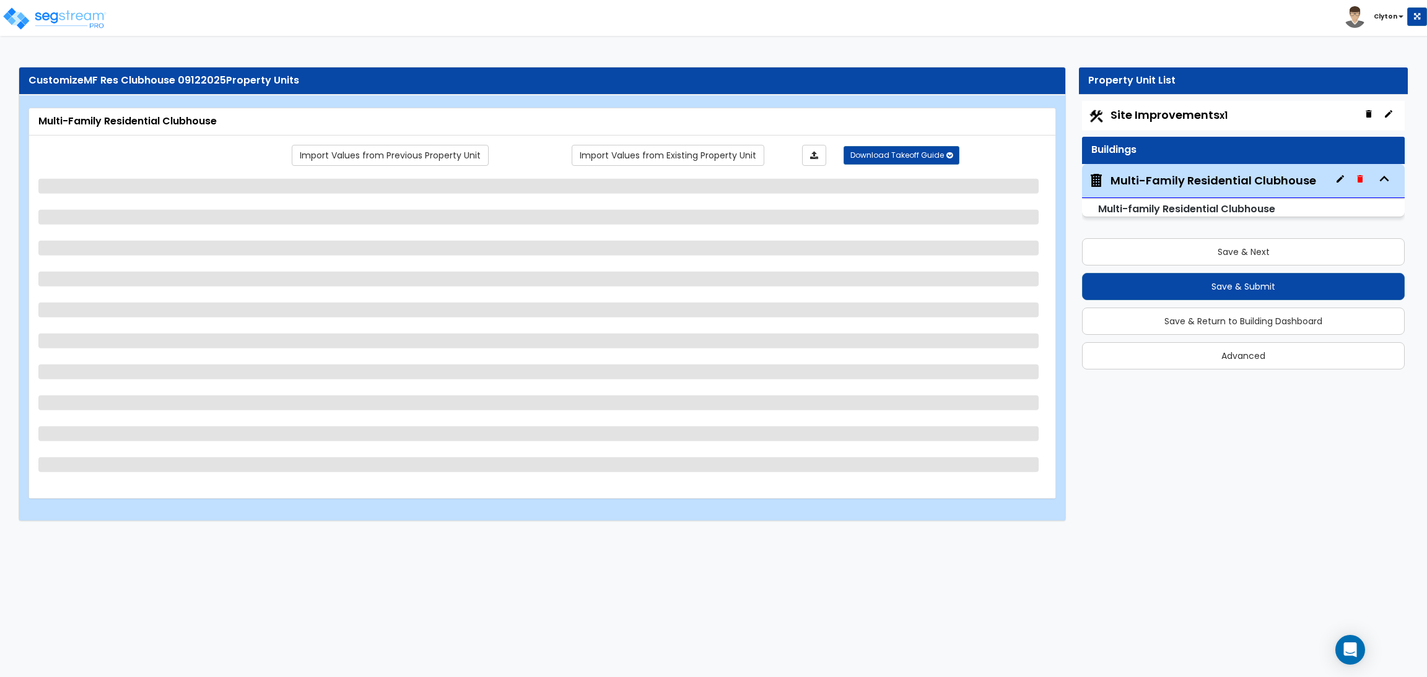
select select "1"
select select "7"
select select "2"
select select "1"
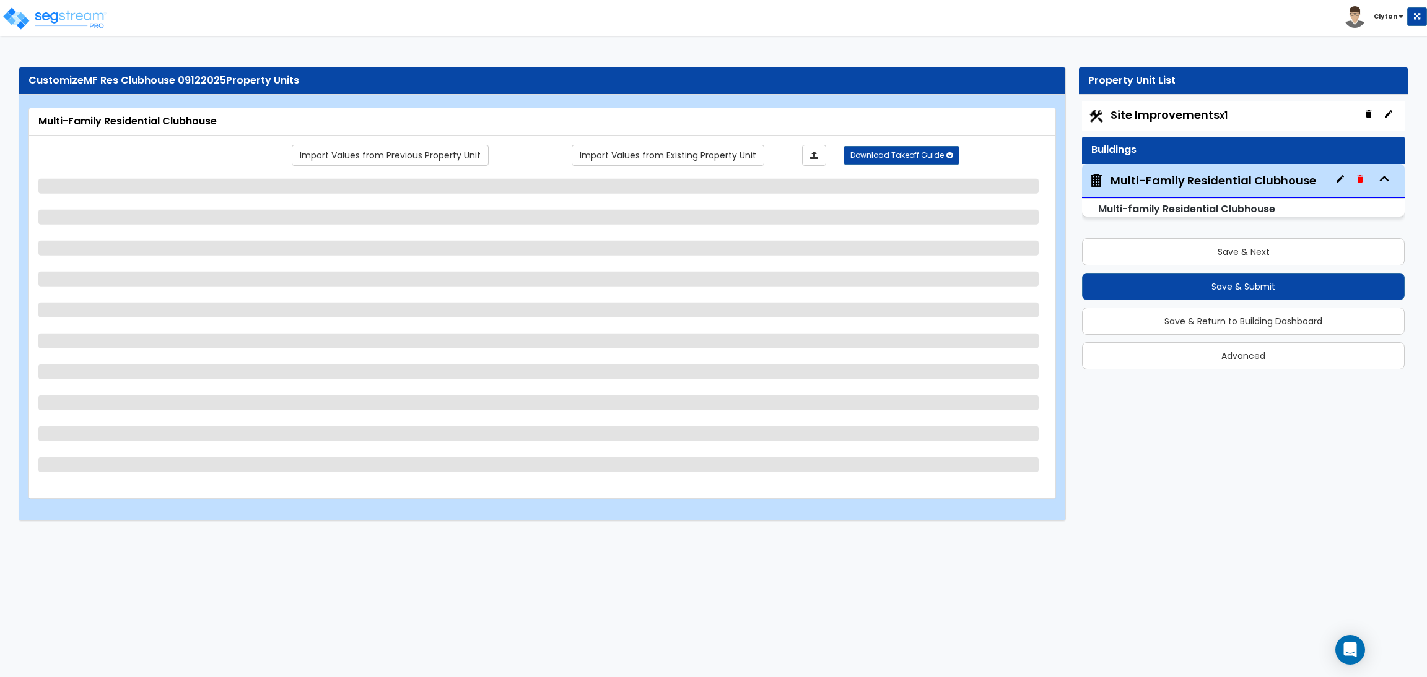
select select "1"
select select "3"
select select "4"
select select "1"
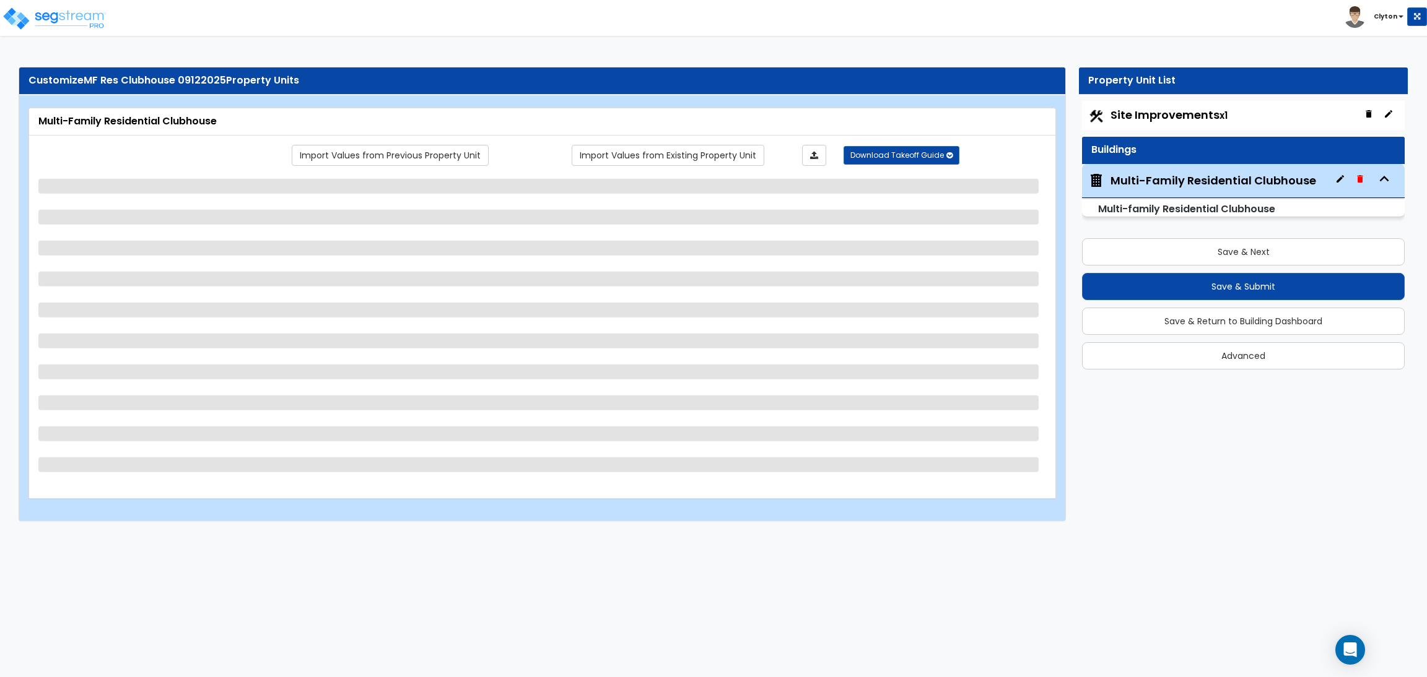
select select "7"
select select "1"
select select "2"
select select "6"
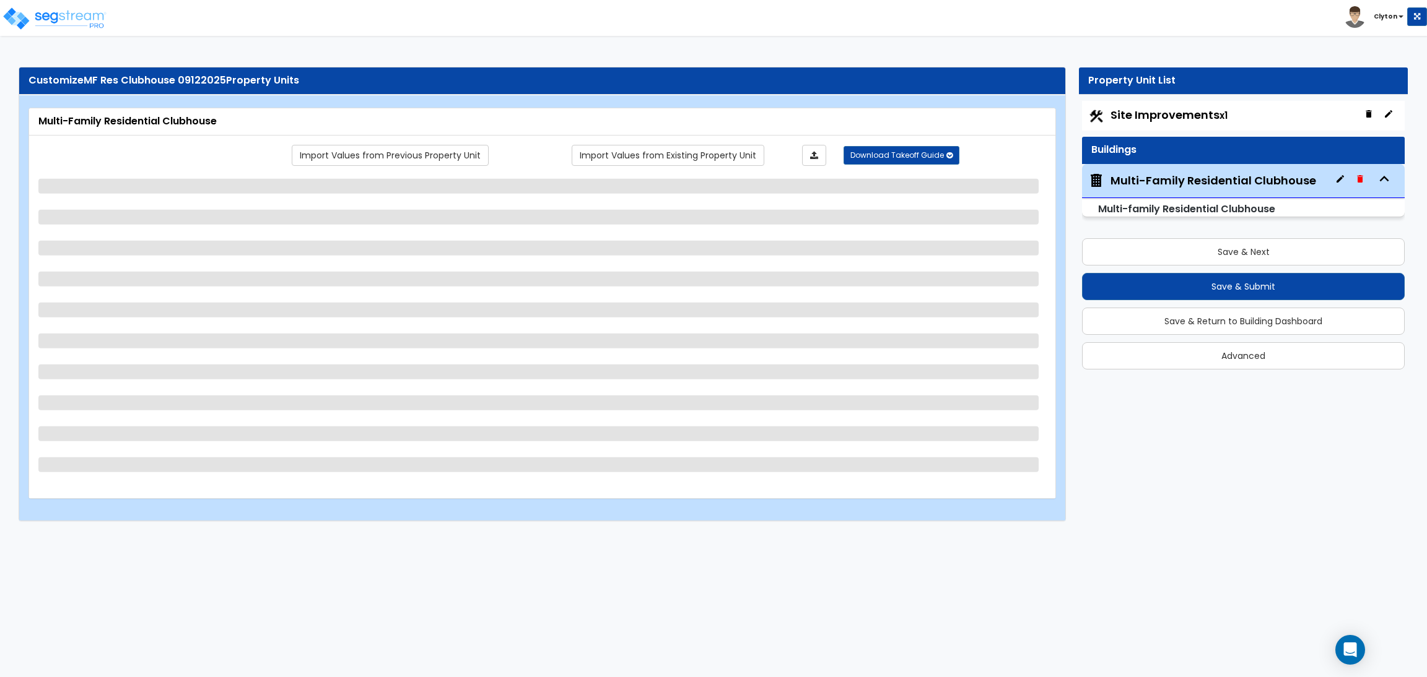
select select "1"
select select "3"
select select "2"
select select "1"
select select "2"
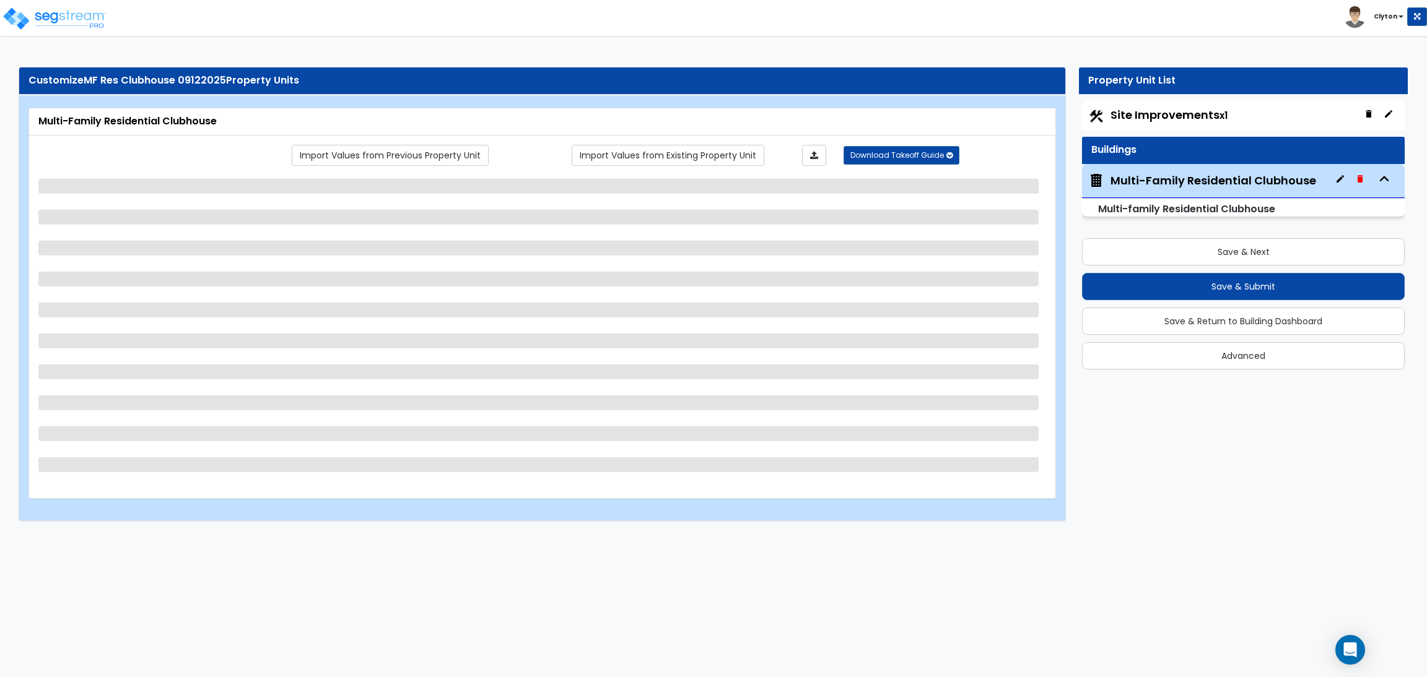
select select "3"
select select "1"
select select "2"
select select "3"
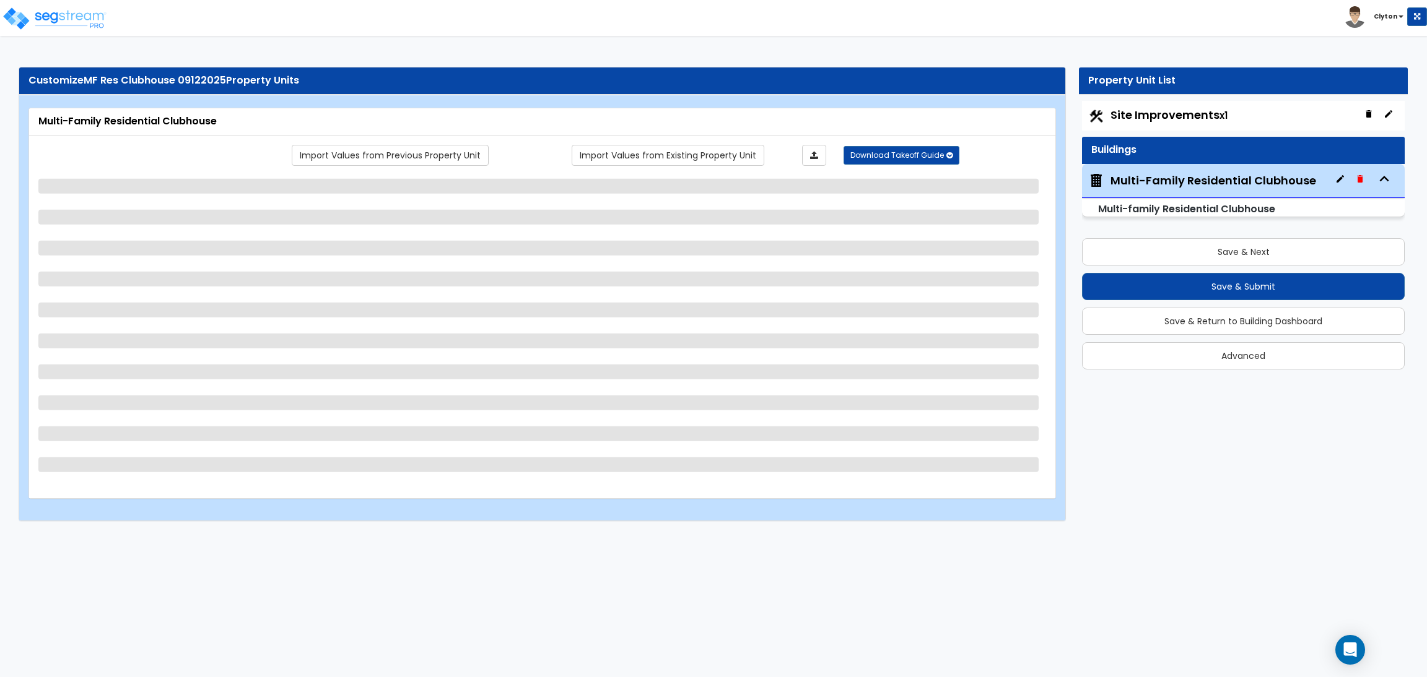
select select "1"
select select "2"
select select "4"
select select "2"
select select "1"
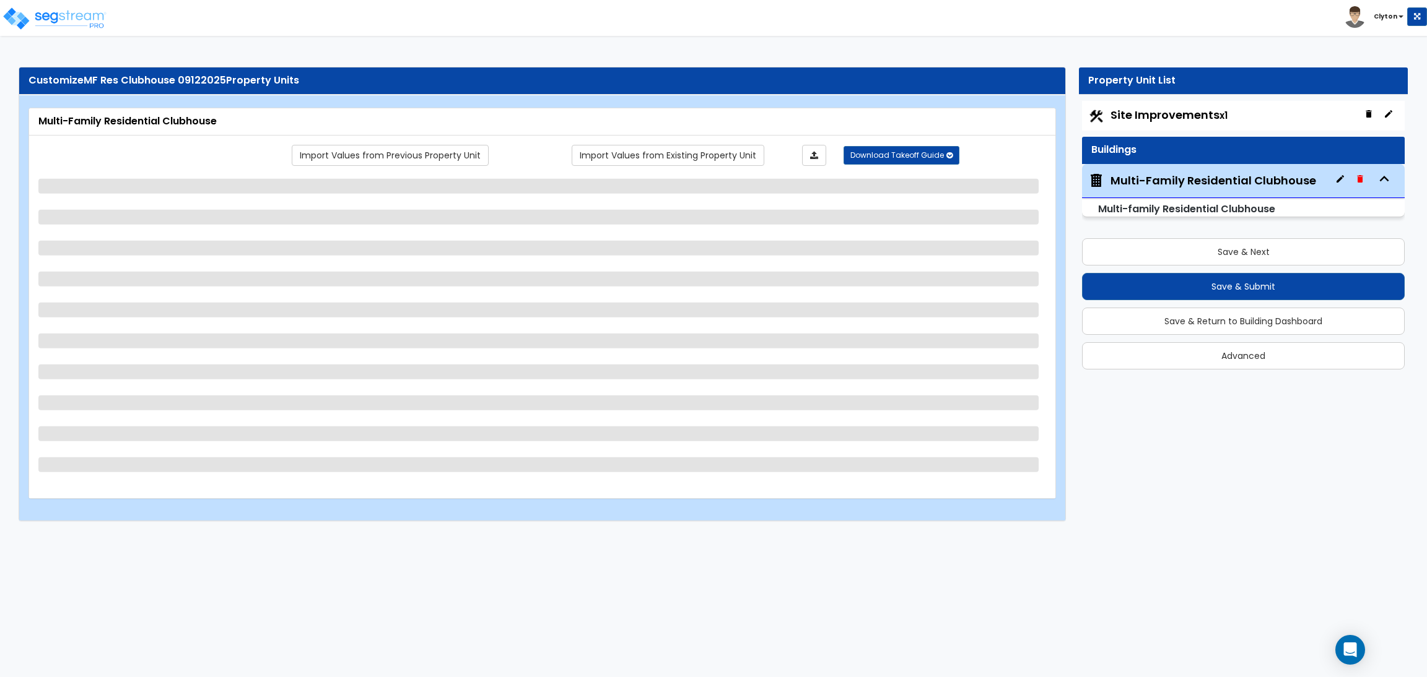
select select "2"
select select "1"
select select "2"
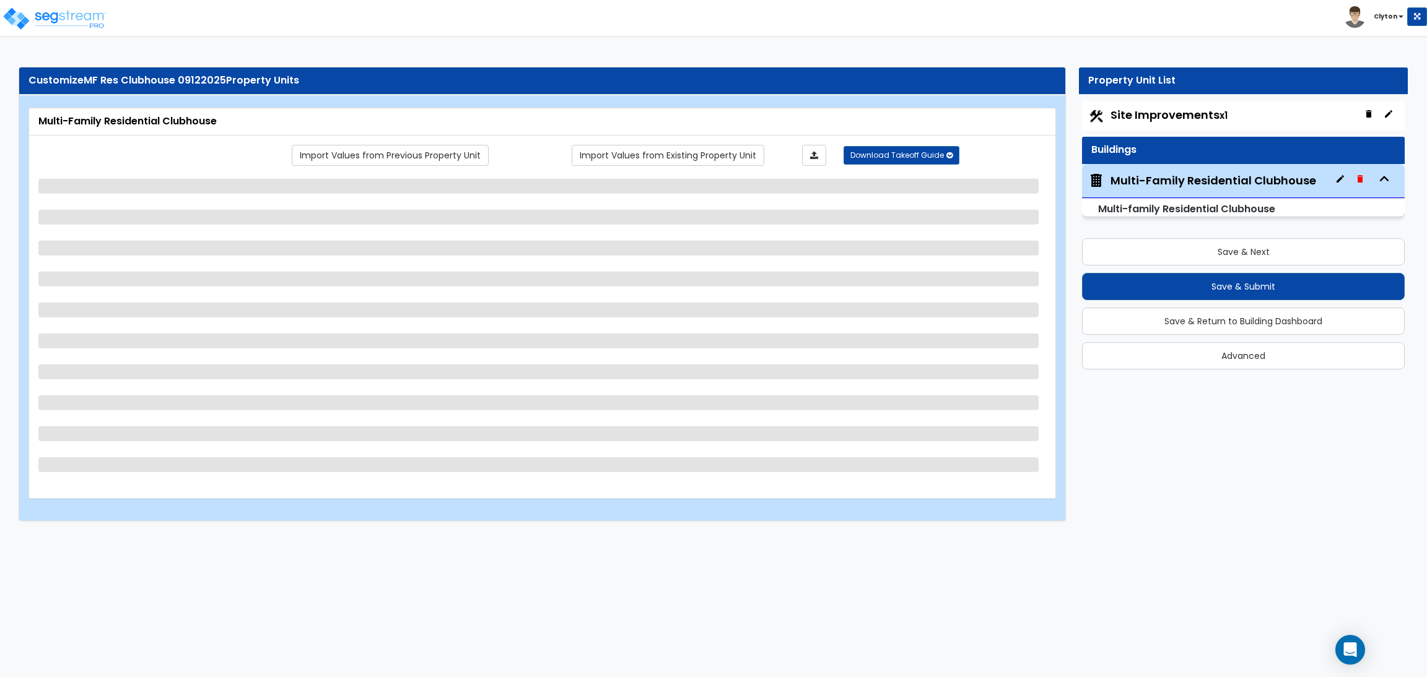
select select "4"
select select "1"
select select "2"
select select "1"
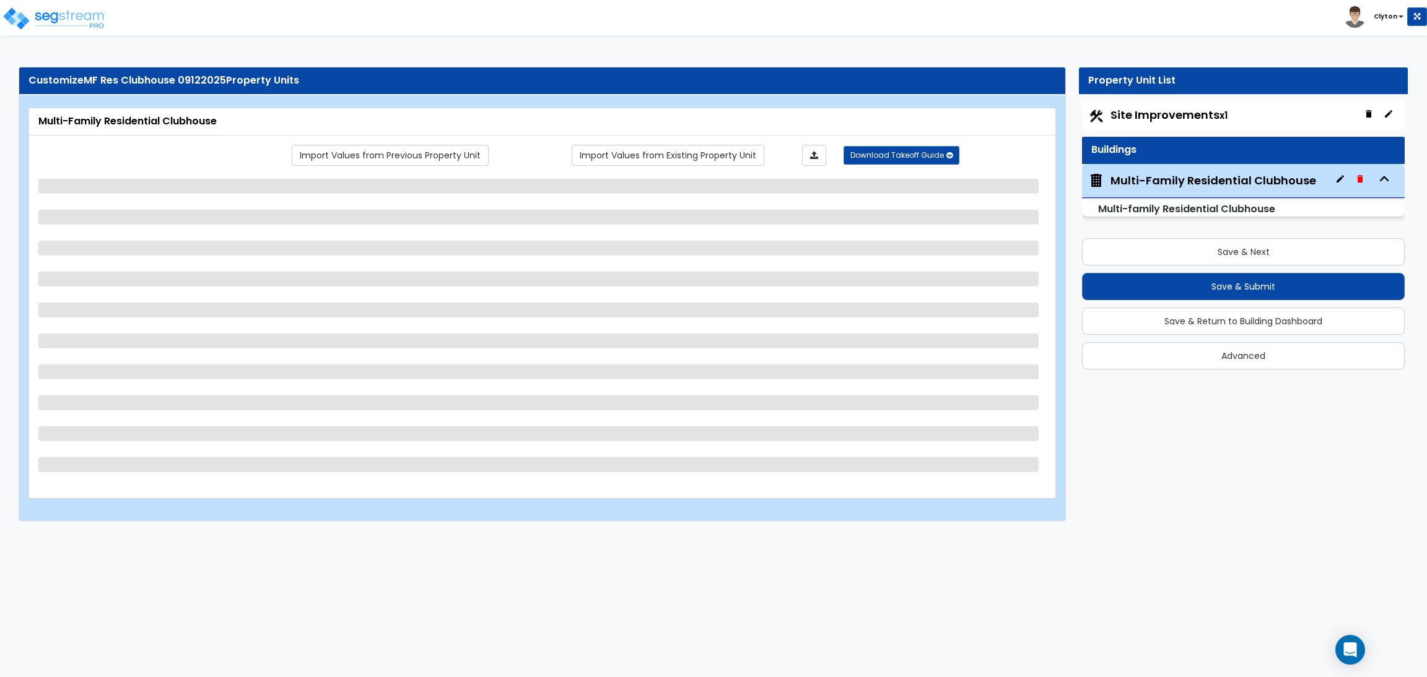
select select "3"
select select "4"
select select "2"
select select "1"
select select "2"
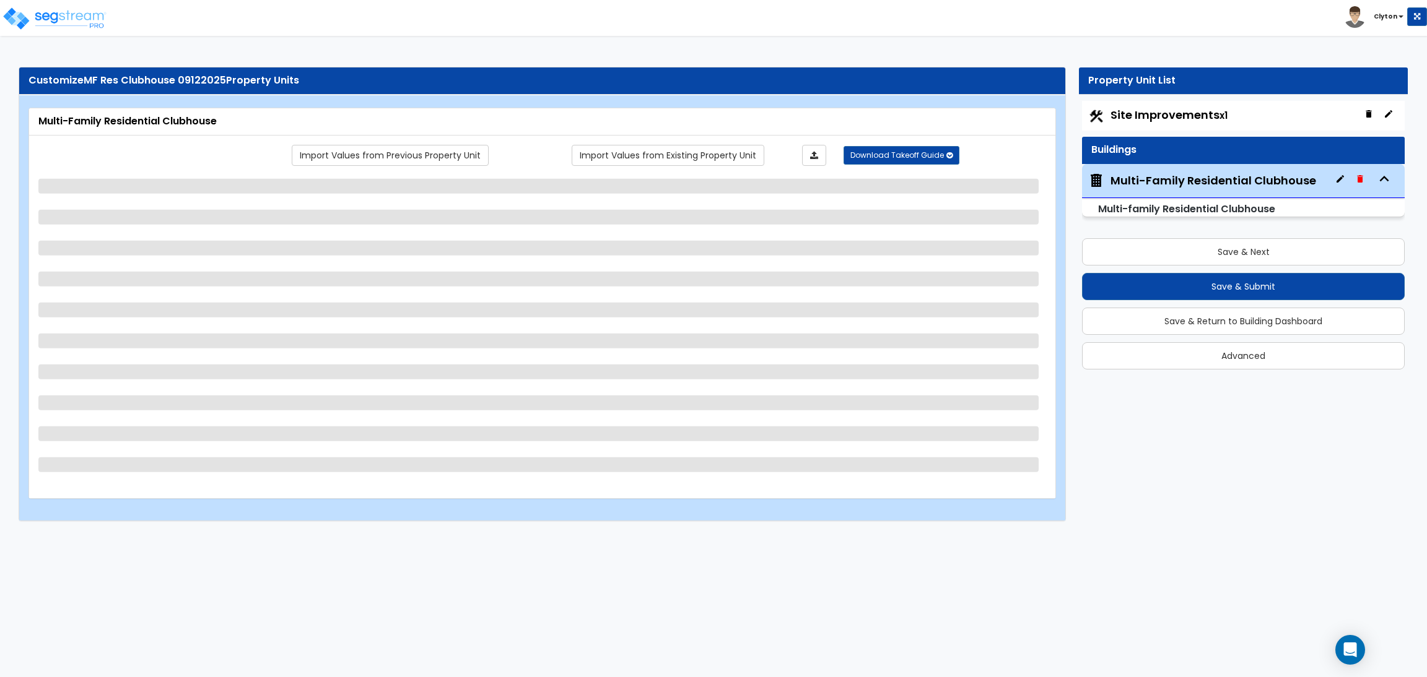
select select "1"
select select "3"
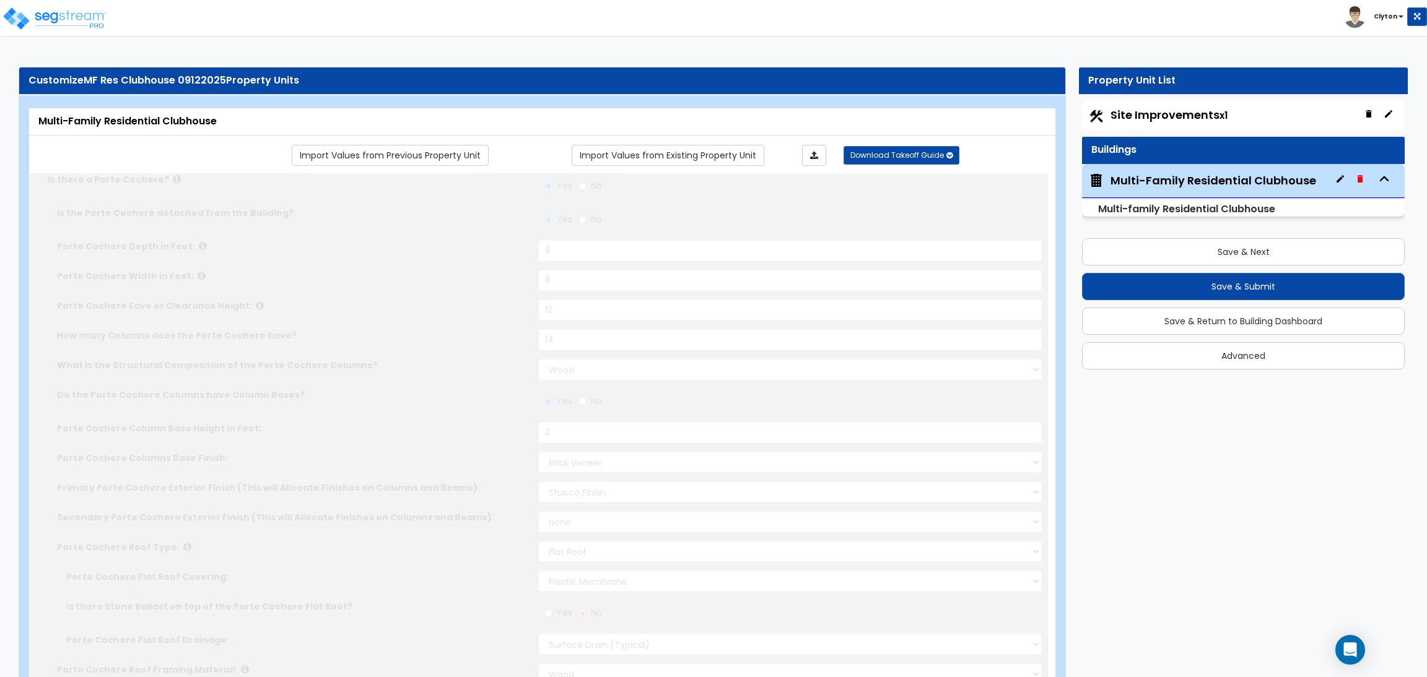
select select "1"
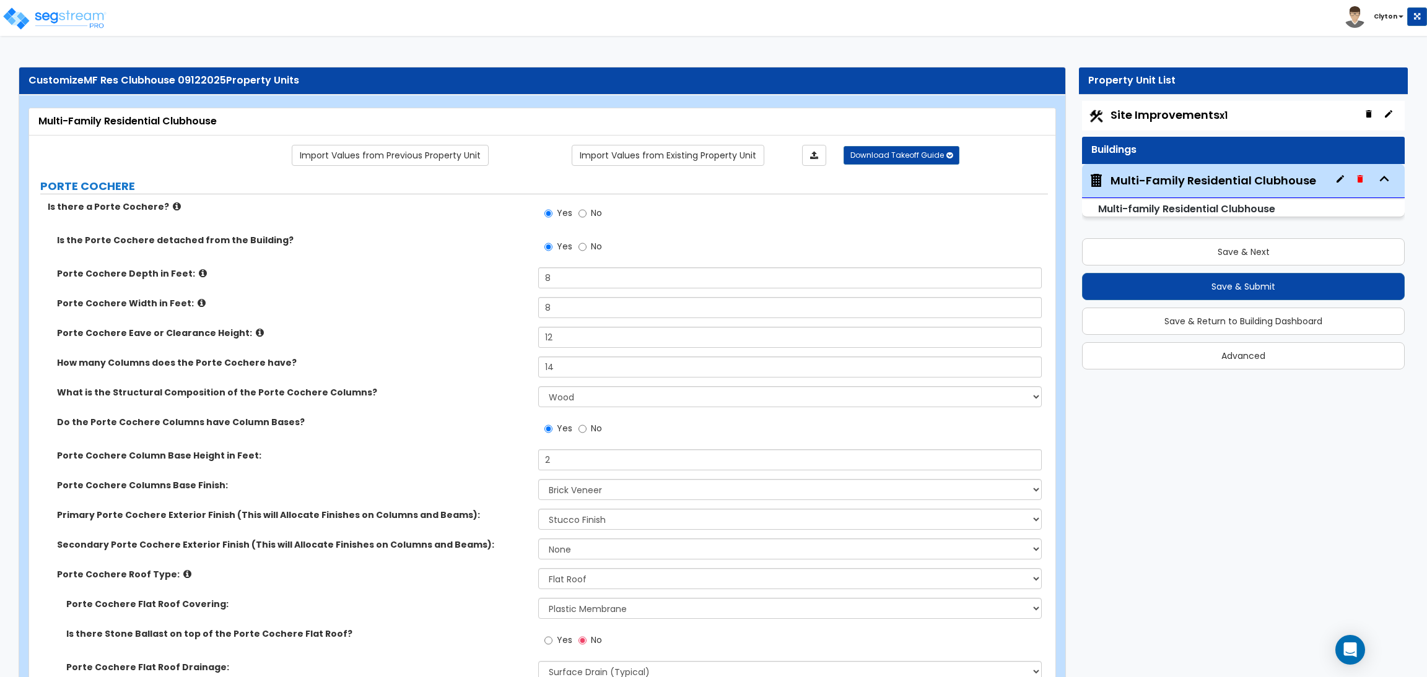
scroll to position [7042, 0]
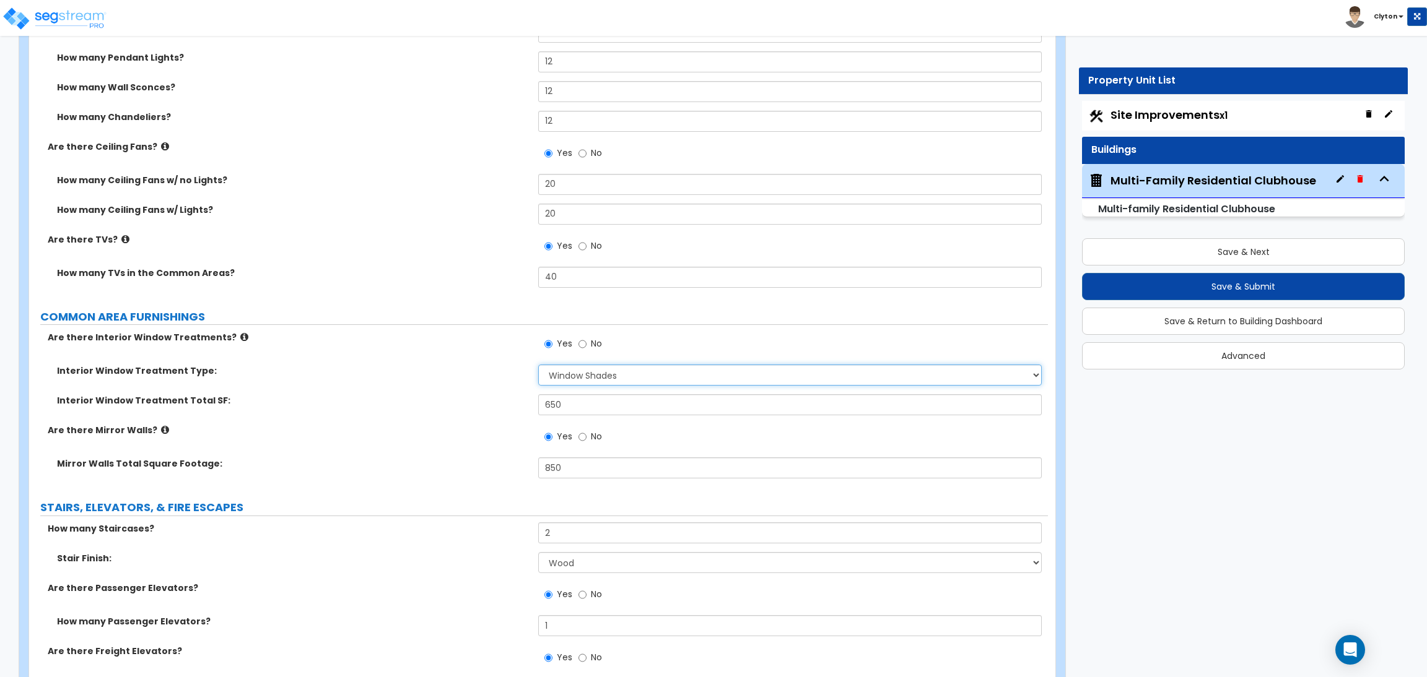
click at [604, 373] on select "Please Choose One Vertical Blinds Window Shades Venetian Blinds Wood Shutters" at bounding box center [789, 375] width 503 height 21
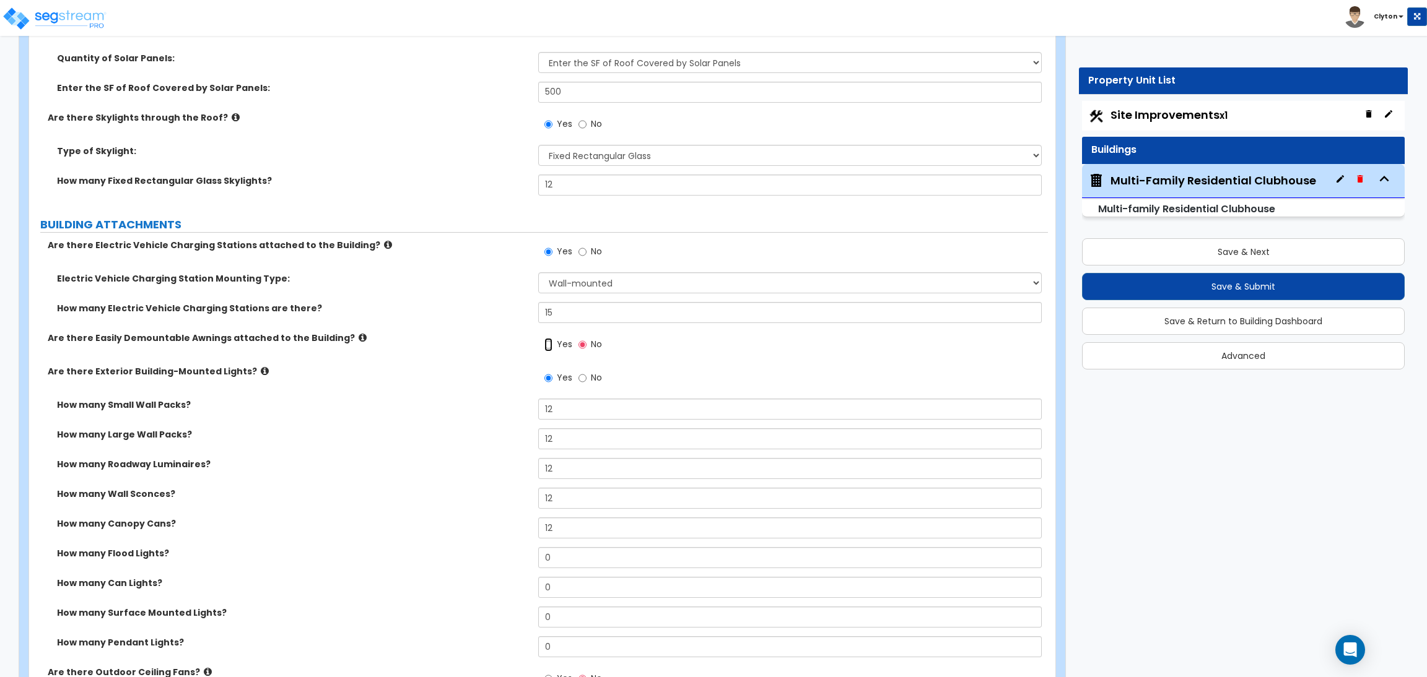
click at [549, 344] on input "Yes" at bounding box center [548, 345] width 8 height 14
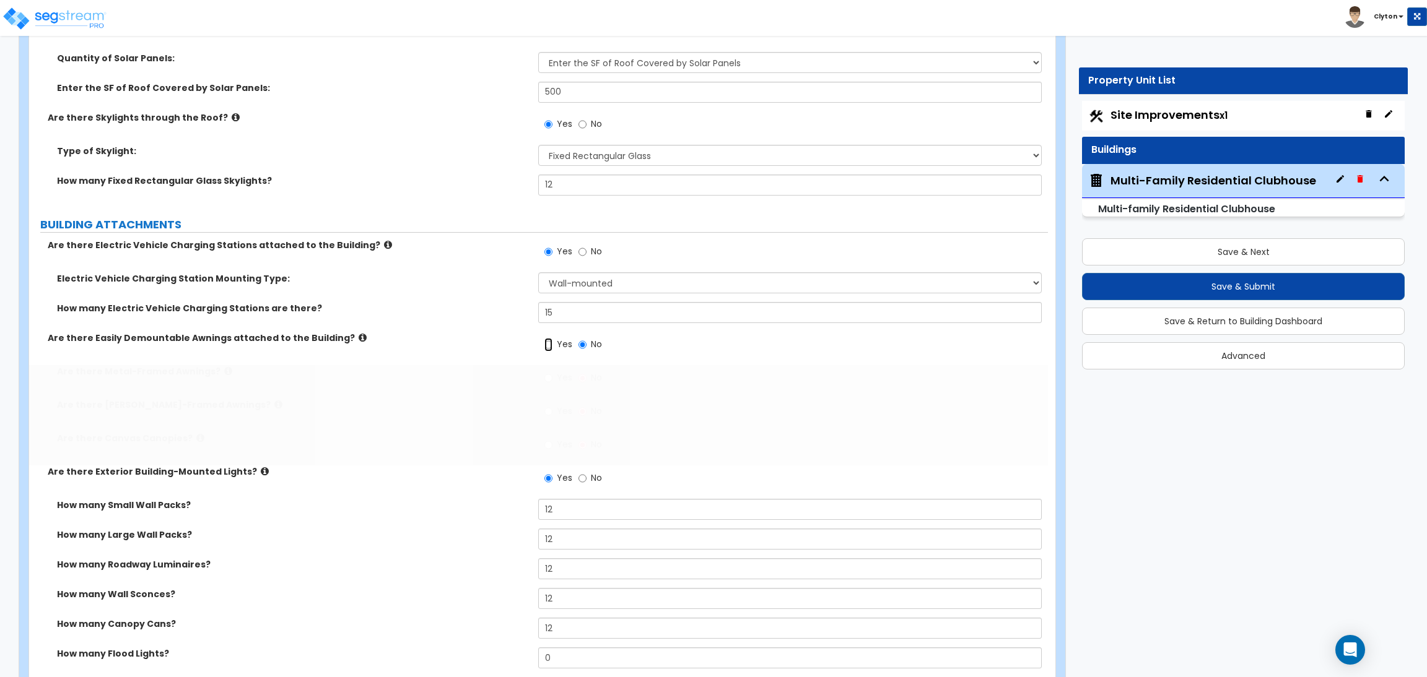
radio input "true"
click at [552, 380] on input "Yes" at bounding box center [548, 379] width 8 height 14
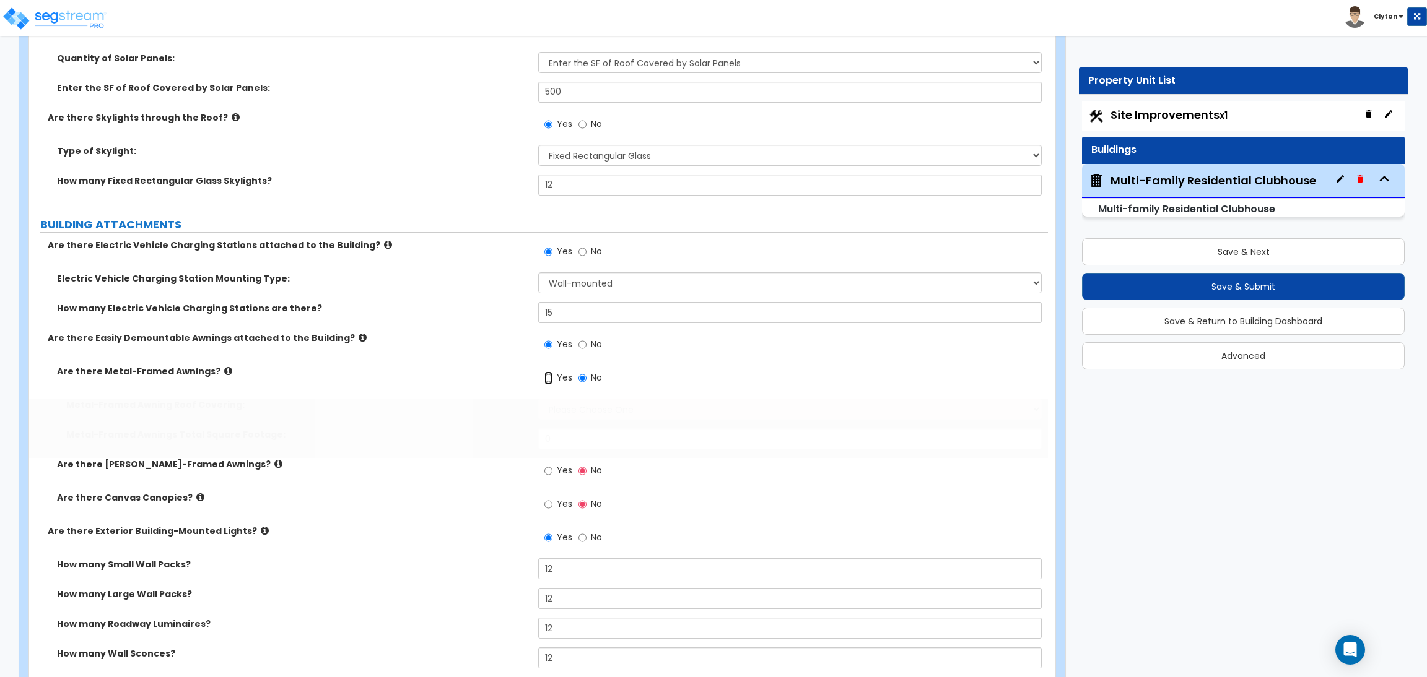
radio input "true"
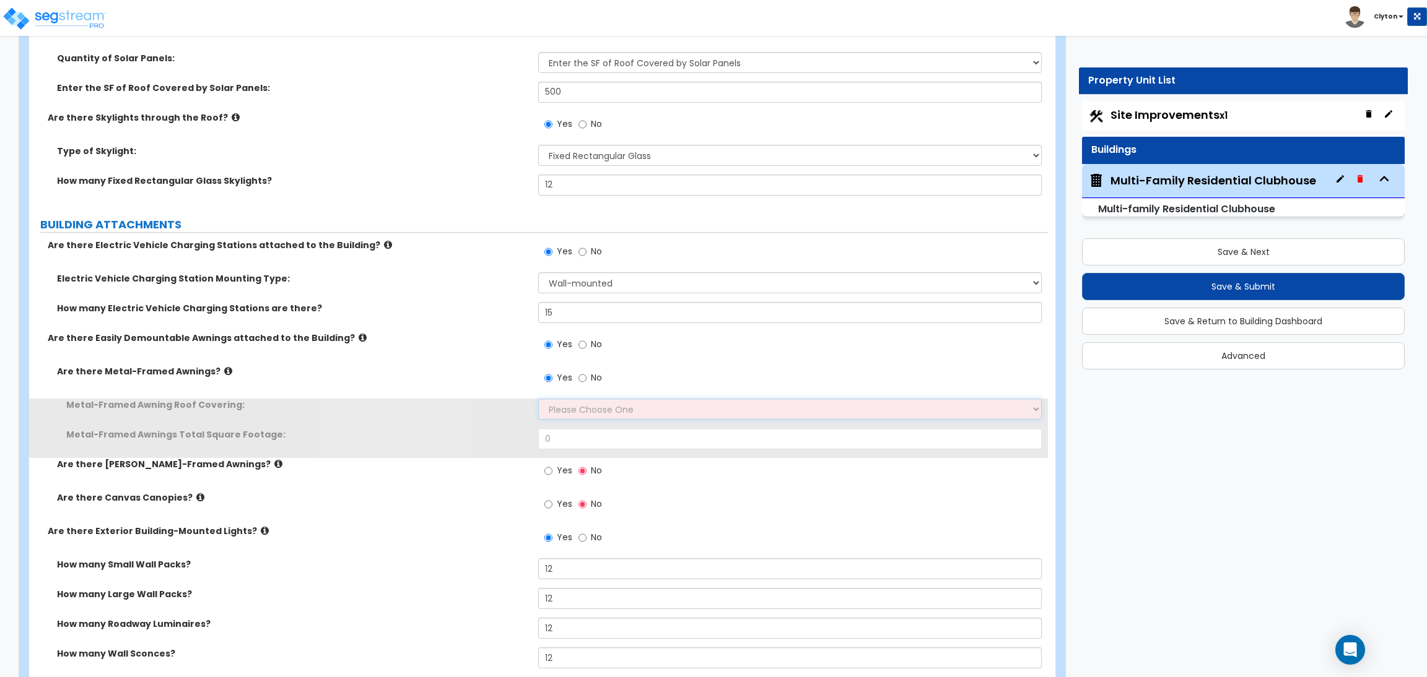
click at [578, 412] on select "Please Choose One Plastic Metal Glass" at bounding box center [789, 409] width 503 height 21
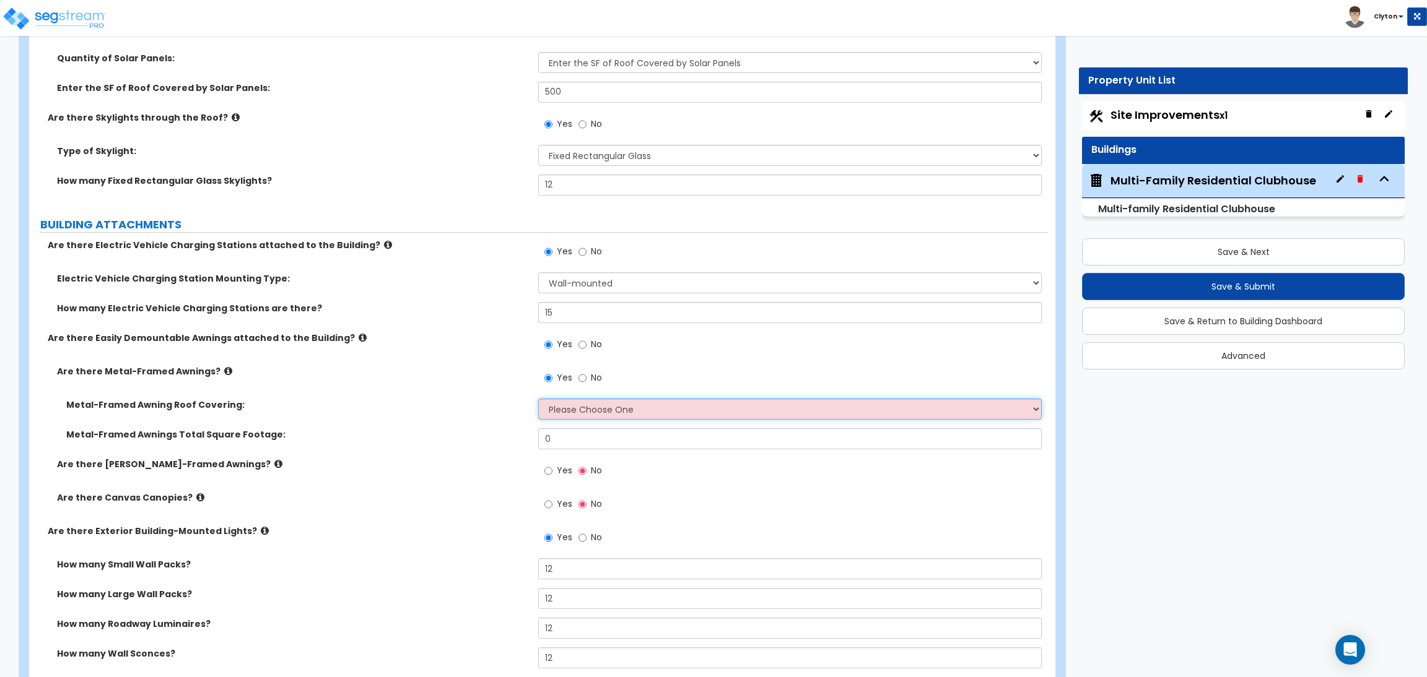
select select "2"
click at [538, 399] on select "Please Choose One Plastic Metal Glass" at bounding box center [789, 409] width 503 height 21
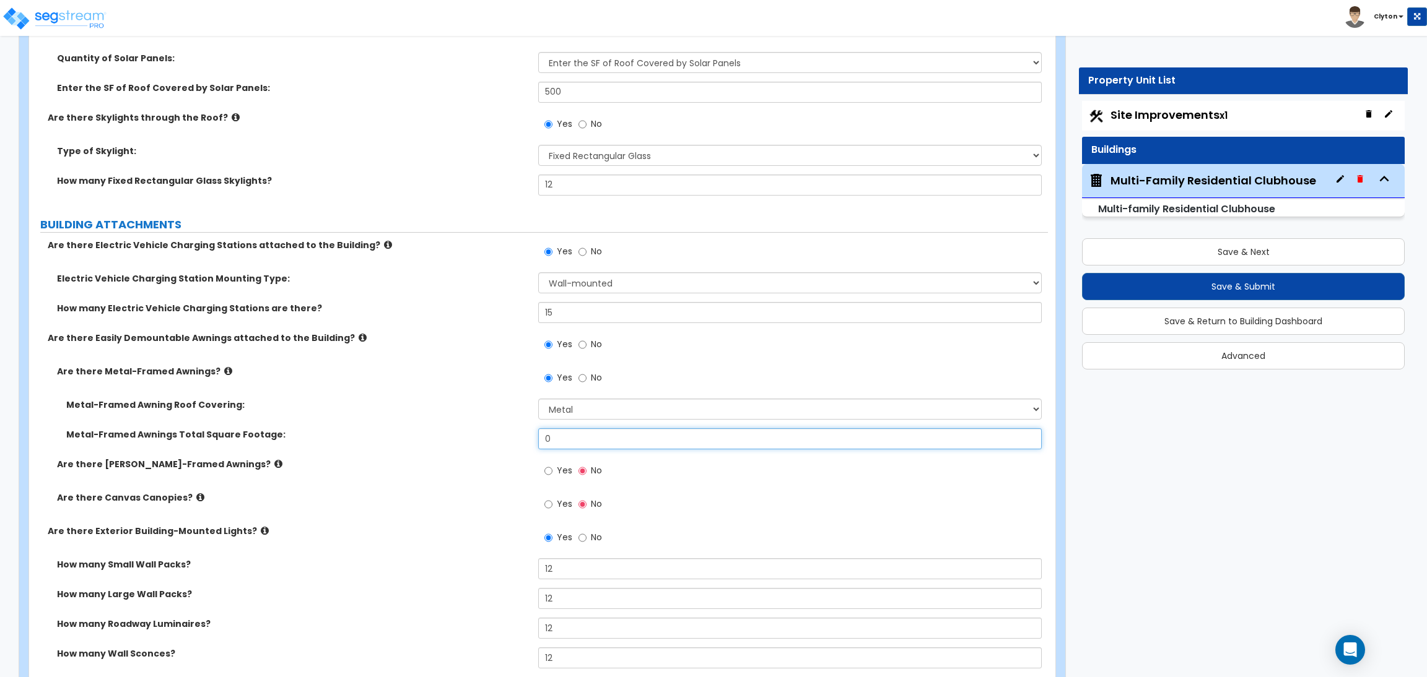
drag, startPoint x: 564, startPoint y: 433, endPoint x: 469, endPoint y: 425, distance: 95.1
click at [470, 425] on div "Metal-Framed Awning Roof Covering: Please Choose One Plastic Metal Glass Metal-…" at bounding box center [538, 428] width 1000 height 59
type input "100"
click at [551, 472] on input "Yes" at bounding box center [548, 471] width 8 height 14
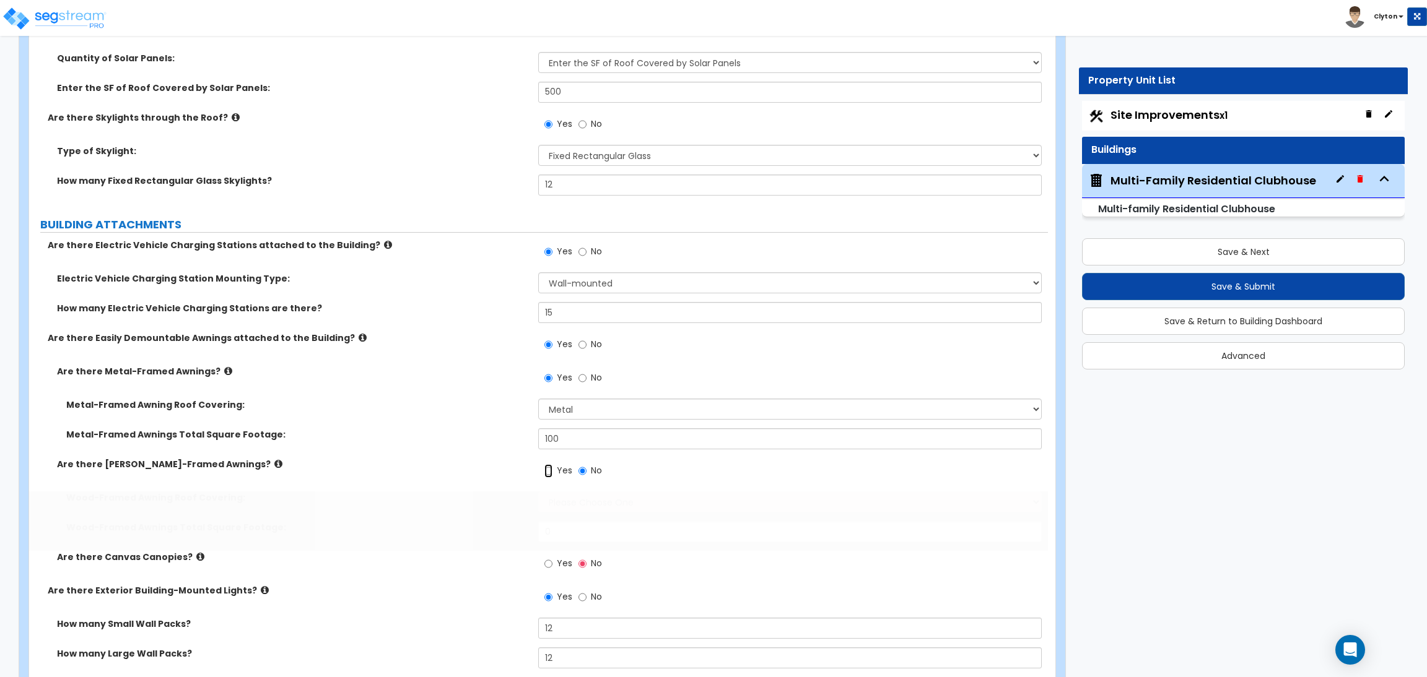
radio input "true"
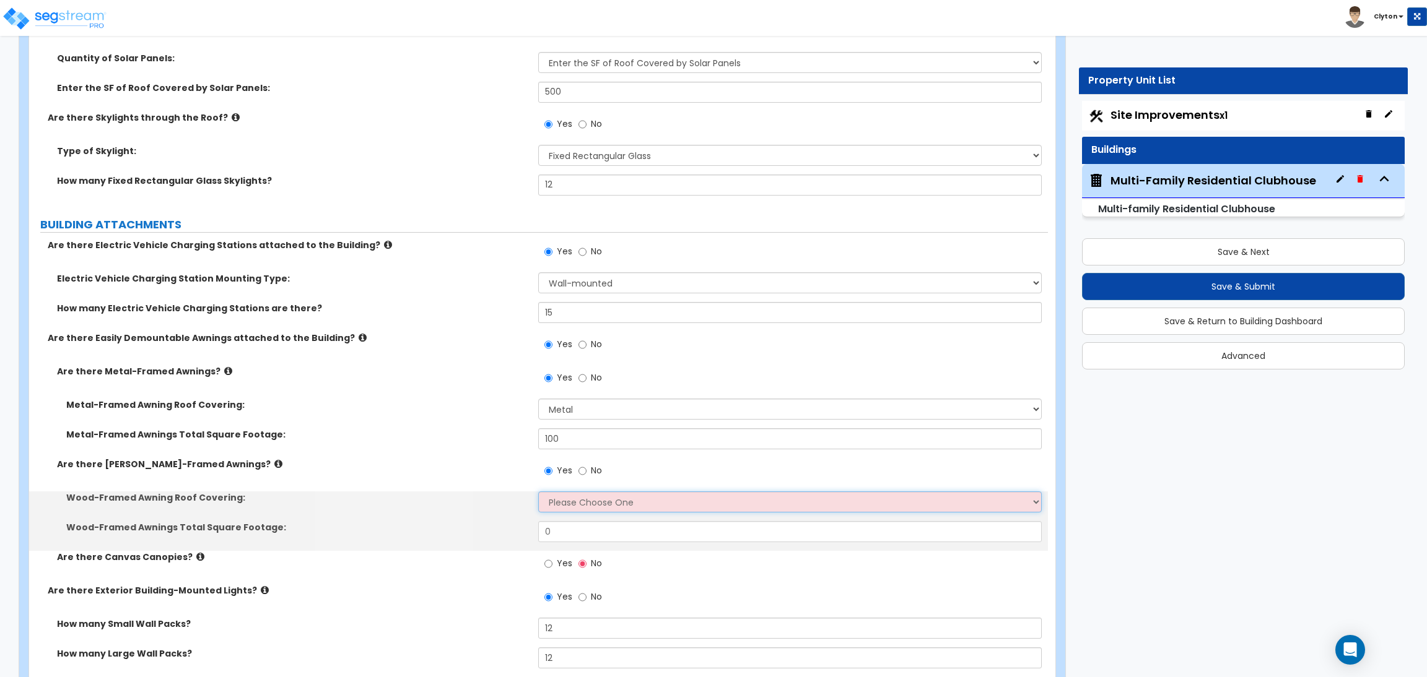
click at [563, 502] on select "Please Choose One Asphalt Shingle Clay Tile Wood Shingle Metal Shingle Standing…" at bounding box center [789, 502] width 503 height 21
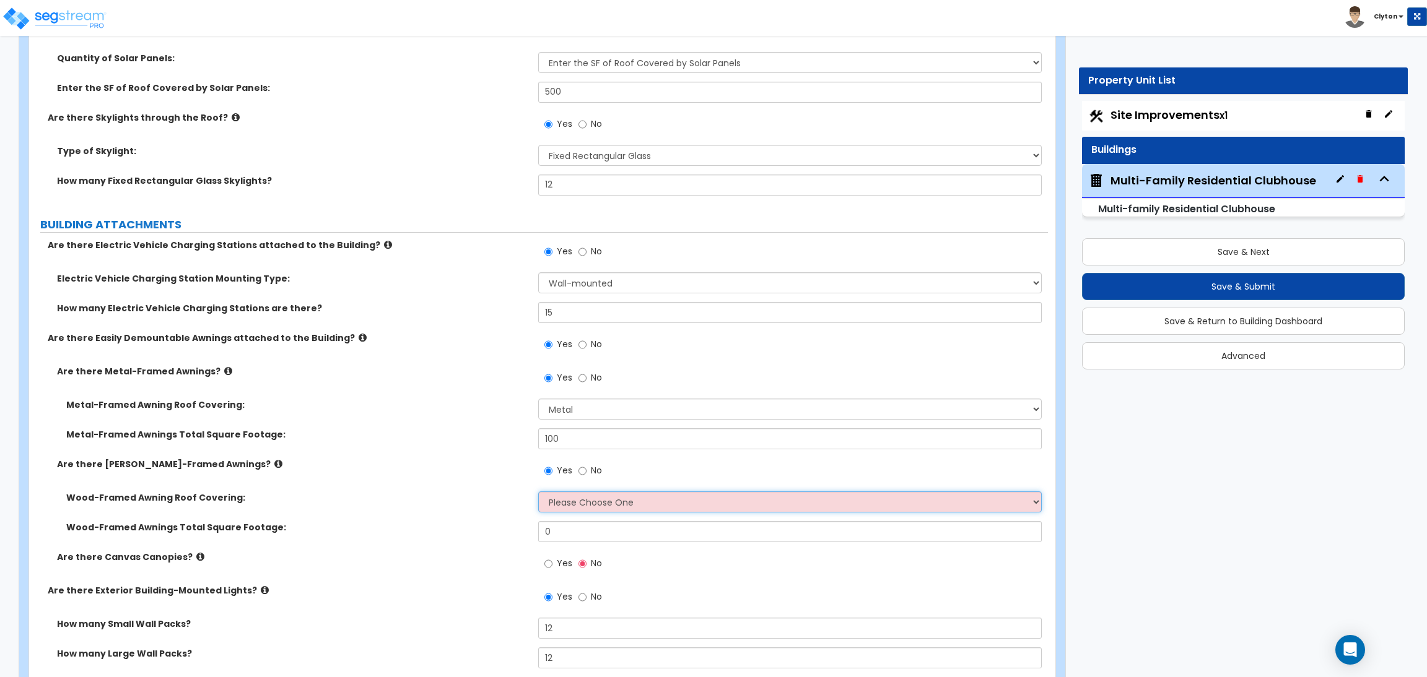
select select "3"
click at [538, 492] on select "Please Choose One Asphalt Shingle Clay Tile Wood Shingle Metal Shingle Standing…" at bounding box center [789, 502] width 503 height 21
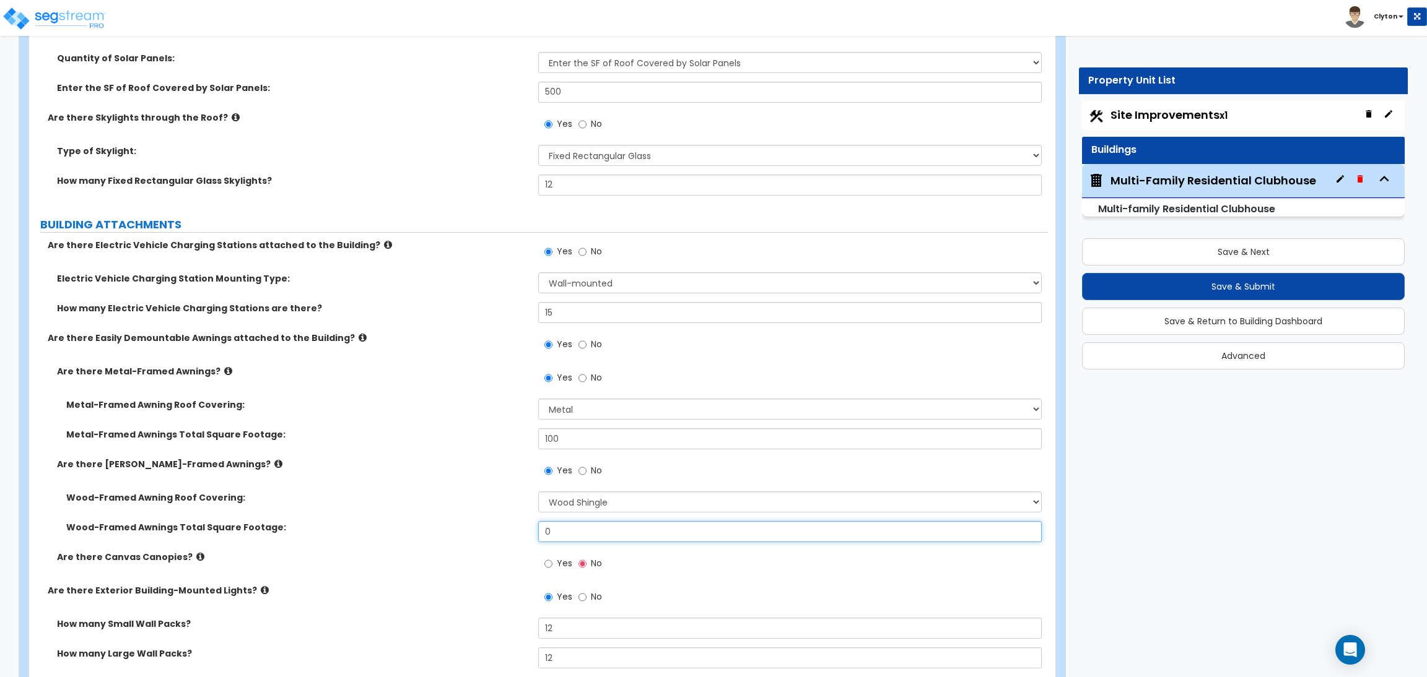
drag, startPoint x: 581, startPoint y: 536, endPoint x: 456, endPoint y: 521, distance: 125.4
click at [456, 521] on div "Wood-Framed Awnings Total Square Footage: 0" at bounding box center [538, 536] width 1019 height 30
type input "200"
click at [545, 560] on input "Yes" at bounding box center [548, 564] width 8 height 14
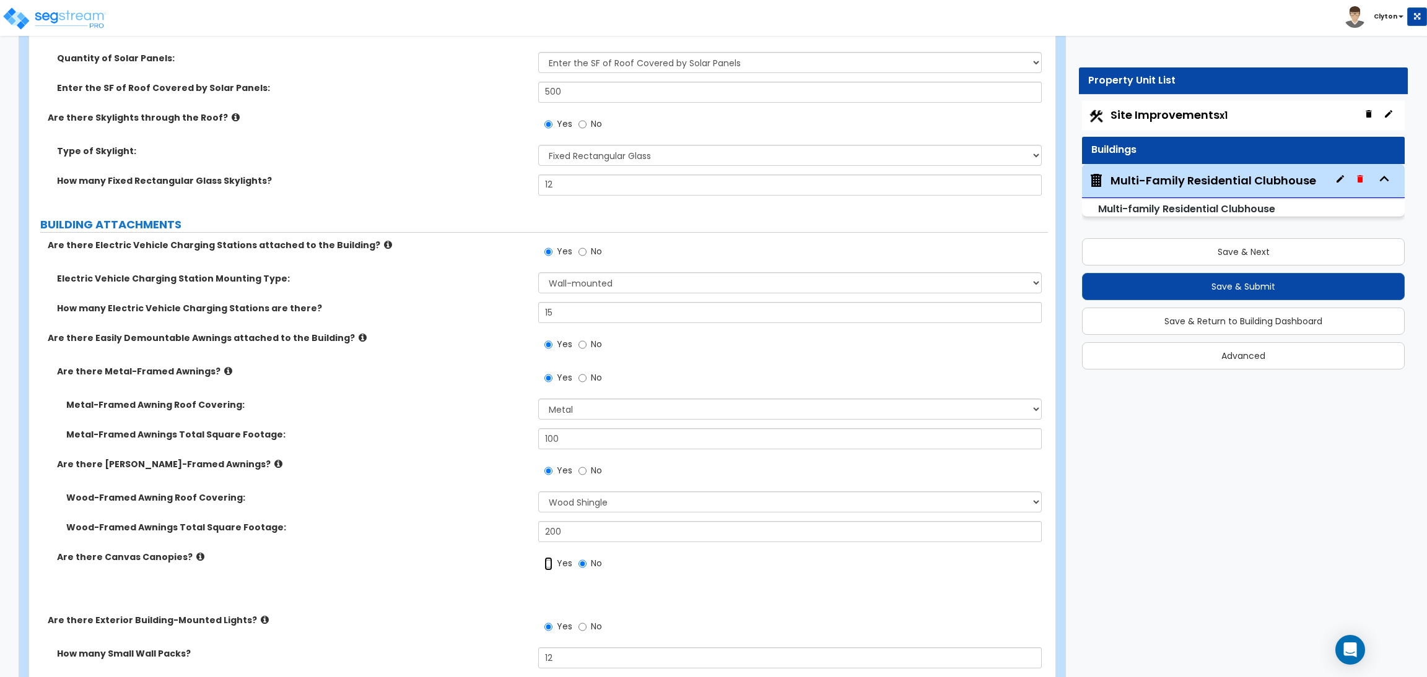
radio input "true"
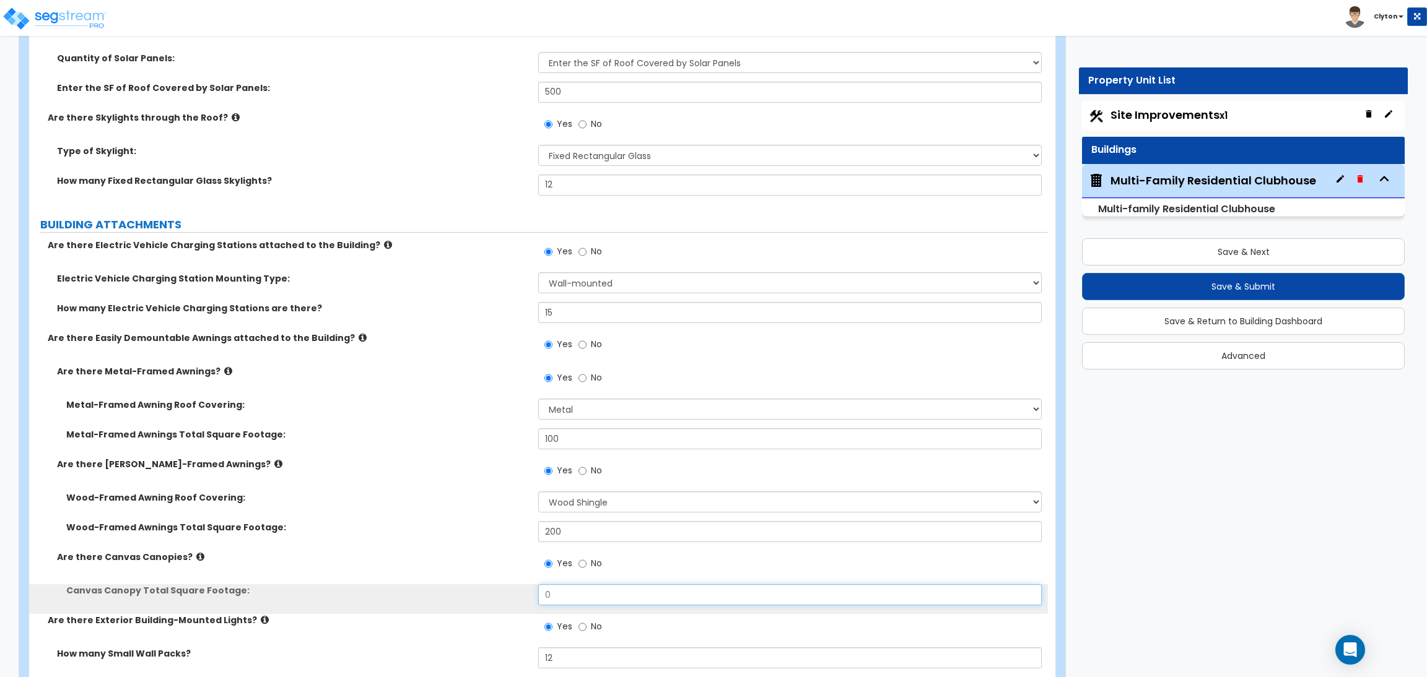
drag, startPoint x: 567, startPoint y: 591, endPoint x: 469, endPoint y: 587, distance: 97.3
click at [469, 587] on div "Canvas Canopy Total Square Footage: 0" at bounding box center [538, 600] width 1019 height 30
type input "300"
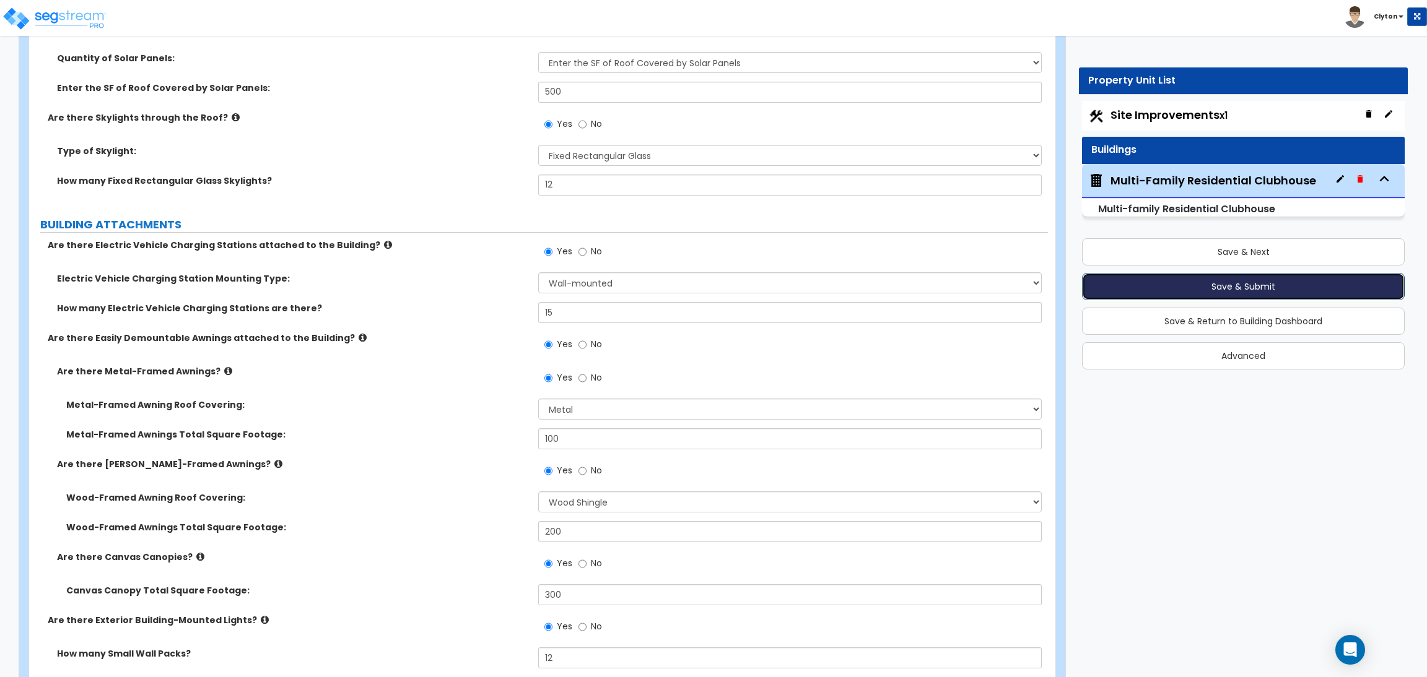
click at [1287, 289] on button "Save & Submit" at bounding box center [1243, 286] width 323 height 27
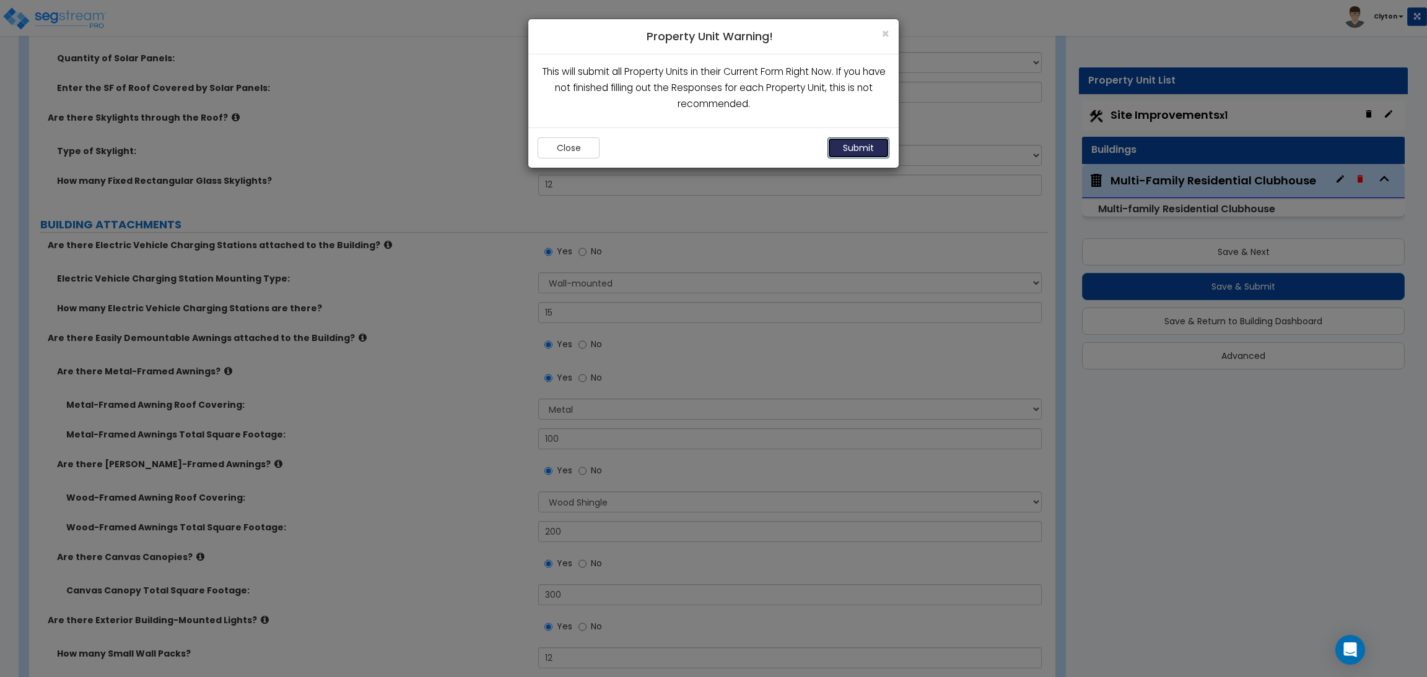
click at [848, 139] on button "Submit" at bounding box center [858, 147] width 62 height 21
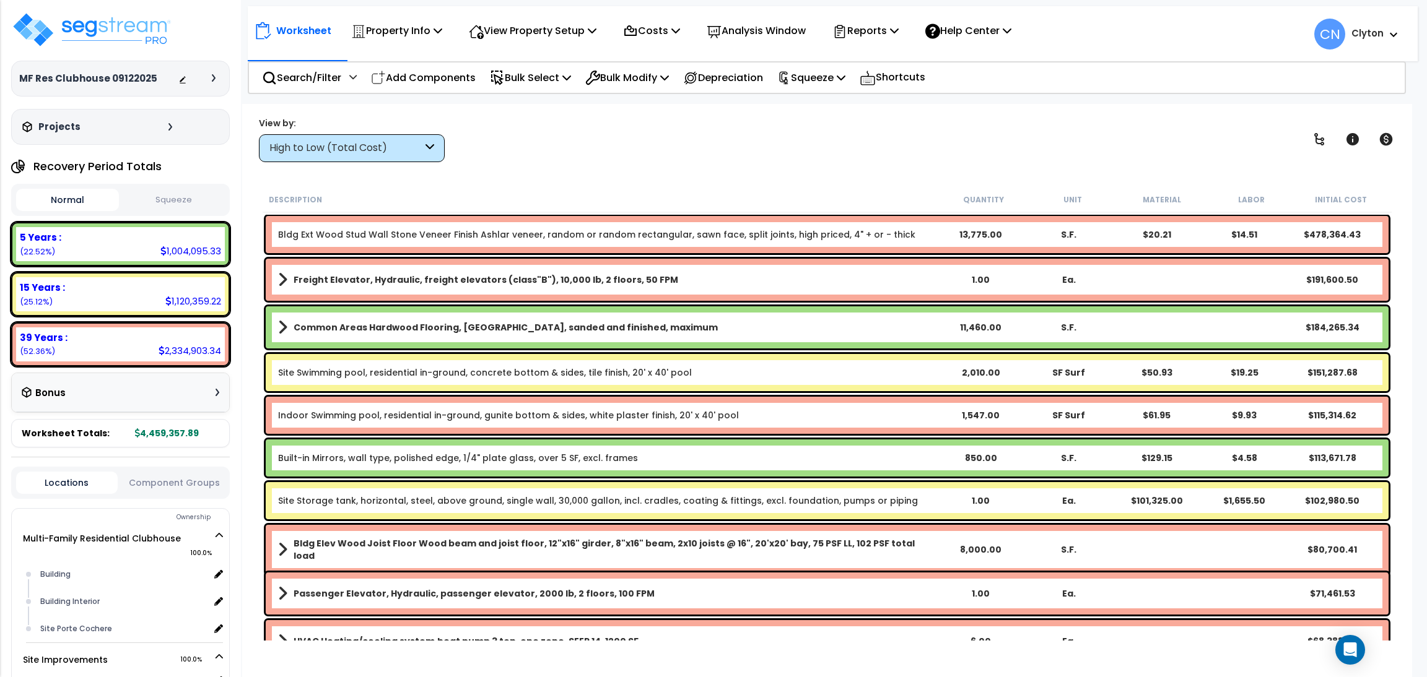
click at [283, 143] on div "High to Low (Total Cost)" at bounding box center [345, 148] width 153 height 14
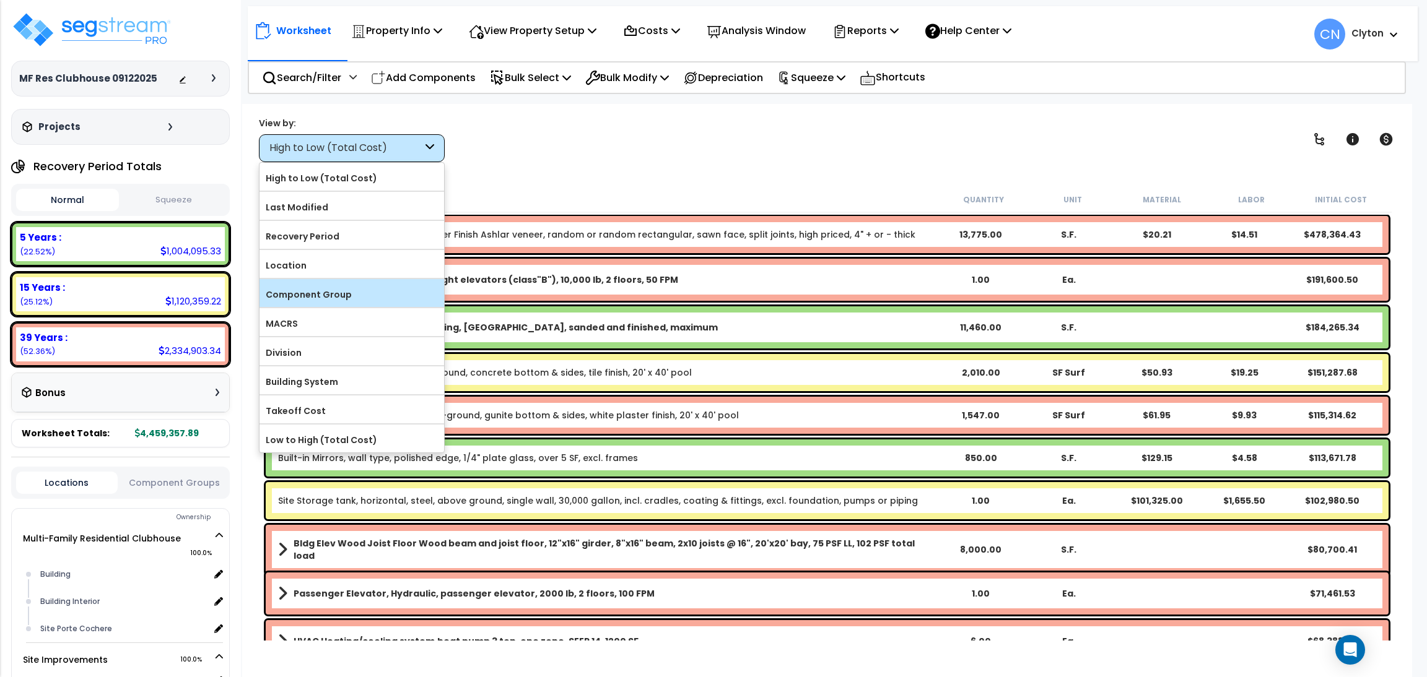
click at [319, 285] on div "Component Group" at bounding box center [351, 293] width 185 height 28
click at [325, 297] on label "Component Group" at bounding box center [351, 294] width 185 height 19
click at [0, 0] on input "Component Group" at bounding box center [0, 0] width 0 height 0
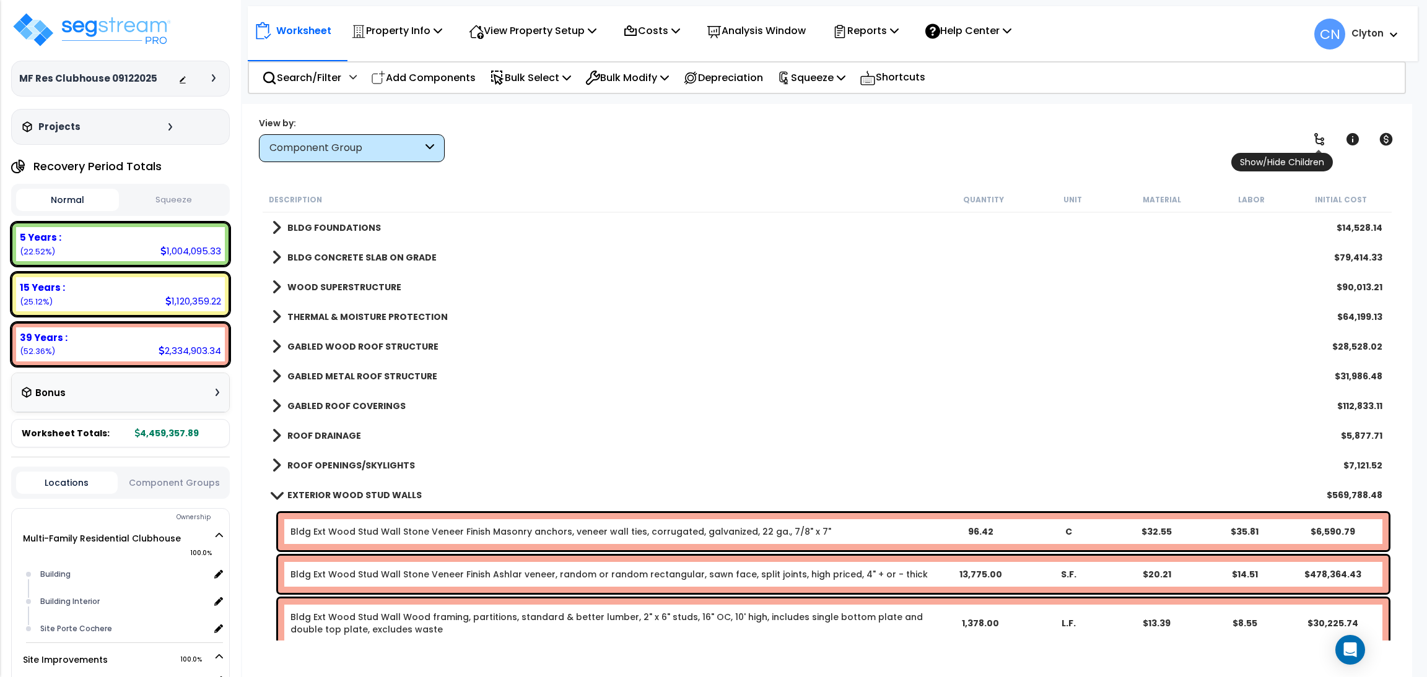
click at [1316, 138] on icon at bounding box center [1319, 139] width 10 height 12
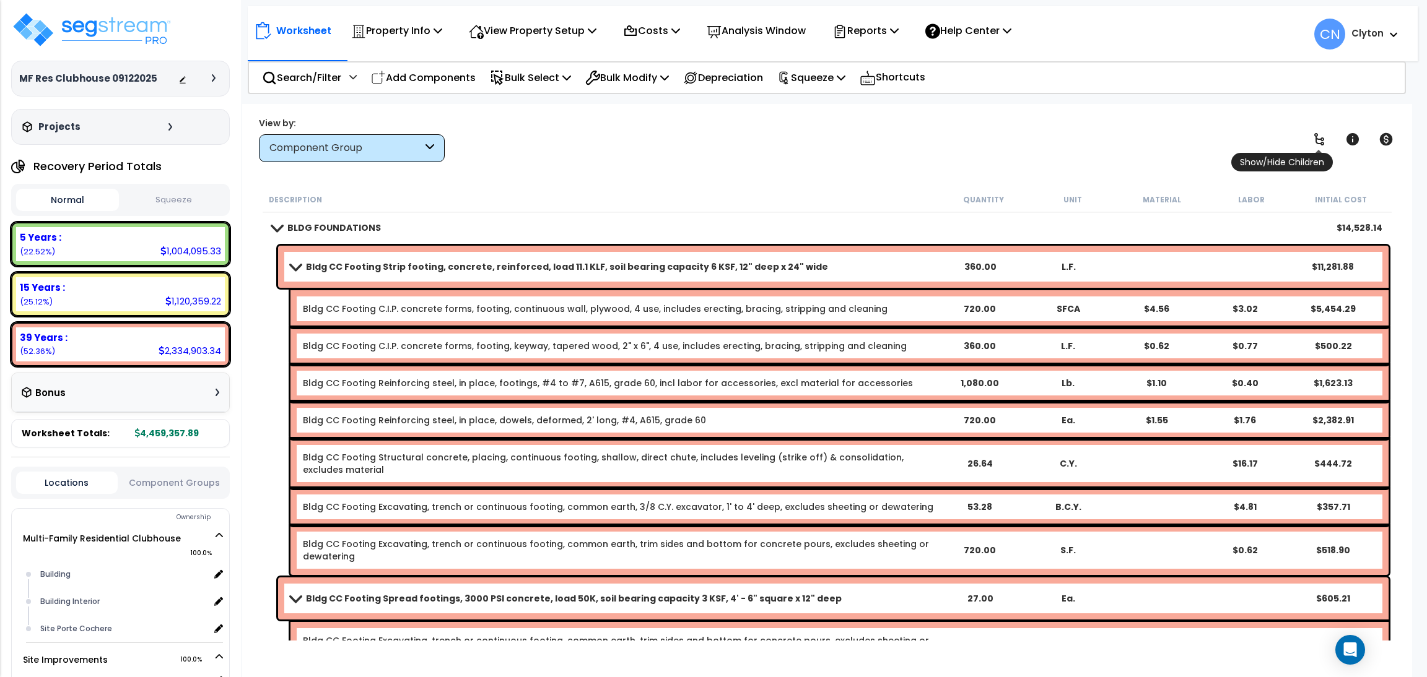
click at [1316, 138] on icon at bounding box center [1319, 139] width 10 height 12
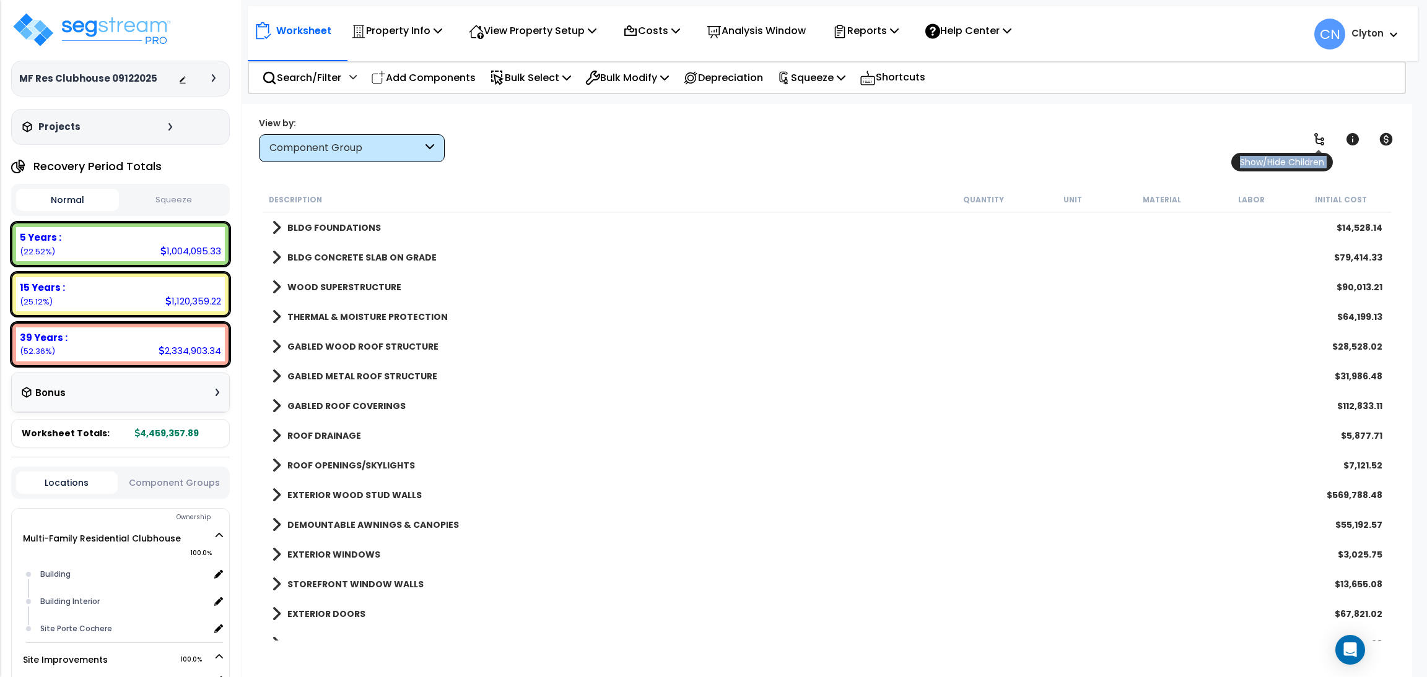
click at [1316, 138] on icon at bounding box center [1319, 139] width 10 height 12
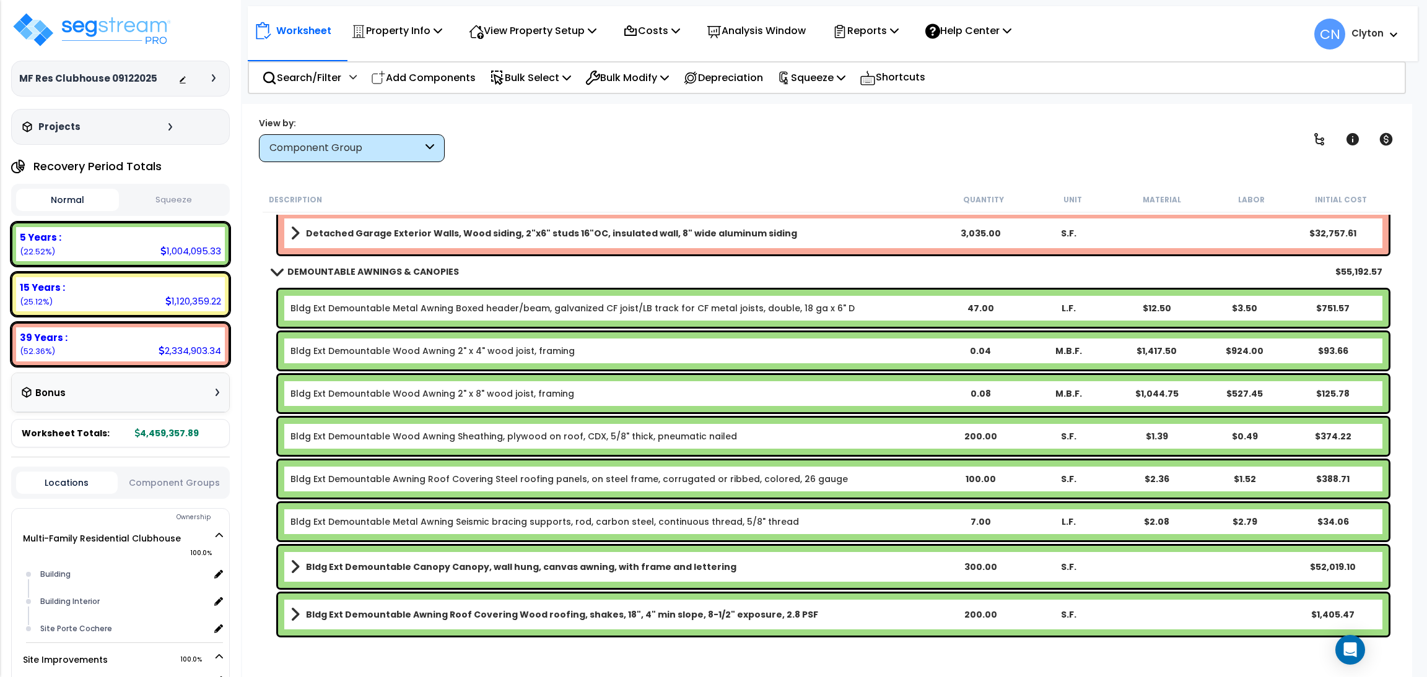
scroll to position [2043, 0]
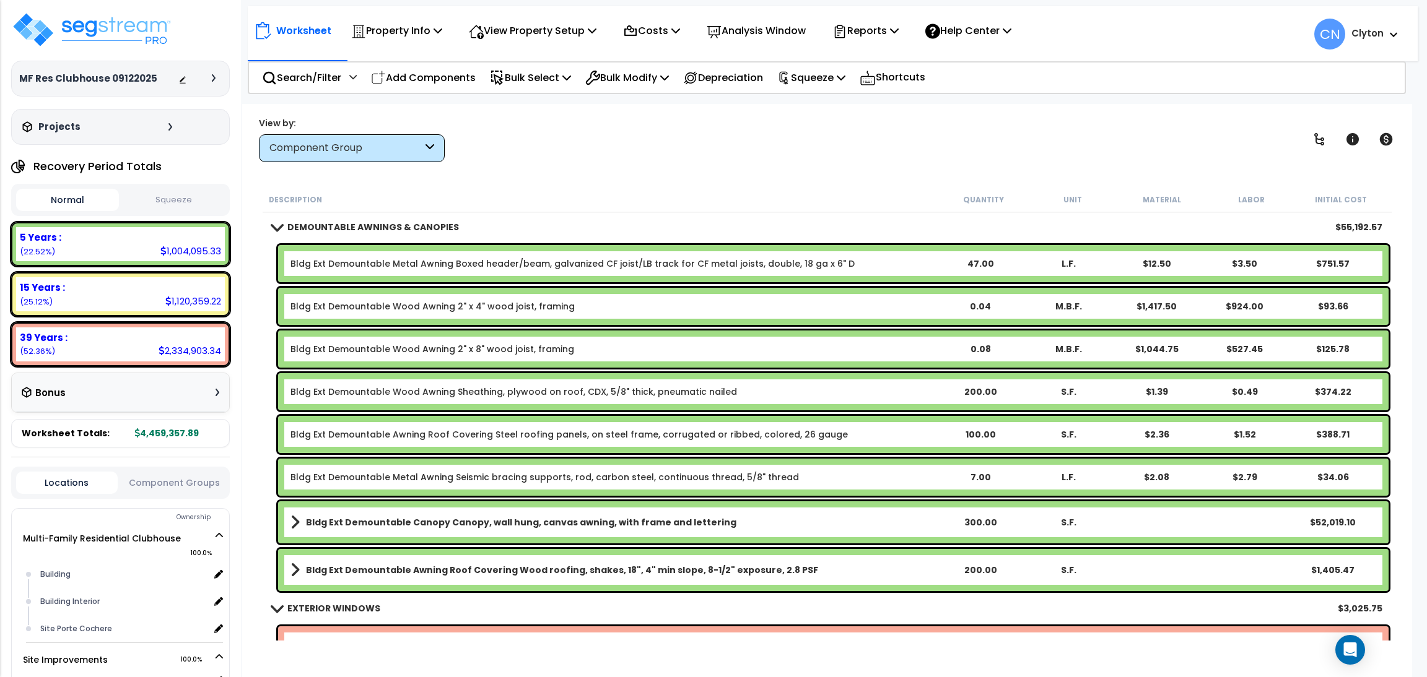
click at [754, 135] on div "View by: Component Group High to Low (Total Cost)" at bounding box center [827, 139] width 1145 height 46
click at [690, 157] on div "View by: Component Group High to Low (Total Cost)" at bounding box center [827, 139] width 1145 height 46
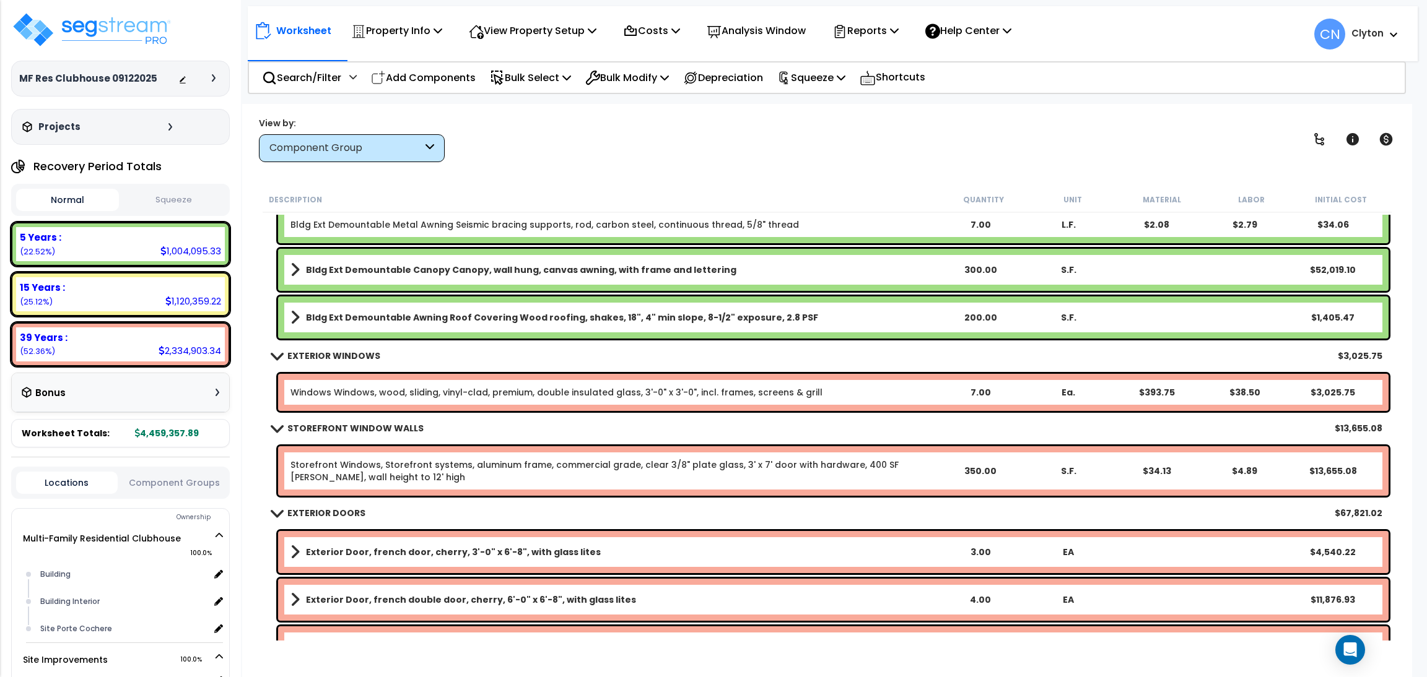
scroll to position [2322, 0]
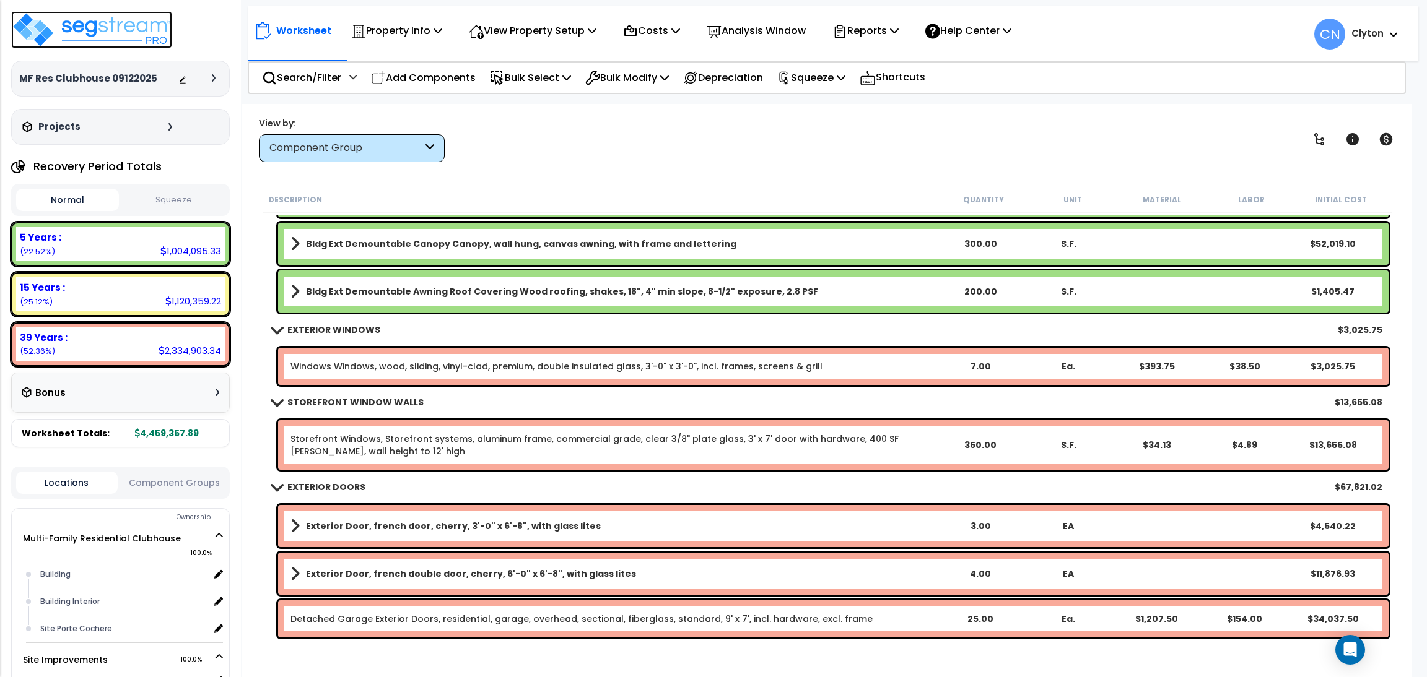
click at [128, 31] on img at bounding box center [91, 29] width 161 height 37
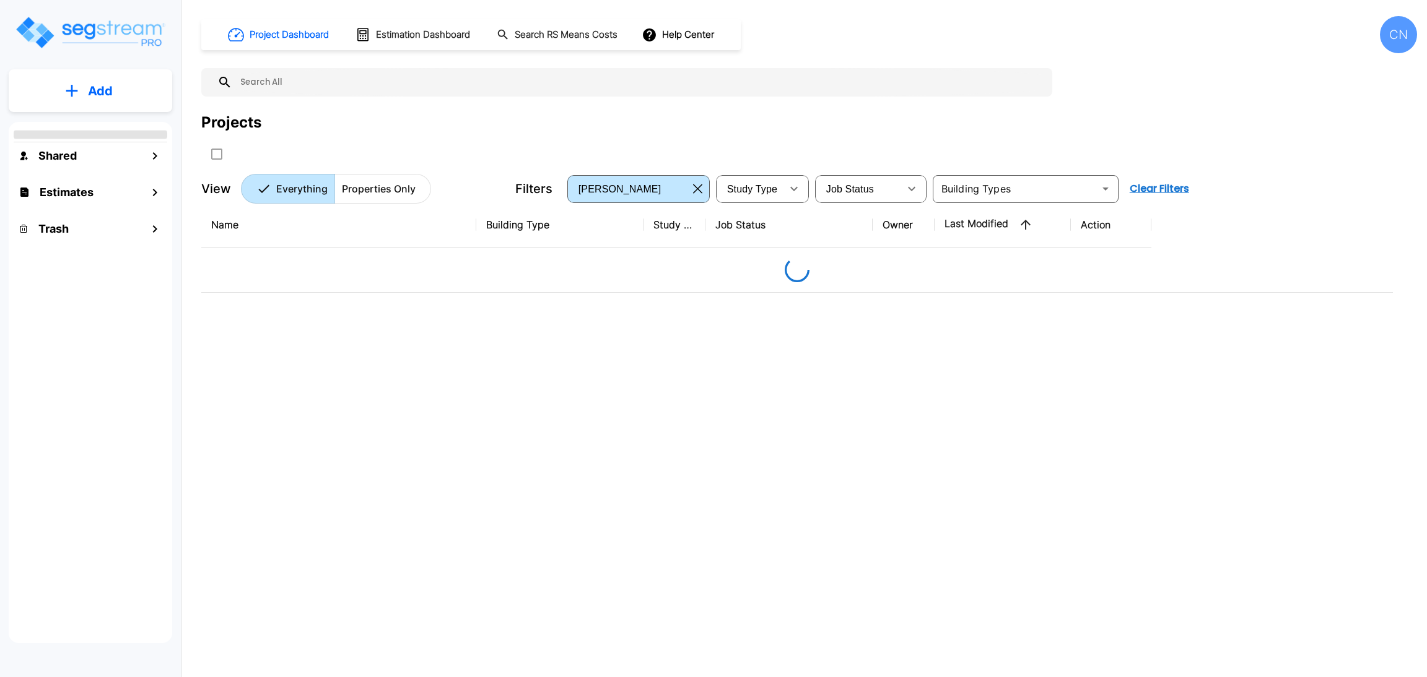
click at [1146, 97] on div "Project Dashboard Estimation Dashboard Search RS Means Costs Help Center CN Pro…" at bounding box center [809, 110] width 1216 height 188
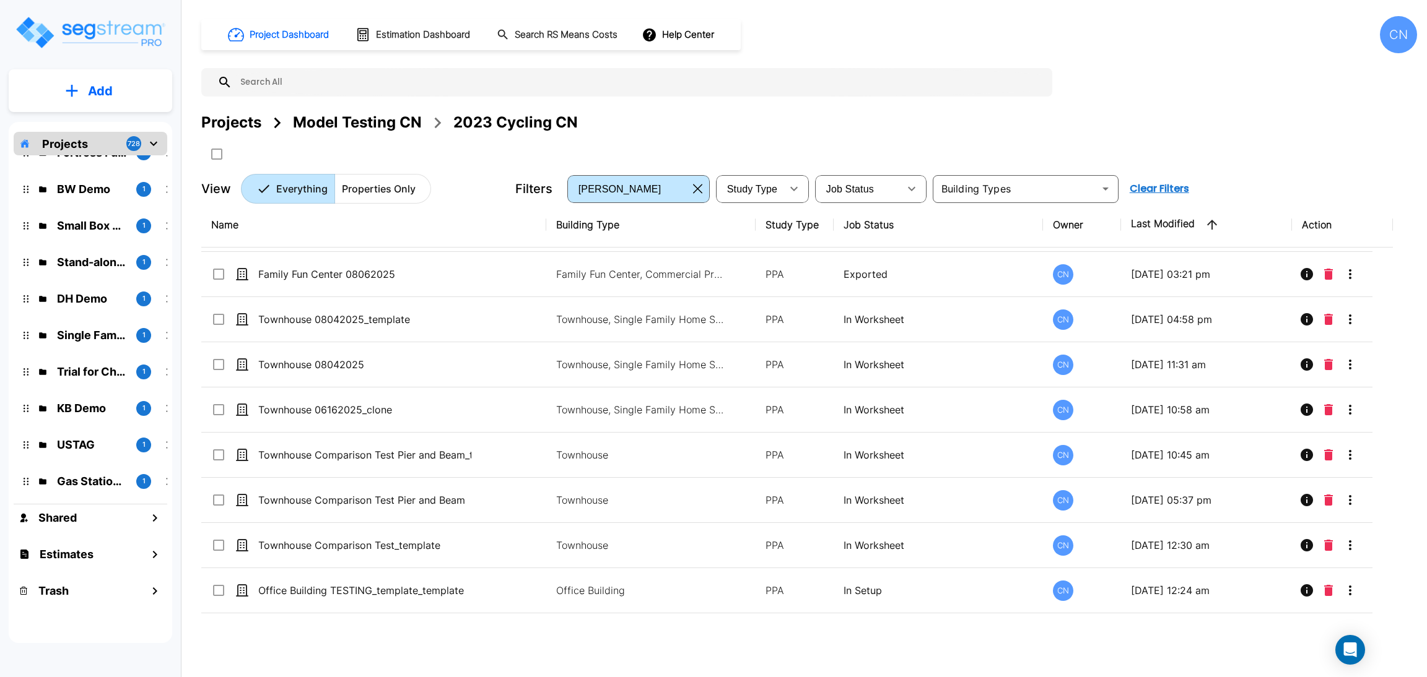
scroll to position [2621, 0]
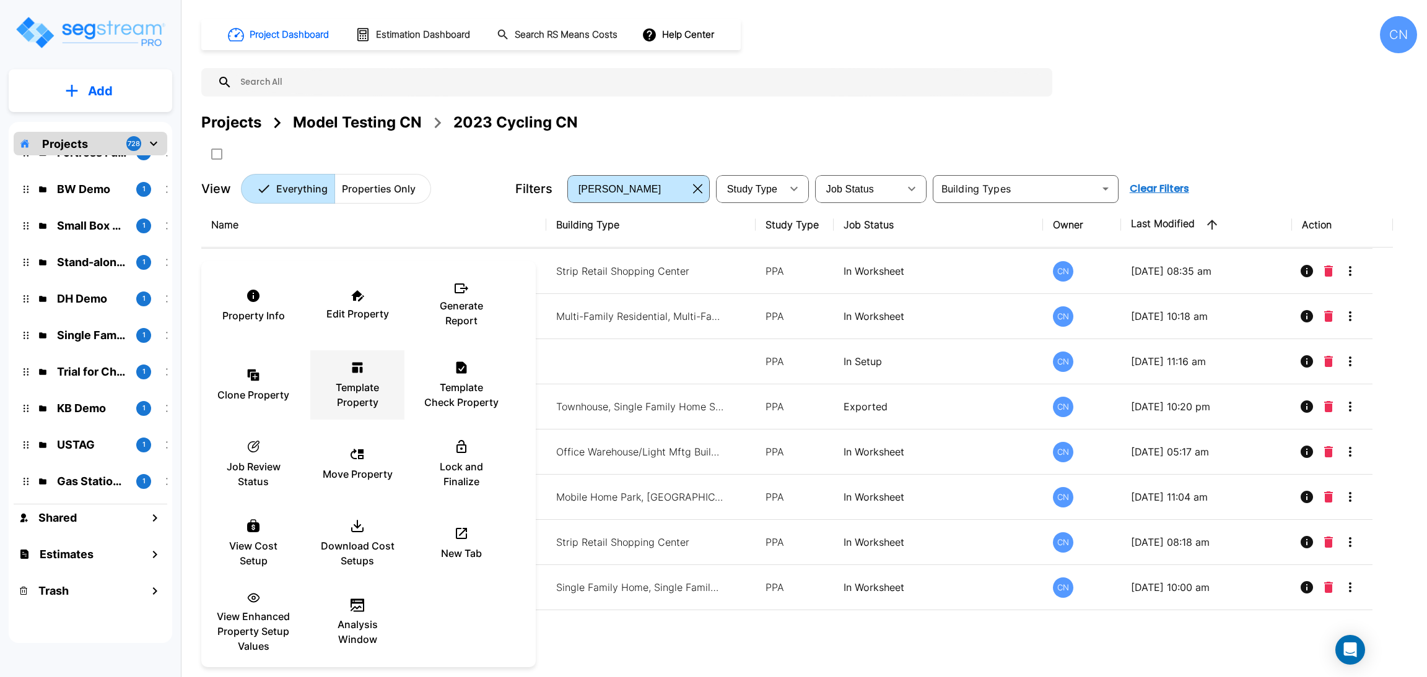
click at [350, 384] on p "Template Property" at bounding box center [357, 395] width 74 height 30
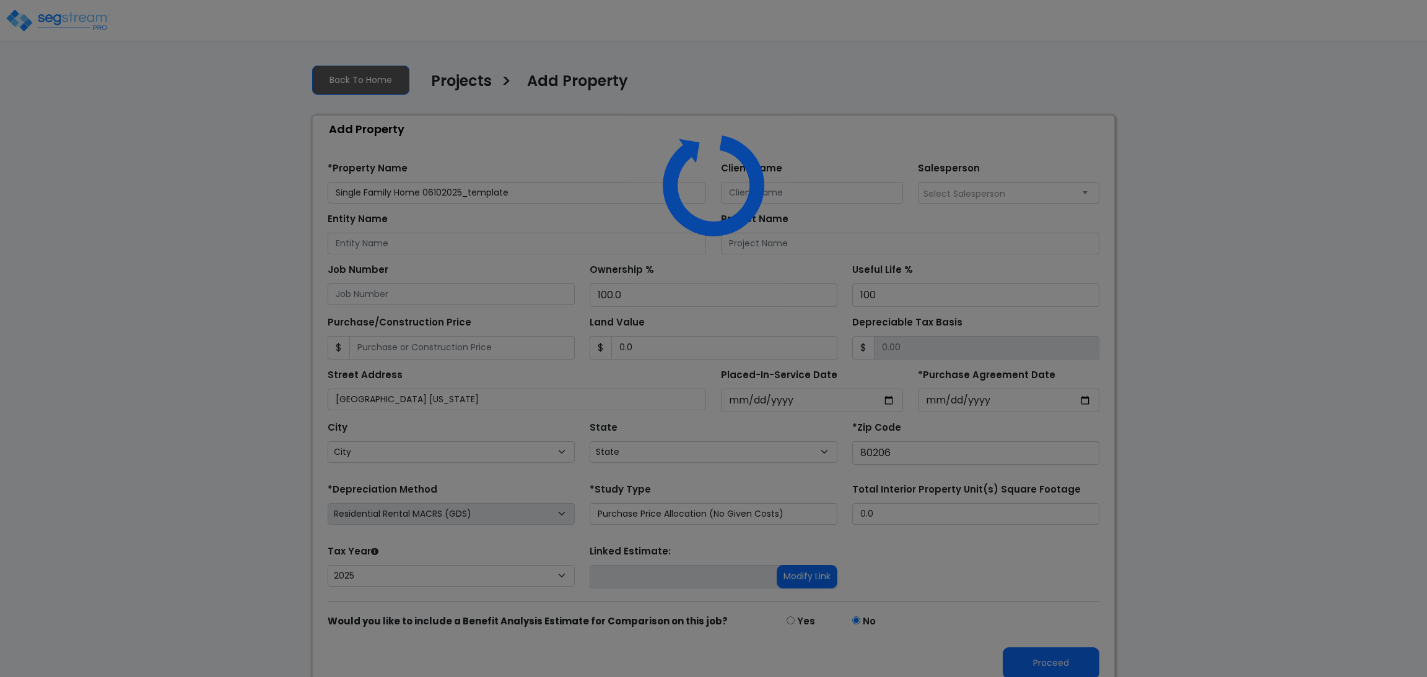
select select "CRM(_5"
select select "2025"
select select "CO"
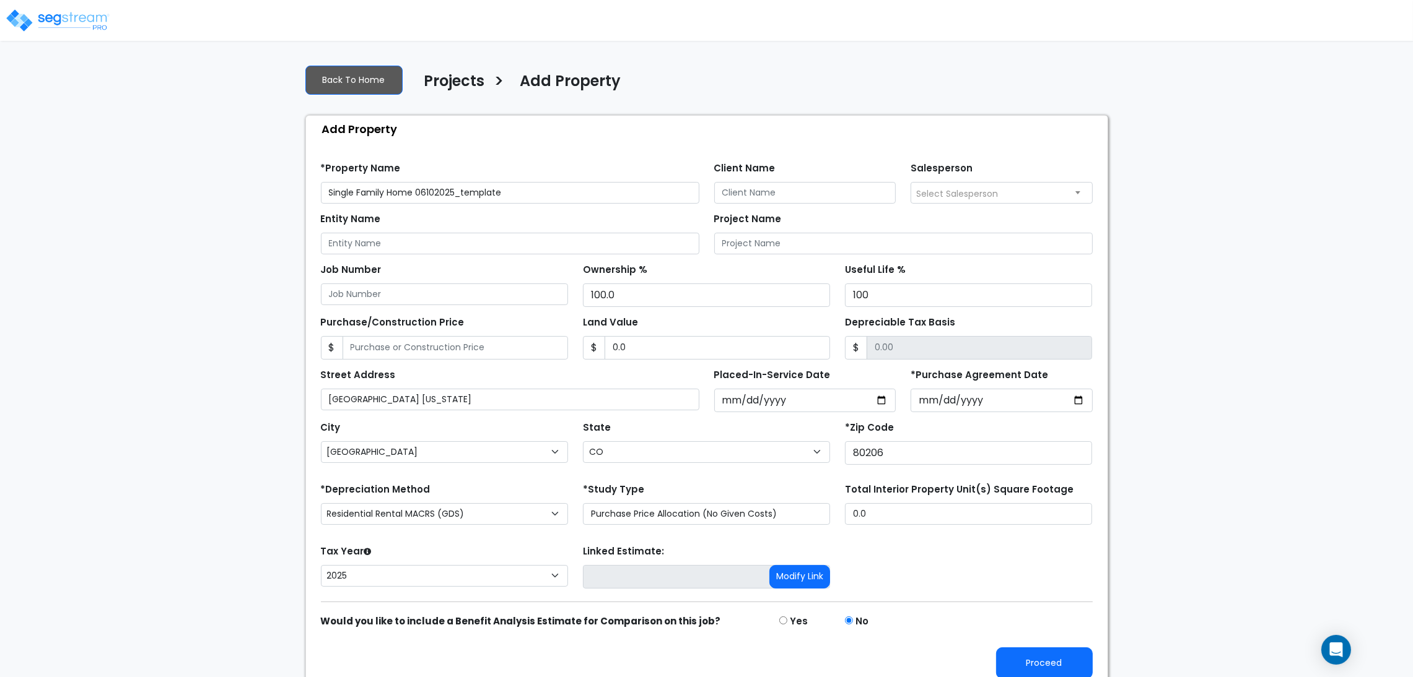
drag, startPoint x: 529, startPoint y: 189, endPoint x: 418, endPoint y: 180, distance: 111.3
click at [418, 180] on div "*Property Name Single Family Home 06102025_template" at bounding box center [510, 181] width 378 height 45
click at [433, 188] on input "Single Family Home 09162025" at bounding box center [510, 193] width 378 height 22
type input "Single Family Home 09152025"
click at [1220, 506] on div "We are Building your Property. So please grab a coffee and let us do the heavy …" at bounding box center [706, 371] width 1413 height 635
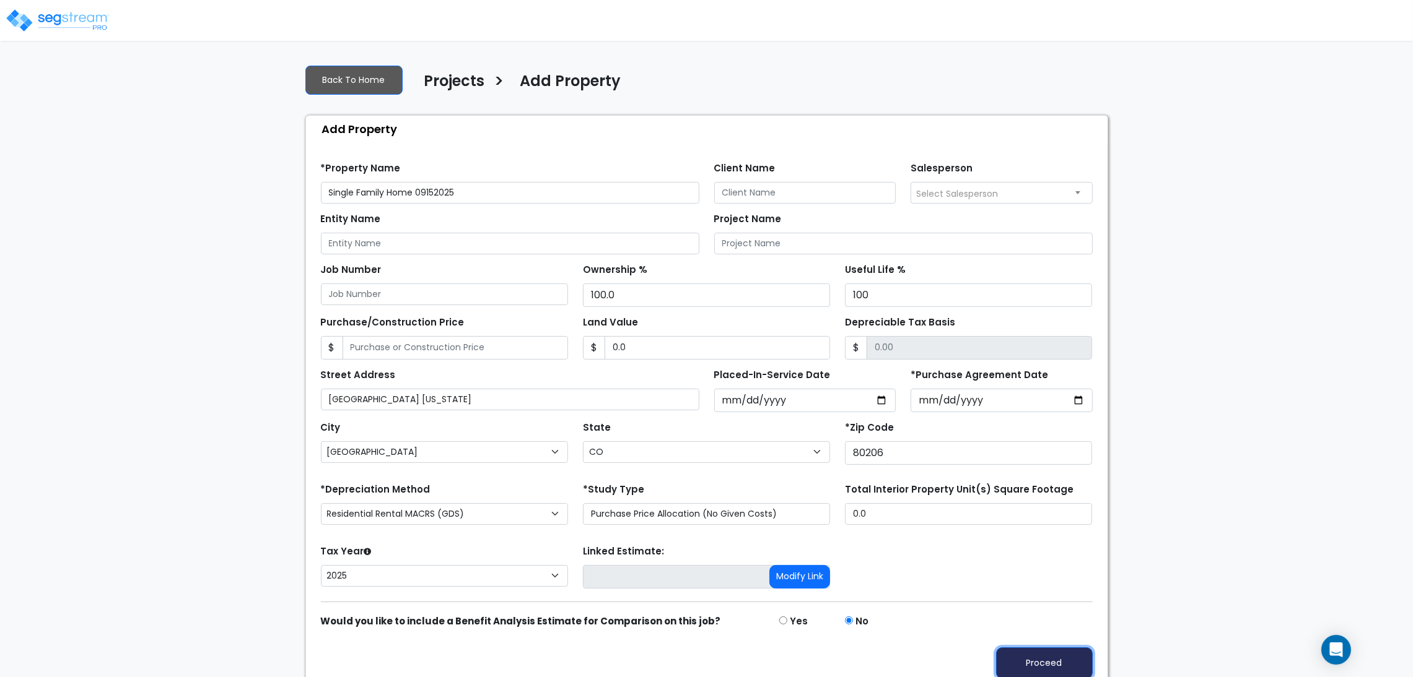
click at [1067, 654] on button "Proceed" at bounding box center [1044, 664] width 97 height 32
type input "0"
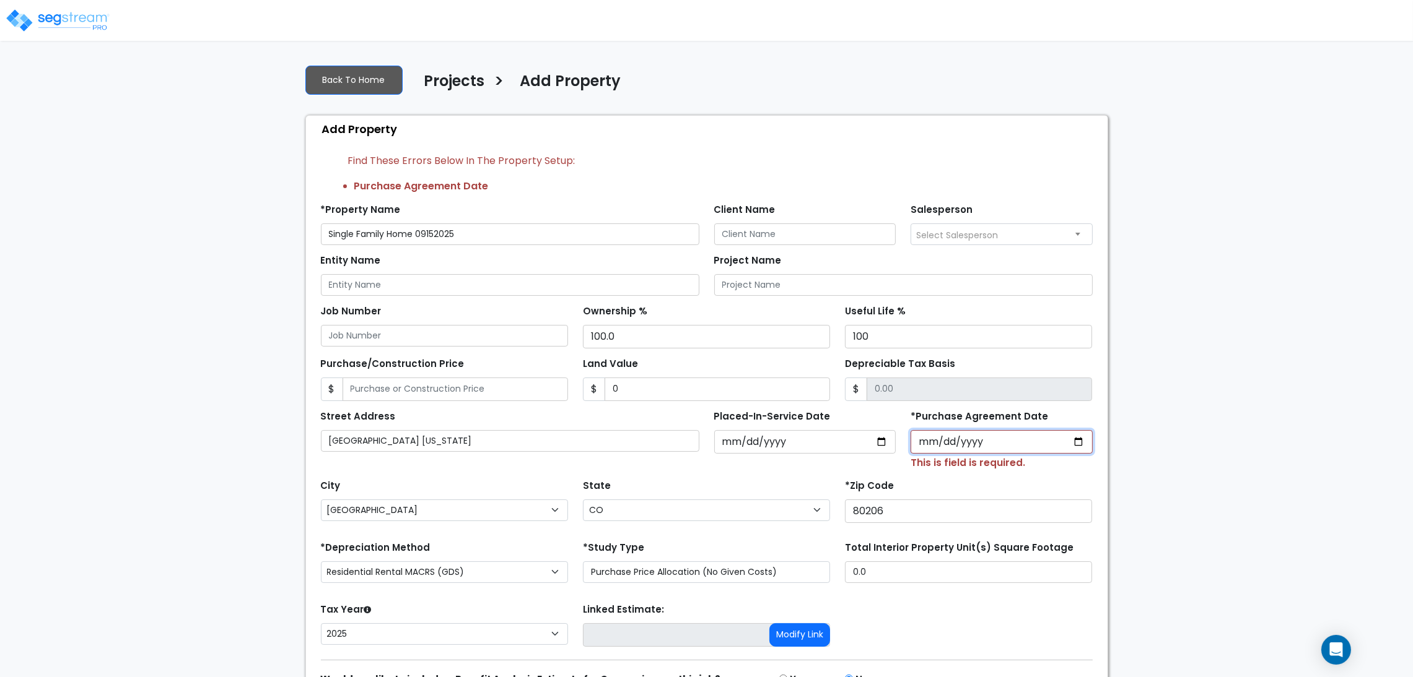
click at [1081, 436] on input "*Purchase Agreement Date" at bounding box center [1001, 442] width 182 height 24
type input "[DATE]"
click at [1231, 450] on div "We are Building your Property. So please grab a coffee and let us do the heavy …" at bounding box center [706, 401] width 1413 height 694
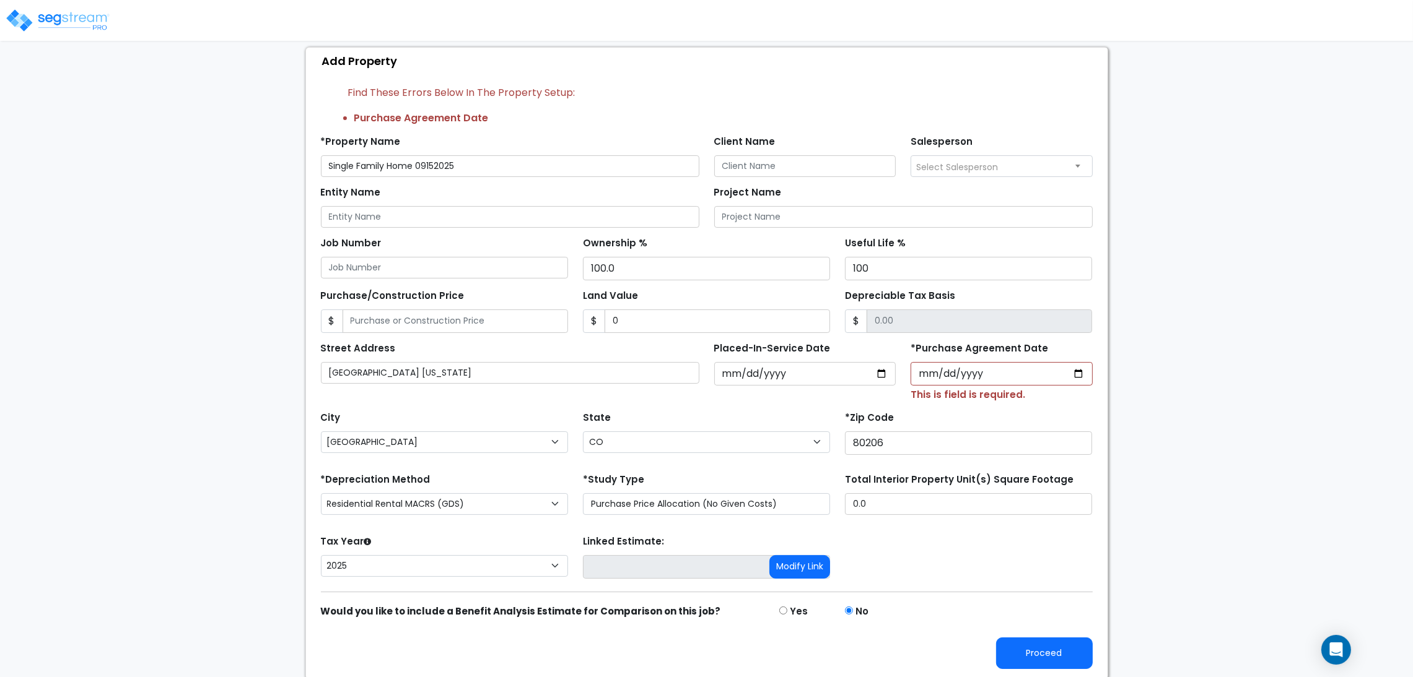
scroll to position [72, 0]
click at [1069, 651] on button "Proceed" at bounding box center [1044, 651] width 97 height 32
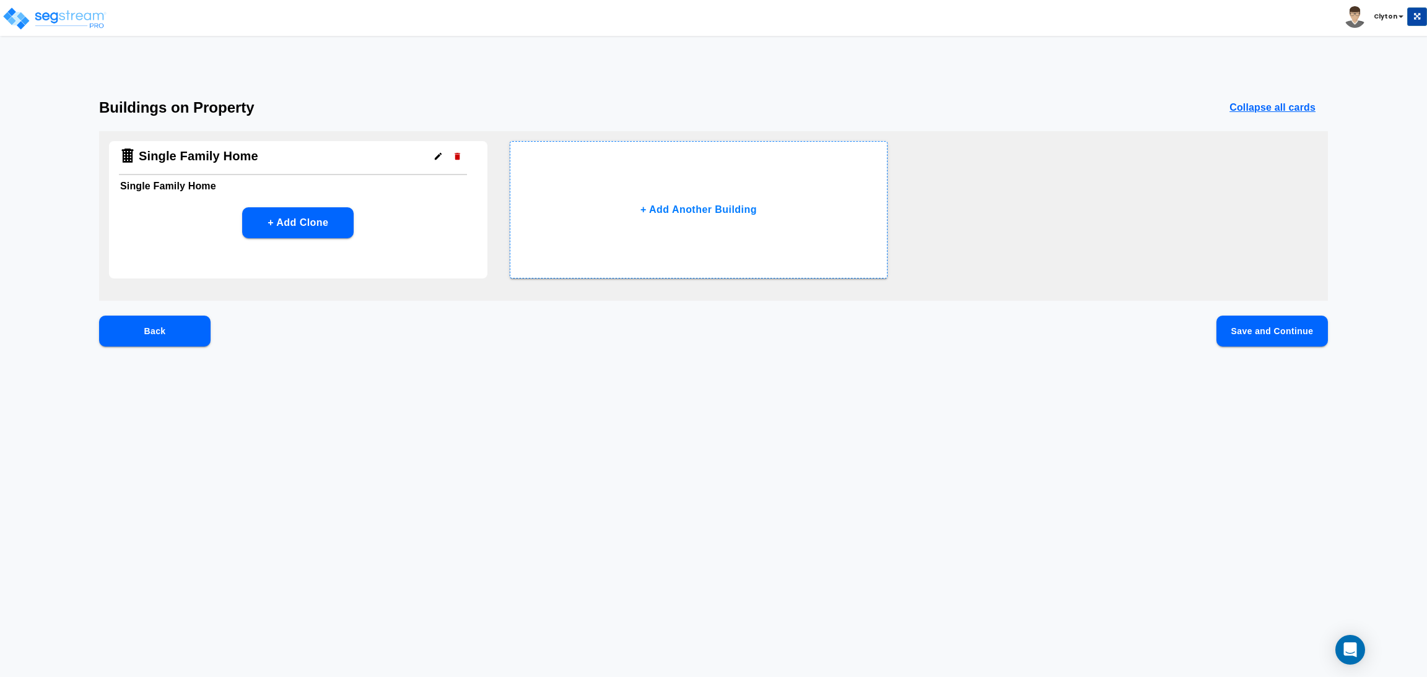
click at [1243, 323] on button "Save and Continue" at bounding box center [1271, 331] width 111 height 31
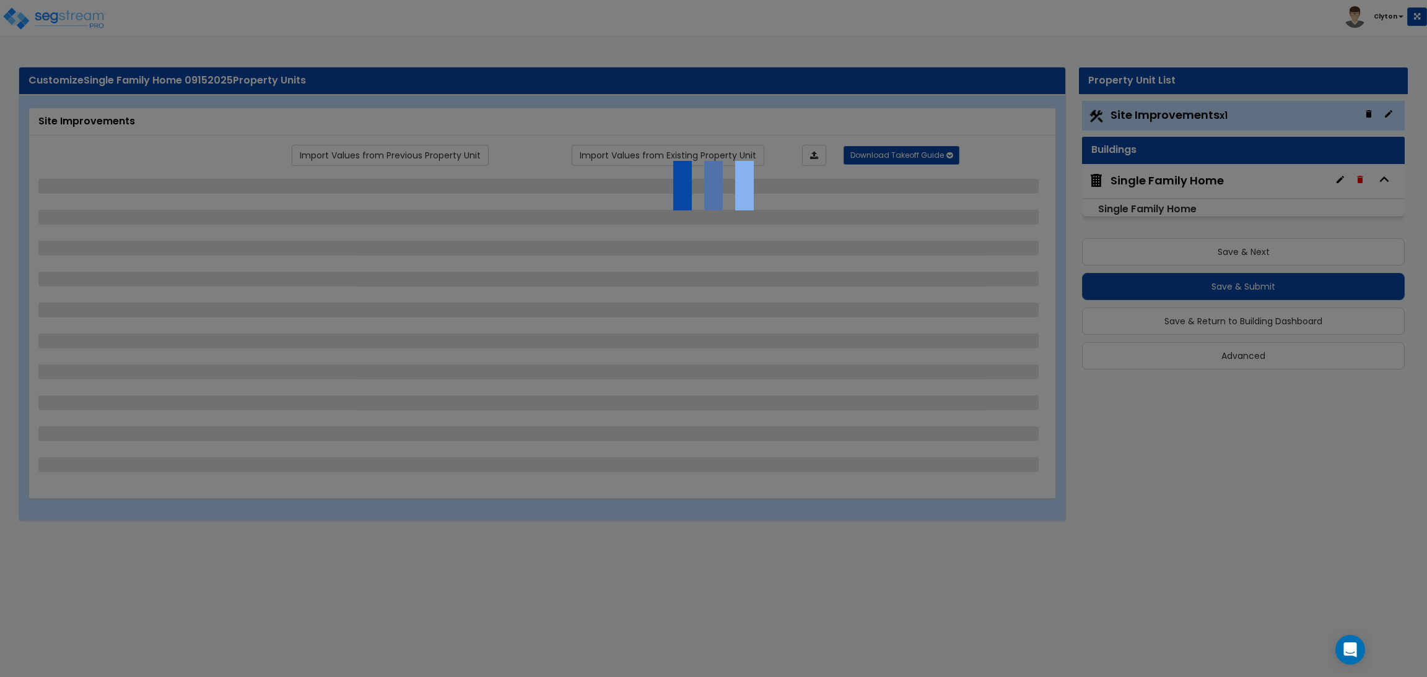
select select "2"
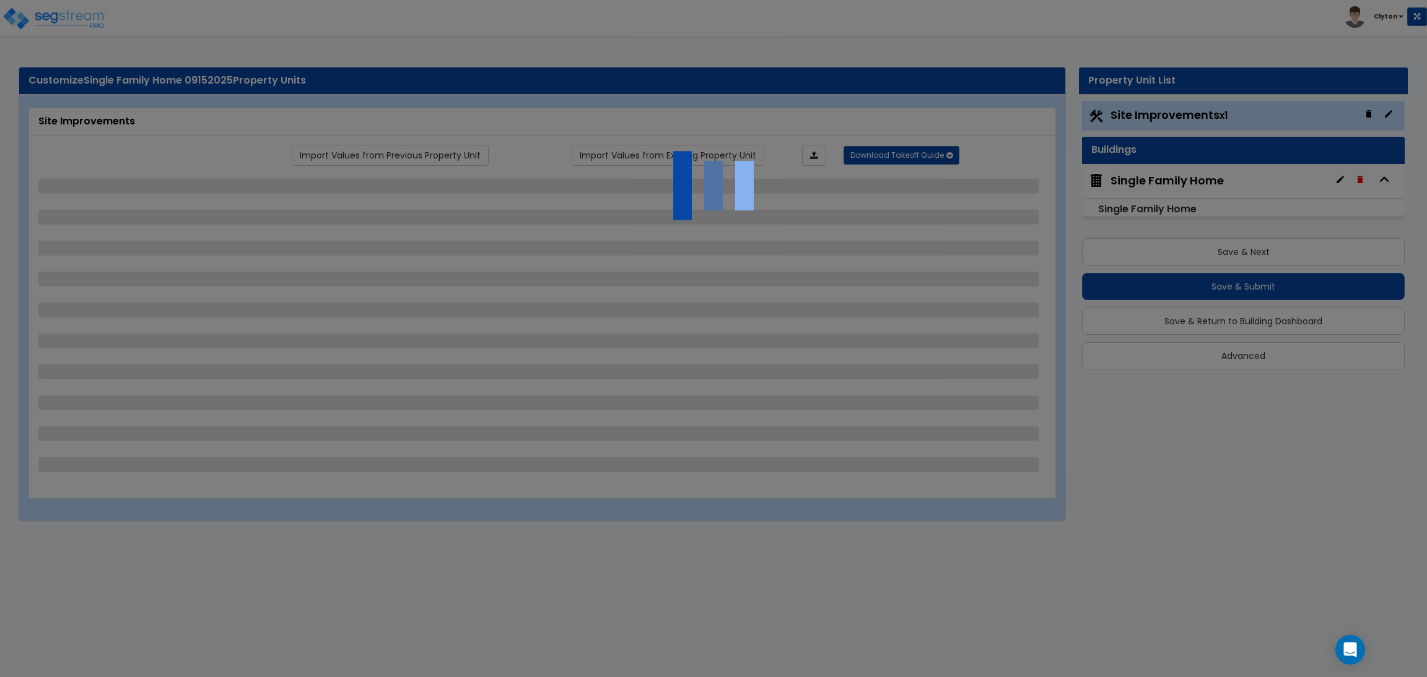
select select "1"
select select "2"
select select "3"
select select "1"
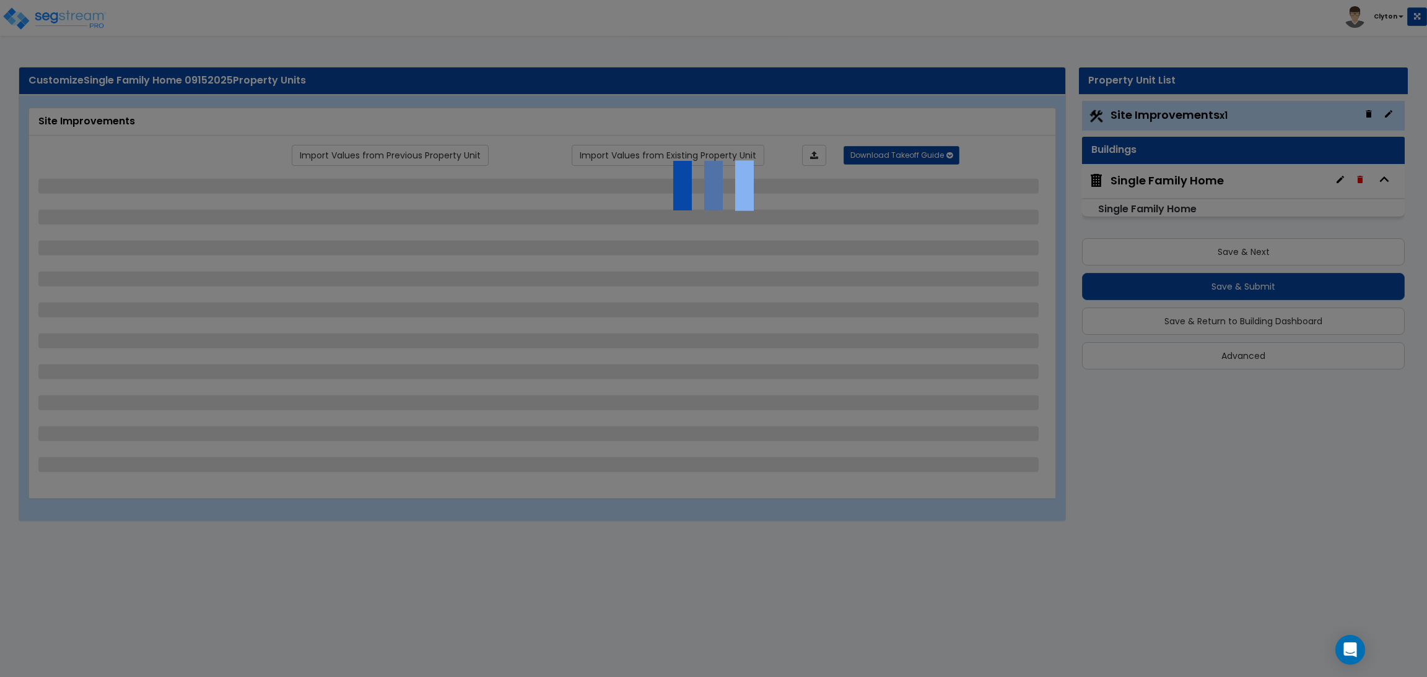
select select "2"
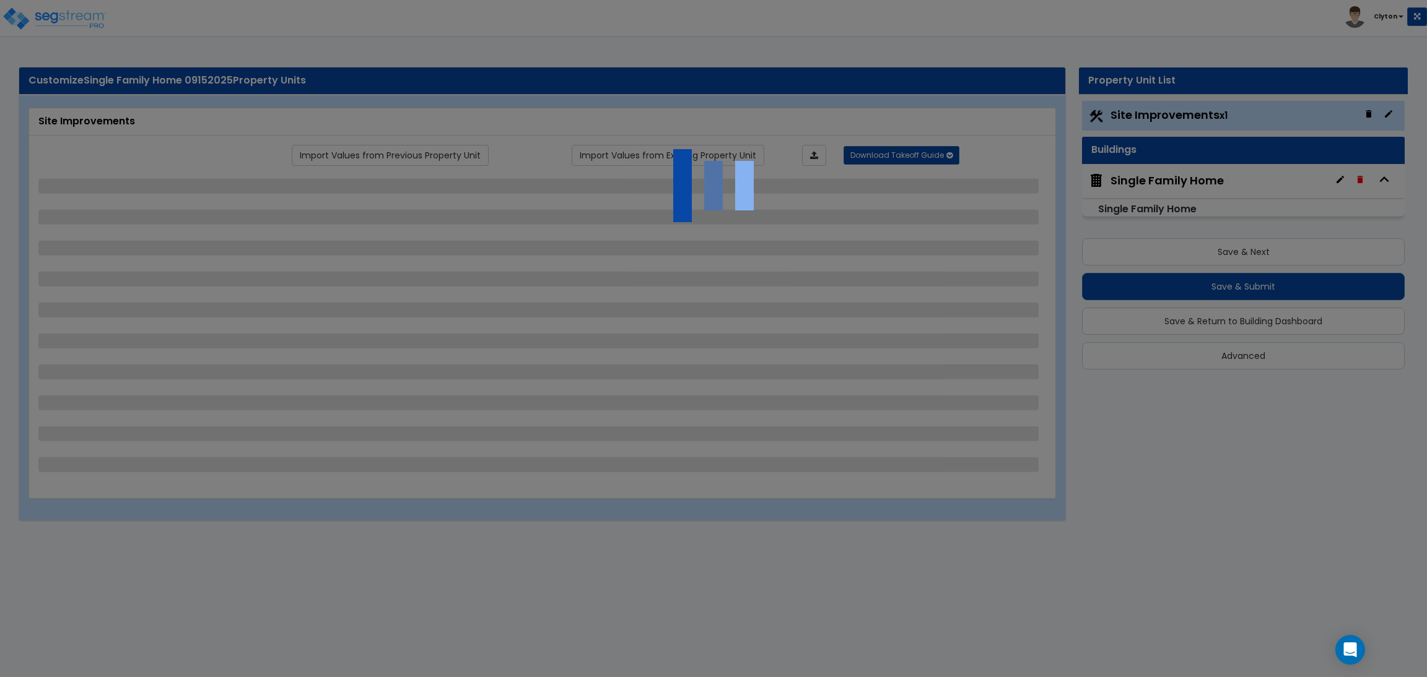
select select "2"
select select "1"
select select "2"
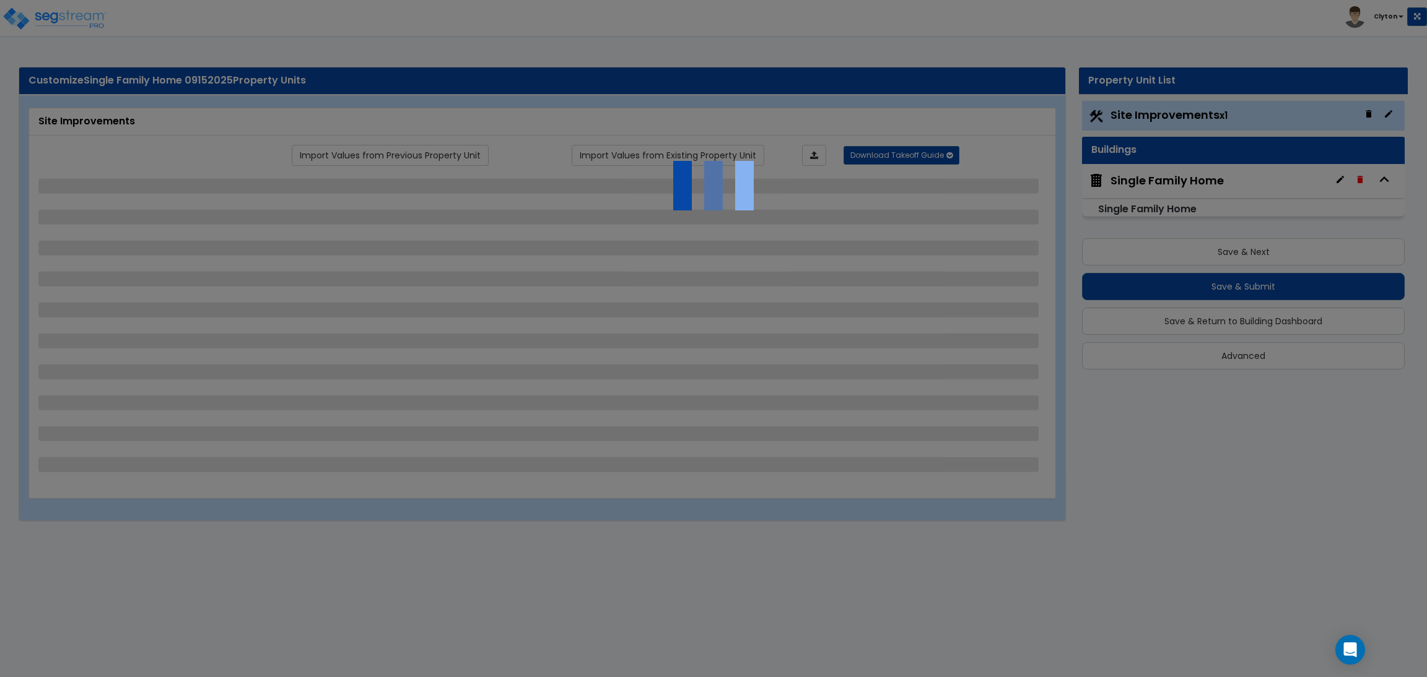
select select "2"
select select "1"
select select "2"
select select "3"
select select "6"
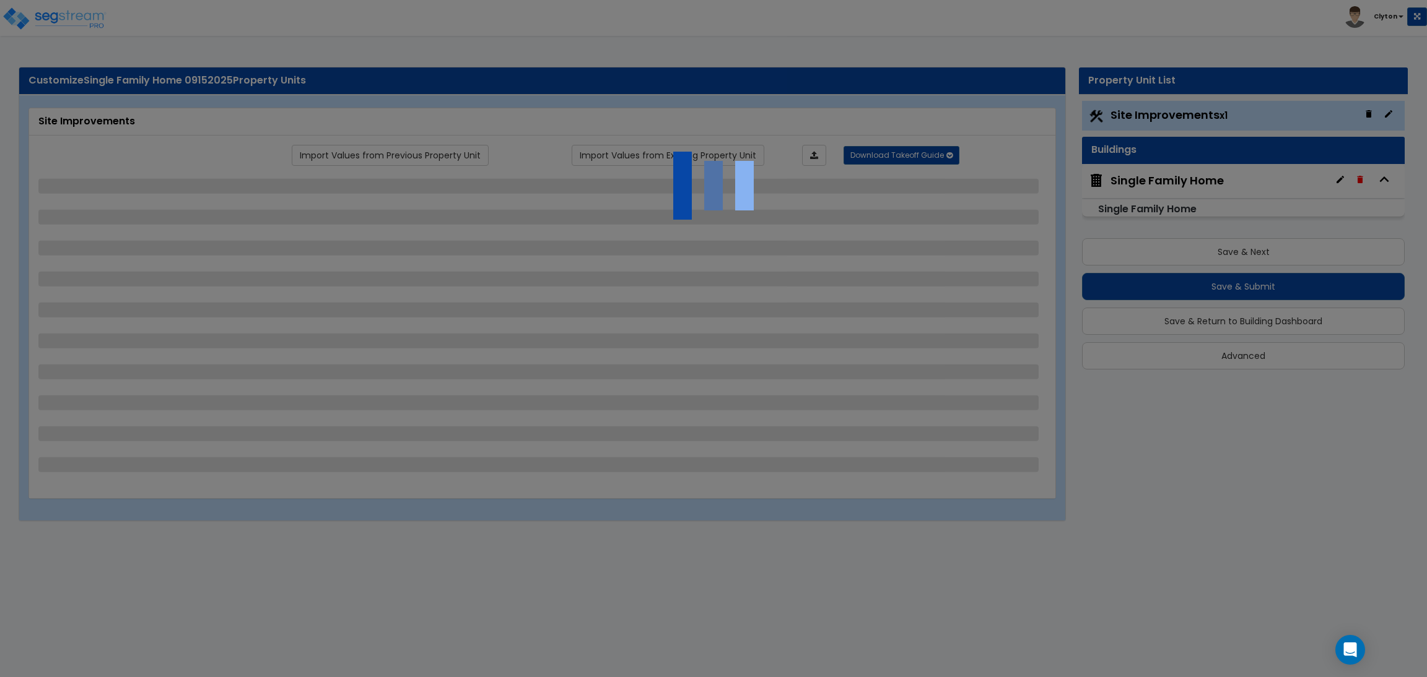
select select "10"
select select "8"
select select "3"
select select "1"
select select "2"
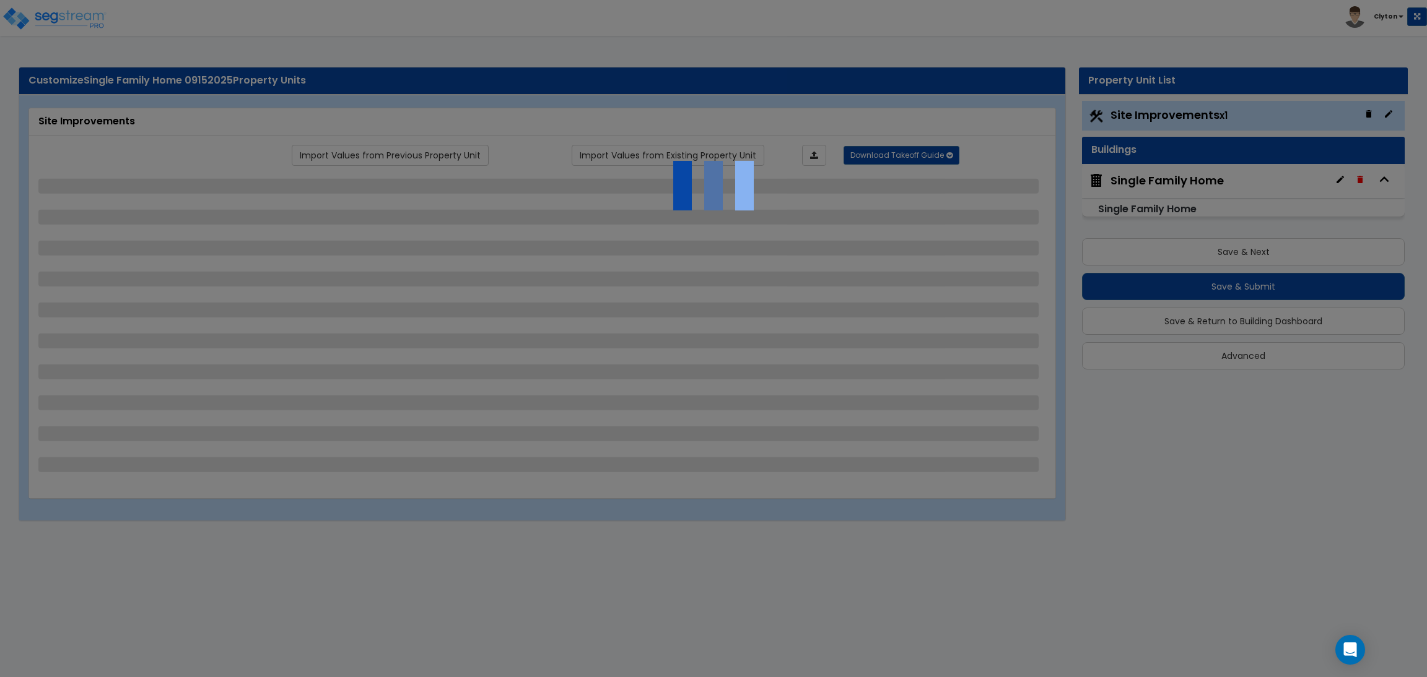
select select "3"
select select "1"
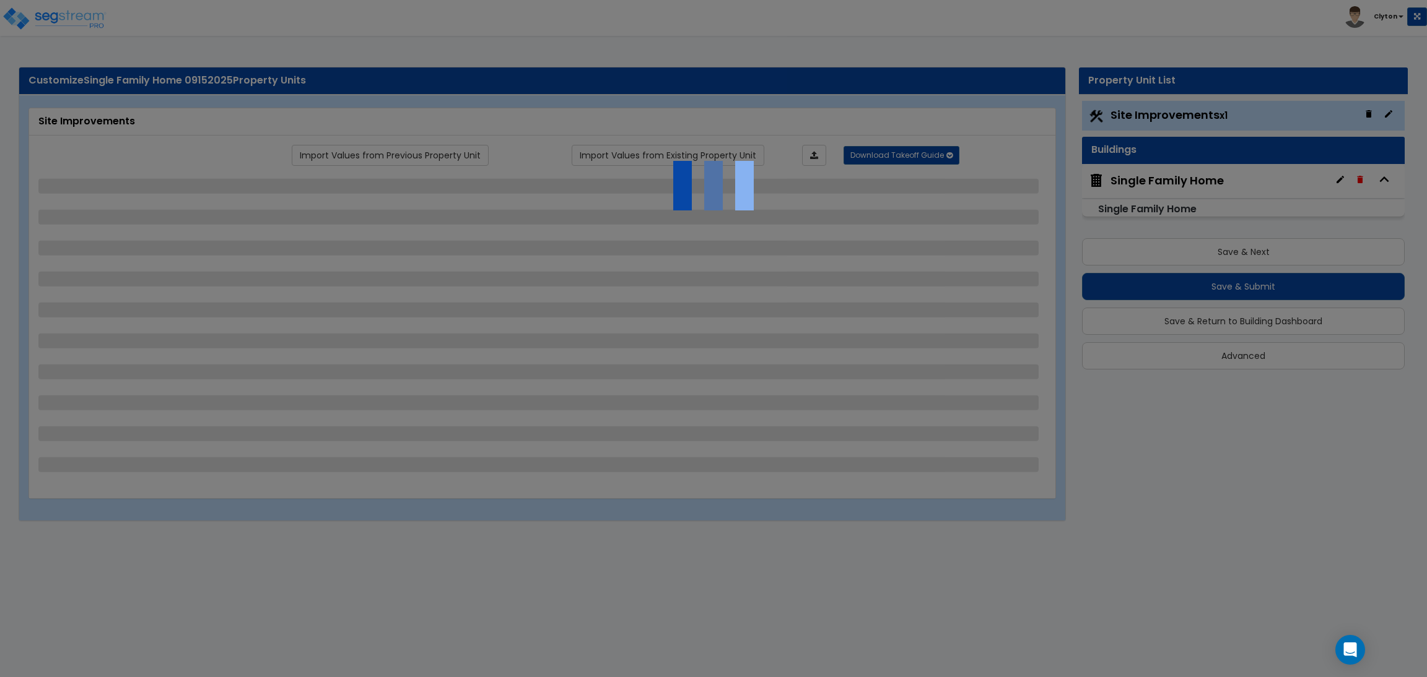
select select "1"
select select "2"
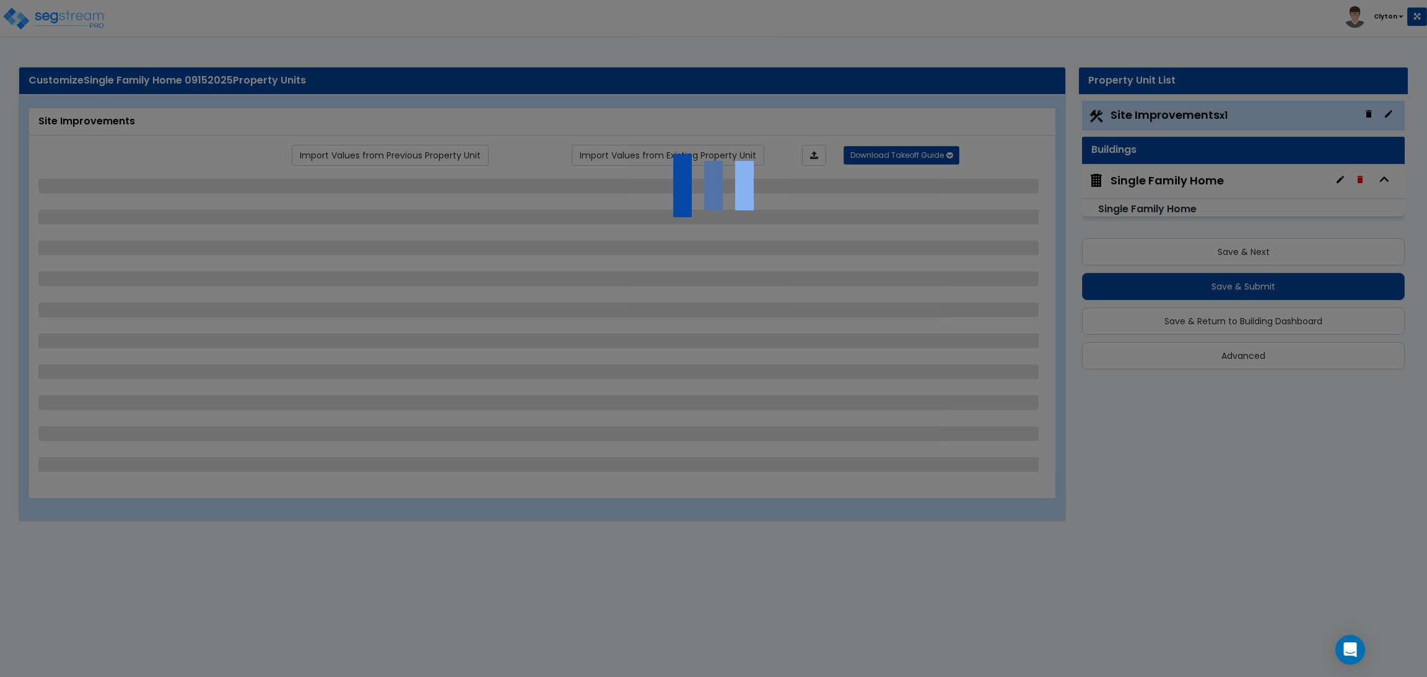
select select "2"
select select "5"
select select "3"
select select "1"
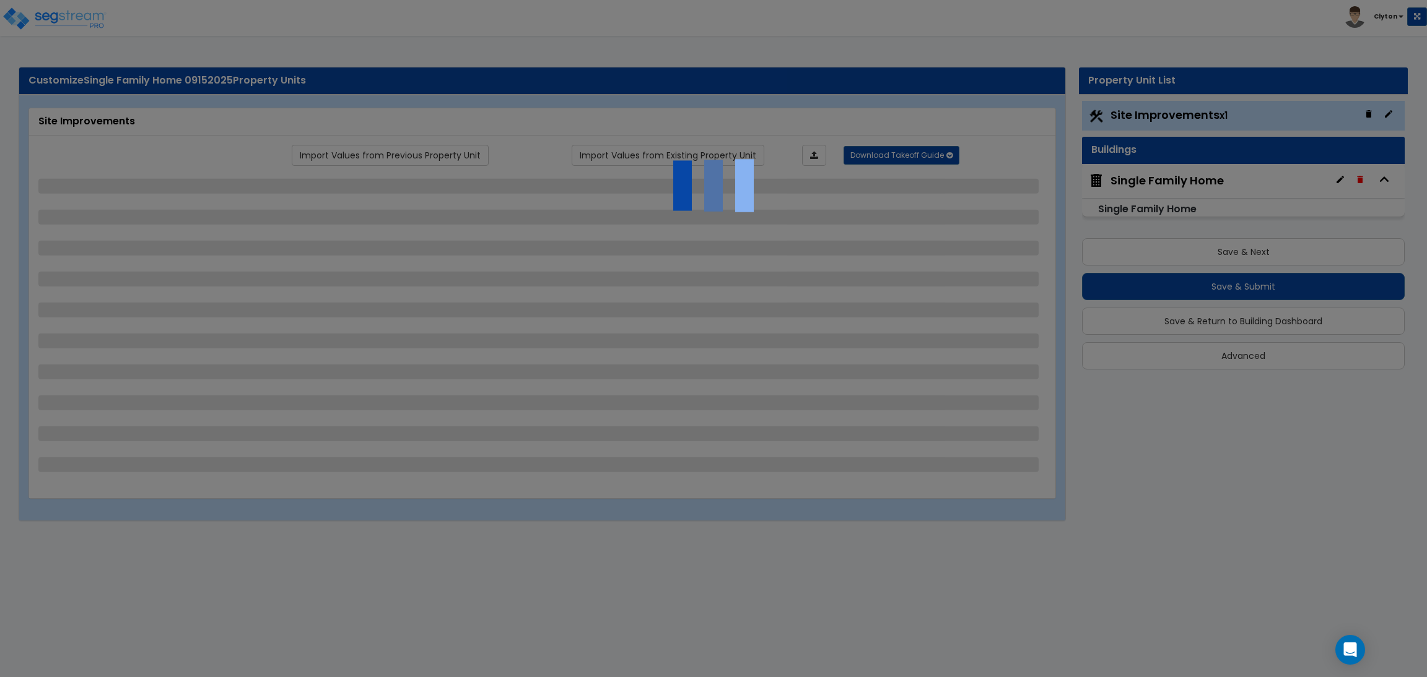
select select "2"
select select "1"
select select "2"
select select "1"
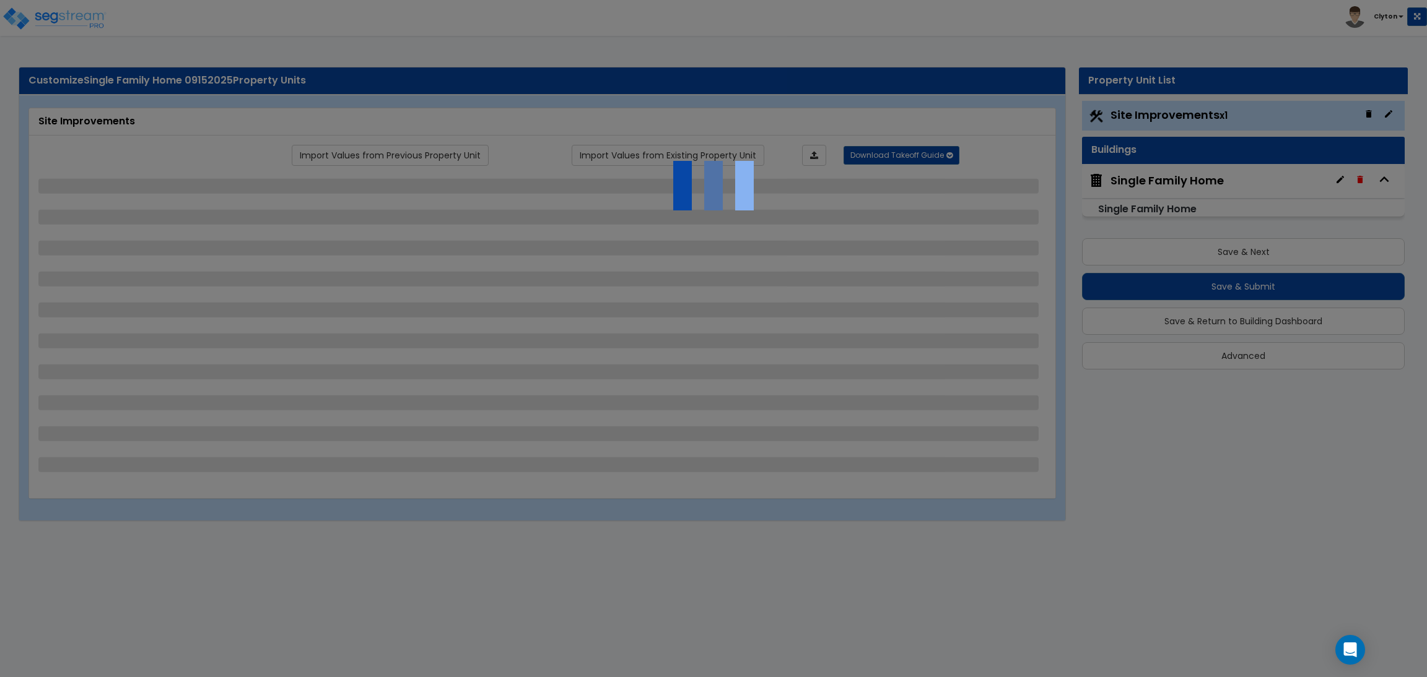
select select "1"
select select "2"
select select "4"
select select "1"
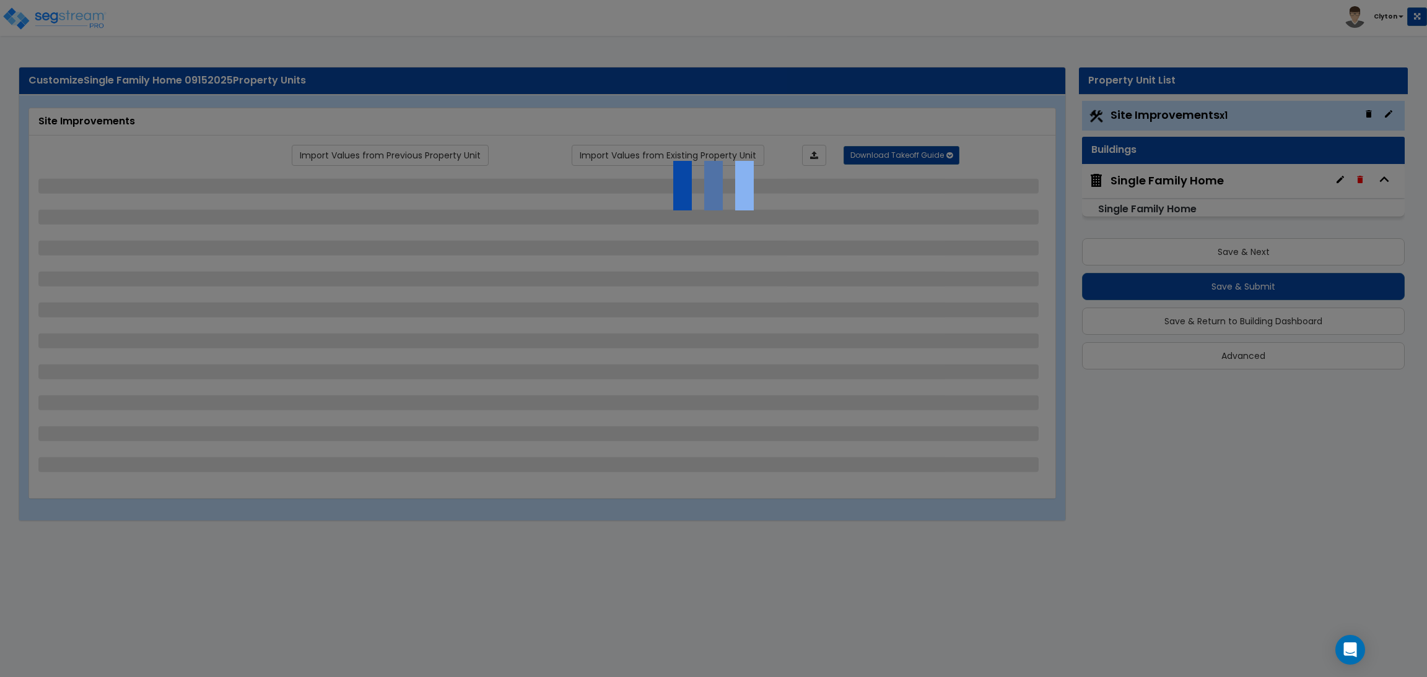
select select "1"
select select "10"
select select "3"
select select "1"
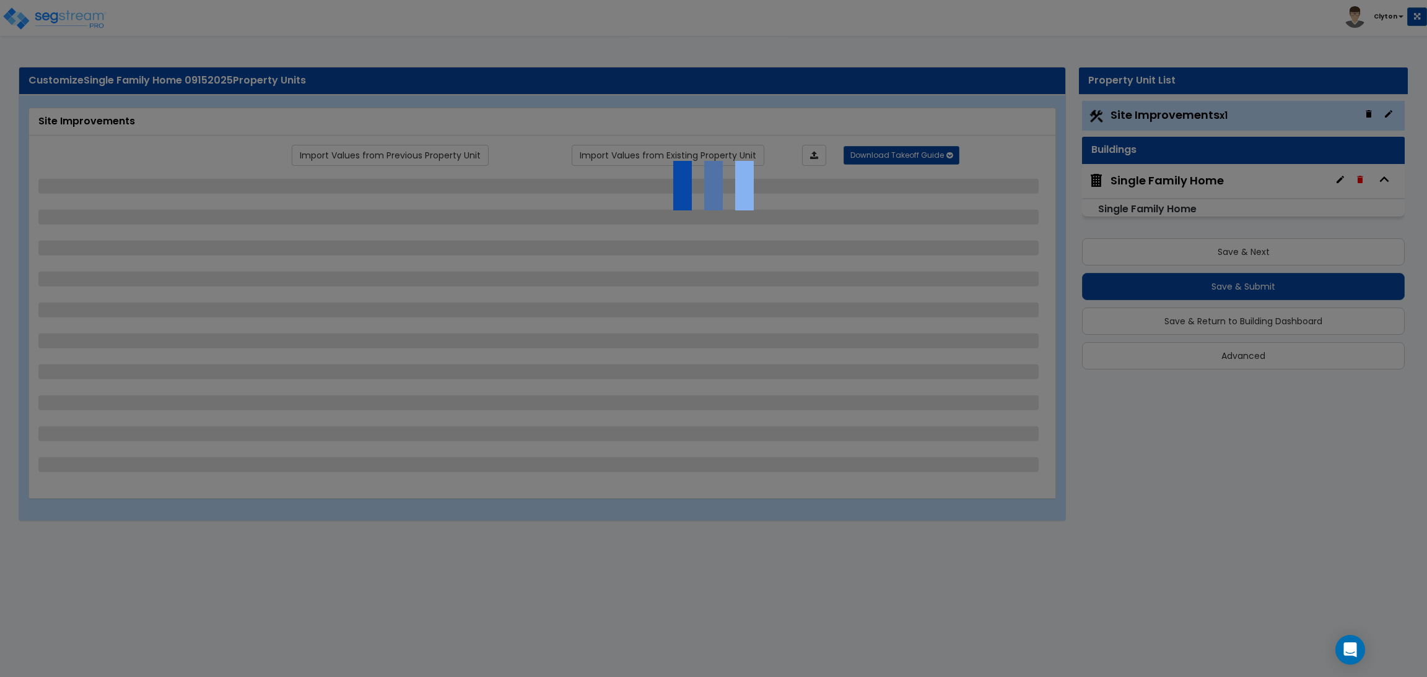
select select "1"
select select "2"
select select "3"
select select "1"
select select "2"
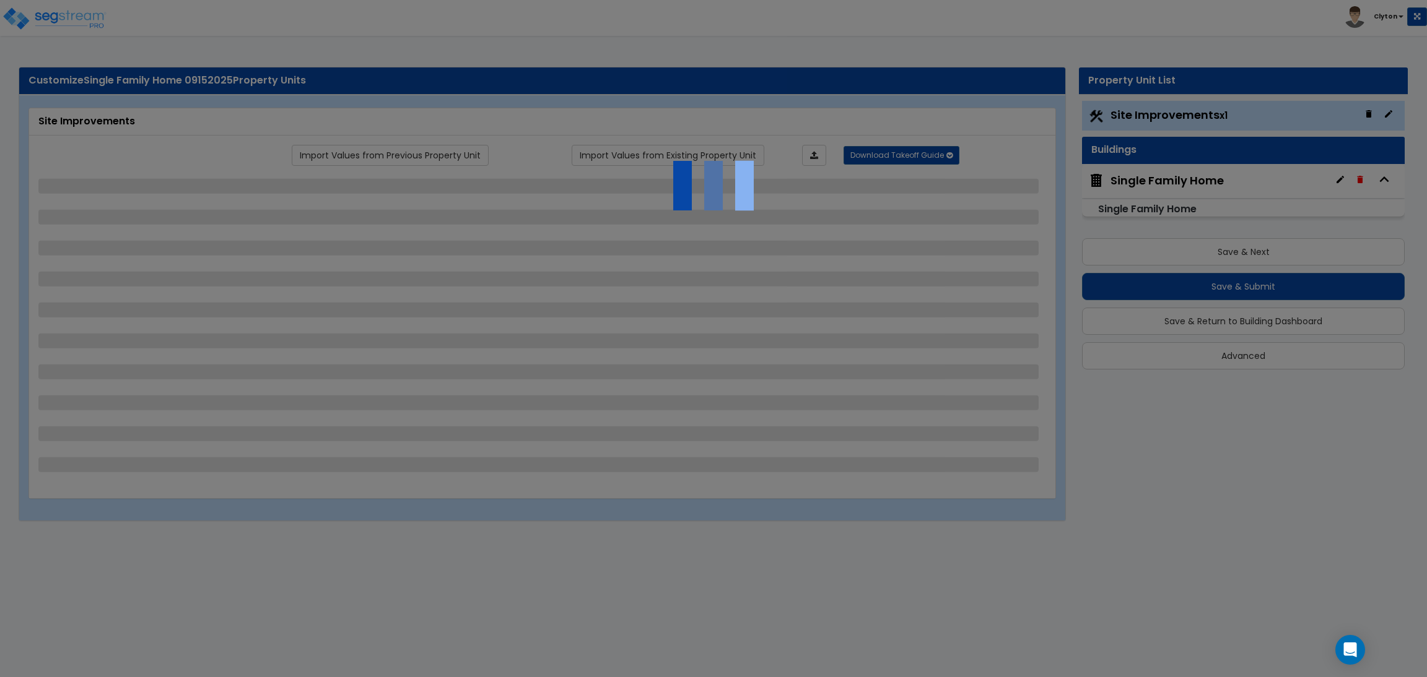
select select "1"
select select "2"
select select "1"
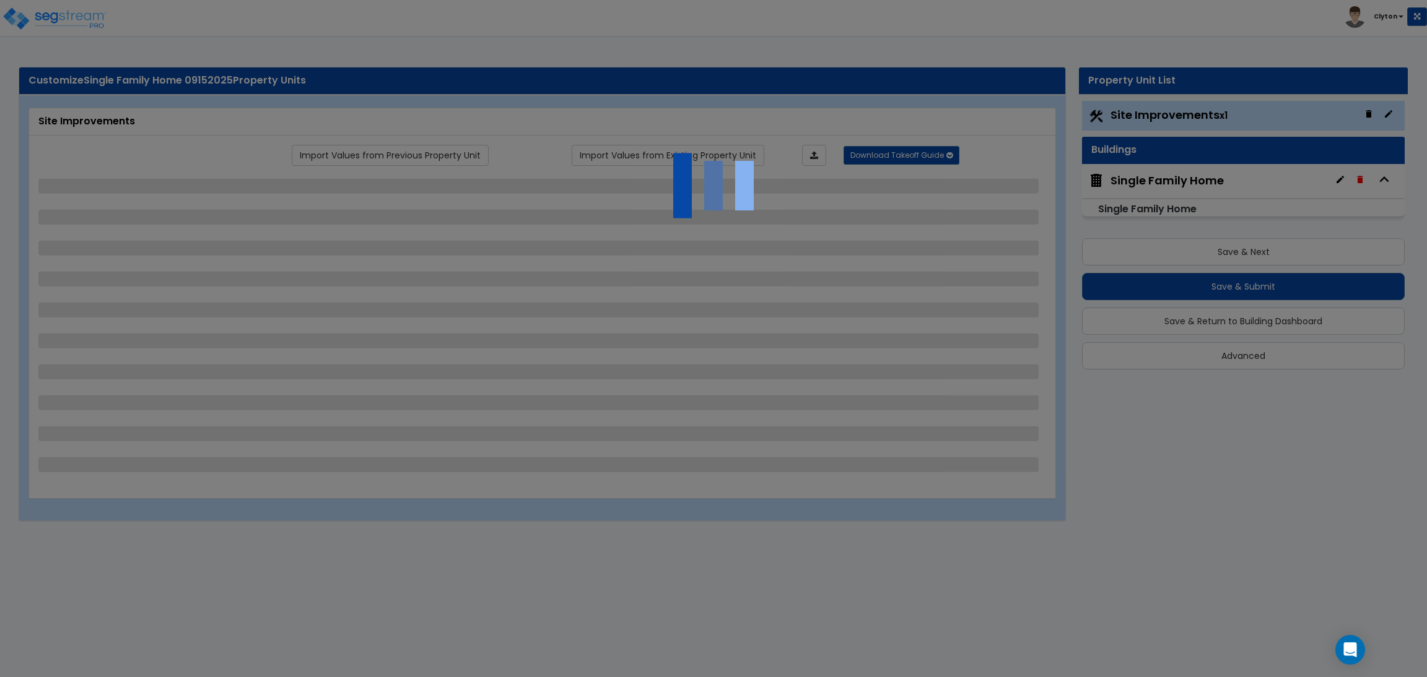
select select "1"
select select "2"
select select "3"
select select "11"
select select "8"
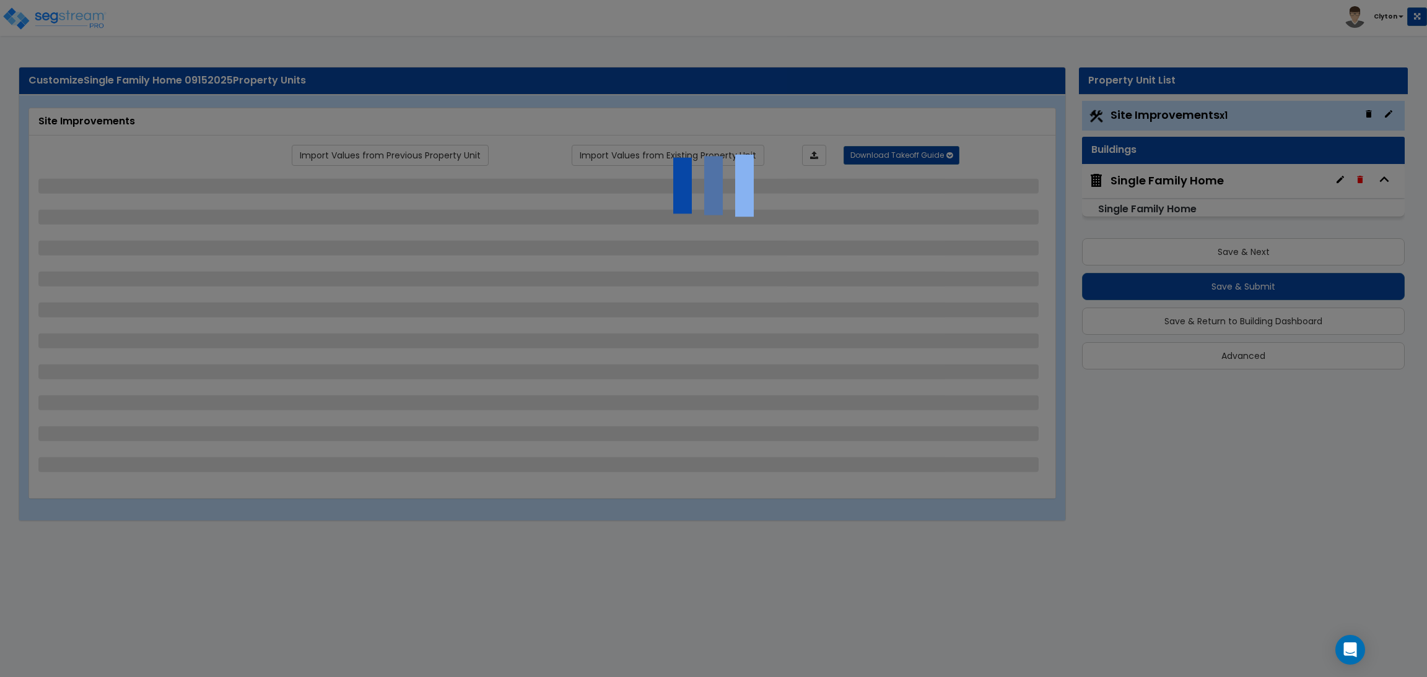
select select "5"
select select "3"
select select "1"
select select "5"
select select "7"
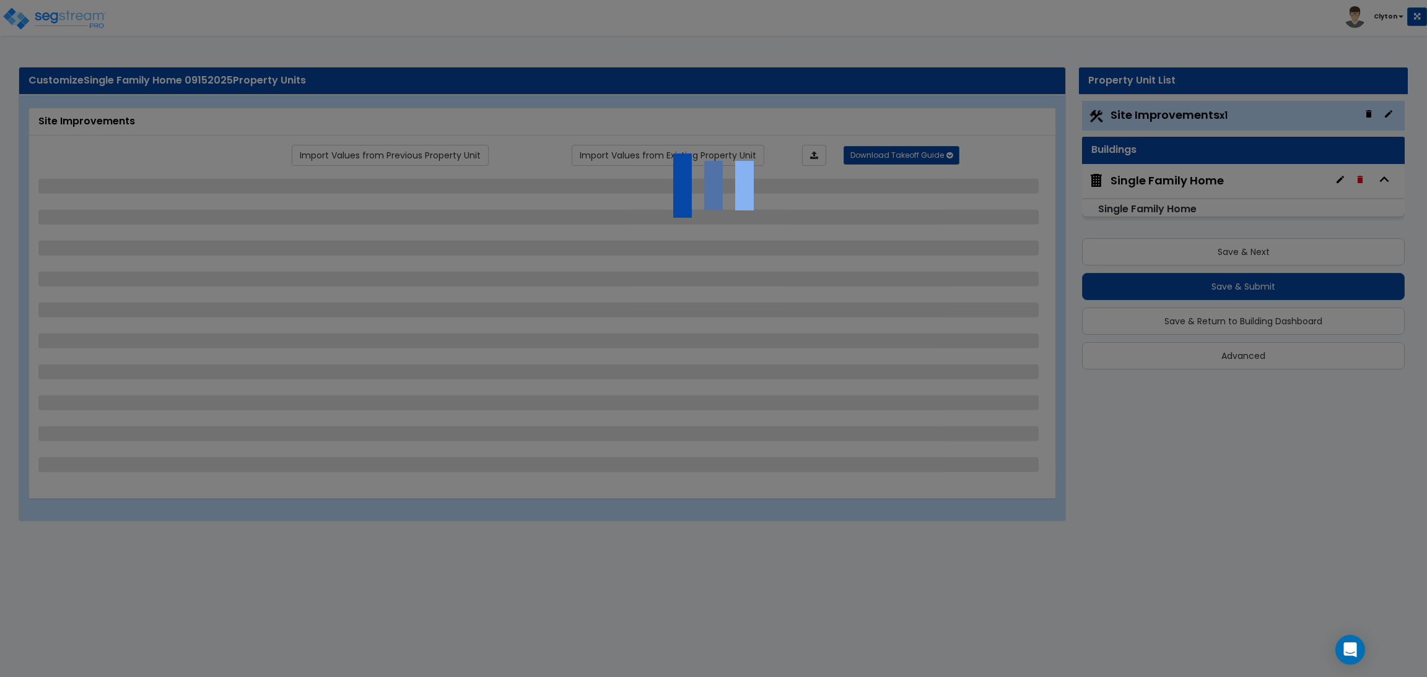
select select "2"
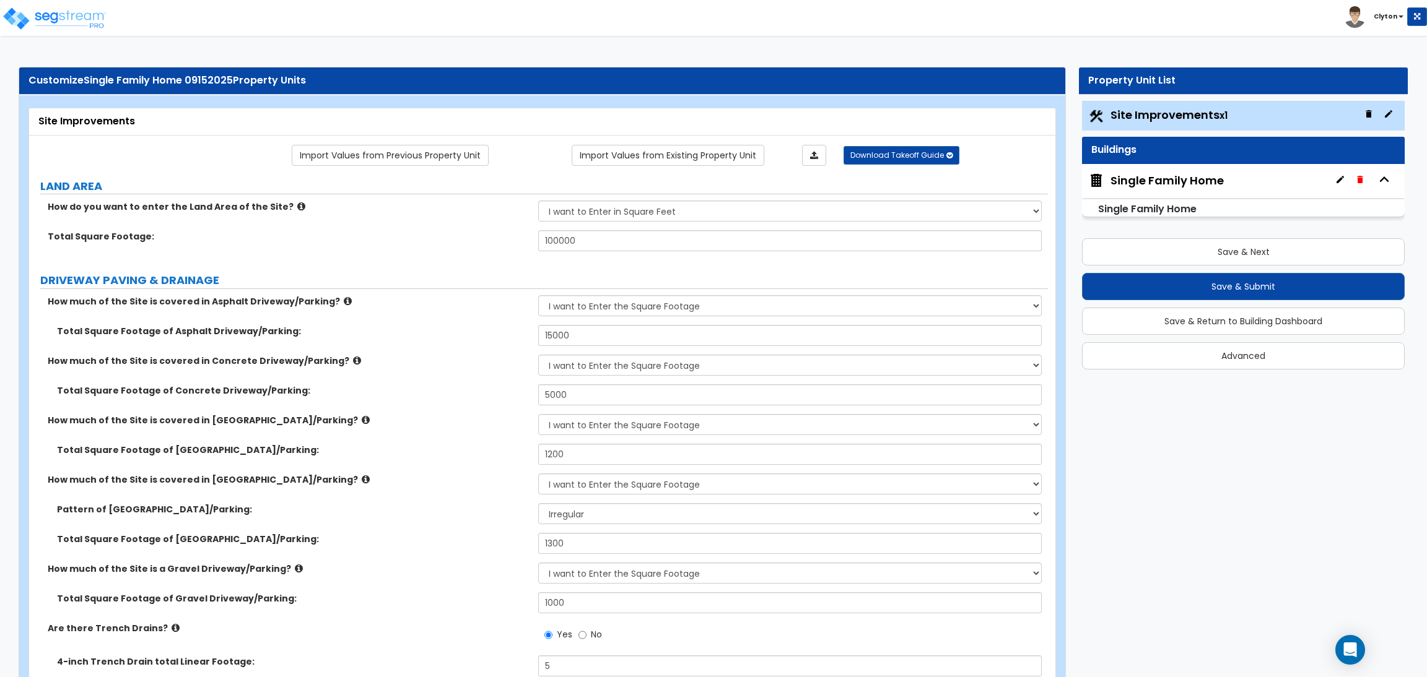
click at [448, 403] on div "Total Square Footage of Concrete Driveway/Parking: 5000" at bounding box center [538, 400] width 1019 height 30
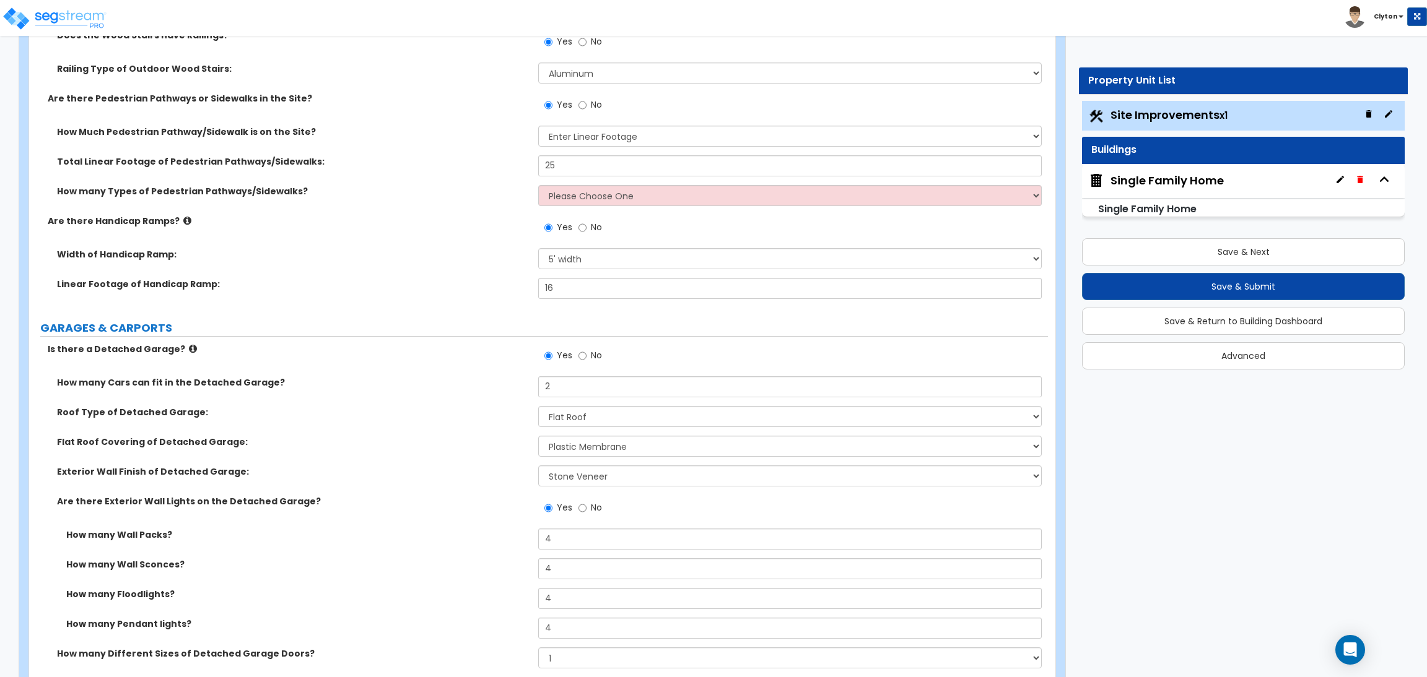
scroll to position [1114, 0]
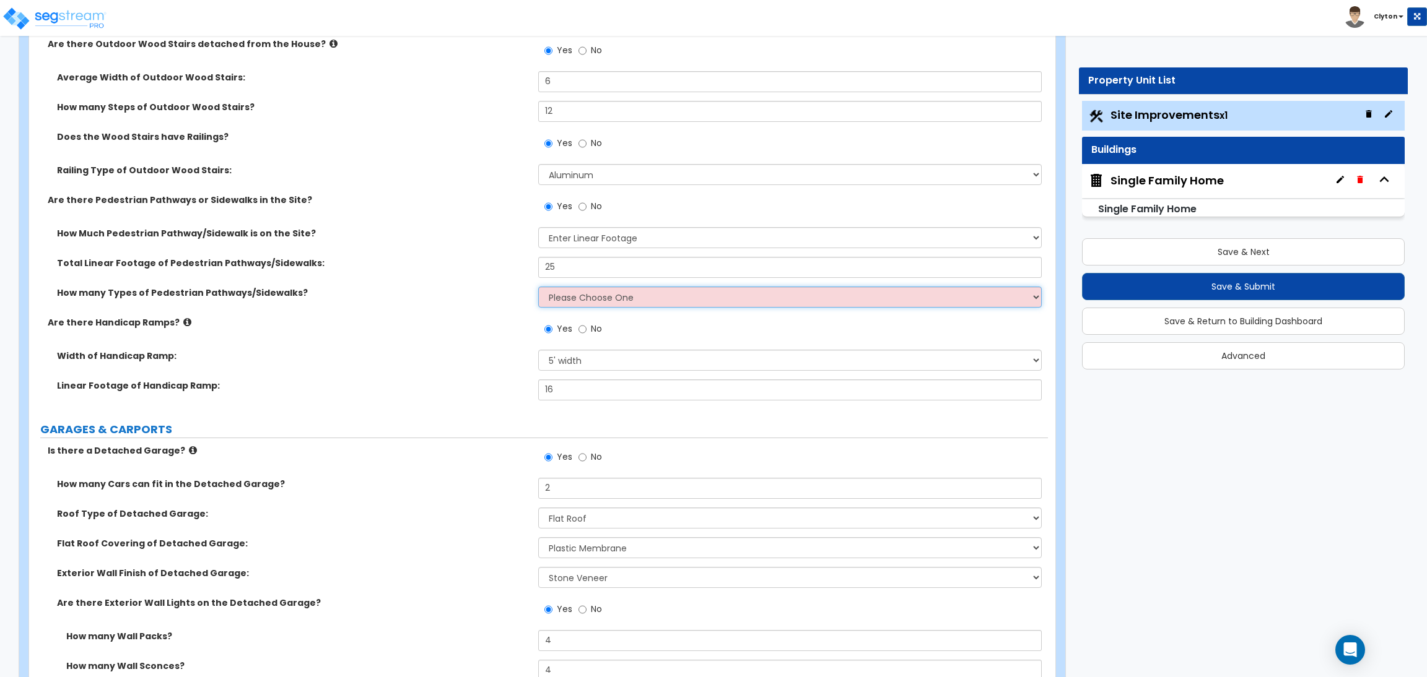
click at [609, 297] on select "Please Choose One 1 2 3" at bounding box center [789, 297] width 503 height 21
select select "1"
click at [538, 287] on select "Please Choose One 1 2 3" at bounding box center [789, 297] width 503 height 21
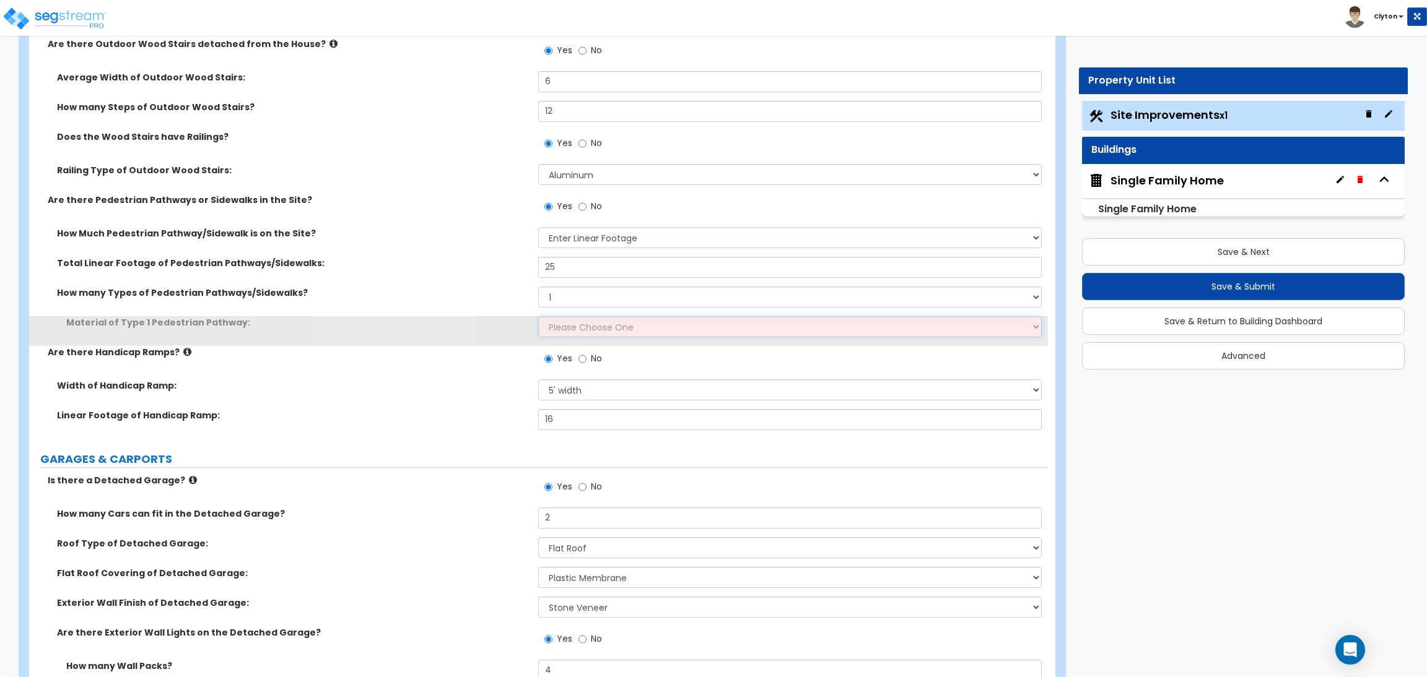
click at [585, 328] on select "Please Choose One Bare Concrete Stamped Concrete Brick Pavers Stone Pavers Wood…" at bounding box center [789, 326] width 503 height 21
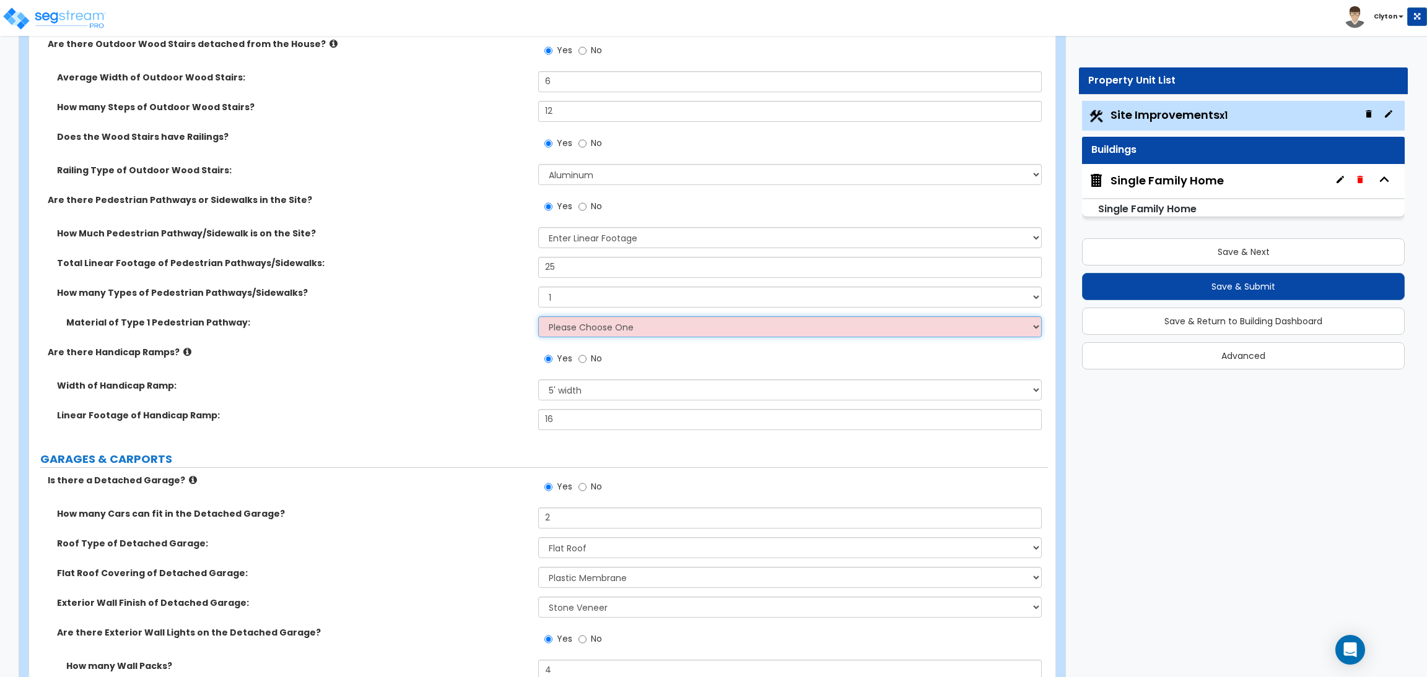
select select "5"
click at [538, 316] on select "Please Choose One Bare Concrete Stamped Concrete Brick Pavers Stone Pavers Wood…" at bounding box center [789, 326] width 503 height 21
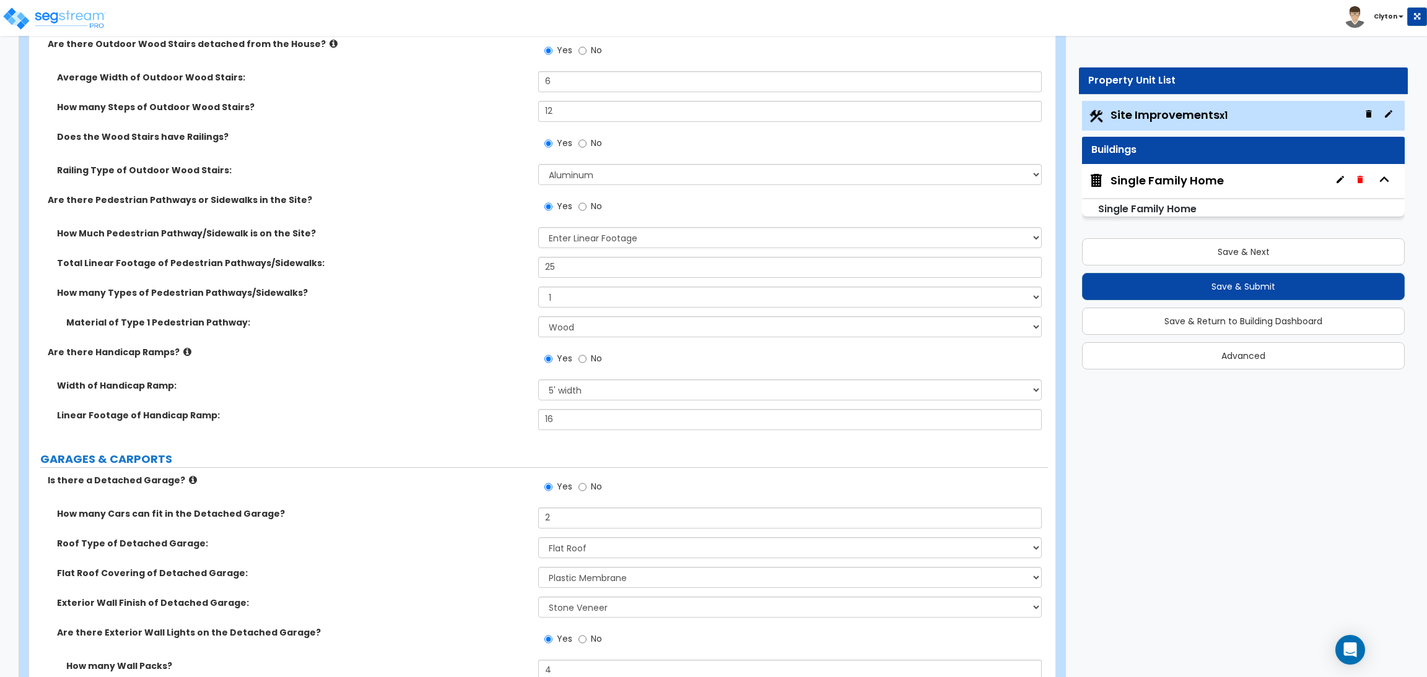
click at [371, 409] on label "Linear Footage of Handicap Ramp:" at bounding box center [293, 415] width 472 height 12
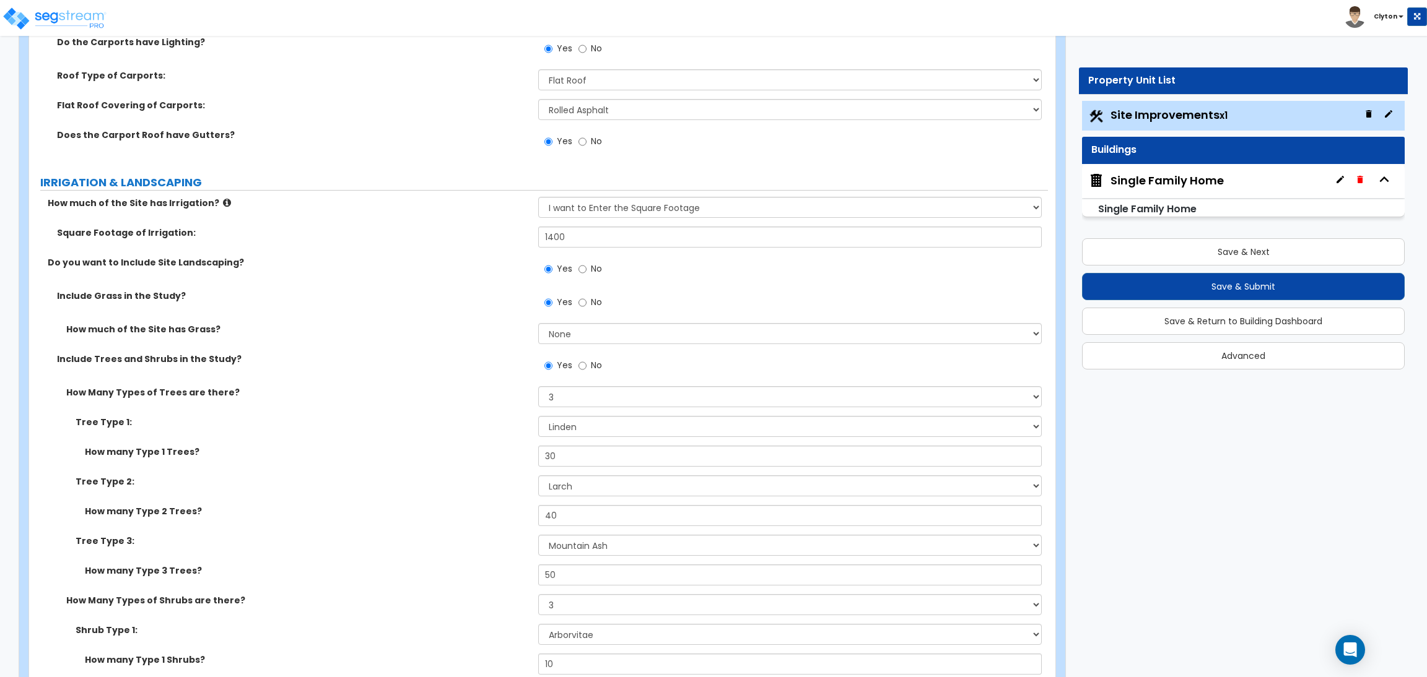
scroll to position [2601, 0]
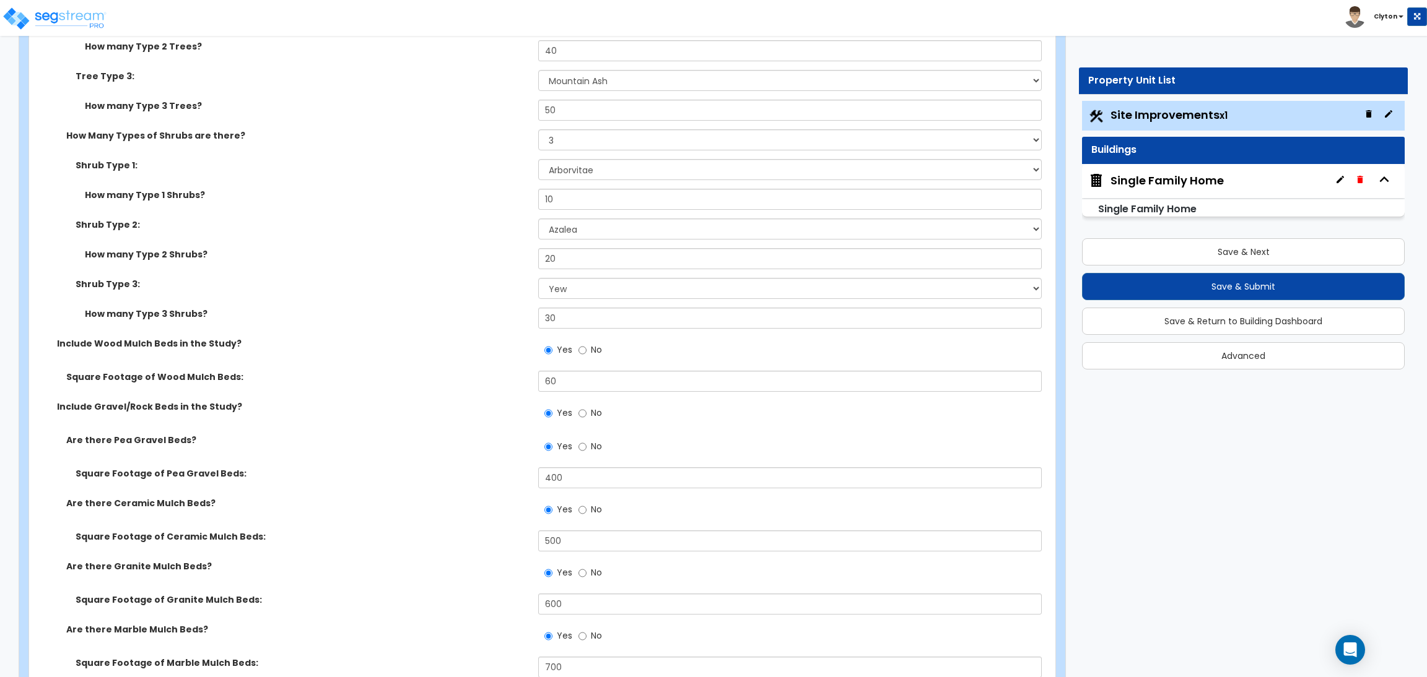
click at [355, 559] on div "Square Footage of Ceramic Mulch Beds: 500" at bounding box center [538, 546] width 1019 height 30
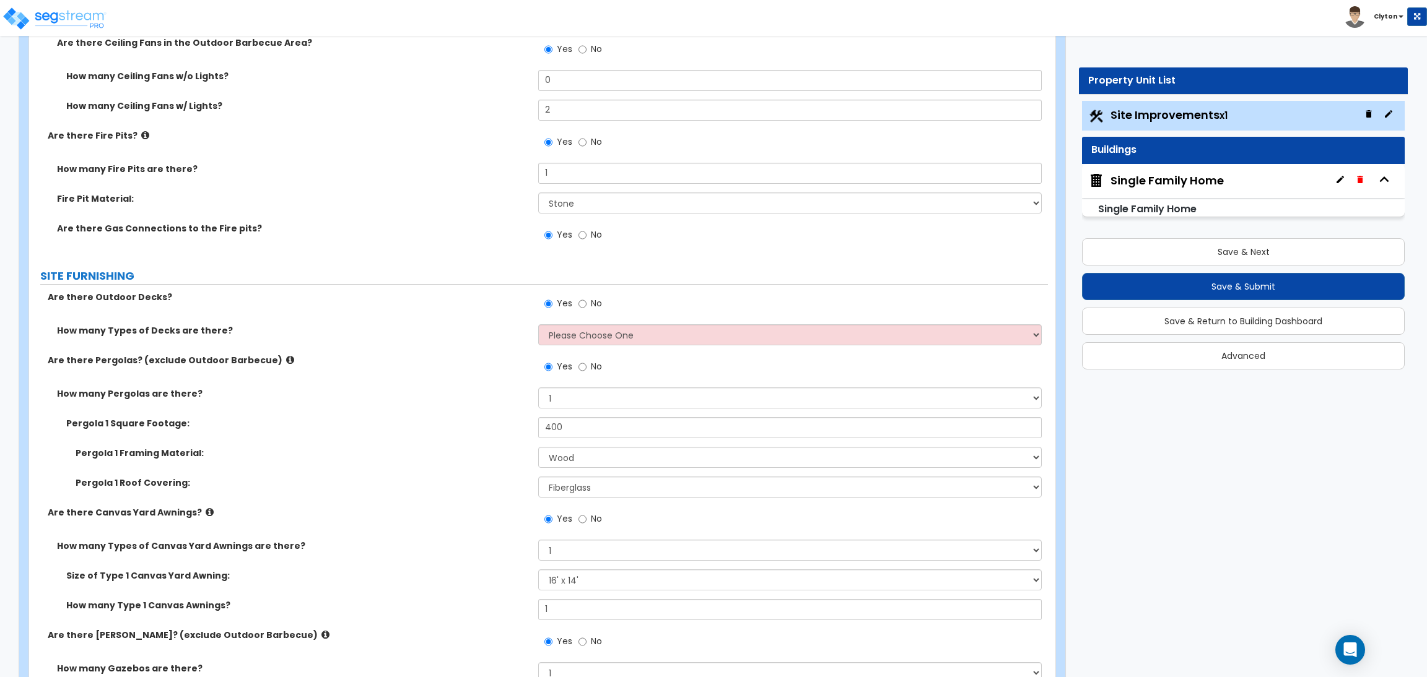
scroll to position [4272, 0]
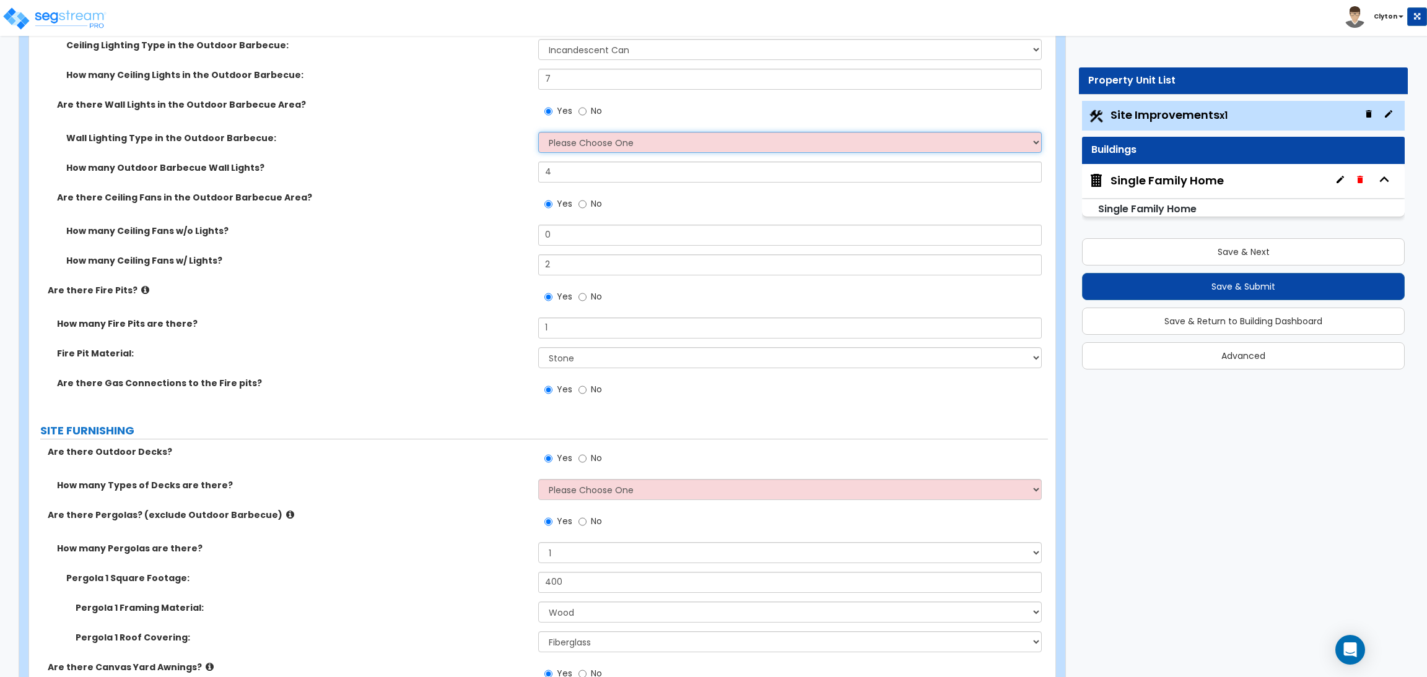
click at [575, 134] on select "Please Choose One LED Incandescent Fluorescent" at bounding box center [789, 142] width 503 height 21
select select "0"
click at [538, 132] on select "Please Choose One LED Incandescent Fluorescent" at bounding box center [789, 142] width 503 height 21
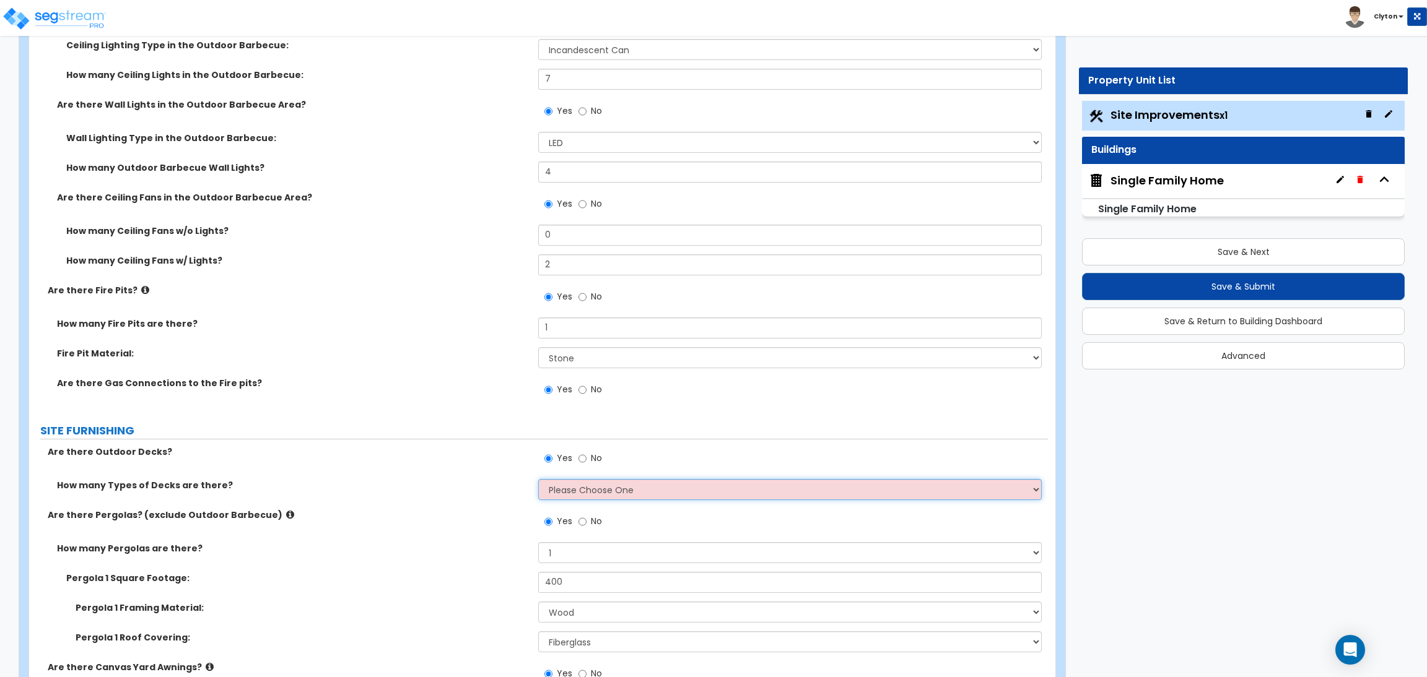
click at [589, 486] on select "Please Choose One 1 2 3 4" at bounding box center [789, 489] width 503 height 21
select select "1"
click at [538, 479] on select "Please Choose One 1 2 3 4" at bounding box center [789, 489] width 503 height 21
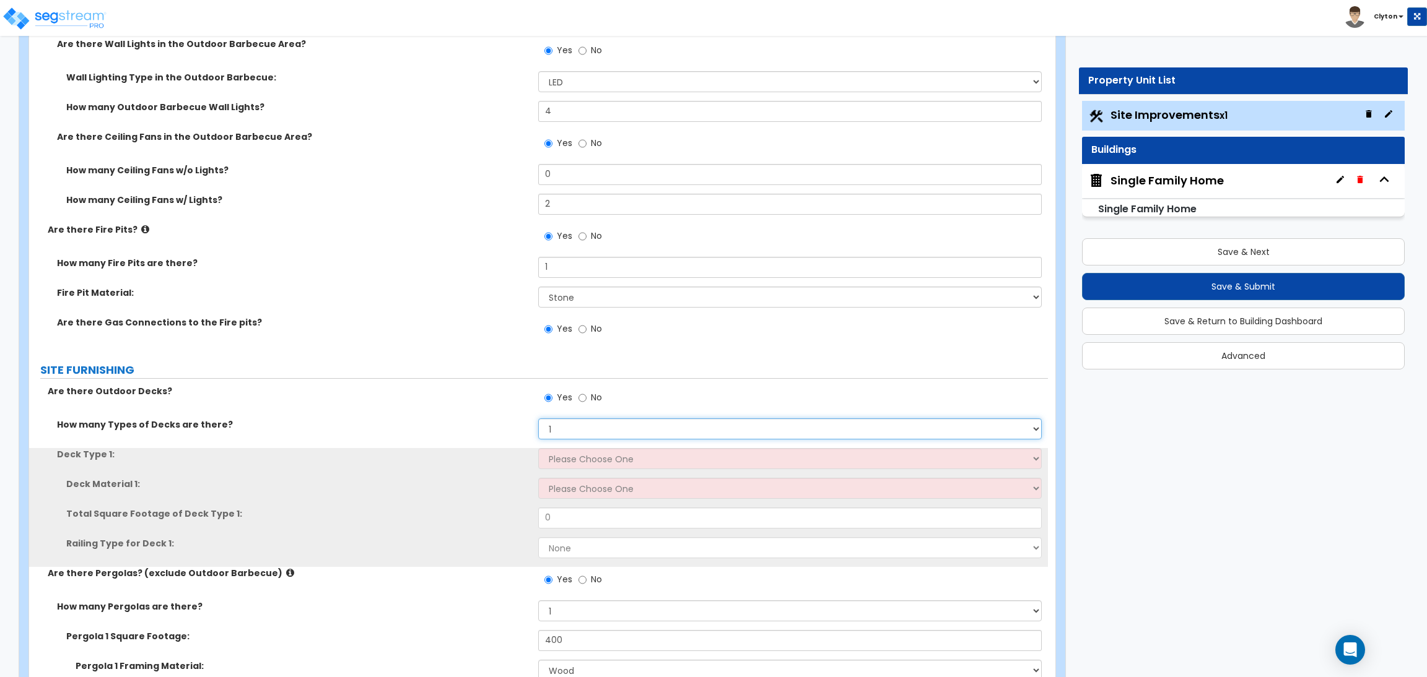
scroll to position [4365, 0]
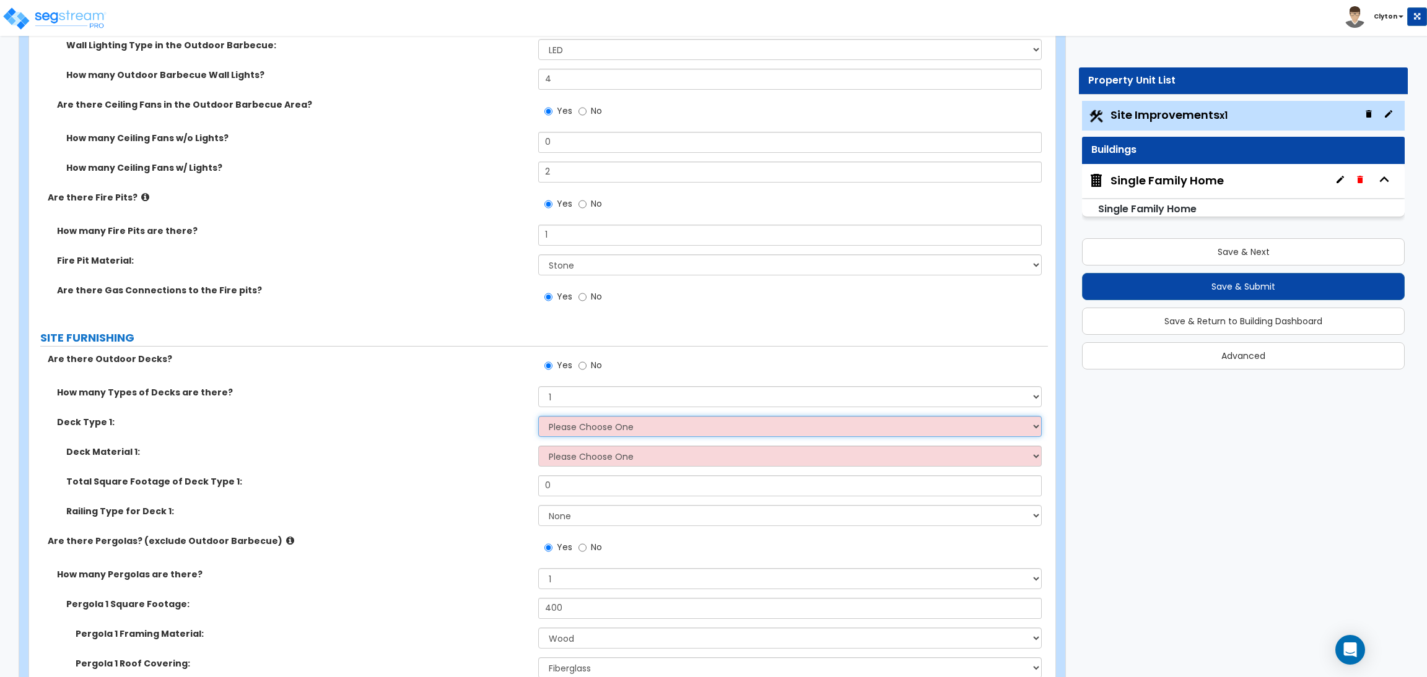
click at [560, 428] on select "Please Choose One Attached to Structure Detached from Structure" at bounding box center [789, 426] width 503 height 21
select select "1"
click at [538, 416] on select "Please Choose One Attached to Structure Detached from Structure" at bounding box center [789, 426] width 503 height 21
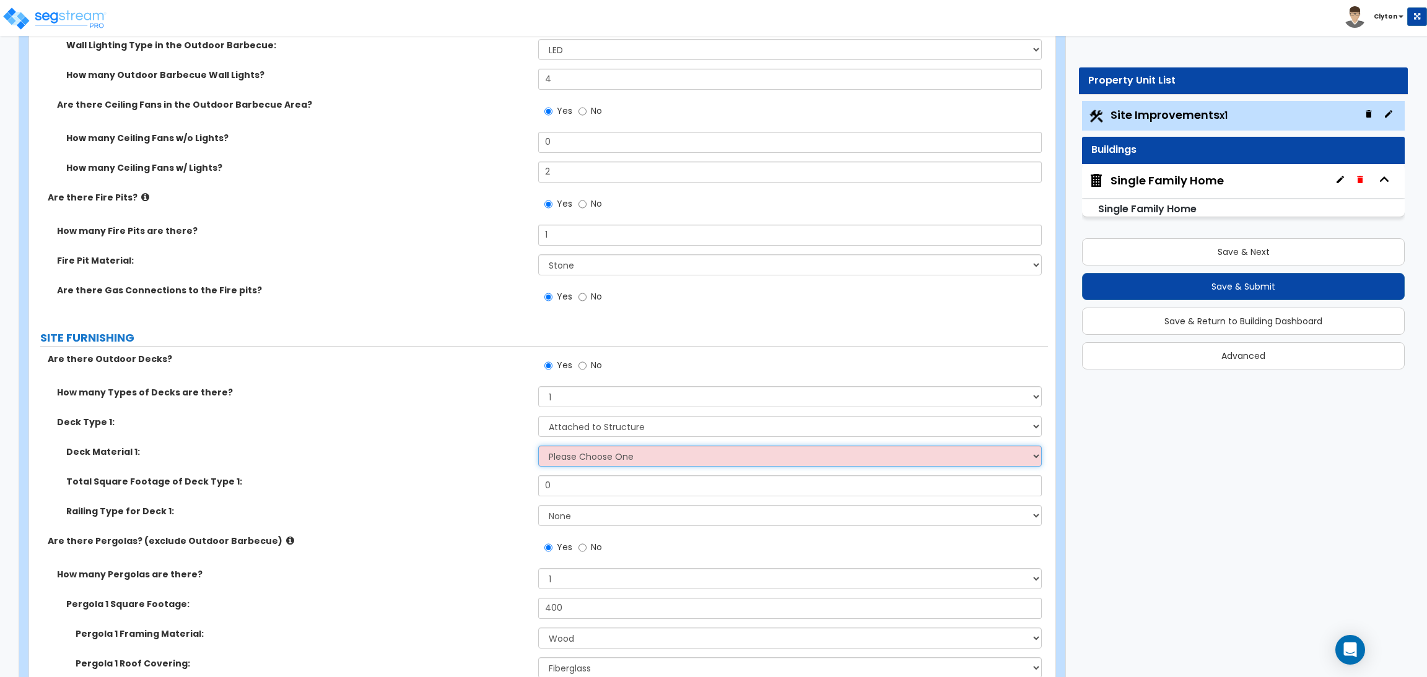
click at [559, 460] on select "Please Choose One Wood Plastic/PVC" at bounding box center [789, 456] width 503 height 21
select select "1"
click at [538, 446] on select "Please Choose One Wood Plastic/PVC" at bounding box center [789, 456] width 503 height 21
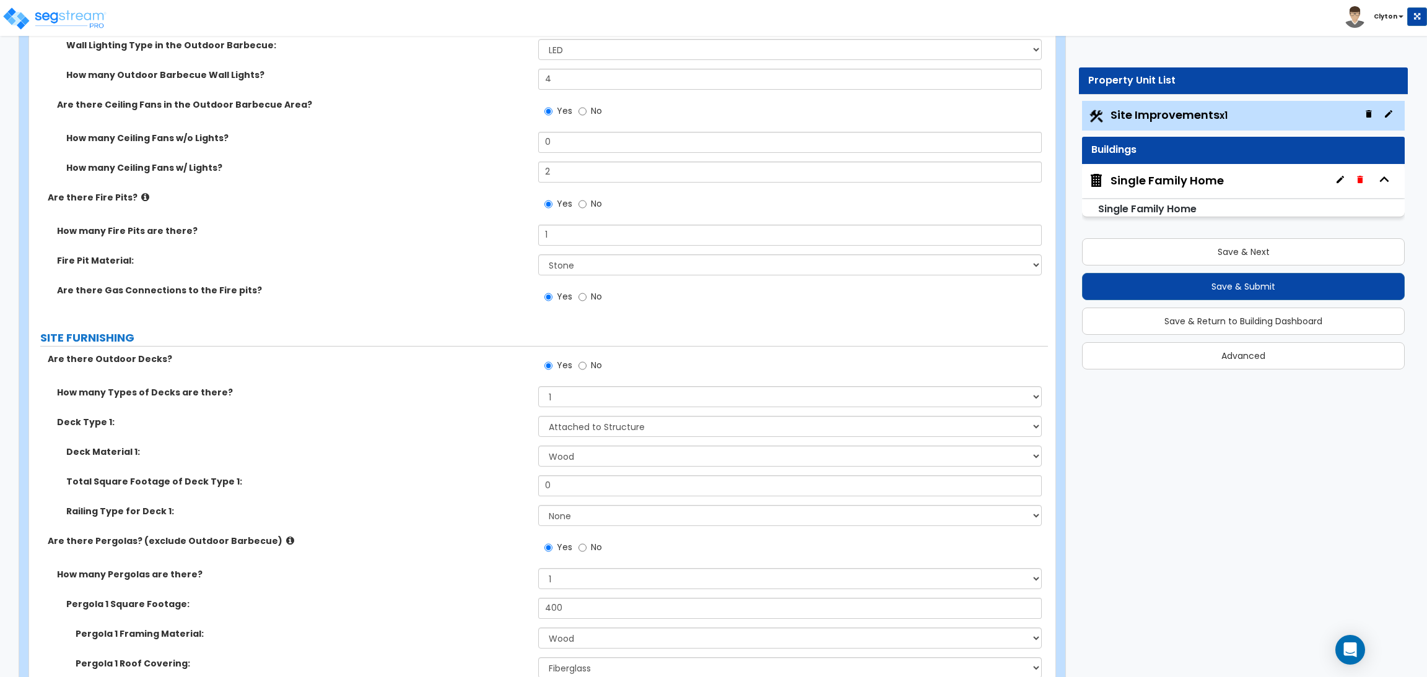
click at [448, 482] on label "Total Square Footage of Deck Type 1:" at bounding box center [297, 482] width 463 height 12
drag, startPoint x: 578, startPoint y: 492, endPoint x: 486, endPoint y: 487, distance: 92.4
click at [488, 487] on div "Total Square Footage of Deck Type 1: 0" at bounding box center [538, 491] width 1019 height 30
type input "150"
click at [486, 486] on label "Total Square Footage of Deck Type 1:" at bounding box center [297, 482] width 463 height 12
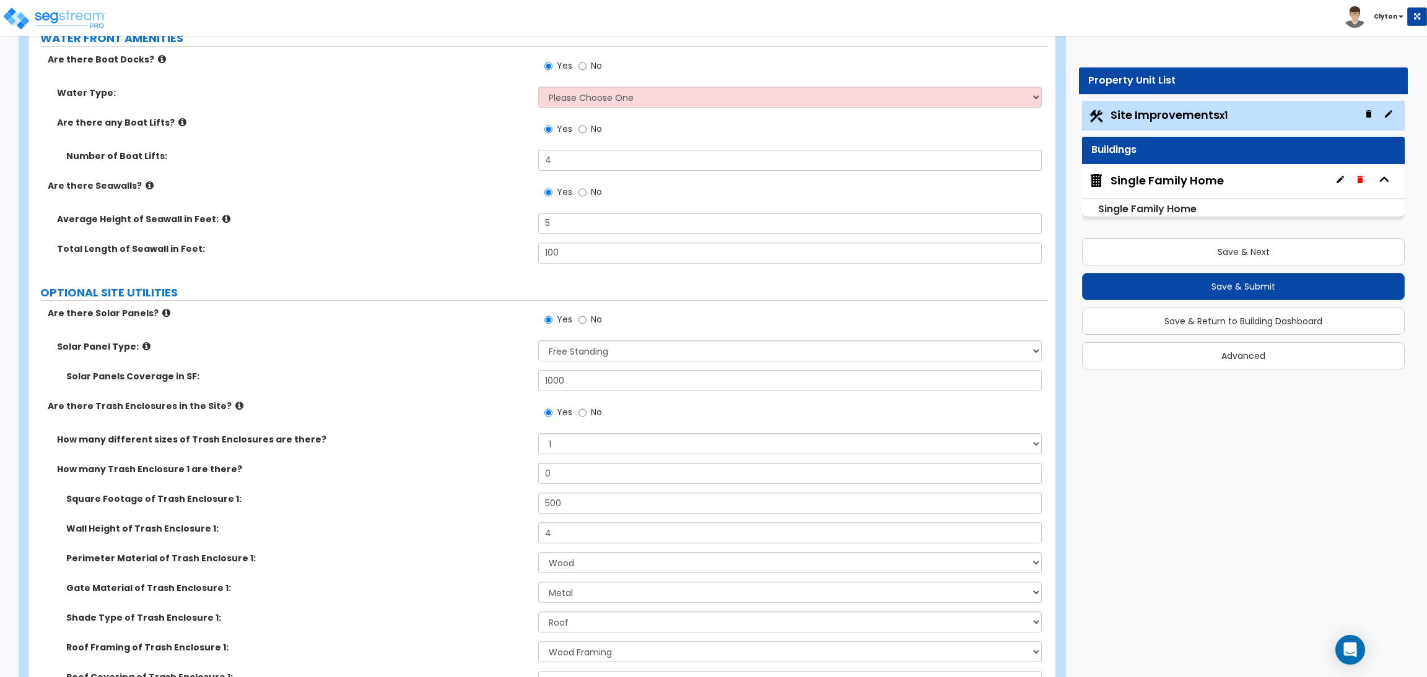
scroll to position [7245, 0]
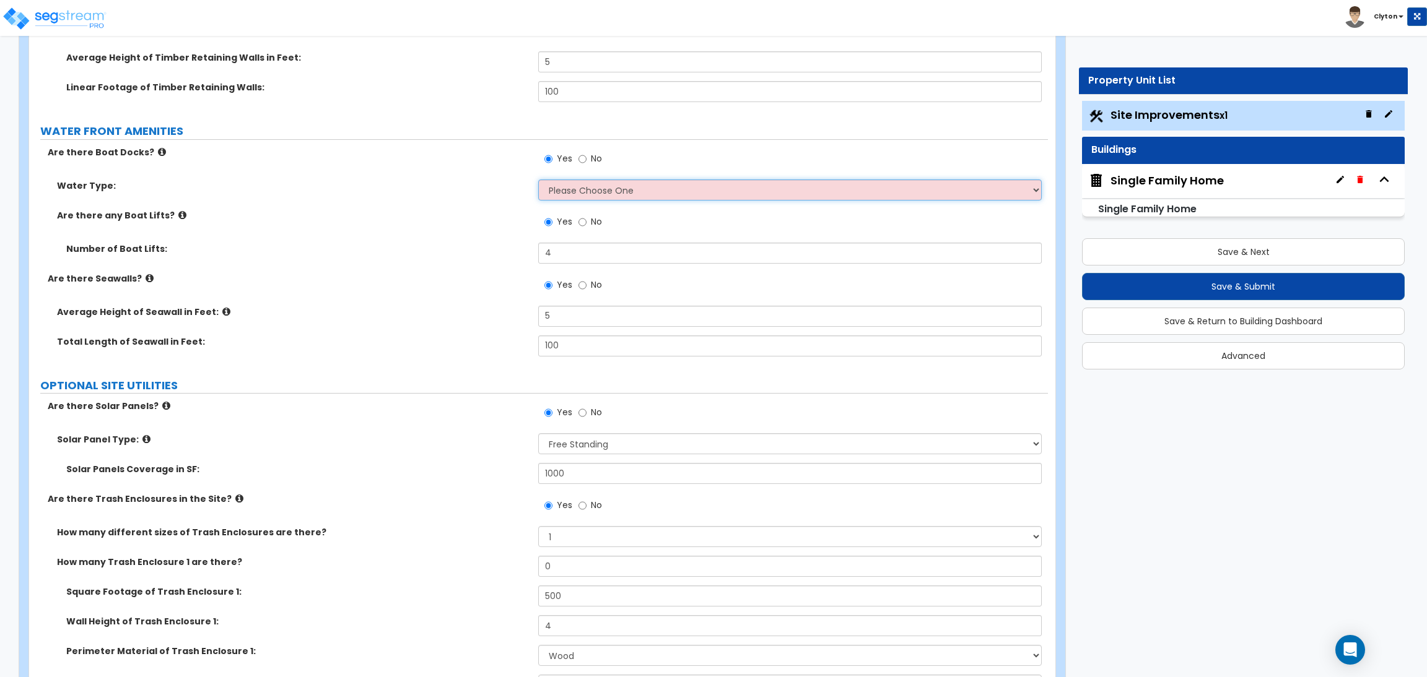
click at [564, 194] on select "Please Choose One Freshwater Saltwater" at bounding box center [789, 190] width 503 height 21
select select "1"
click at [538, 180] on select "Please Choose One Freshwater Saltwater" at bounding box center [789, 190] width 503 height 21
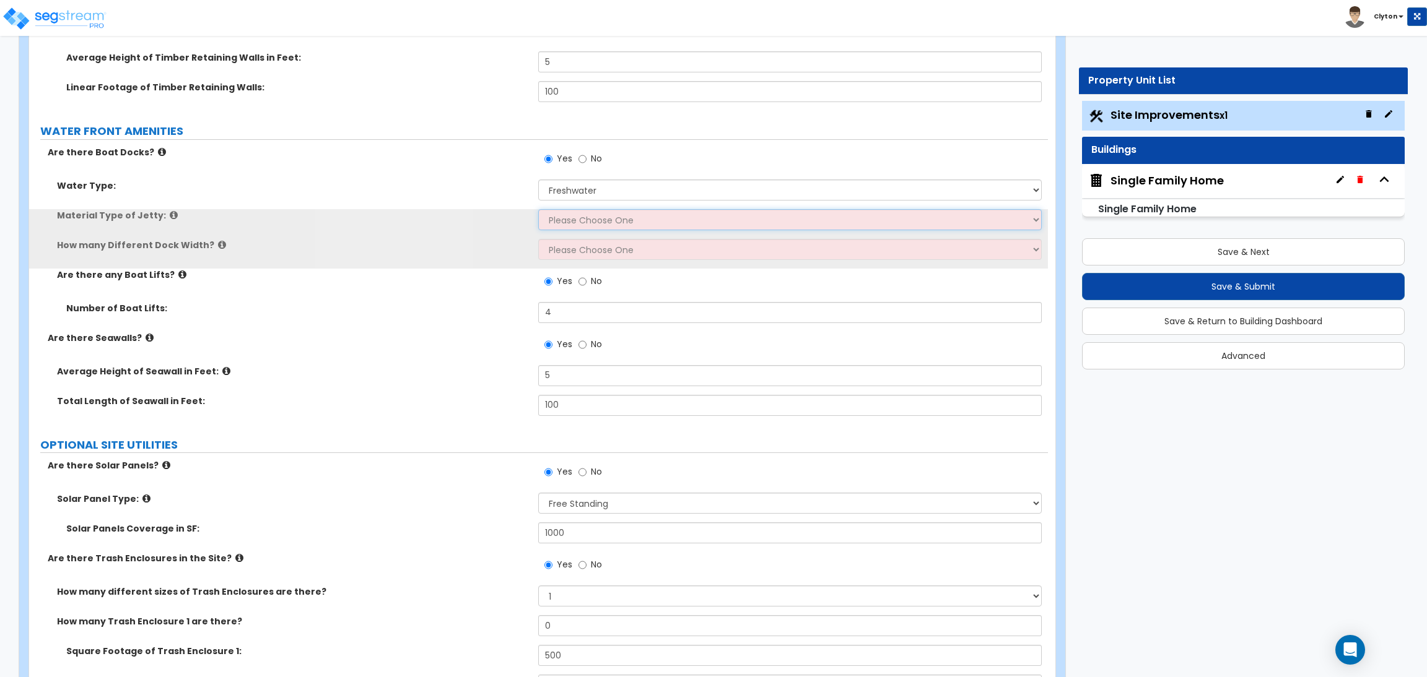
click at [583, 213] on select "Please Choose One Galvanized Steel Frame and Wood Deck Treated Wood Frame and W…" at bounding box center [789, 219] width 503 height 21
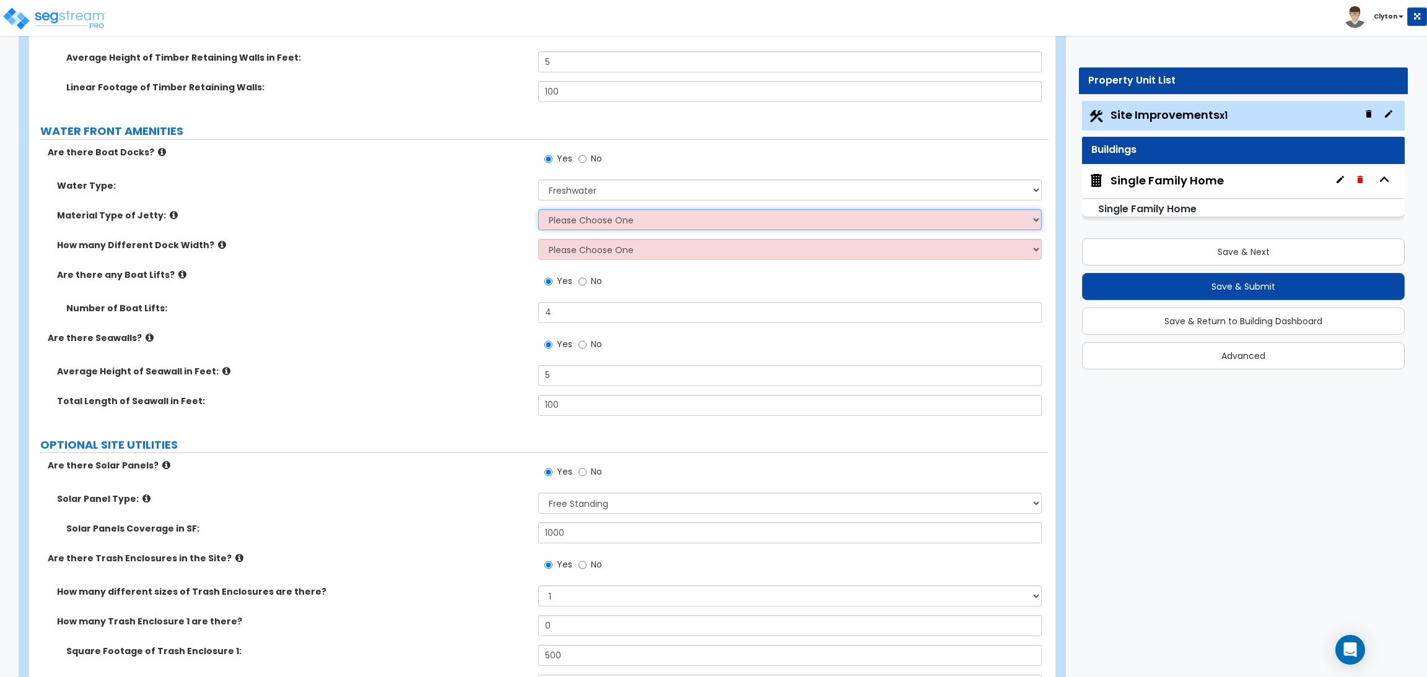
select select "1"
click at [538, 209] on select "Please Choose One Galvanized Steel Frame and Wood Deck Treated Wood Frame and W…" at bounding box center [789, 219] width 503 height 21
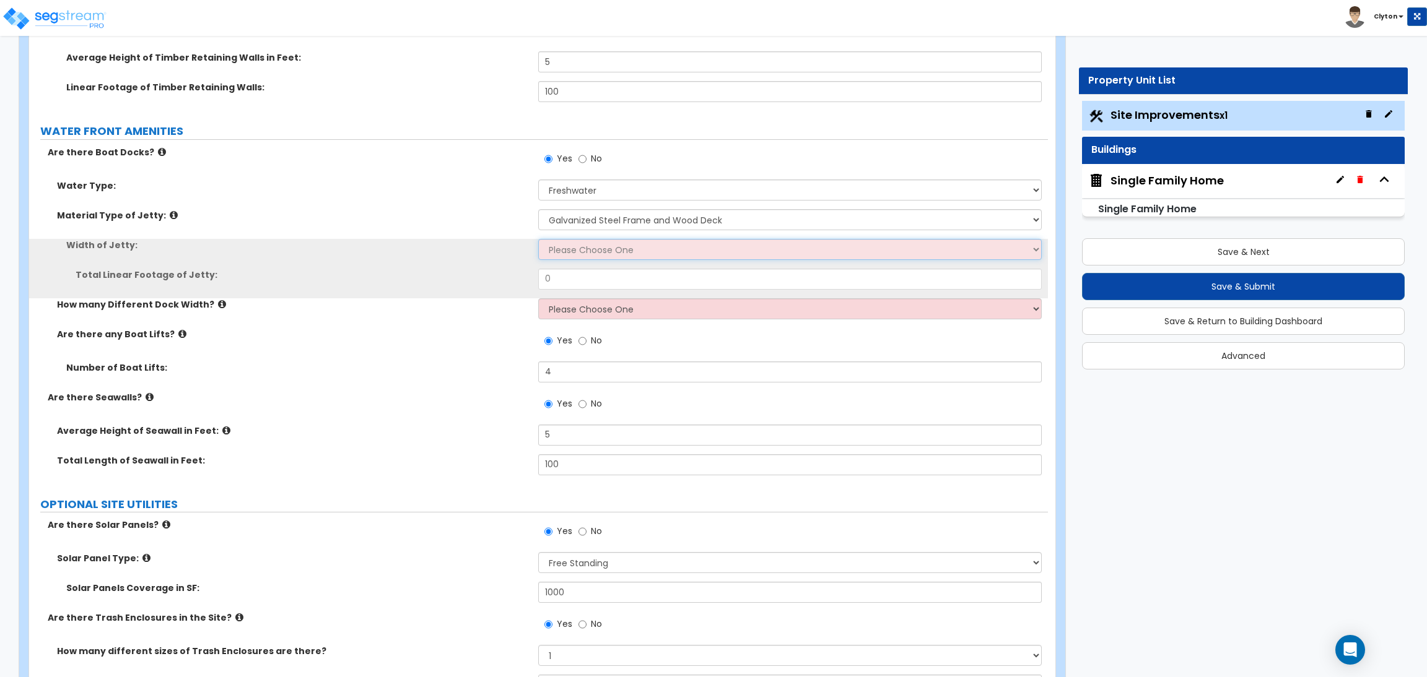
click at [565, 240] on select "Please Choose One 3 feet 4 feet 8 feet" at bounding box center [789, 249] width 503 height 21
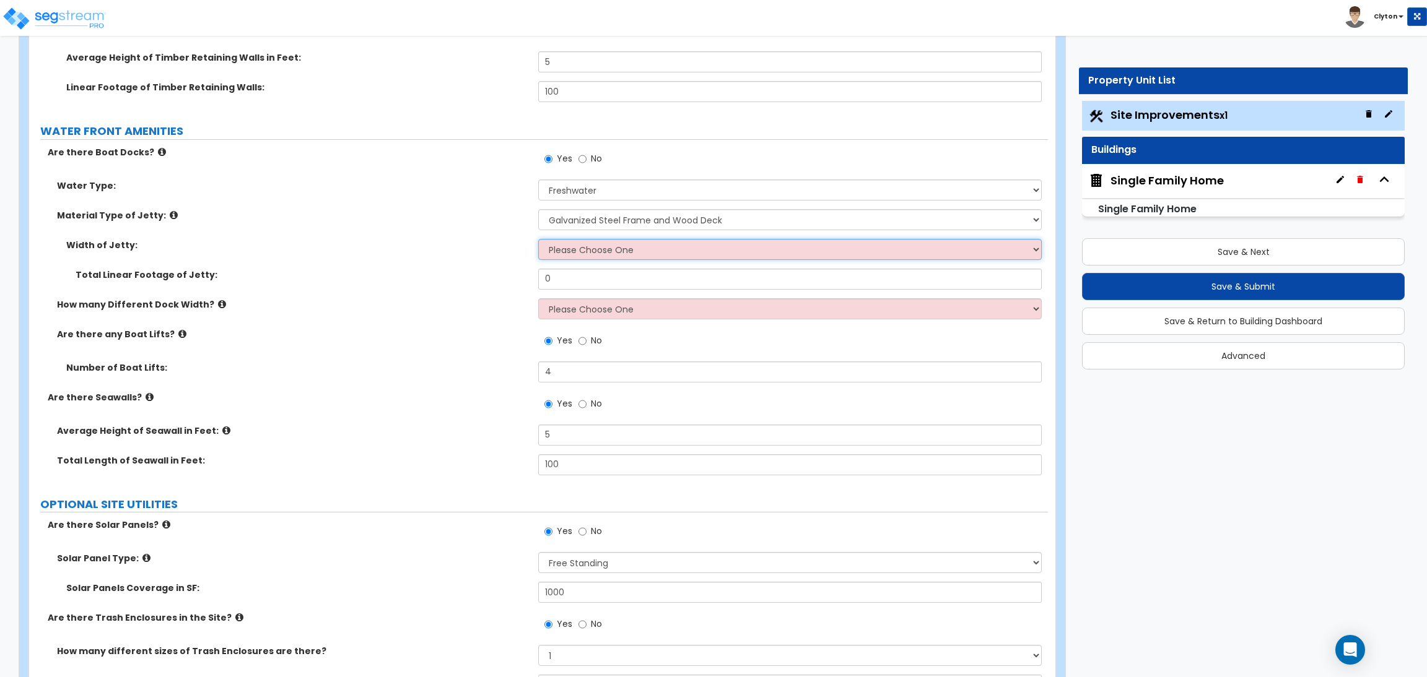
select select "1"
click at [538, 239] on select "Please Choose One 3 feet 4 feet 8 feet" at bounding box center [789, 249] width 503 height 21
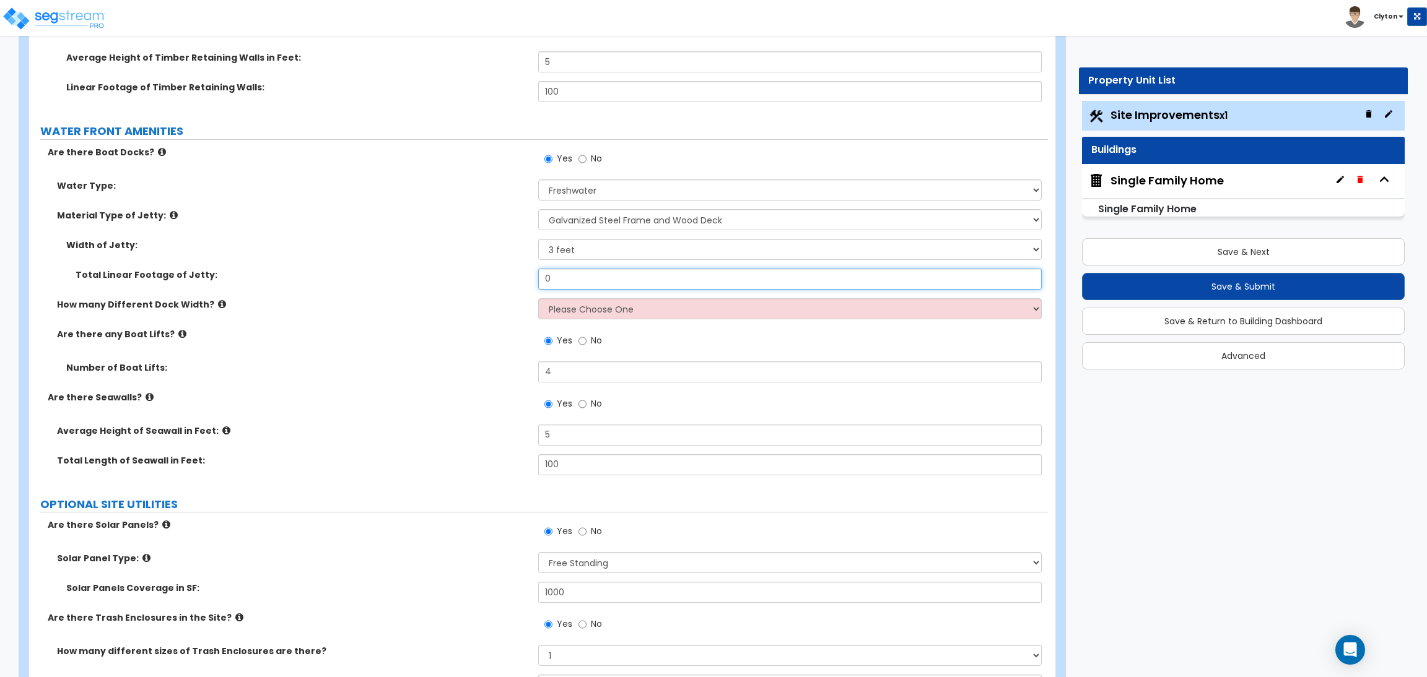
drag, startPoint x: 560, startPoint y: 279, endPoint x: 513, endPoint y: 269, distance: 47.5
click at [516, 271] on div "Total Linear Footage of Jetty: 0" at bounding box center [538, 284] width 1019 height 30
type input "11"
click at [555, 309] on select "Please Choose One 1 2 3" at bounding box center [789, 308] width 503 height 21
select select "1"
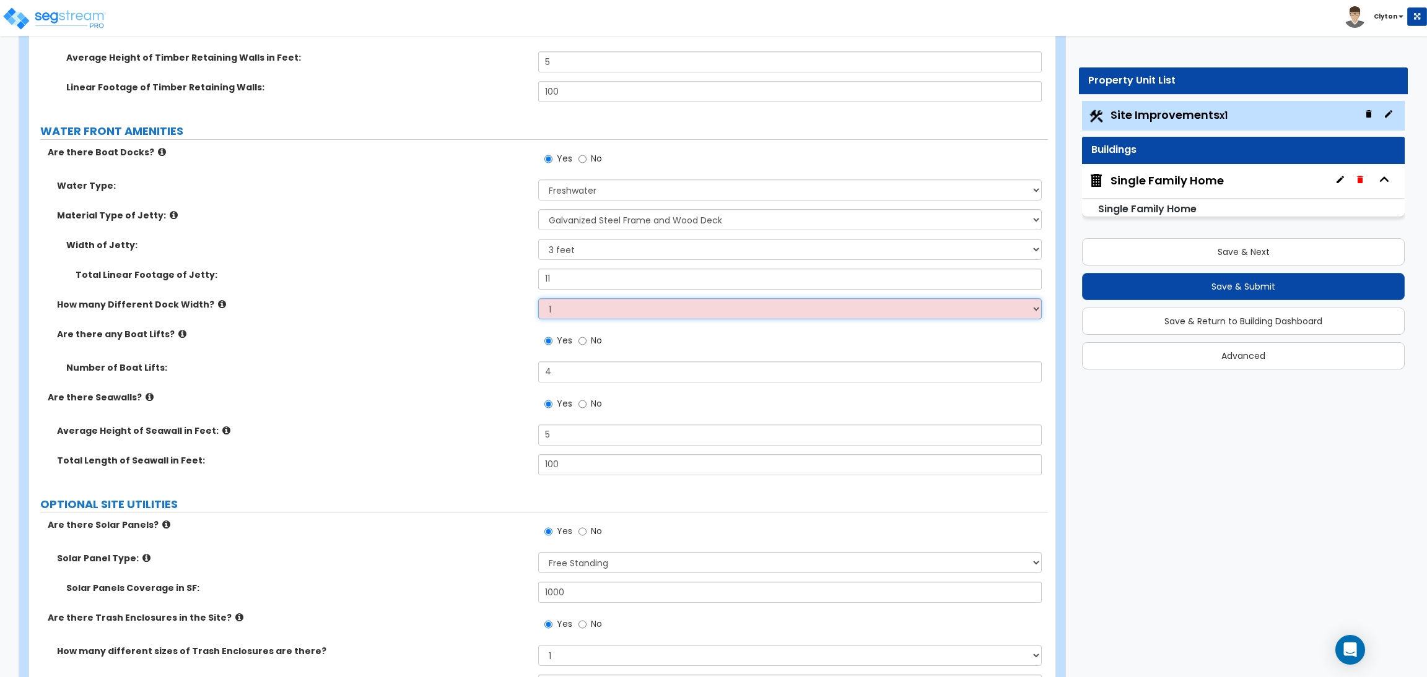
click at [538, 298] on select "Please Choose One 1 2 3" at bounding box center [789, 308] width 503 height 21
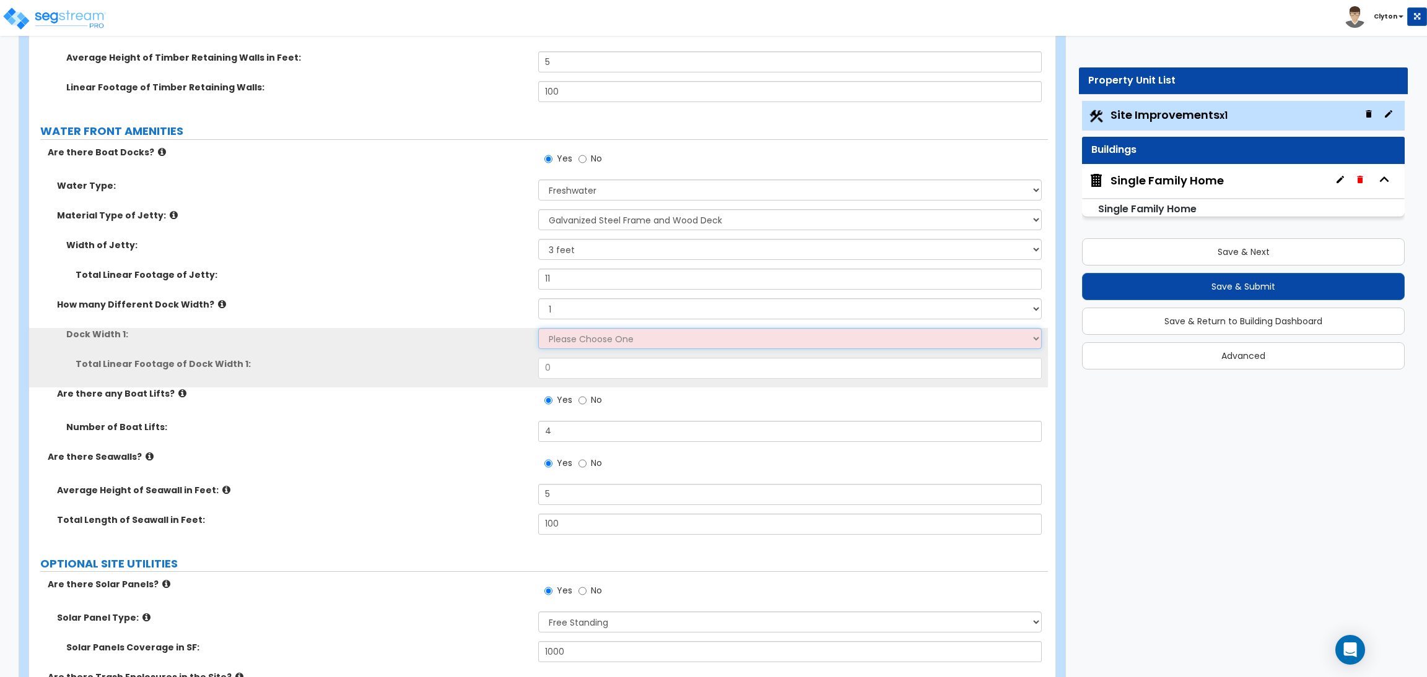
click at [581, 332] on select "Please Choose One 5 feet 6 feet 8 feet" at bounding box center [789, 338] width 503 height 21
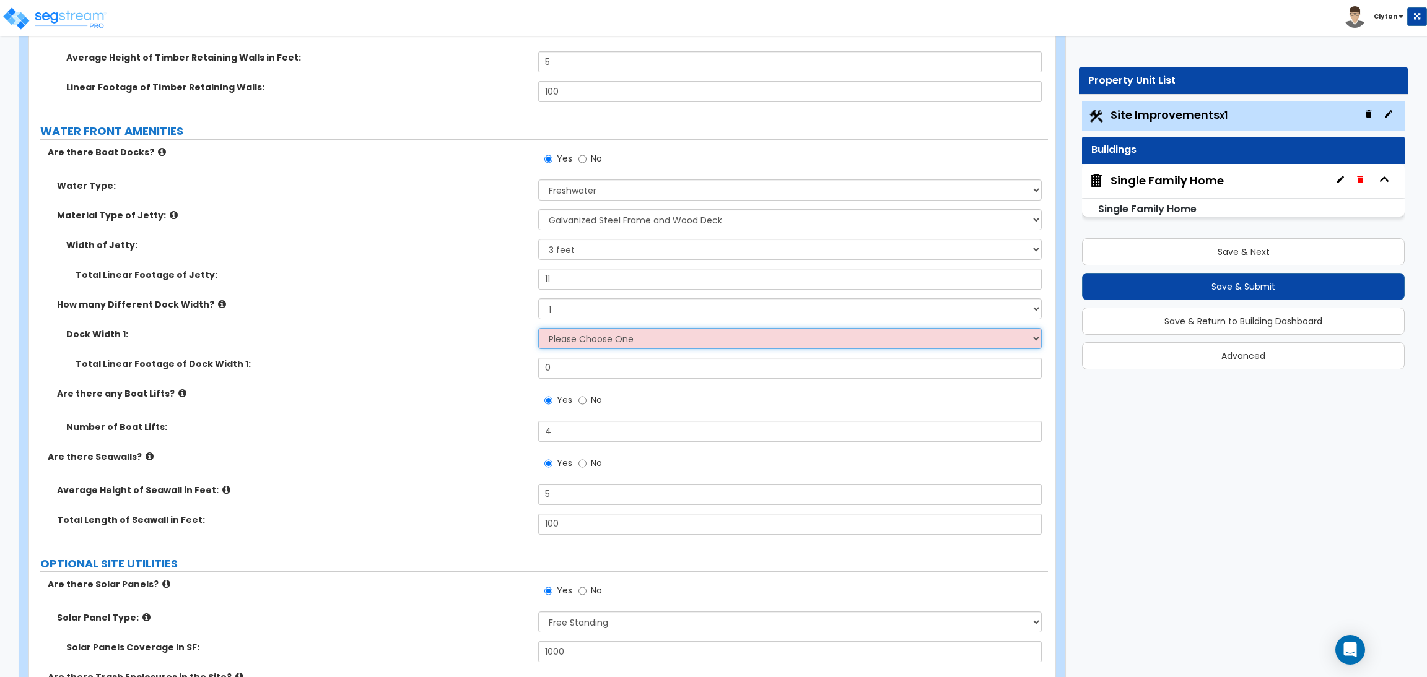
select select "2"
click at [538, 328] on select "Please Choose One 5 feet 6 feet 8 feet" at bounding box center [789, 338] width 503 height 21
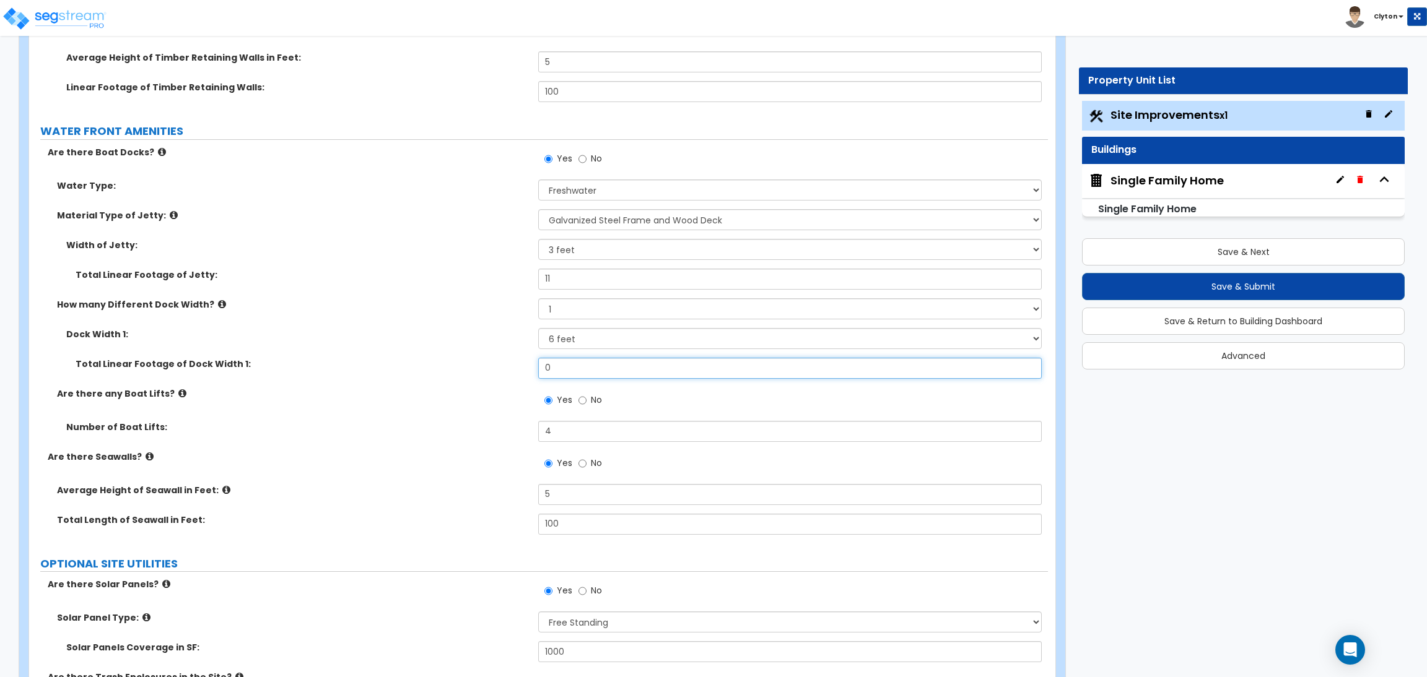
drag, startPoint x: 556, startPoint y: 375, endPoint x: 523, endPoint y: 366, distance: 34.7
click at [523, 366] on div "Total Linear Footage of Dock Width 1: 0" at bounding box center [538, 373] width 1019 height 30
type input "12"
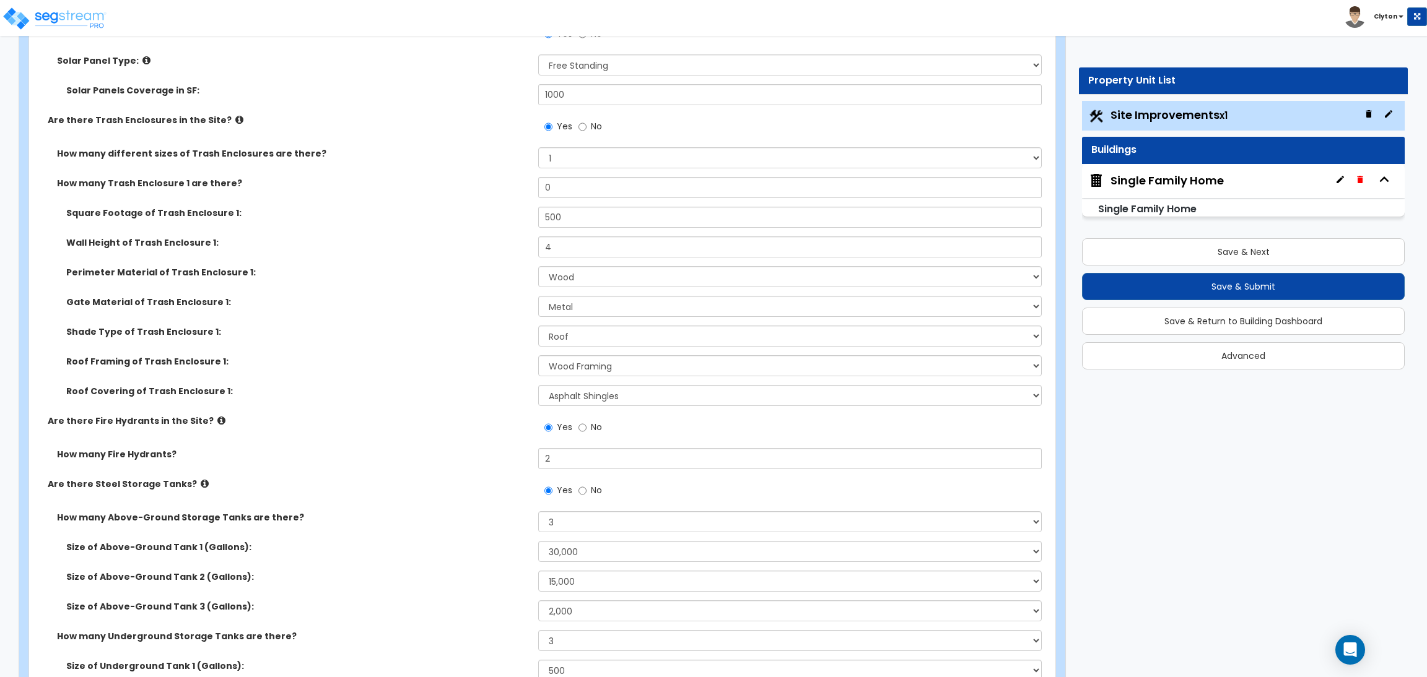
scroll to position [8370, 0]
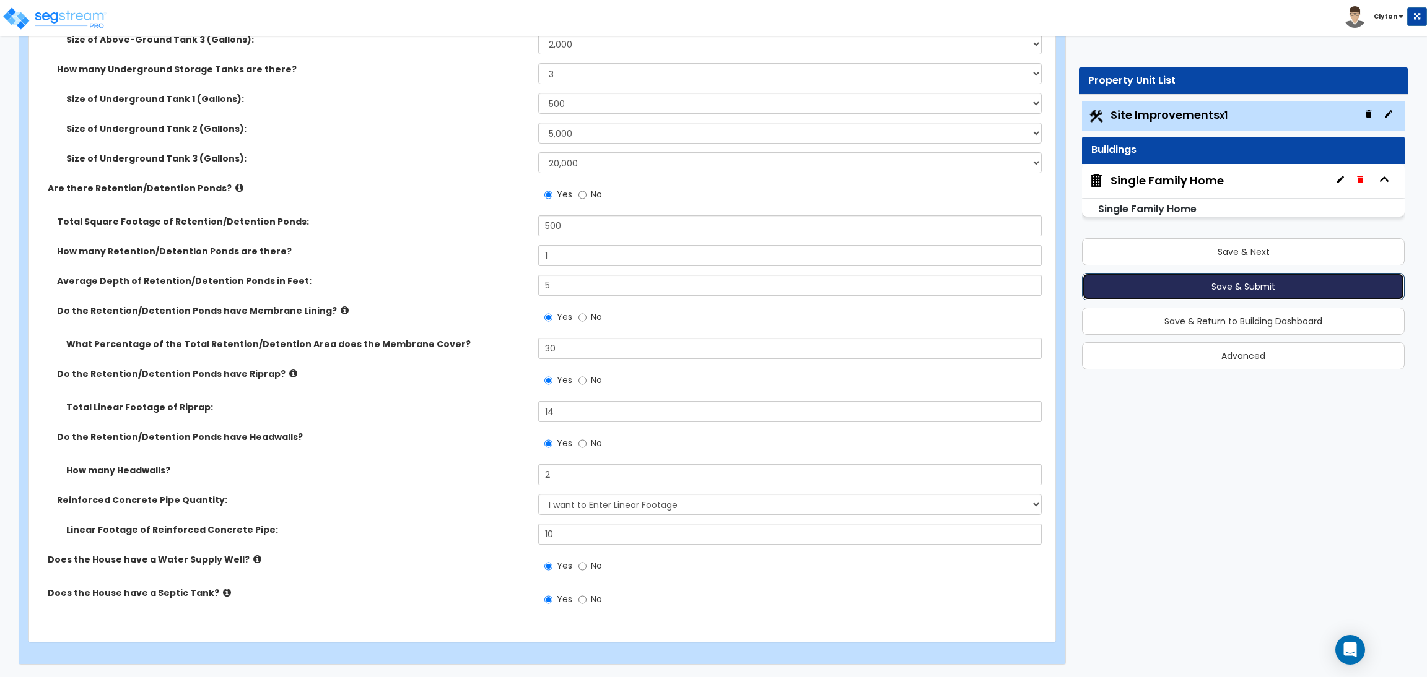
click at [1192, 292] on button "Save & Submit" at bounding box center [1243, 286] width 323 height 27
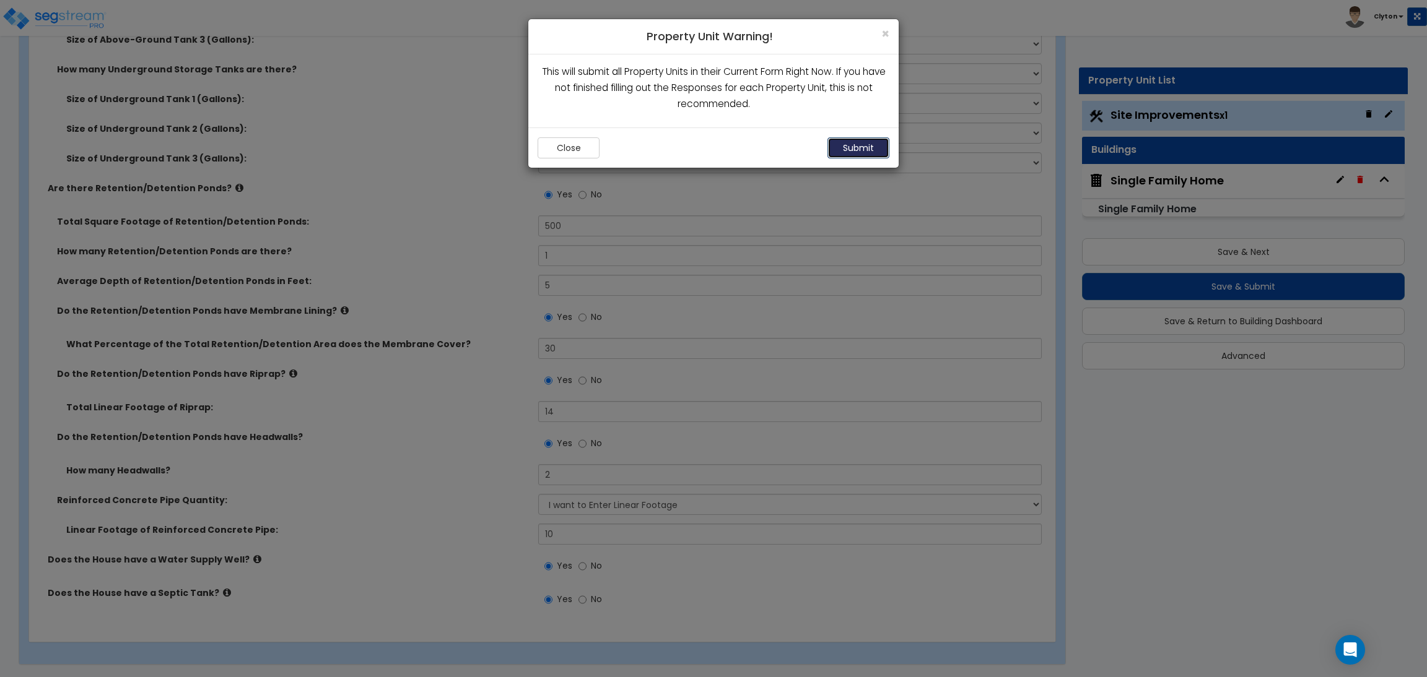
click at [877, 150] on button "Submit" at bounding box center [858, 147] width 62 height 21
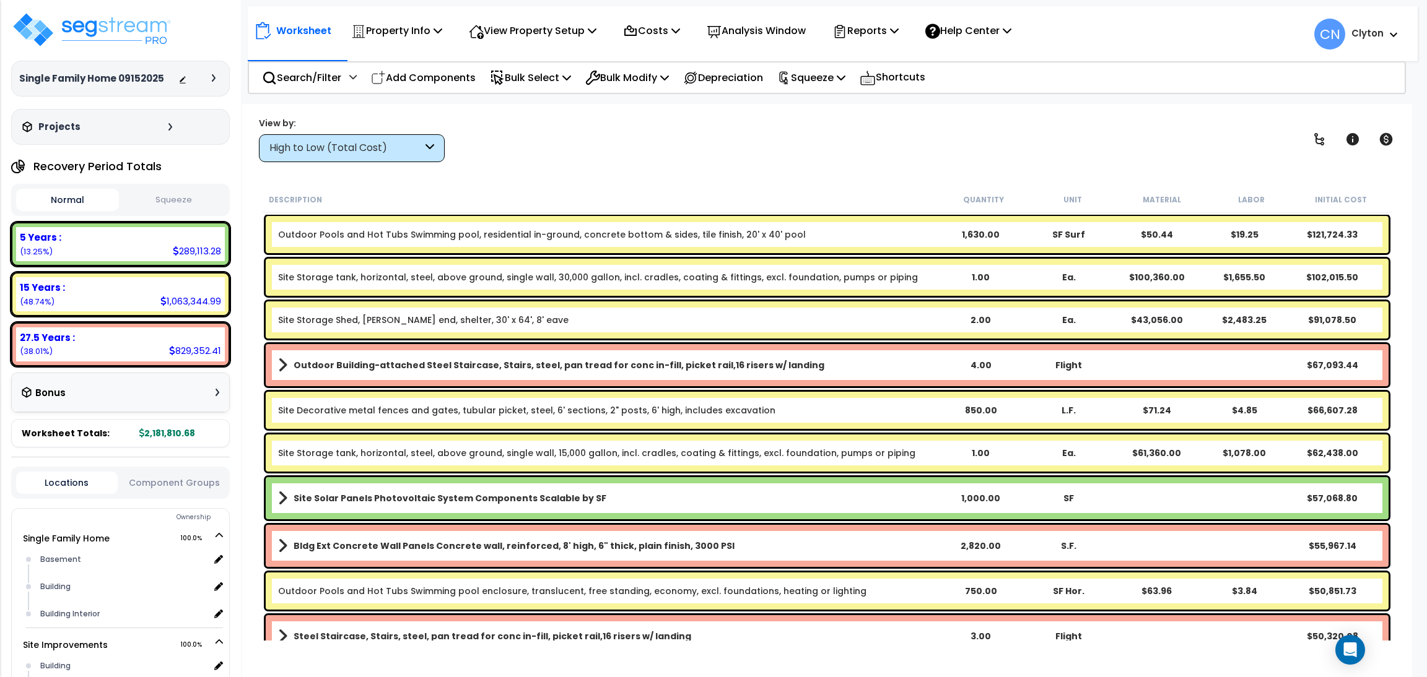
click at [724, 118] on div "View by: High to Low (Total Cost) High to Low (Total Cost)" at bounding box center [827, 139] width 1145 height 46
